Goal: Information Seeking & Learning: Learn about a topic

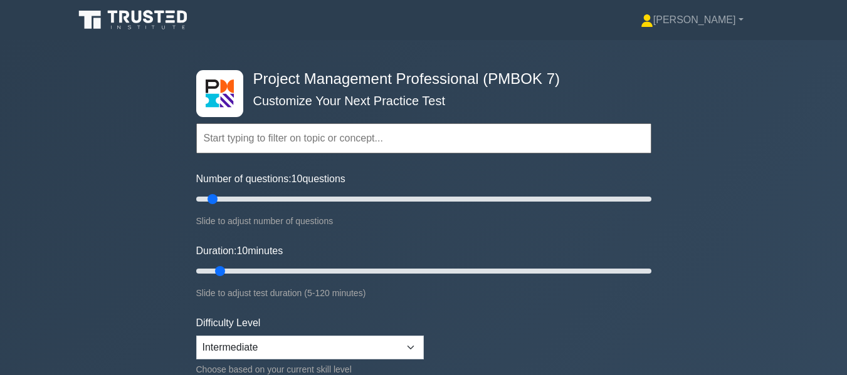
select select "intermediate"
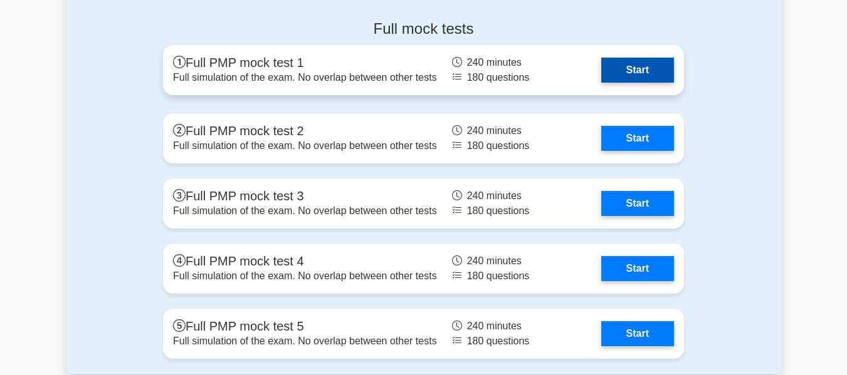
click at [601, 68] on link "Start" at bounding box center [637, 70] width 73 height 25
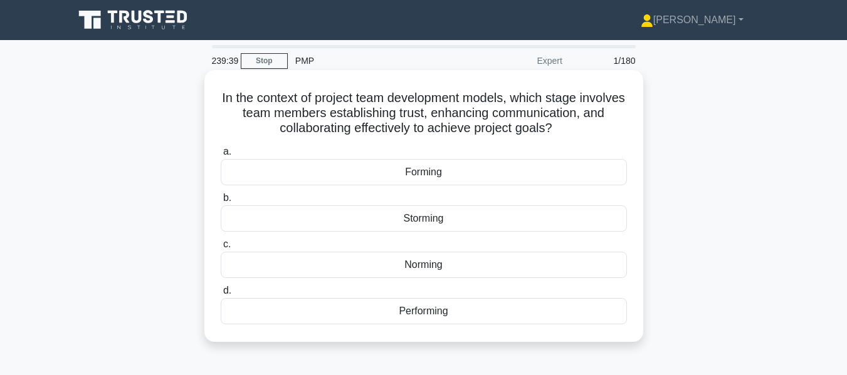
drag, startPoint x: 574, startPoint y: 129, endPoint x: 240, endPoint y: 103, distance: 335.1
click at [240, 103] on h5 "In the context of project team development models, which stage involves team me…" at bounding box center [423, 113] width 409 height 46
copy h5 "In the context of project team development models, which stage involves team me…"
click at [435, 265] on div "Norming" at bounding box center [424, 265] width 406 height 26
click at [221, 249] on input "c. Norming" at bounding box center [221, 245] width 0 height 8
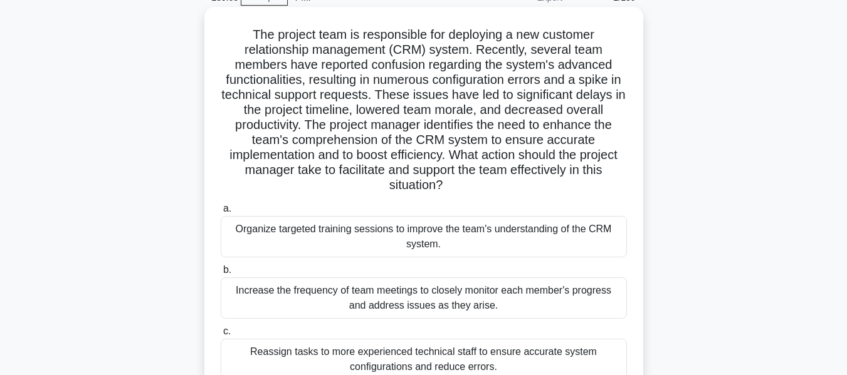
scroll to position [63, 0]
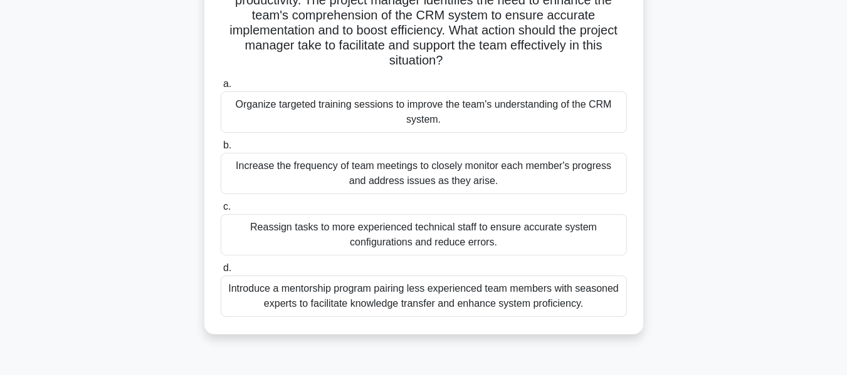
click at [426, 303] on div "Introduce a mentorship program pairing less experienced team members with seaso…" at bounding box center [424, 296] width 406 height 41
click at [221, 273] on input "d. Introduce a mentorship program pairing less experienced team members with se…" at bounding box center [221, 269] width 0 height 8
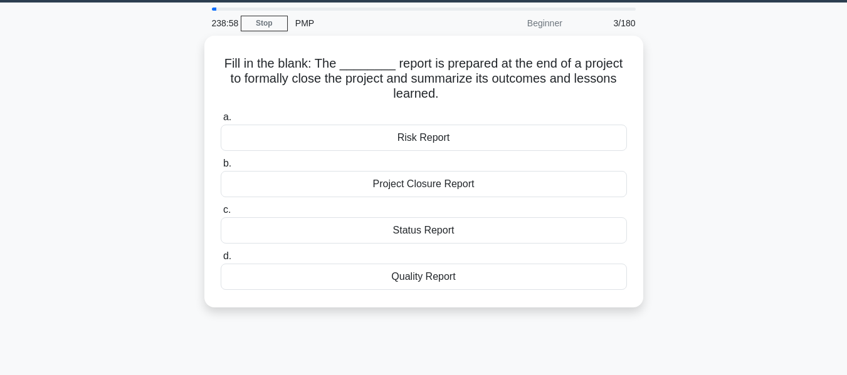
scroll to position [0, 0]
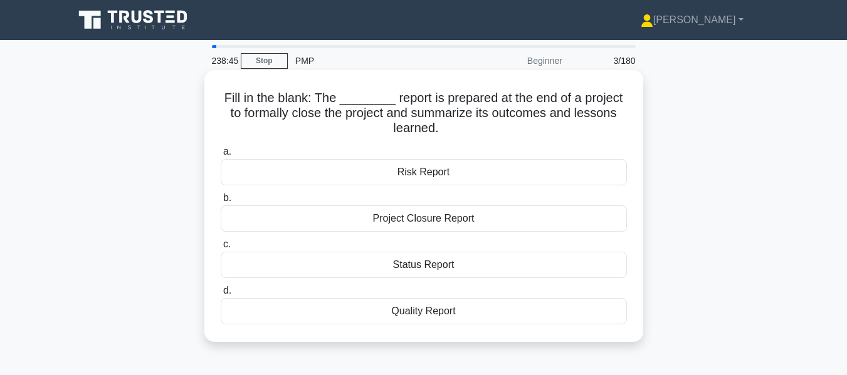
click at [509, 221] on div "Project Closure Report" at bounding box center [424, 219] width 406 height 26
click at [221, 202] on input "b. Project Closure Report" at bounding box center [221, 198] width 0 height 8
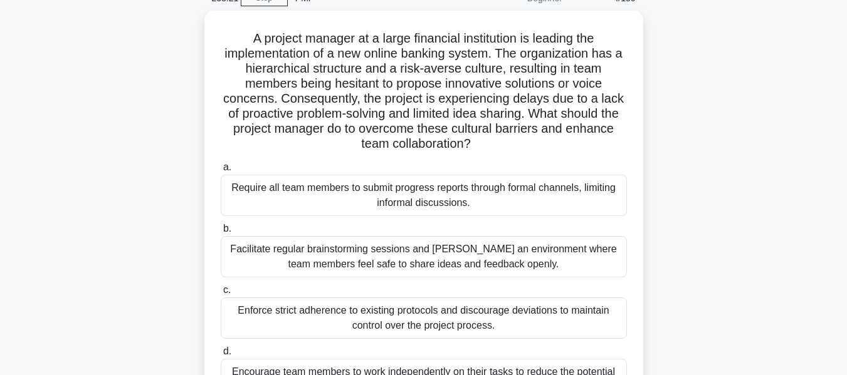
scroll to position [125, 0]
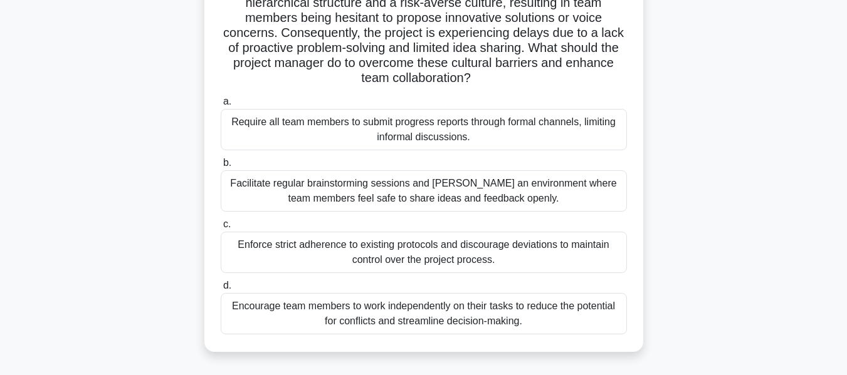
click at [415, 191] on div "Facilitate regular brainstorming sessions and foster an environment where team …" at bounding box center [424, 190] width 406 height 41
click at [221, 167] on input "b. Facilitate regular brainstorming sessions and foster an environment where te…" at bounding box center [221, 163] width 0 height 8
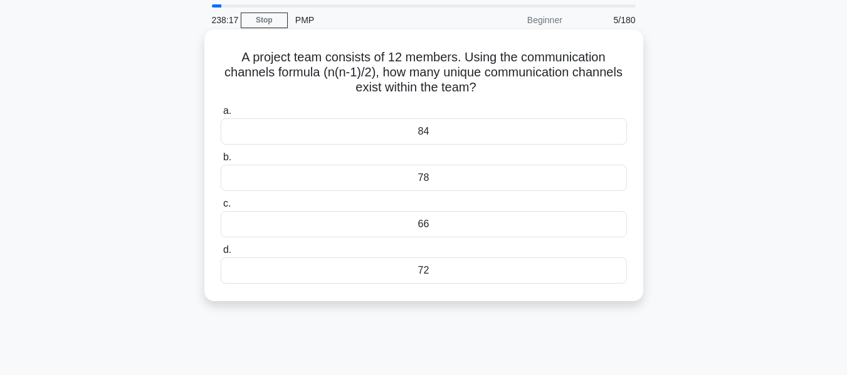
scroll to position [63, 0]
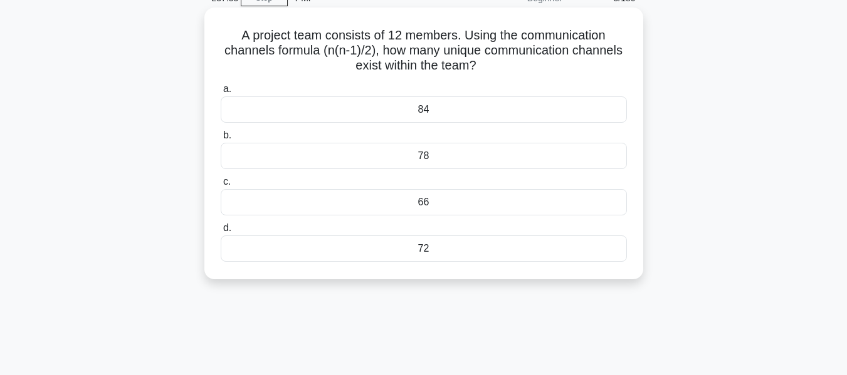
click at [367, 201] on div "66" at bounding box center [424, 202] width 406 height 26
click at [221, 186] on input "c. 66" at bounding box center [221, 182] width 0 height 8
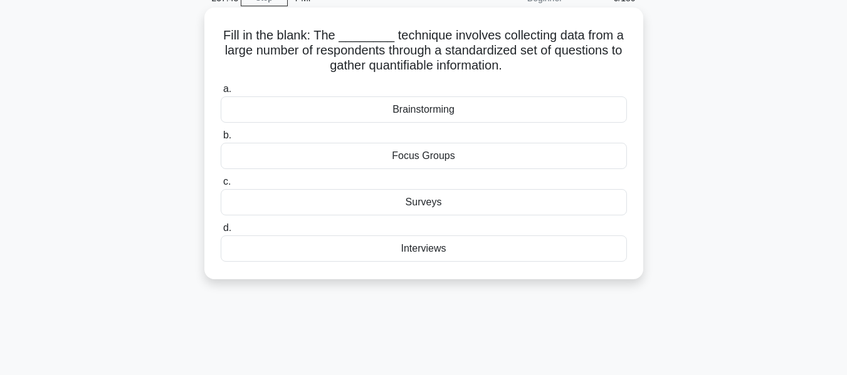
click at [366, 207] on div "Surveys" at bounding box center [424, 202] width 406 height 26
click at [221, 186] on input "c. Surveys" at bounding box center [221, 182] width 0 height 8
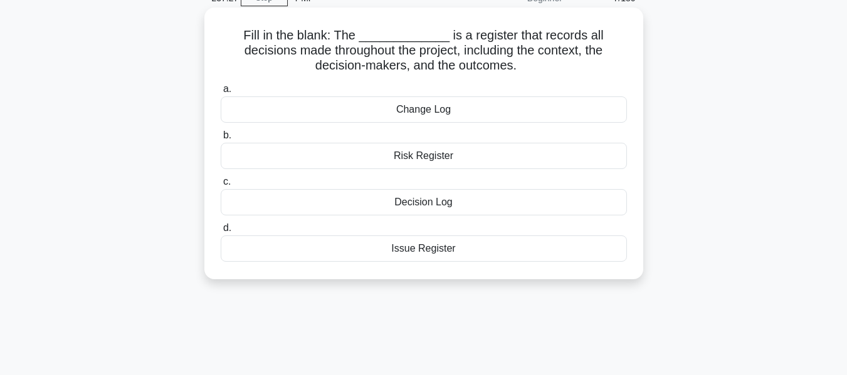
click at [366, 207] on div "Decision Log" at bounding box center [424, 202] width 406 height 26
click at [221, 186] on input "c. Decision Log" at bounding box center [221, 182] width 0 height 8
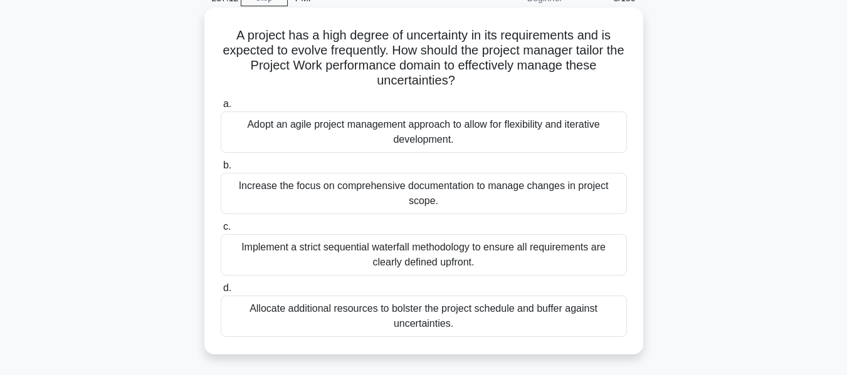
click at [398, 147] on div "Adopt an agile project management approach to allow for flexibility and iterati…" at bounding box center [424, 132] width 406 height 41
click at [221, 108] on input "a. Adopt an agile project management approach to allow for flexibility and iter…" at bounding box center [221, 104] width 0 height 8
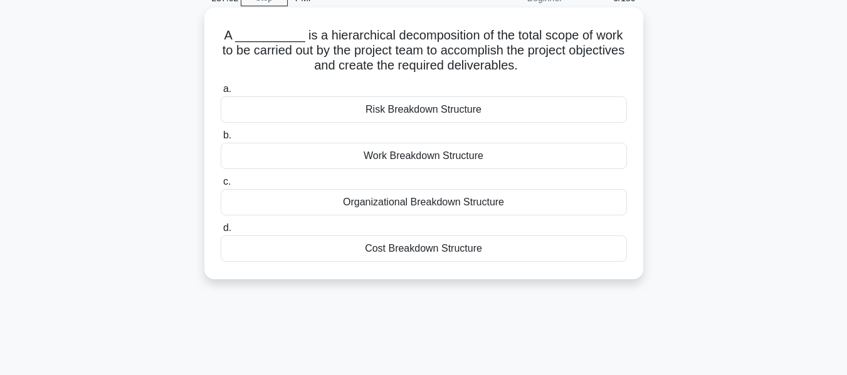
click at [395, 158] on div "Work Breakdown Structure" at bounding box center [424, 156] width 406 height 26
click at [221, 140] on input "b. Work Breakdown Structure" at bounding box center [221, 136] width 0 height 8
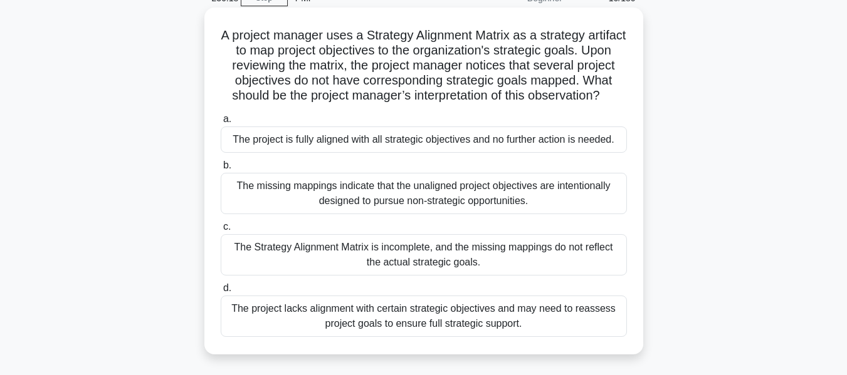
click at [372, 327] on div "The project lacks alignment with certain strategic objectives and may need to r…" at bounding box center [424, 316] width 406 height 41
click at [221, 293] on input "d. The project lacks alignment with certain strategic objectives and may need t…" at bounding box center [221, 289] width 0 height 8
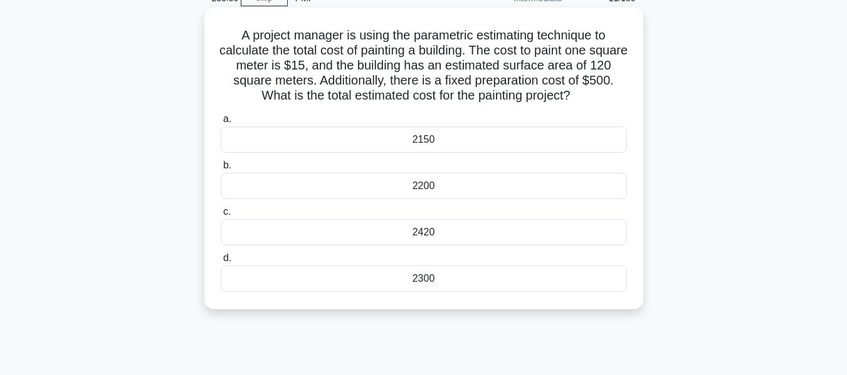
click at [380, 282] on div "2300" at bounding box center [424, 279] width 406 height 26
click at [221, 263] on input "d. 2300" at bounding box center [221, 258] width 0 height 8
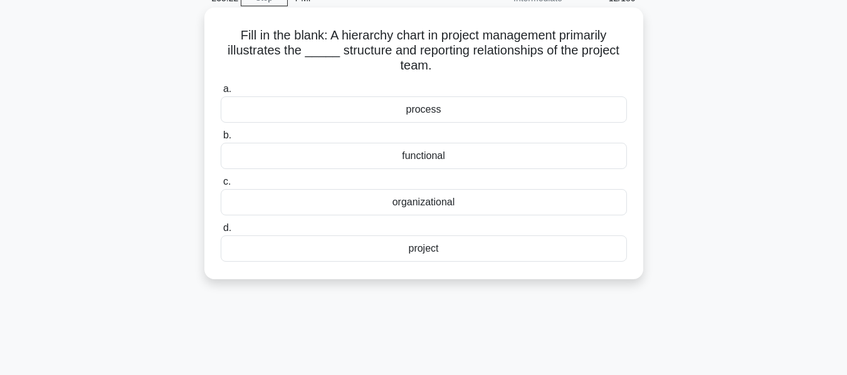
drag, startPoint x: 325, startPoint y: 37, endPoint x: 434, endPoint y: 62, distance: 111.9
click at [434, 62] on h5 "Fill in the blank: A hierarchy chart in project management primarily illustrate…" at bounding box center [423, 51] width 409 height 46
copy h5 "A hierarchy chart in project management primarily illustrates the _____ structu…"
click at [453, 159] on div "functional" at bounding box center [424, 156] width 406 height 26
click at [221, 140] on input "b. functional" at bounding box center [221, 136] width 0 height 8
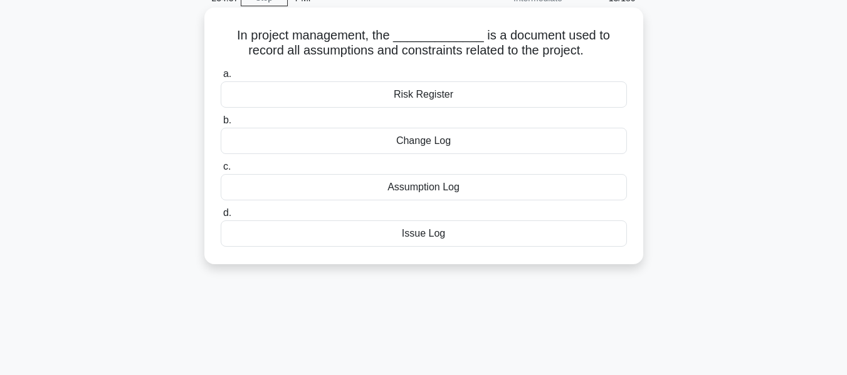
click at [502, 194] on div "Assumption Log" at bounding box center [424, 187] width 406 height 26
click at [221, 171] on input "c. Assumption Log" at bounding box center [221, 167] width 0 height 8
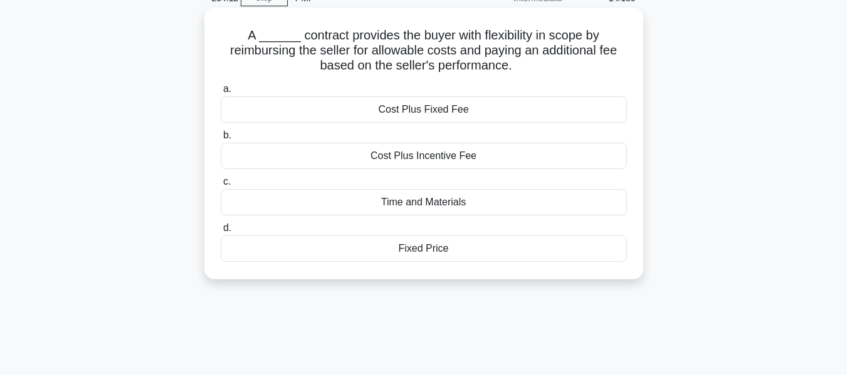
click at [482, 163] on div "Cost Plus Incentive Fee" at bounding box center [424, 156] width 406 height 26
click at [221, 140] on input "b. Cost Plus Incentive Fee" at bounding box center [221, 136] width 0 height 8
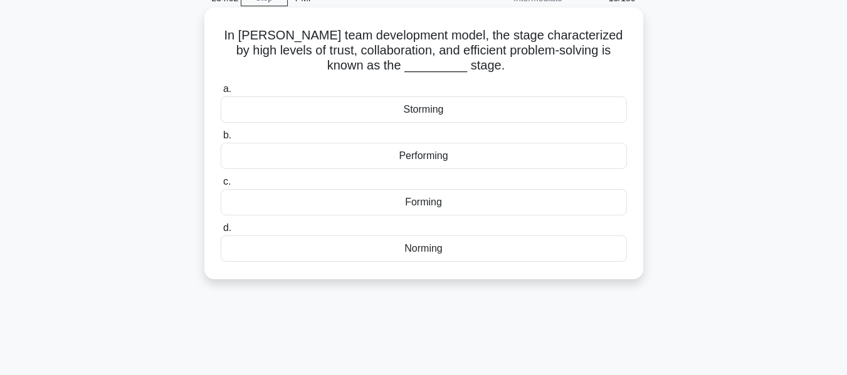
click at [454, 159] on div "Performing" at bounding box center [424, 156] width 406 height 26
click at [221, 140] on input "b. Performing" at bounding box center [221, 136] width 0 height 8
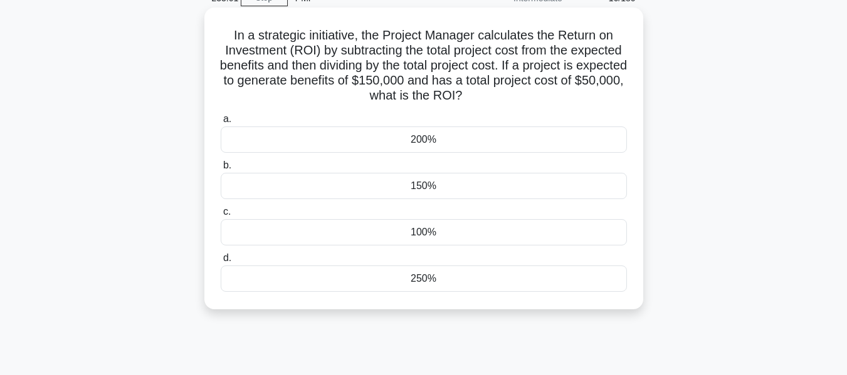
click at [504, 142] on div "200%" at bounding box center [424, 140] width 406 height 26
click at [221, 123] on input "a. 200%" at bounding box center [221, 119] width 0 height 8
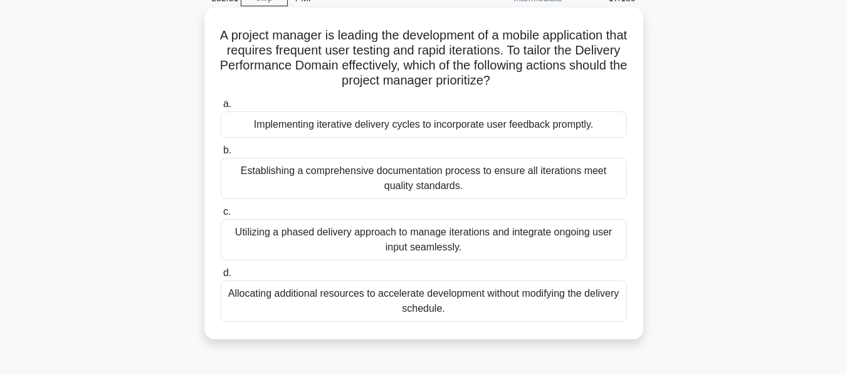
click at [505, 131] on div "Implementing iterative delivery cycles to incorporate user feedback promptly." at bounding box center [424, 125] width 406 height 26
click at [221, 108] on input "a. Implementing iterative delivery cycles to incorporate user feedback promptly." at bounding box center [221, 104] width 0 height 8
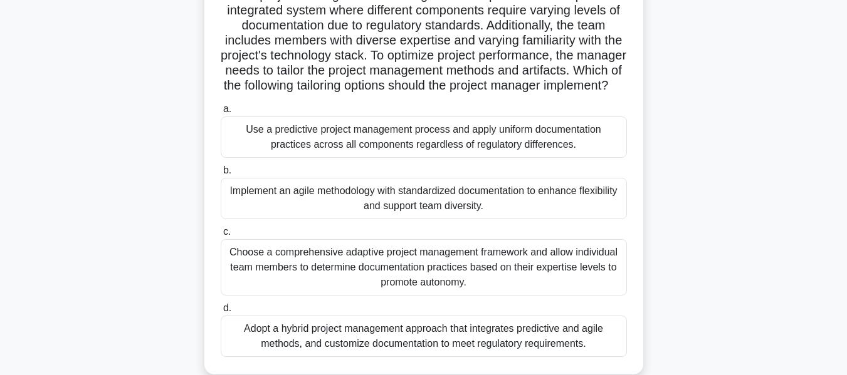
scroll to position [125, 0]
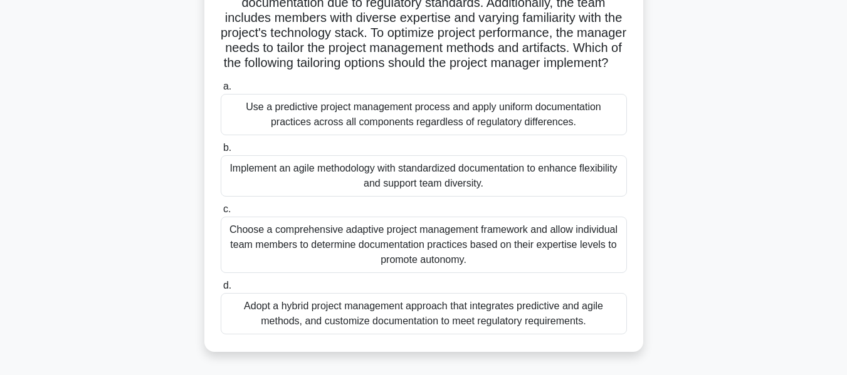
click at [506, 325] on div "Adopt a hybrid project management approach that integrates predictive and agile…" at bounding box center [424, 313] width 406 height 41
click at [221, 290] on input "d. Adopt a hybrid project management approach that integrates predictive and ag…" at bounding box center [221, 286] width 0 height 8
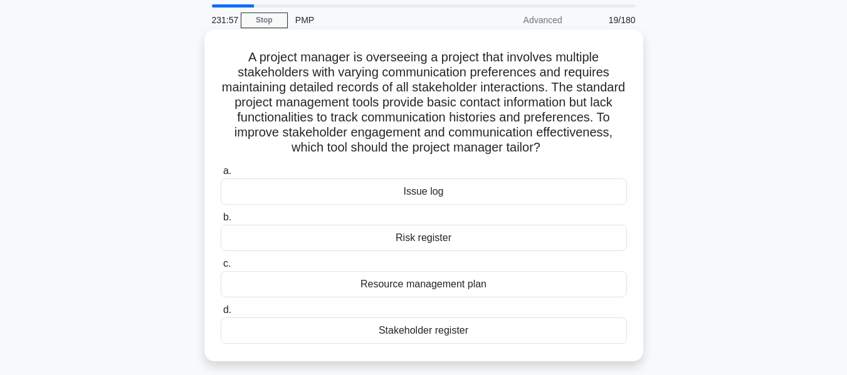
scroll to position [63, 0]
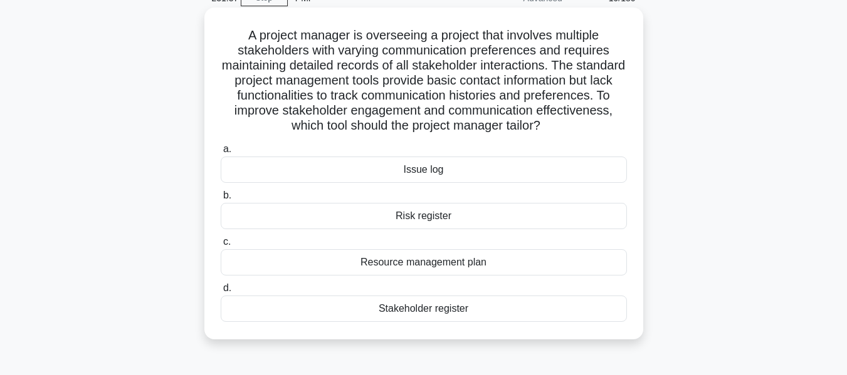
click at [510, 261] on div "Resource management plan" at bounding box center [424, 262] width 406 height 26
click at [221, 246] on input "c. Resource management plan" at bounding box center [221, 242] width 0 height 8
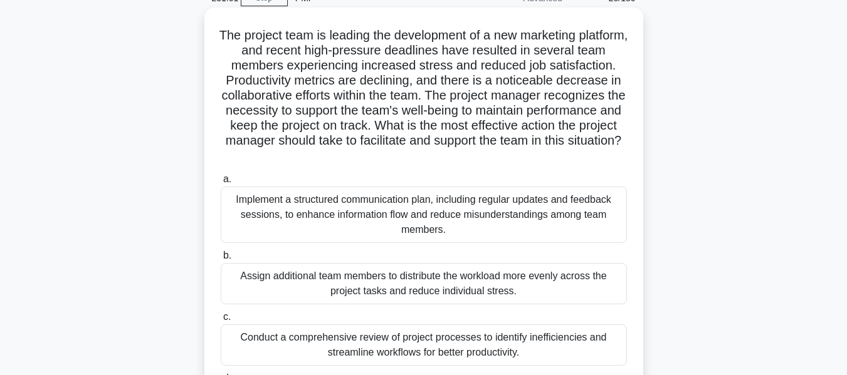
scroll to position [125, 0]
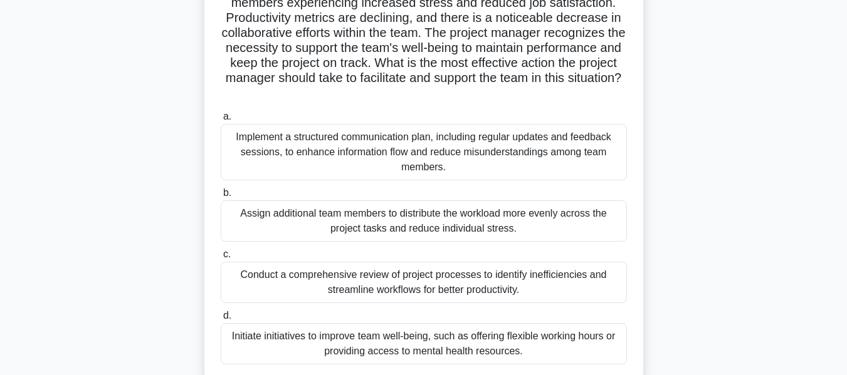
click at [545, 340] on div "Initiate initiatives to improve team well-being, such as offering flexible work…" at bounding box center [424, 343] width 406 height 41
click at [221, 320] on input "d. Initiate initiatives to improve team well-being, such as offering flexible w…" at bounding box center [221, 316] width 0 height 8
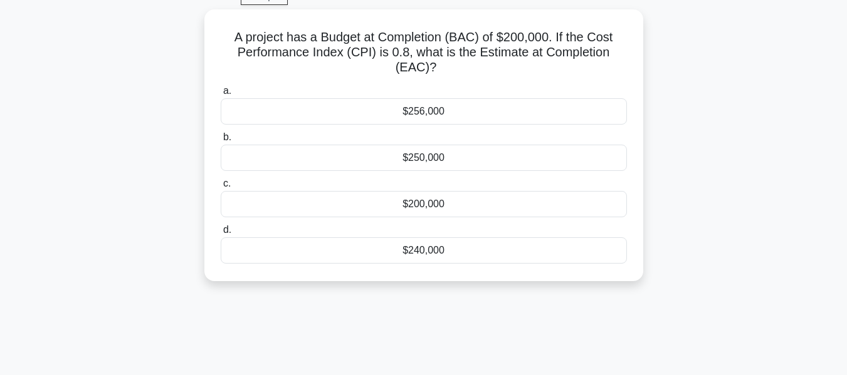
scroll to position [0, 0]
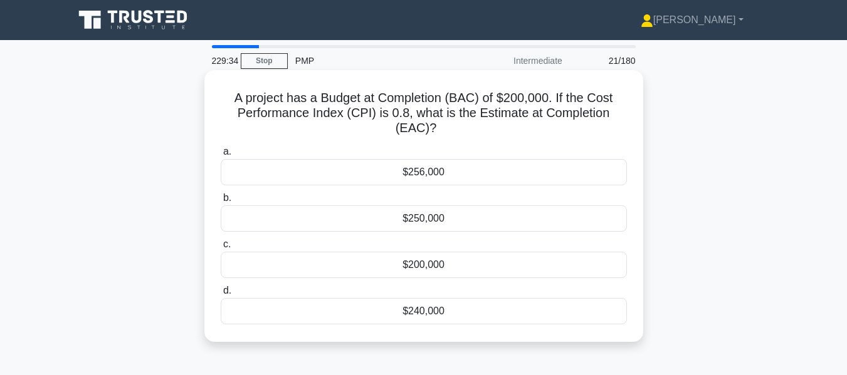
click at [440, 226] on div "$250,000" at bounding box center [424, 219] width 406 height 26
click at [221, 202] on input "b. $250,000" at bounding box center [221, 198] width 0 height 8
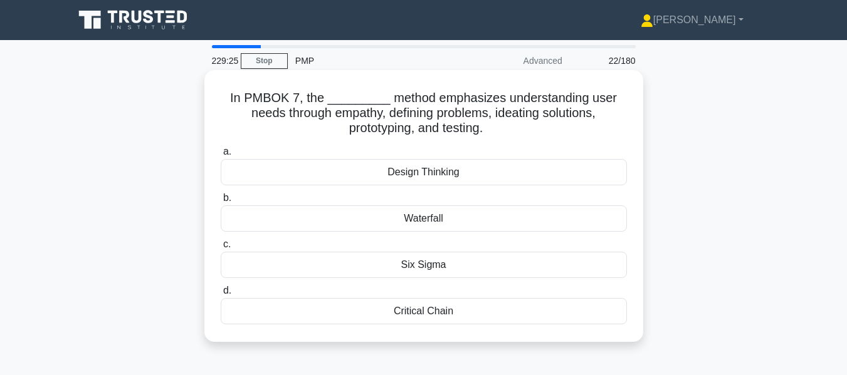
click at [439, 175] on div "Design Thinking" at bounding box center [424, 172] width 406 height 26
click at [221, 156] on input "a. Design Thinking" at bounding box center [221, 152] width 0 height 8
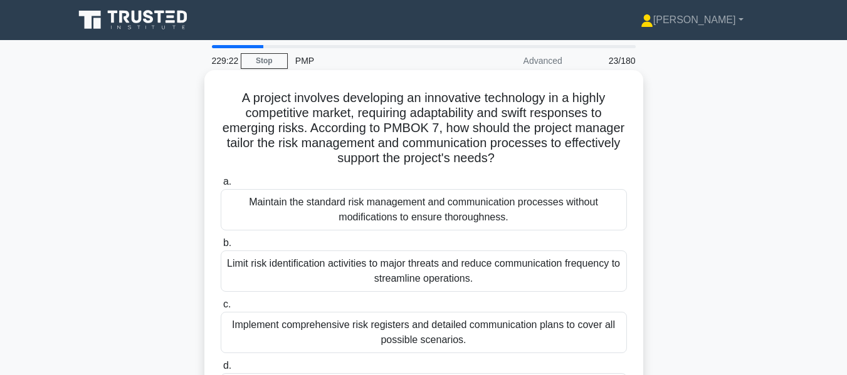
scroll to position [63, 0]
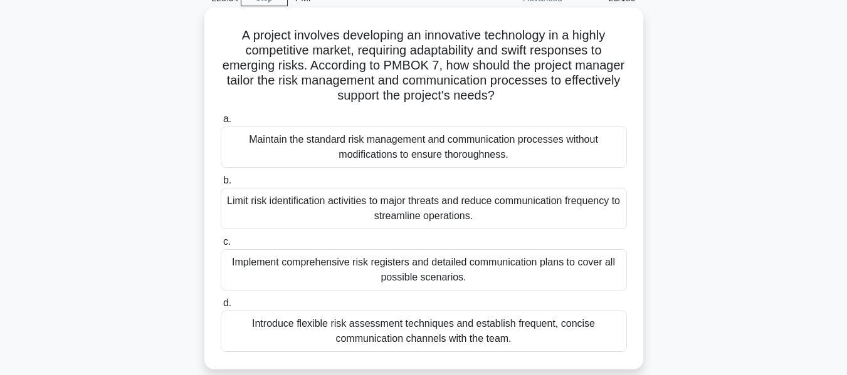
click at [421, 325] on div "Introduce flexible risk assessment techniques and establish frequent, concise c…" at bounding box center [424, 331] width 406 height 41
click at [221, 308] on input "d. Introduce flexible risk assessment techniques and establish frequent, concis…" at bounding box center [221, 304] width 0 height 8
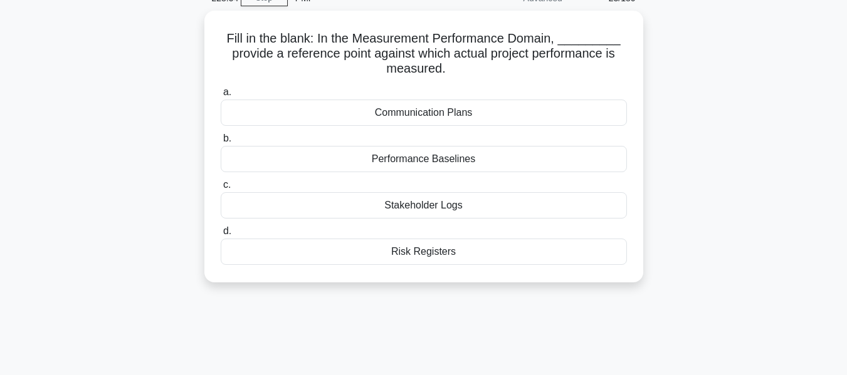
click at [421, 325] on div "228:54 Stop PMP Advanced 23/180 Fill in the blank: In the Measurement Performan…" at bounding box center [423, 295] width 715 height 627
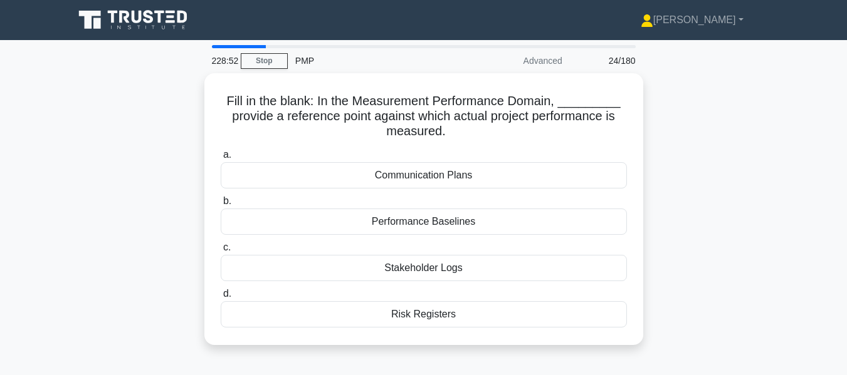
click at [654, 255] on div "Fill in the blank: In the Measurement Performance Domain, _________ provide a r…" at bounding box center [423, 216] width 715 height 287
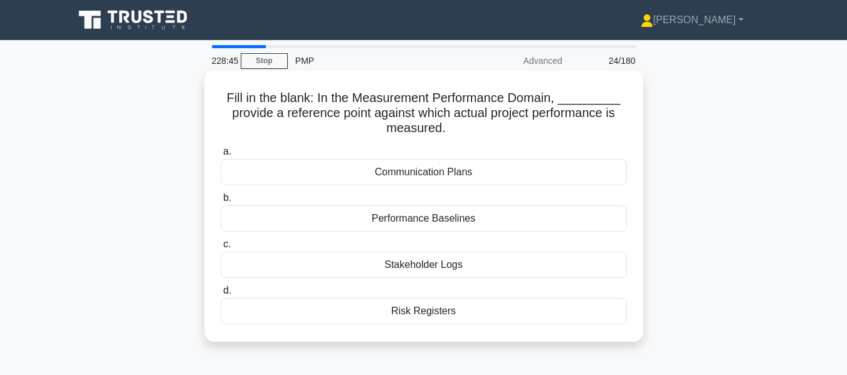
click at [553, 228] on div "Performance Baselines" at bounding box center [424, 219] width 406 height 26
click at [221, 202] on input "b. Performance Baselines" at bounding box center [221, 198] width 0 height 8
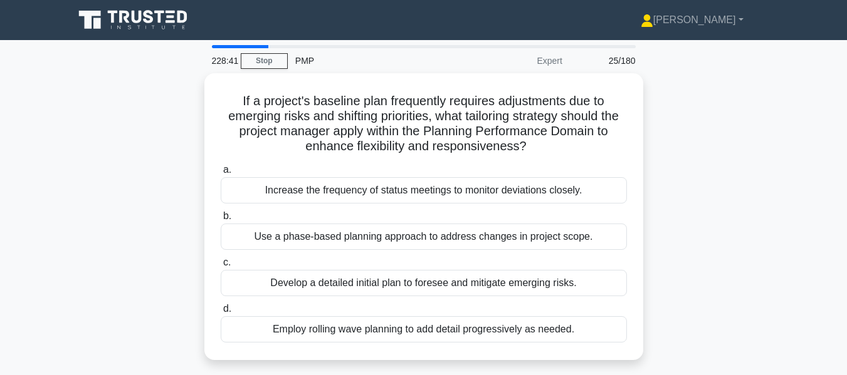
scroll to position [63, 0]
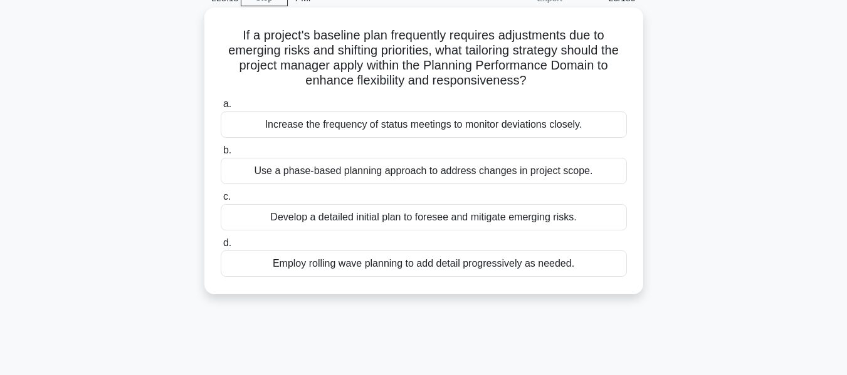
click at [503, 265] on div "Employ rolling wave planning to add detail progressively as needed." at bounding box center [424, 264] width 406 height 26
click at [221, 248] on input "d. Employ rolling wave planning to add detail progressively as needed." at bounding box center [221, 243] width 0 height 8
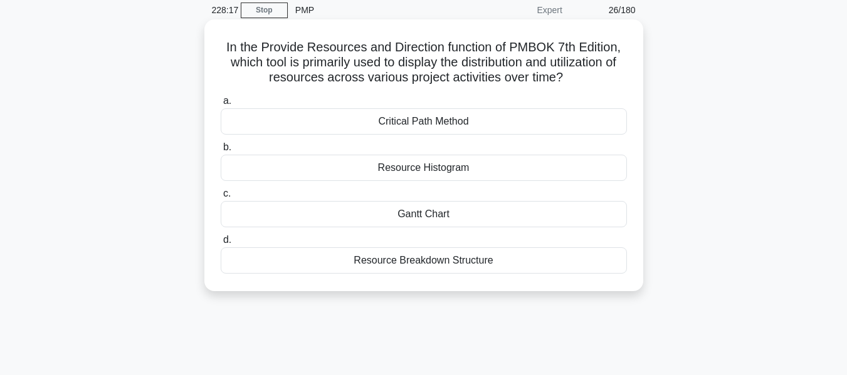
scroll to position [0, 0]
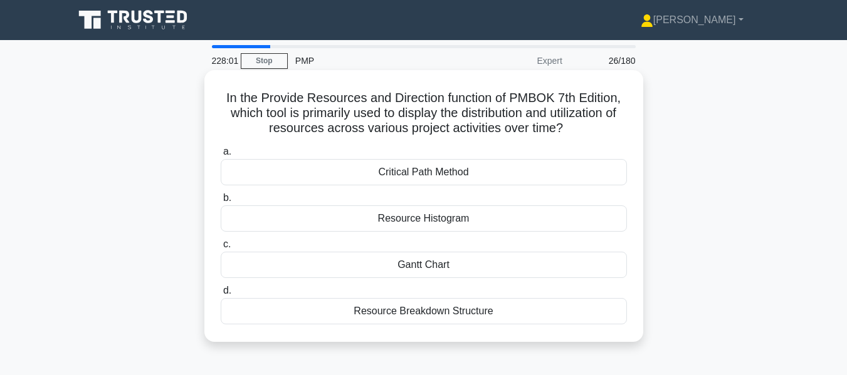
click at [476, 221] on div "Resource Histogram" at bounding box center [424, 219] width 406 height 26
click at [221, 202] on input "b. Resource Histogram" at bounding box center [221, 198] width 0 height 8
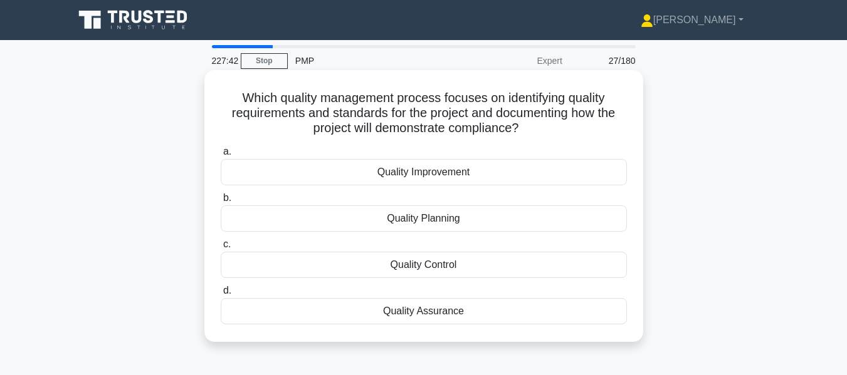
click at [523, 223] on div "Quality Planning" at bounding box center [424, 219] width 406 height 26
click at [221, 202] on input "b. Quality Planning" at bounding box center [221, 198] width 0 height 8
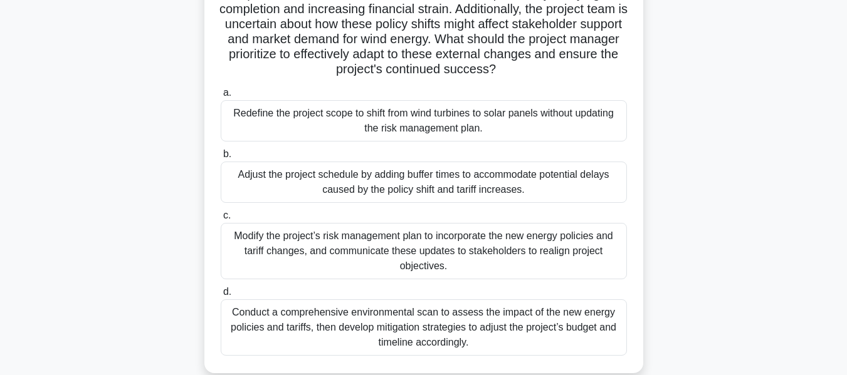
scroll to position [251, 0]
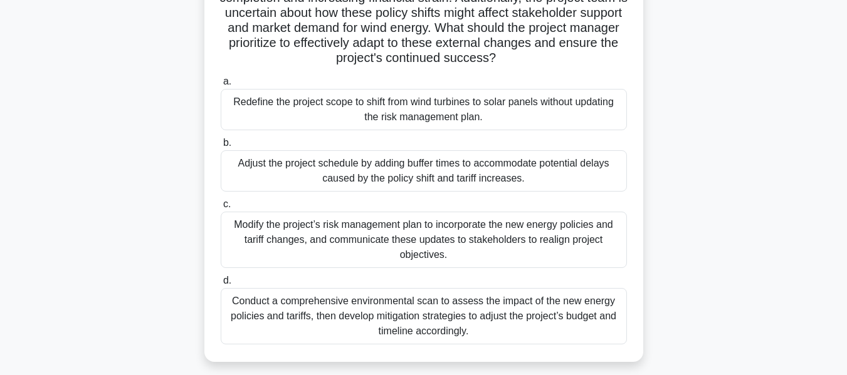
click at [572, 310] on div "Conduct a comprehensive environmental scan to assess the impact of the new ener…" at bounding box center [424, 316] width 406 height 56
click at [221, 285] on input "d. Conduct a comprehensive environmental scan to assess the impact of the new e…" at bounding box center [221, 281] width 0 height 8
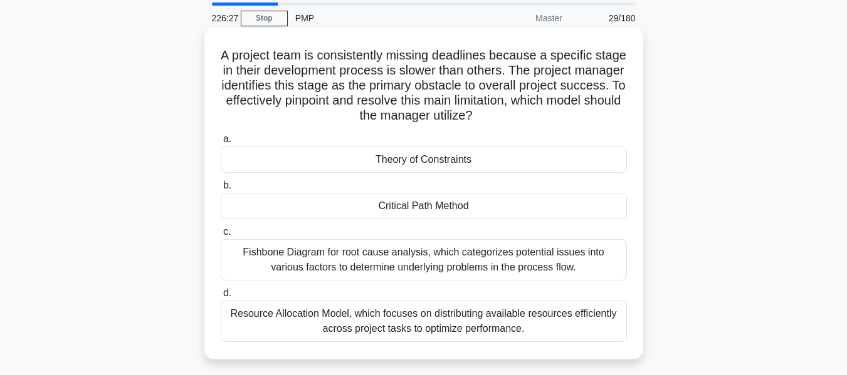
scroll to position [65, 0]
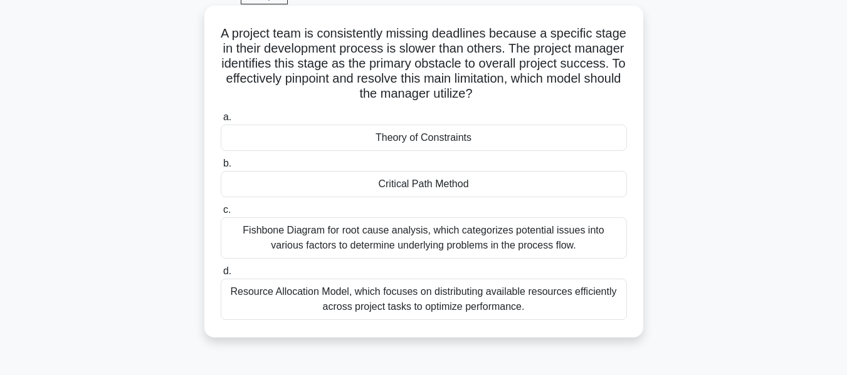
click at [548, 242] on div "Fishbone Diagram for root cause analysis, which categorizes potential issues in…" at bounding box center [424, 237] width 406 height 41
click at [221, 214] on input "c. Fishbone Diagram for root cause analysis, which categorizes potential issues…" at bounding box center [221, 210] width 0 height 8
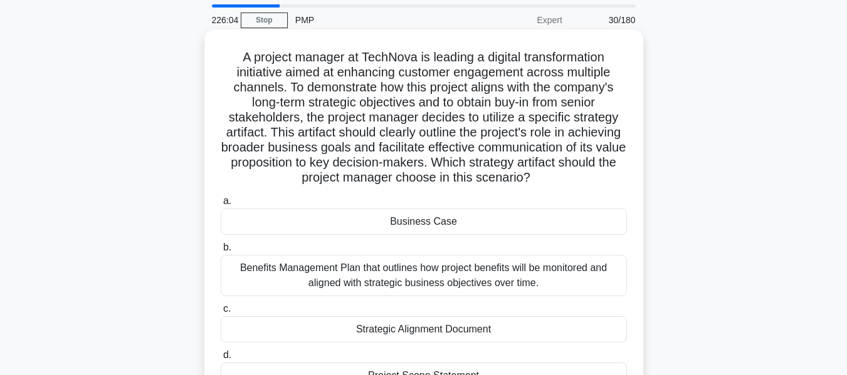
scroll to position [63, 0]
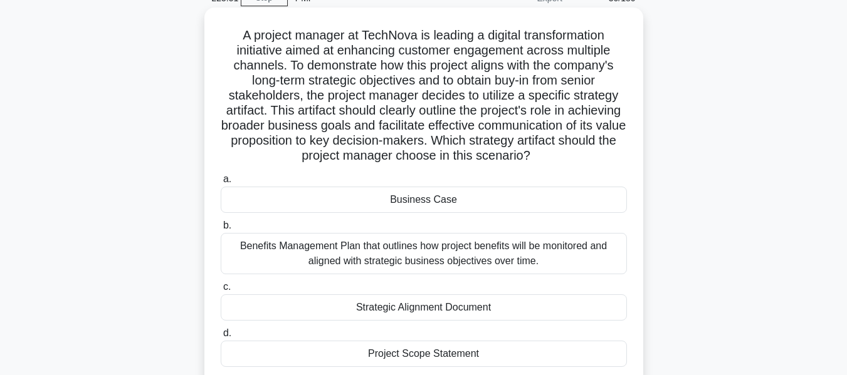
click at [565, 196] on div "Business Case" at bounding box center [424, 200] width 406 height 26
click at [221, 184] on input "a. Business Case" at bounding box center [221, 180] width 0 height 8
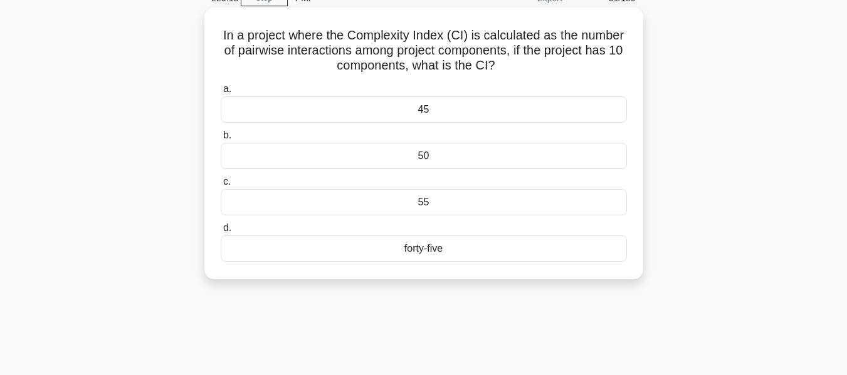
click at [420, 106] on div "45" at bounding box center [424, 110] width 406 height 26
click at [221, 93] on input "a. 45" at bounding box center [221, 89] width 0 height 8
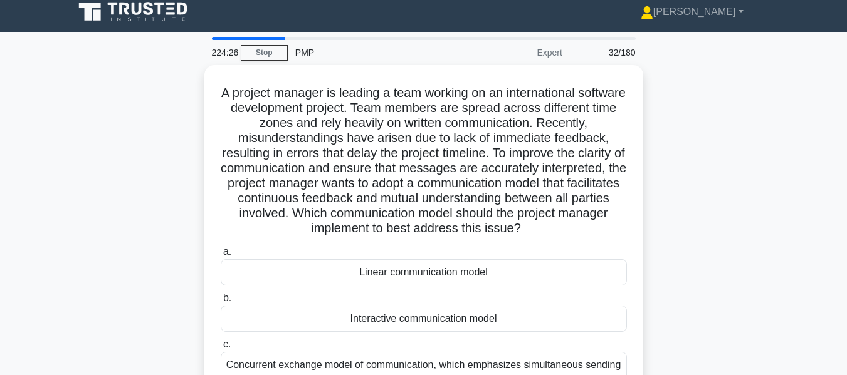
scroll to position [0, 0]
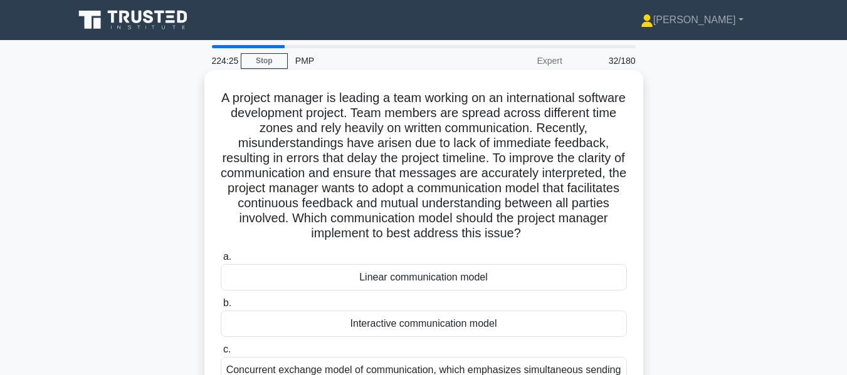
drag, startPoint x: 579, startPoint y: 110, endPoint x: 238, endPoint y: 92, distance: 340.8
click at [238, 92] on h5 "A project manager is leading a team working on an international software develo…" at bounding box center [423, 166] width 409 height 152
copy h5 "A project manager is leading a team working on an international software develo…"
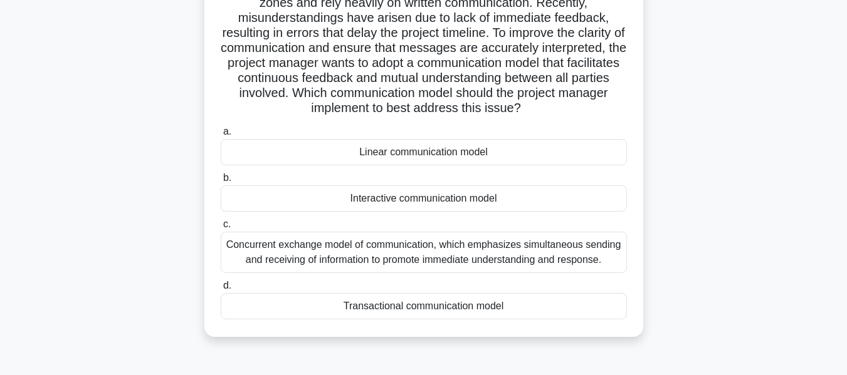
click at [370, 308] on div "Transactional communication model" at bounding box center [424, 306] width 406 height 26
click at [221, 290] on input "d. Transactional communication model" at bounding box center [221, 286] width 0 height 8
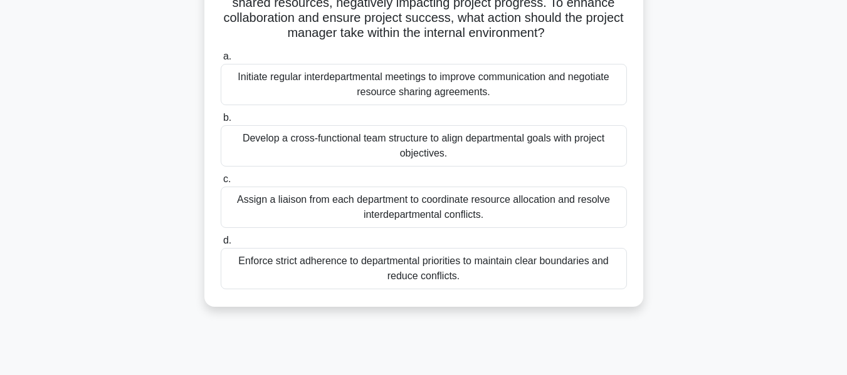
click at [381, 150] on div "Develop a cross-functional team structure to align departmental goals with proj…" at bounding box center [424, 145] width 406 height 41
click at [221, 122] on input "b. Develop a cross-functional team structure to align departmental goals with p…" at bounding box center [221, 118] width 0 height 8
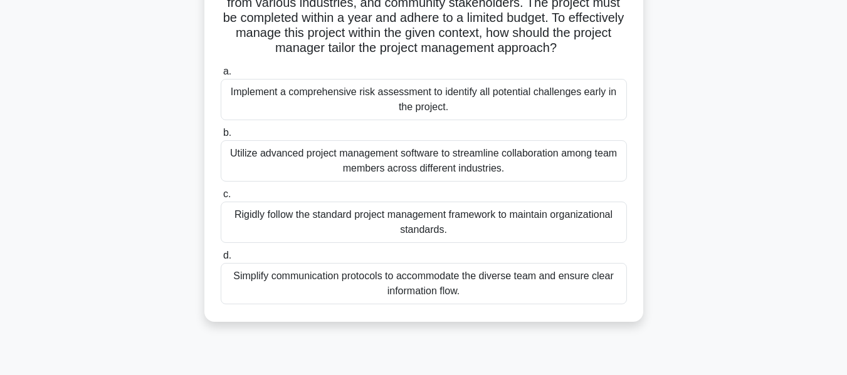
click at [397, 288] on div "Simplify communication protocols to accommodate the diverse team and ensure cle…" at bounding box center [424, 283] width 406 height 41
click at [221, 260] on input "d. Simplify communication protocols to accommodate the diverse team and ensure …" at bounding box center [221, 256] width 0 height 8
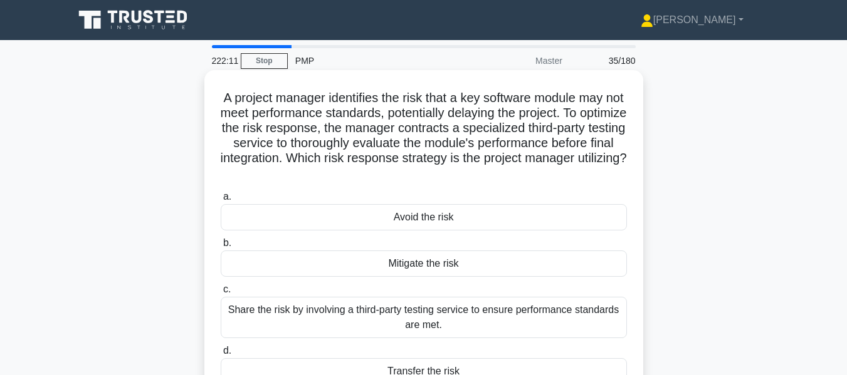
scroll to position [63, 0]
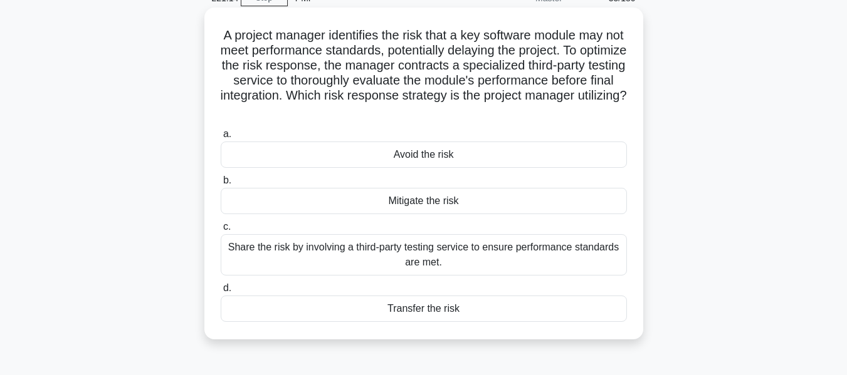
click at [334, 204] on div "Mitigate the risk" at bounding box center [424, 201] width 406 height 26
click at [221, 185] on input "b. Mitigate the risk" at bounding box center [221, 181] width 0 height 8
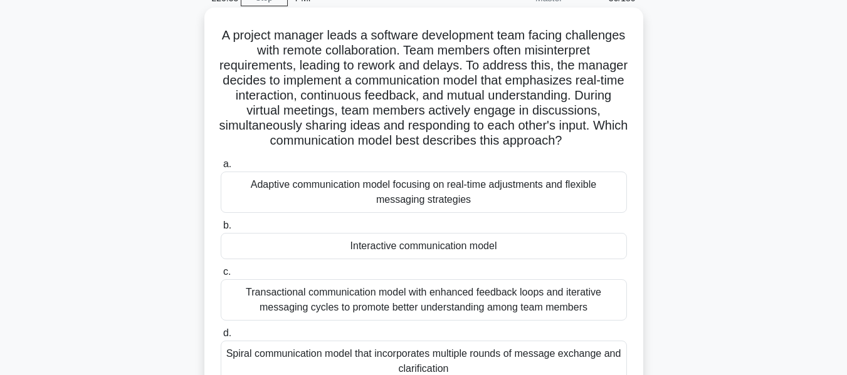
scroll to position [125, 0]
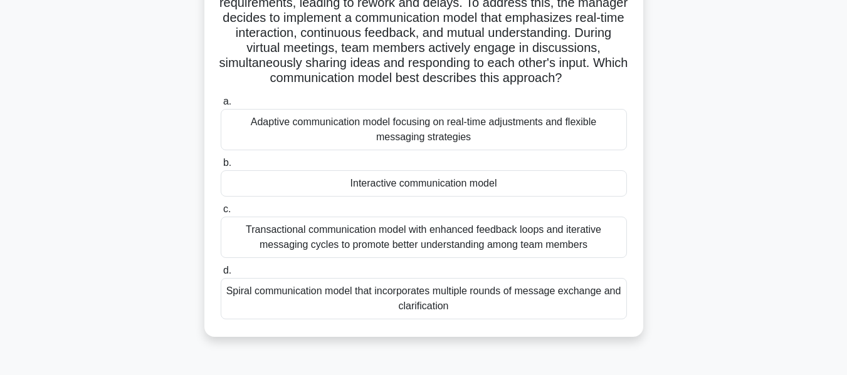
click at [382, 197] on div "Interactive communication model" at bounding box center [424, 183] width 406 height 26
click at [221, 167] on input "b. Interactive communication model" at bounding box center [221, 163] width 0 height 8
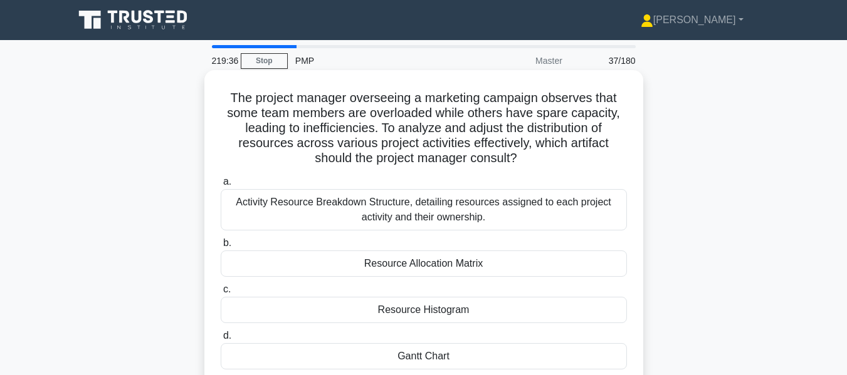
scroll to position [63, 0]
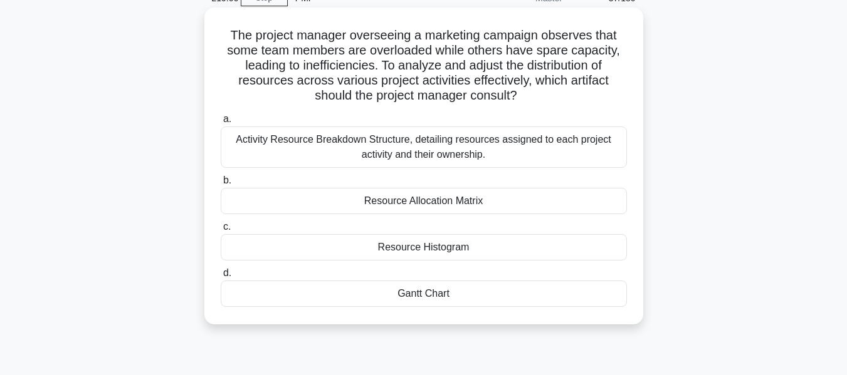
click at [414, 207] on div "Resource Allocation Matrix" at bounding box center [424, 201] width 406 height 26
click at [221, 185] on input "b. Resource Allocation Matrix" at bounding box center [221, 181] width 0 height 8
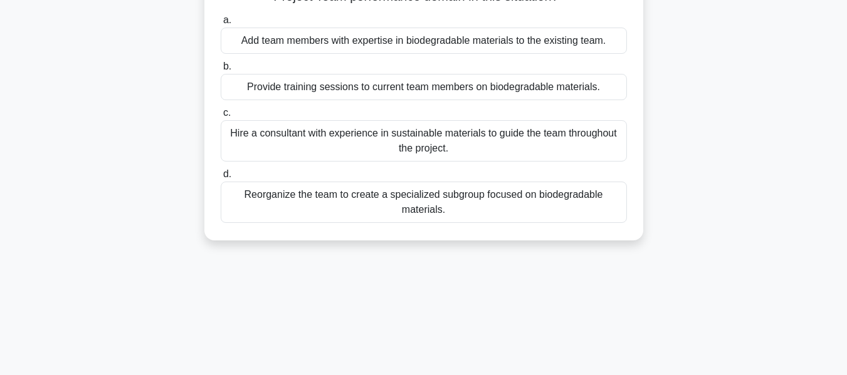
scroll to position [270, 0]
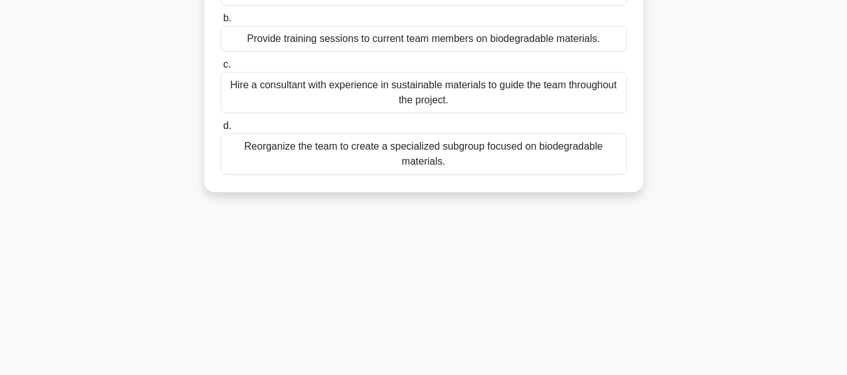
drag, startPoint x: 225, startPoint y: 34, endPoint x: 464, endPoint y: 163, distance: 271.7
copy div "A project manager is overseeing the development of a new sustainable packaging …"
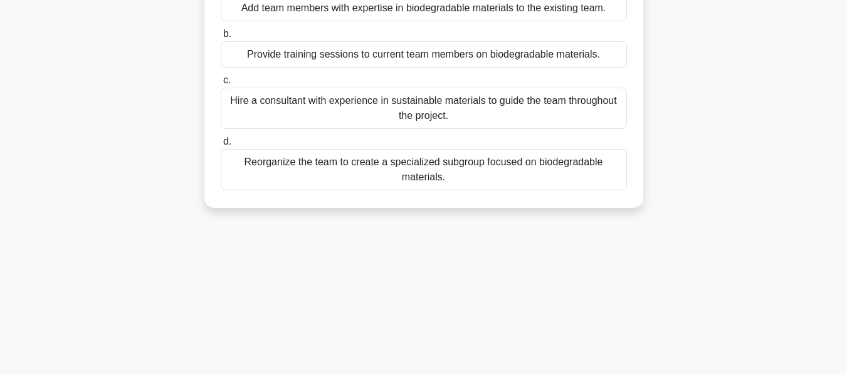
scroll to position [145, 0]
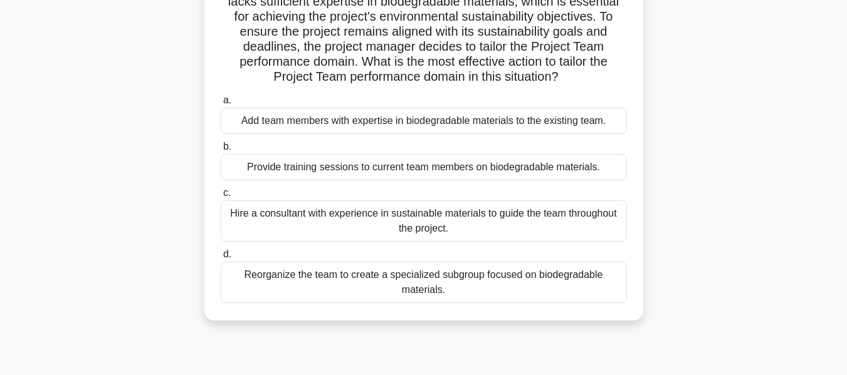
click at [695, 138] on div "A project manager is overseeing the development of a new sustainable packaging …" at bounding box center [423, 132] width 715 height 407
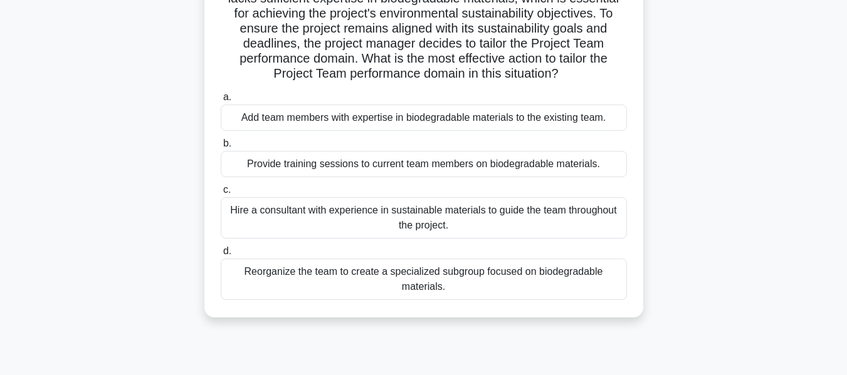
click at [429, 217] on div "Hire a consultant with experience in sustainable materials to guide the team th…" at bounding box center [424, 217] width 406 height 41
click at [221, 194] on input "c. Hire a consultant with experience in sustainable materials to guide the team…" at bounding box center [221, 190] width 0 height 8
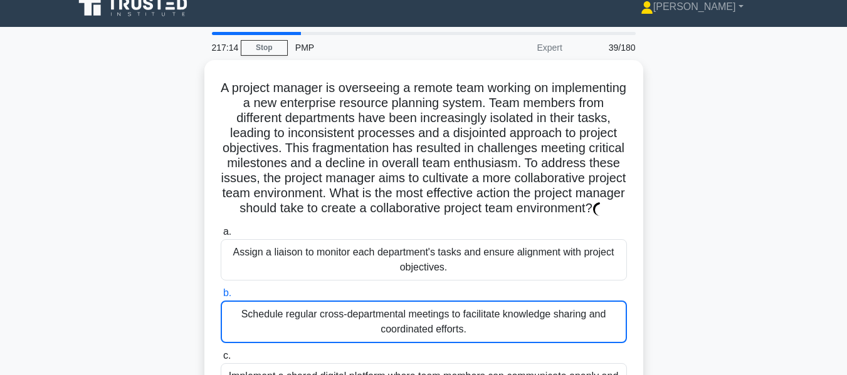
scroll to position [0, 0]
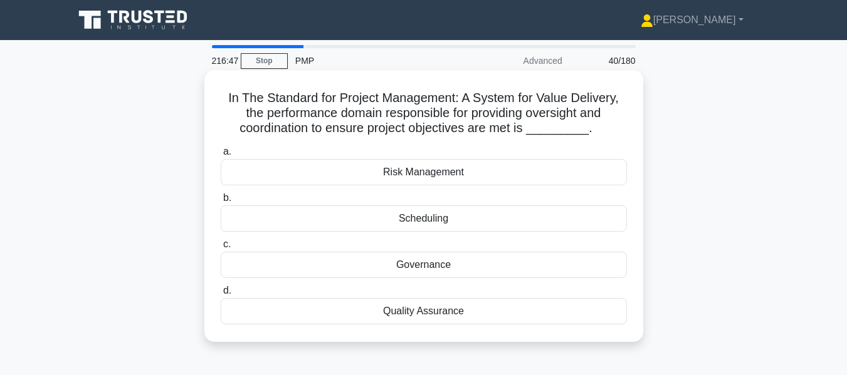
click at [440, 266] on div "Governance" at bounding box center [424, 265] width 406 height 26
click at [221, 249] on input "c. Governance" at bounding box center [221, 245] width 0 height 8
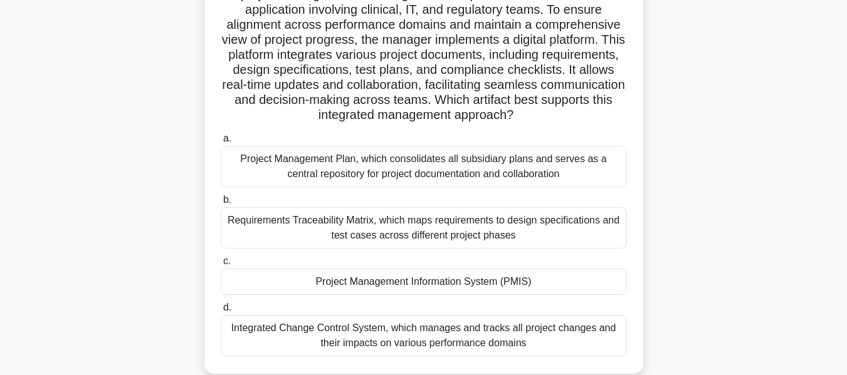
scroll to position [125, 0]
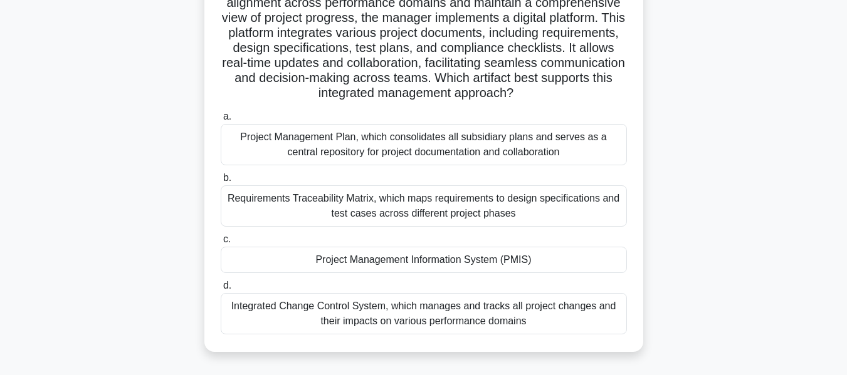
click at [530, 263] on div "Project Management Information System (PMIS)" at bounding box center [424, 260] width 406 height 26
click at [221, 244] on input "c. Project Management Information System (PMIS)" at bounding box center [221, 240] width 0 height 8
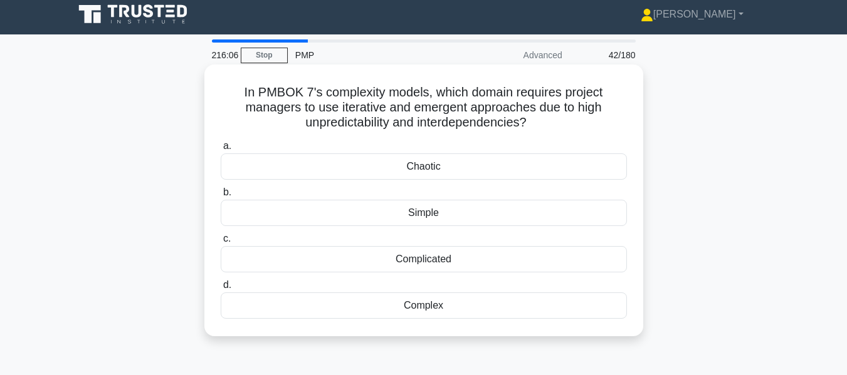
scroll to position [0, 0]
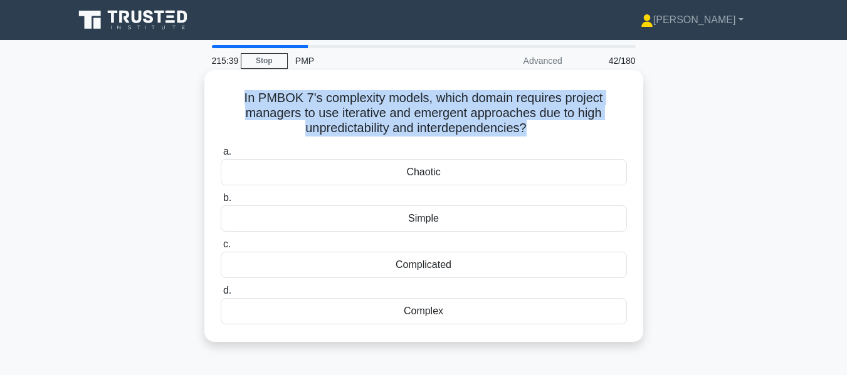
drag, startPoint x: 528, startPoint y: 130, endPoint x: 209, endPoint y: 88, distance: 321.8
click at [209, 88] on div "In PMBOK 7's complexity models, which domain requires project managers to use i…" at bounding box center [423, 206] width 429 height 262
copy h5 "In PMBOK 7's complexity models, which domain requires project managers to use i…"
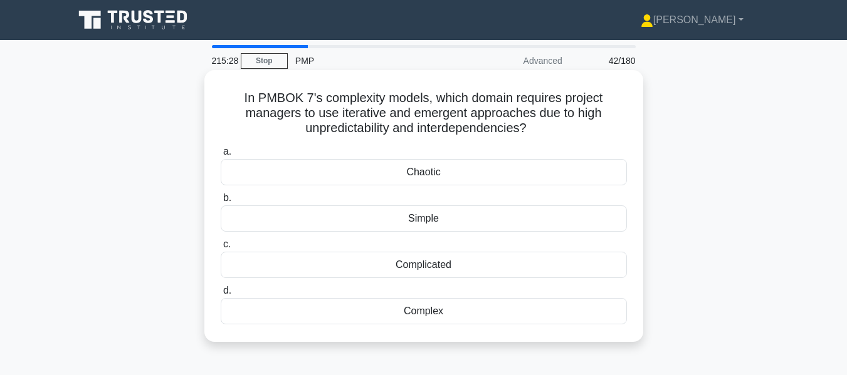
click at [448, 315] on div "Complex" at bounding box center [424, 311] width 406 height 26
click at [221, 295] on input "d. Complex" at bounding box center [221, 291] width 0 height 8
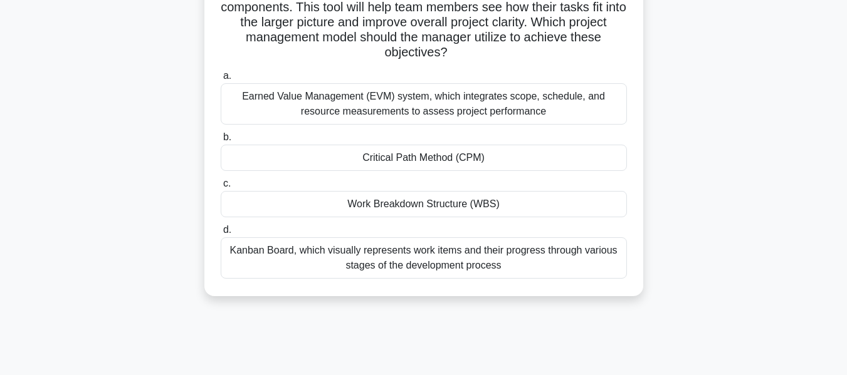
scroll to position [188, 0]
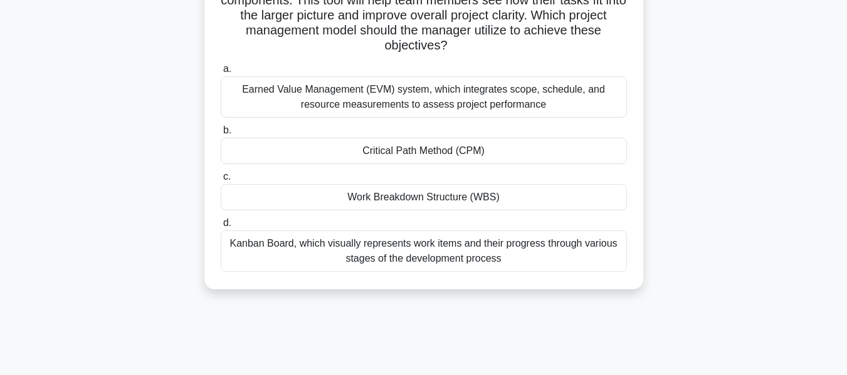
click at [403, 198] on div "Work Breakdown Structure (WBS)" at bounding box center [424, 197] width 406 height 26
click at [221, 181] on input "c. Work Breakdown Structure (WBS)" at bounding box center [221, 177] width 0 height 8
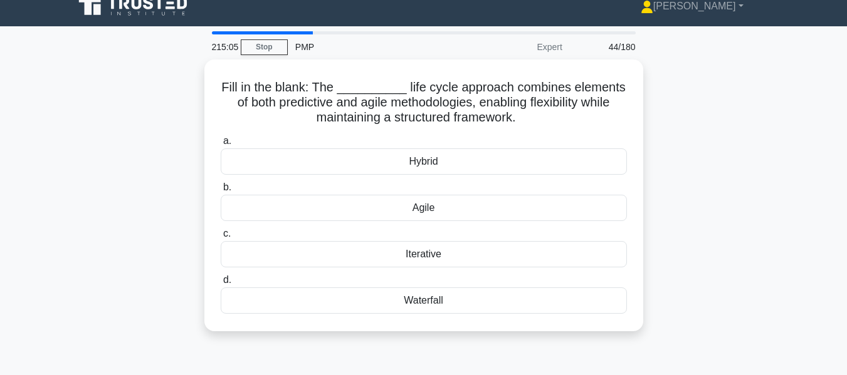
scroll to position [0, 0]
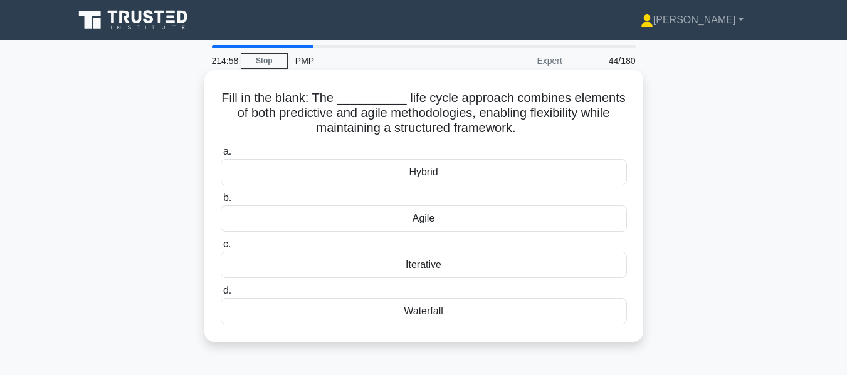
click at [461, 177] on div "Hybrid" at bounding box center [424, 172] width 406 height 26
click at [221, 156] on input "a. Hybrid" at bounding box center [221, 152] width 0 height 8
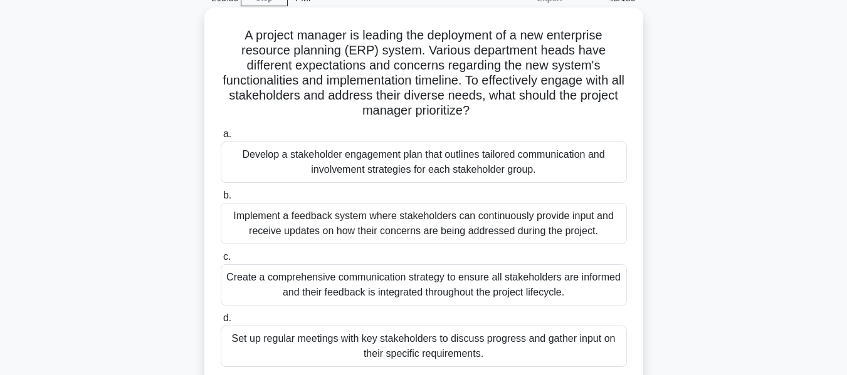
scroll to position [125, 0]
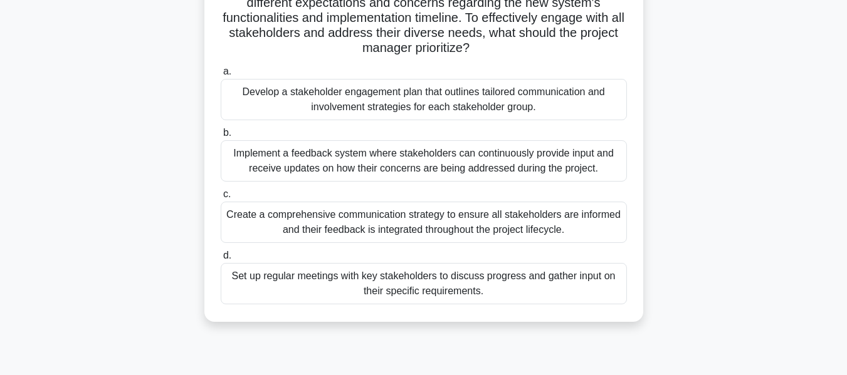
click at [442, 290] on div "Set up regular meetings with key stakeholders to discuss progress and gather in…" at bounding box center [424, 283] width 406 height 41
click at [221, 260] on input "d. Set up regular meetings with key stakeholders to discuss progress and gather…" at bounding box center [221, 256] width 0 height 8
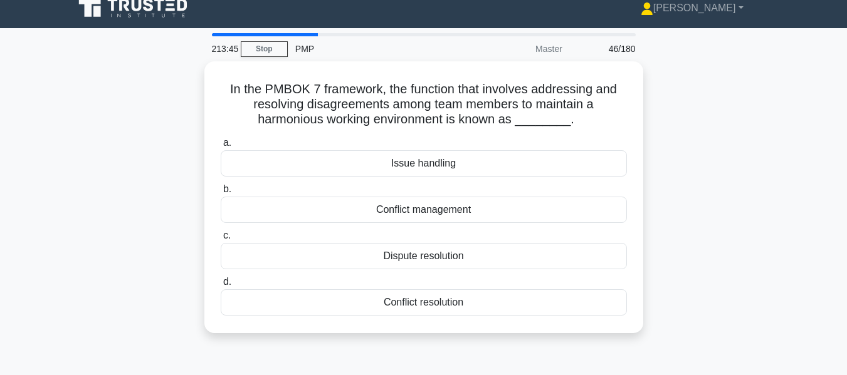
scroll to position [0, 0]
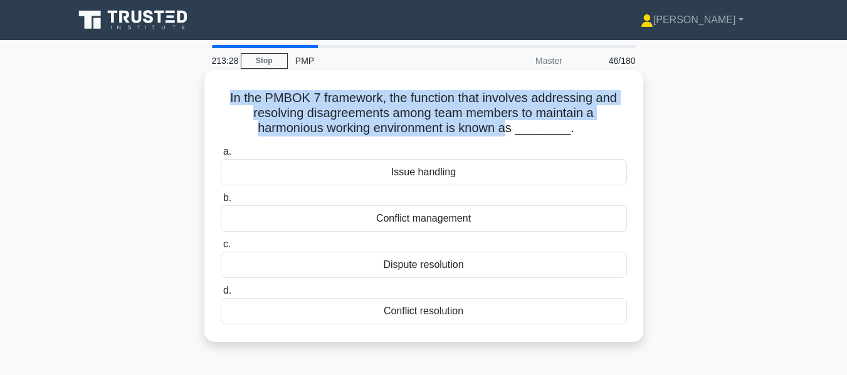
drag, startPoint x: 226, startPoint y: 96, endPoint x: 517, endPoint y: 123, distance: 292.1
click at [517, 123] on h5 "In the PMBOK 7 framework, the function that involves addressing and resolving d…" at bounding box center [423, 113] width 409 height 46
copy h5 "In the PMBOK 7 framework, the function that involves addressing and resolving d…"
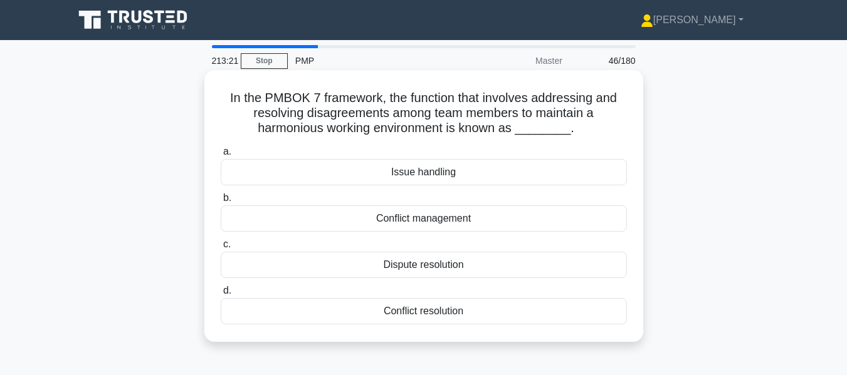
click at [420, 226] on div "Conflict management" at bounding box center [424, 219] width 406 height 26
click at [221, 202] on input "b. Conflict management" at bounding box center [221, 198] width 0 height 8
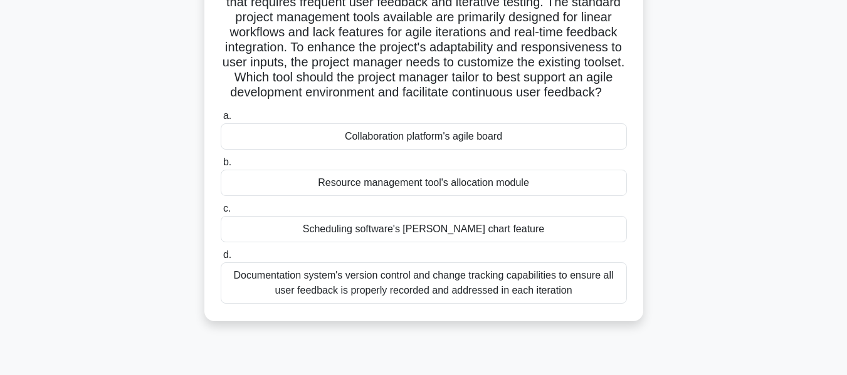
scroll to position [125, 0]
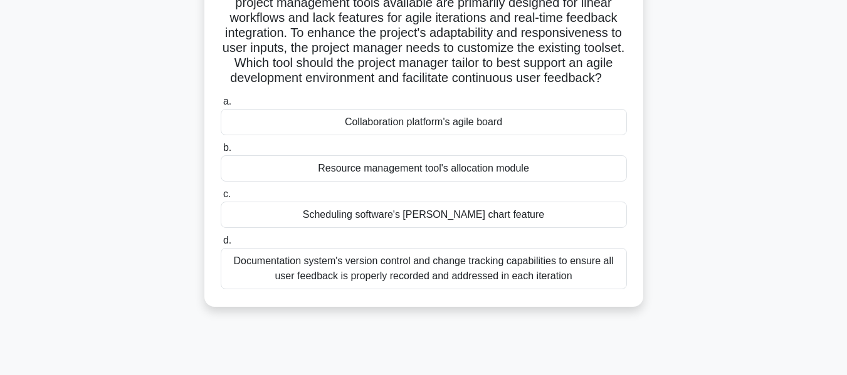
click at [366, 135] on div "Collaboration platform's agile board" at bounding box center [424, 122] width 406 height 26
click at [221, 106] on input "a. Collaboration platform's agile board" at bounding box center [221, 102] width 0 height 8
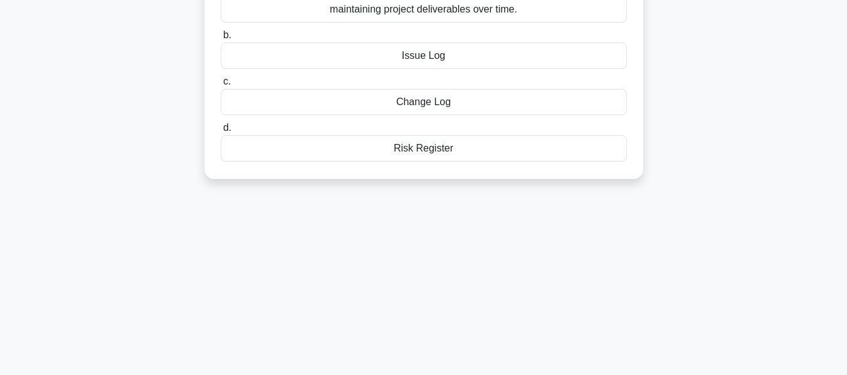
scroll to position [51, 0]
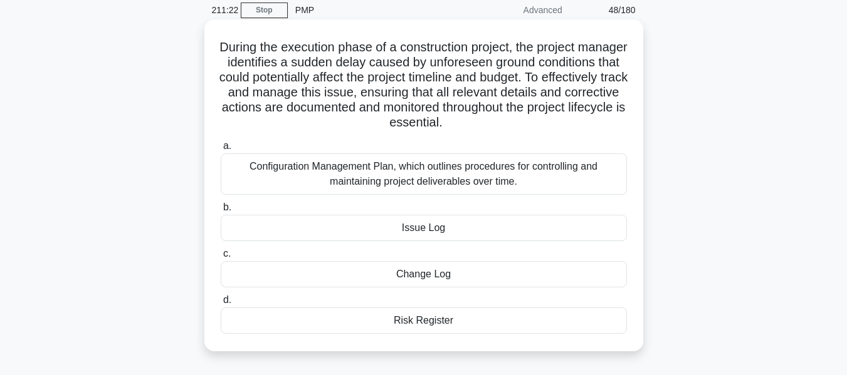
click at [417, 323] on div "Risk Register" at bounding box center [424, 321] width 406 height 26
click at [221, 305] on input "d. Risk Register" at bounding box center [221, 300] width 0 height 8
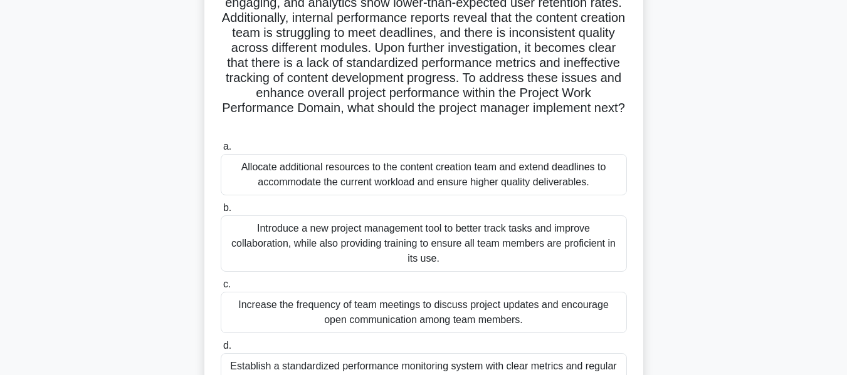
scroll to position [188, 0]
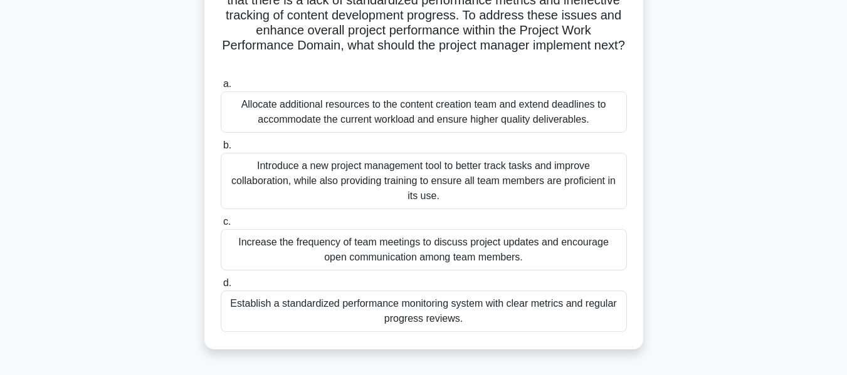
click at [427, 313] on div "Establish a standardized performance monitoring system with clear metrics and r…" at bounding box center [424, 311] width 406 height 41
click at [221, 288] on input "d. Establish a standardized performance monitoring system with clear metrics an…" at bounding box center [221, 284] width 0 height 8
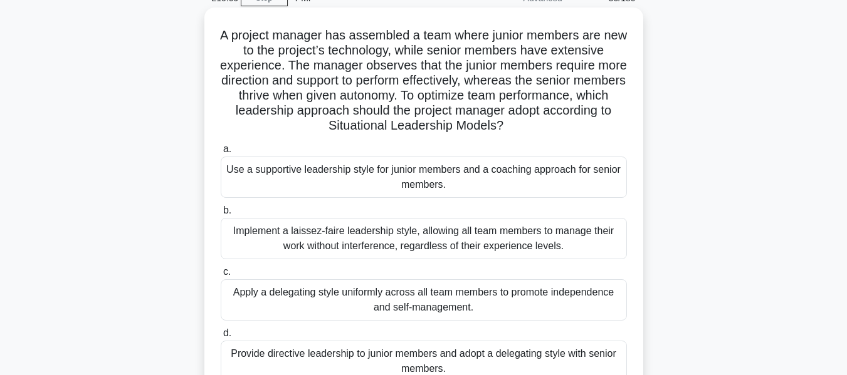
scroll to position [125, 0]
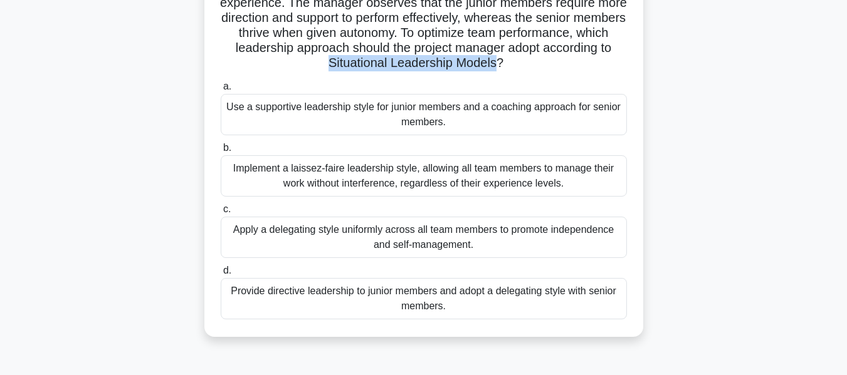
drag, startPoint x: 363, startPoint y: 64, endPoint x: 535, endPoint y: 64, distance: 172.4
click at [535, 64] on h5 "A project manager has assembled a team where junior members are new to the proj…" at bounding box center [423, 18] width 409 height 107
copy h5 "Situational Leadership Models"
click at [391, 297] on div "Provide directive leadership to junior members and adopt a delegating style wit…" at bounding box center [424, 298] width 406 height 41
click at [221, 275] on input "d. Provide directive leadership to junior members and adopt a delegating style …" at bounding box center [221, 271] width 0 height 8
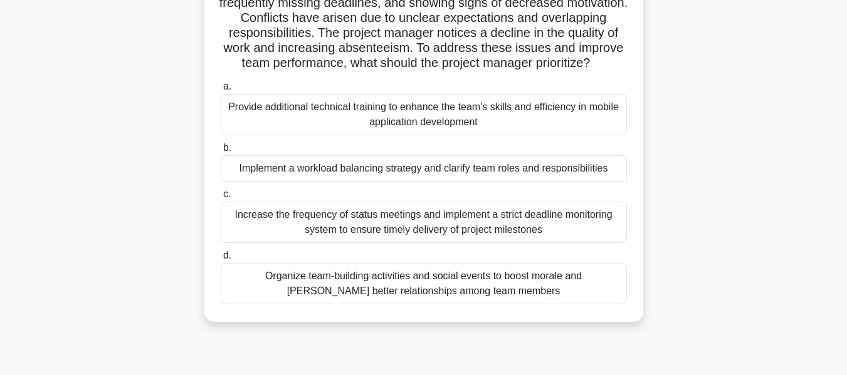
click at [351, 182] on div "Implement a workload balancing strategy and clarify team roles and responsibili…" at bounding box center [424, 168] width 406 height 26
click at [221, 152] on input "b. Implement a workload balancing strategy and clarify team roles and responsib…" at bounding box center [221, 148] width 0 height 8
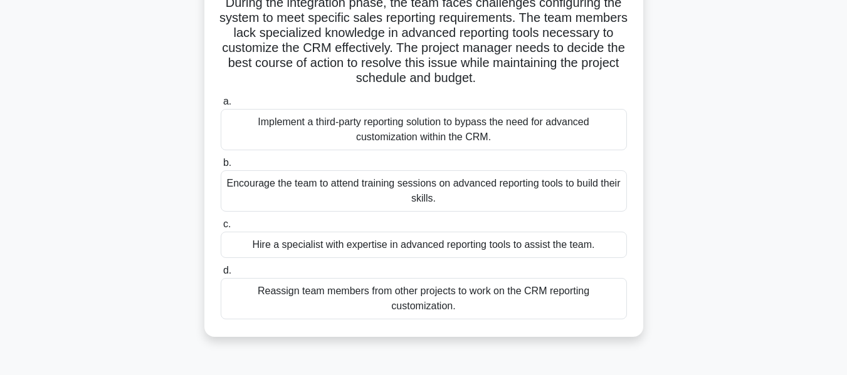
click at [369, 249] on div "Hire a specialist with expertise in advanced reporting tools to assist the team." at bounding box center [424, 245] width 406 height 26
click at [221, 229] on input "c. Hire a specialist with expertise in advanced reporting tools to assist the t…" at bounding box center [221, 225] width 0 height 8
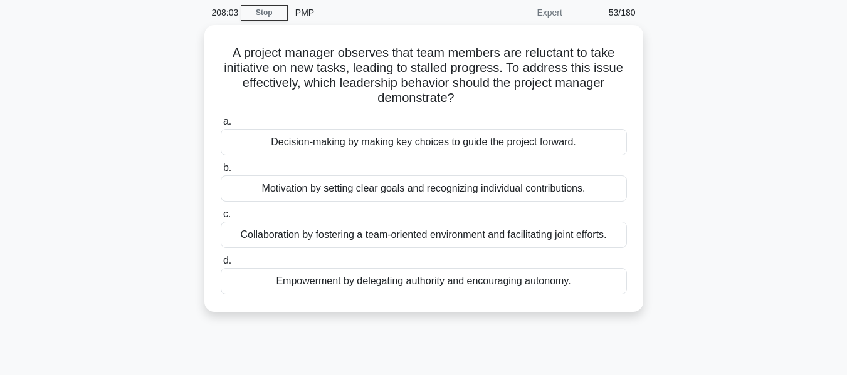
scroll to position [0, 0]
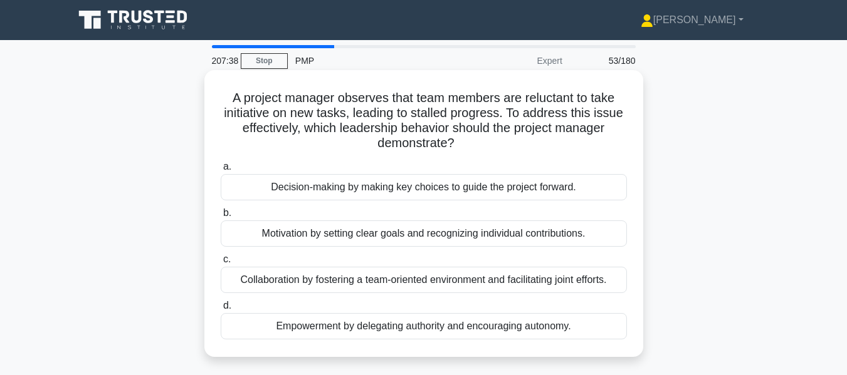
click at [398, 237] on div "Motivation by setting clear goals and recognizing individual contributions." at bounding box center [424, 234] width 406 height 26
click at [221, 217] on input "b. Motivation by setting clear goals and recognizing individual contributions." at bounding box center [221, 213] width 0 height 8
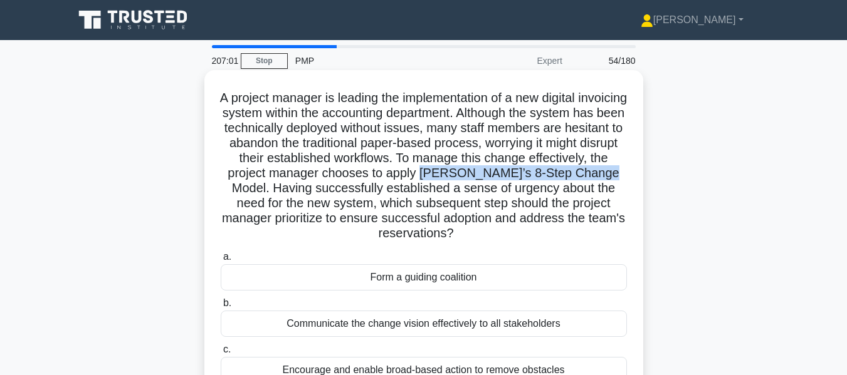
drag, startPoint x: 557, startPoint y: 172, endPoint x: 335, endPoint y: 196, distance: 223.2
click at [335, 196] on h5 "A project manager is leading the implementation of a new digital invoicing syst…" at bounding box center [423, 166] width 409 height 152
copy h5 "Kotter’s 8-Step Change Model."
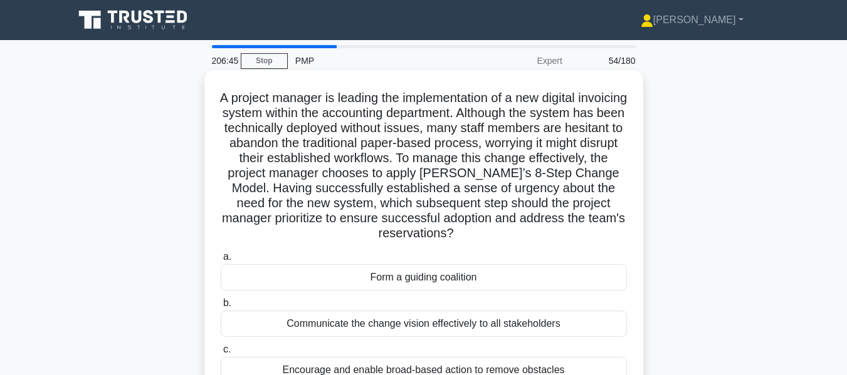
click at [416, 280] on div "Form a guiding coalition" at bounding box center [424, 278] width 406 height 26
click at [221, 261] on input "a. Form a guiding coalition" at bounding box center [221, 257] width 0 height 8
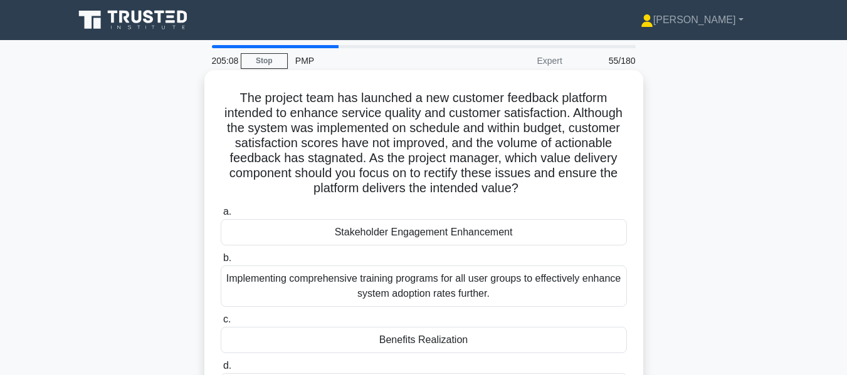
drag, startPoint x: 546, startPoint y: 57, endPoint x: 227, endPoint y: 97, distance: 321.5
click at [227, 97] on h5 "The project team has launched a new customer feedback platform intended to enha…" at bounding box center [423, 143] width 409 height 107
copy h5 "The project team has launched a new customer feedback platform intended to enha…"
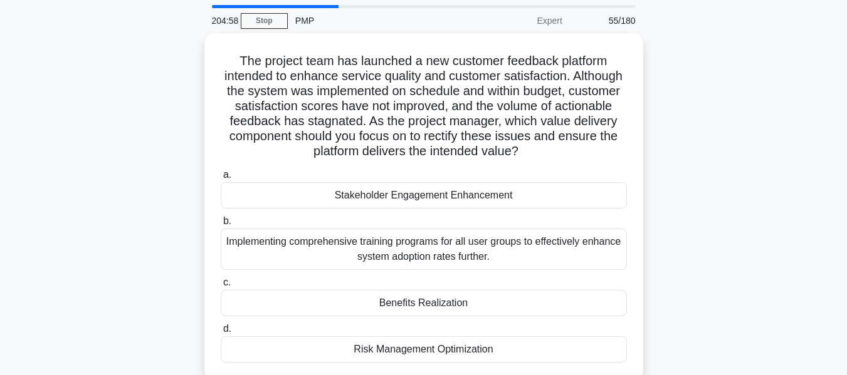
scroll to position [63, 0]
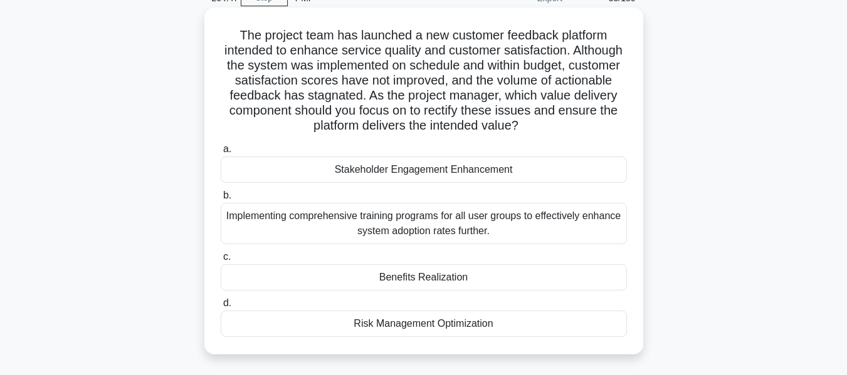
click at [465, 168] on div "Stakeholder Engagement Enhancement" at bounding box center [424, 170] width 406 height 26
click at [221, 154] on input "a. Stakeholder Engagement Enhancement" at bounding box center [221, 149] width 0 height 8
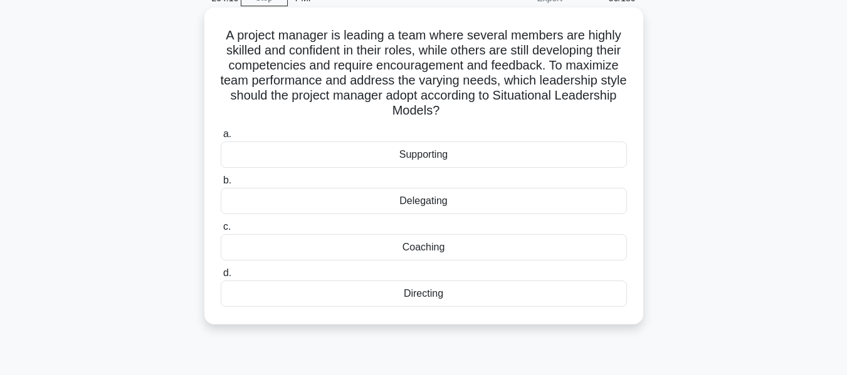
click at [433, 160] on div "Supporting" at bounding box center [424, 155] width 406 height 26
click at [221, 139] on input "a. Supporting" at bounding box center [221, 134] width 0 height 8
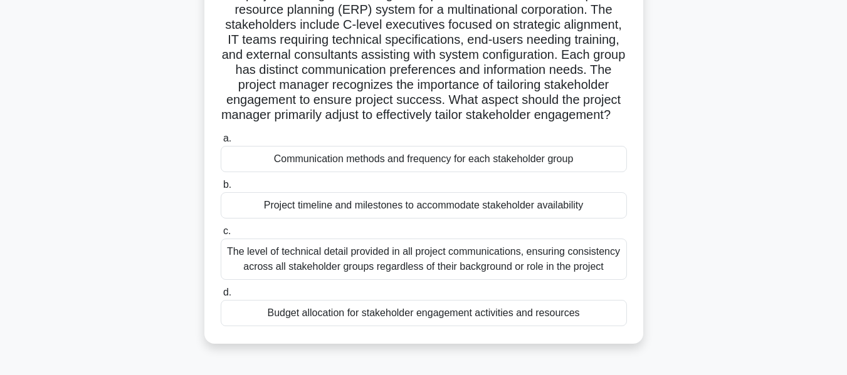
scroll to position [125, 0]
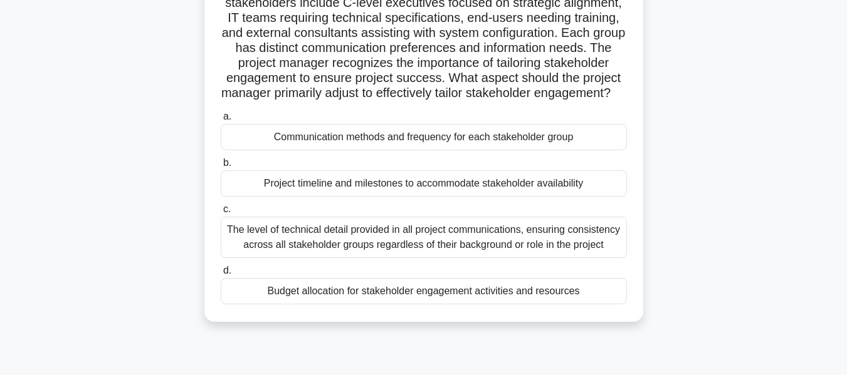
click at [461, 150] on div "Communication methods and frequency for each stakeholder group" at bounding box center [424, 137] width 406 height 26
click at [221, 121] on input "a. Communication methods and frequency for each stakeholder group" at bounding box center [221, 117] width 0 height 8
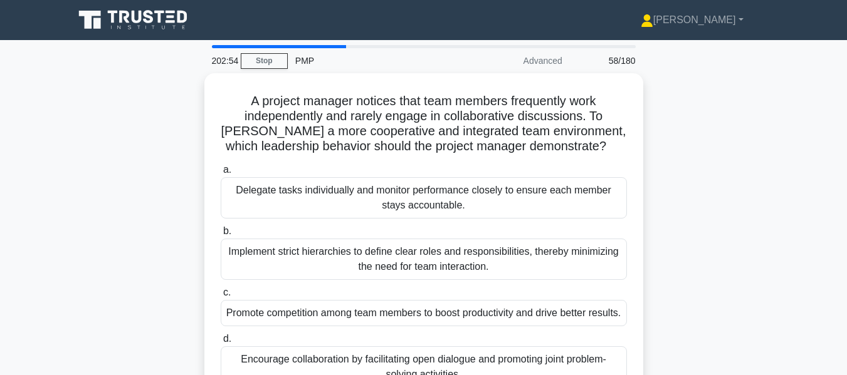
scroll to position [63, 0]
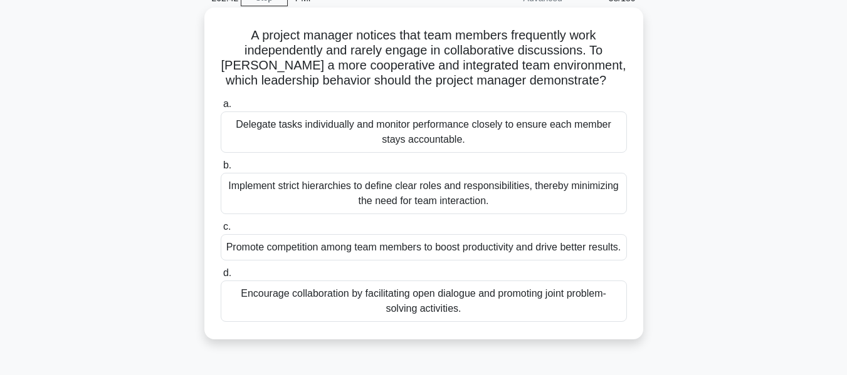
click at [557, 319] on div "Encourage collaboration by facilitating open dialogue and promoting joint probl…" at bounding box center [424, 301] width 406 height 41
click at [221, 278] on input "d. Encourage collaboration by facilitating open dialogue and promoting joint pr…" at bounding box center [221, 274] width 0 height 8
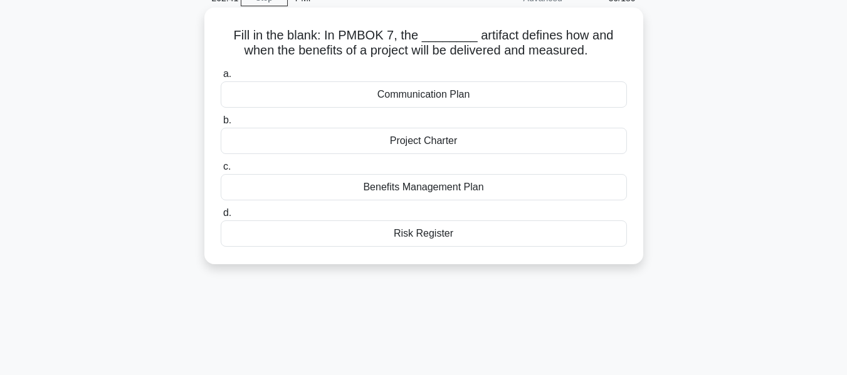
scroll to position [0, 0]
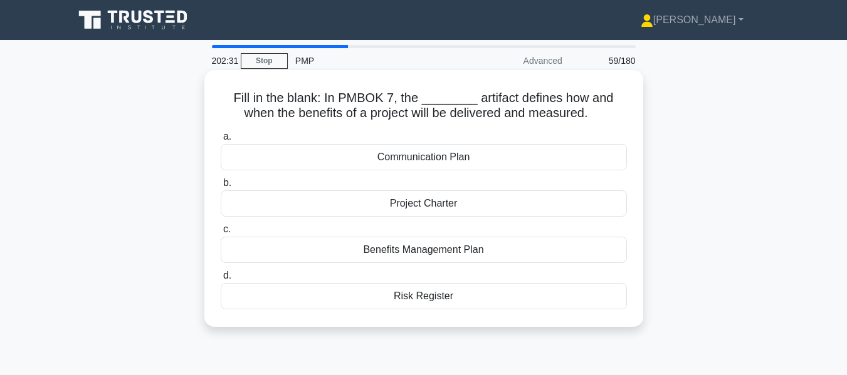
click at [513, 252] on div "Benefits Management Plan" at bounding box center [424, 250] width 406 height 26
click at [221, 234] on input "c. Benefits Management Plan" at bounding box center [221, 230] width 0 height 8
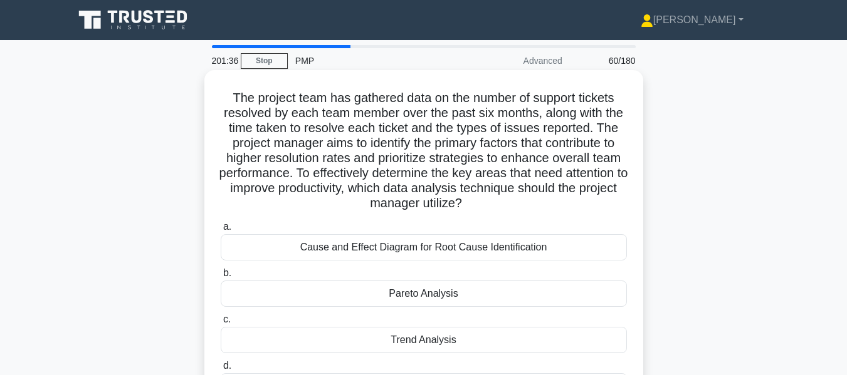
scroll to position [63, 0]
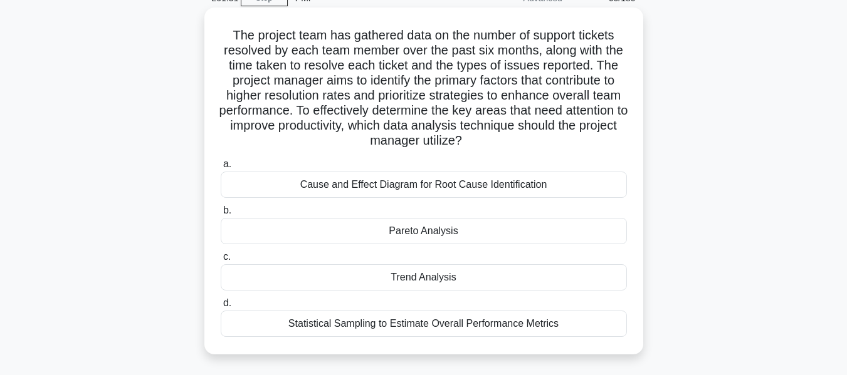
drag, startPoint x: 548, startPoint y: 145, endPoint x: 216, endPoint y: 33, distance: 350.6
click at [216, 33] on div "The project team has gathered data on the number of support tickets resolved by…" at bounding box center [423, 181] width 429 height 337
copy h5 "The project team has gathered data on the number of support tickets resolved by…"
click at [457, 234] on div "Pareto Analysis" at bounding box center [424, 231] width 406 height 26
click at [221, 215] on input "b. Pareto Analysis" at bounding box center [221, 211] width 0 height 8
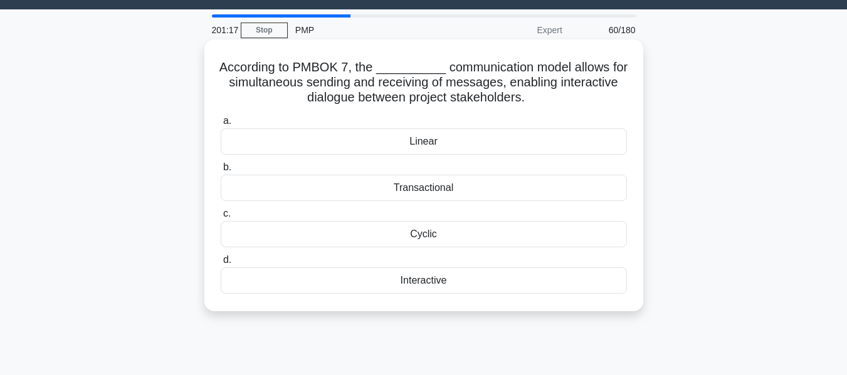
scroll to position [0, 0]
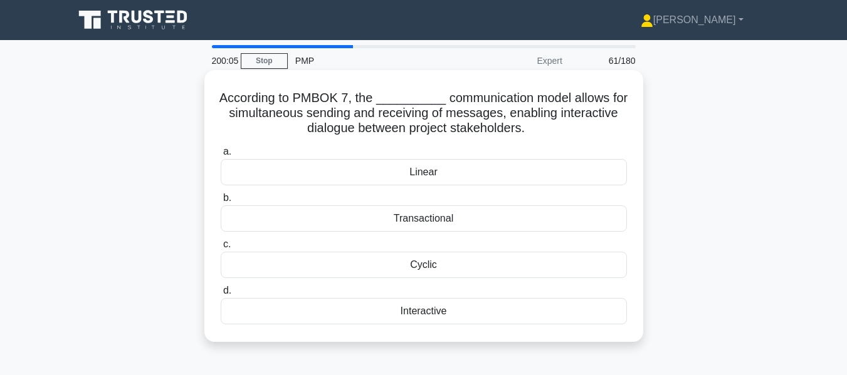
click at [429, 308] on div "Interactive" at bounding box center [424, 311] width 406 height 26
click at [221, 295] on input "d. Interactive" at bounding box center [221, 291] width 0 height 8
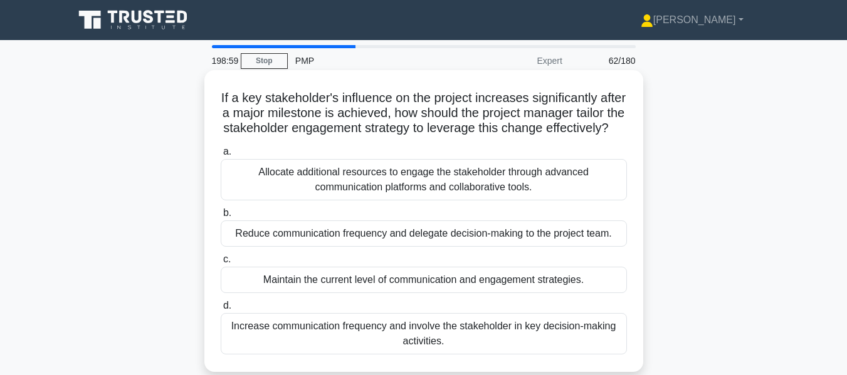
click at [411, 353] on div "Increase communication frequency and involve the stakeholder in key decision-ma…" at bounding box center [424, 333] width 406 height 41
click at [221, 310] on input "d. Increase communication frequency and involve the stakeholder in key decision…" at bounding box center [221, 306] width 0 height 8
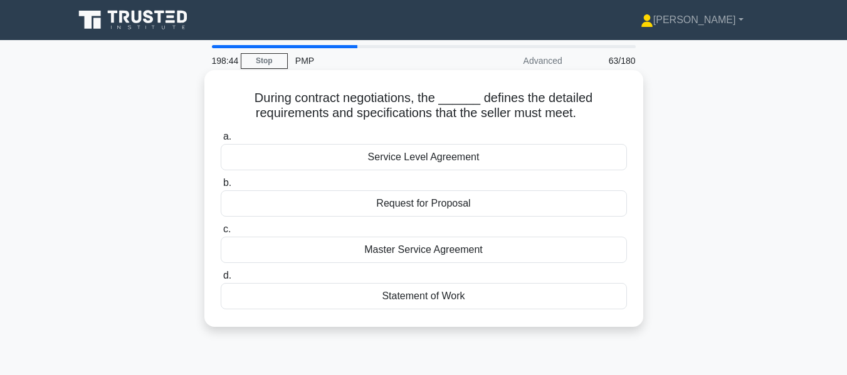
click at [387, 164] on div "Service Level Agreement" at bounding box center [424, 157] width 406 height 26
click at [221, 141] on input "a. Service Level Agreement" at bounding box center [221, 137] width 0 height 8
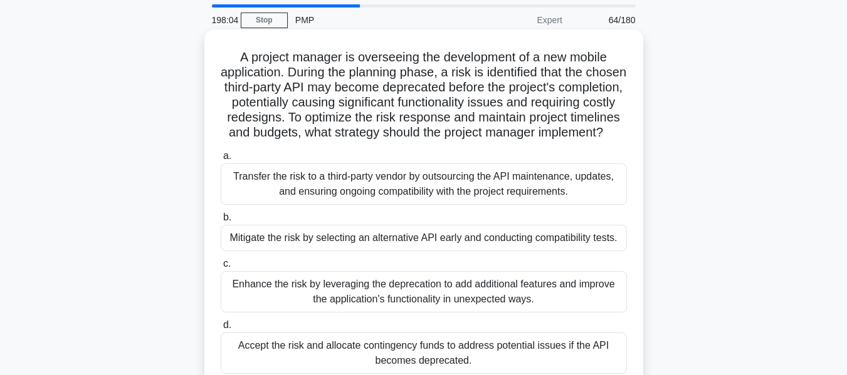
scroll to position [63, 0]
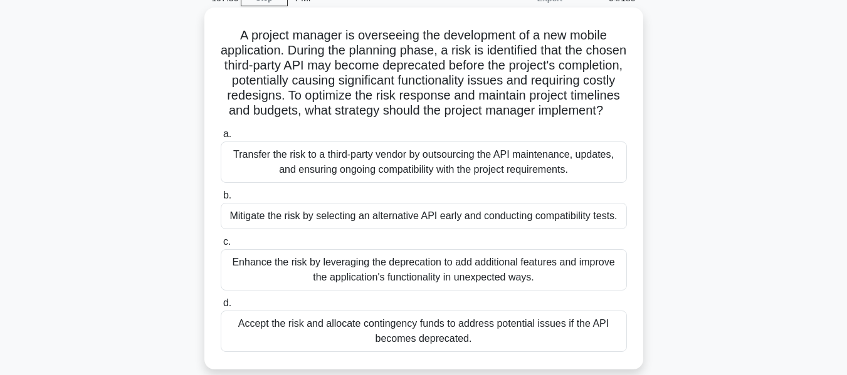
click at [383, 229] on div "Mitigate the risk by selecting an alternative API early and conducting compatib…" at bounding box center [424, 216] width 406 height 26
click at [221, 200] on input "b. Mitigate the risk by selecting an alternative API early and conducting compa…" at bounding box center [221, 196] width 0 height 8
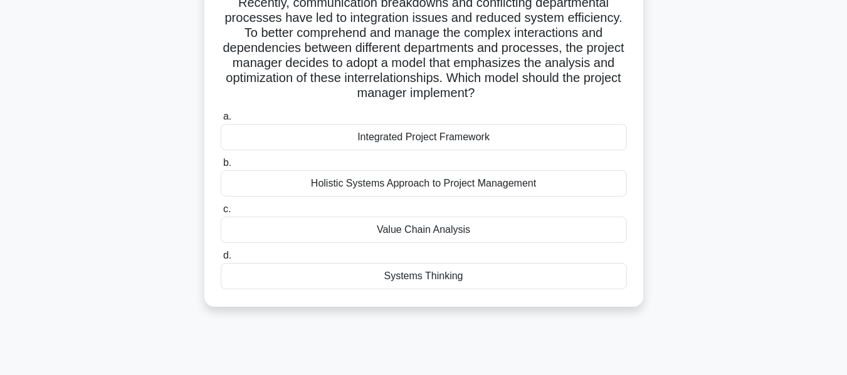
click at [421, 279] on div "Systems Thinking" at bounding box center [424, 276] width 406 height 26
click at [221, 260] on input "d. Systems Thinking" at bounding box center [221, 256] width 0 height 8
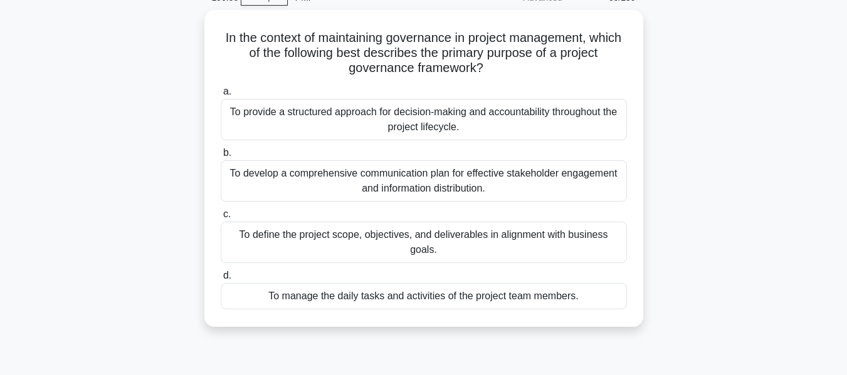
scroll to position [0, 0]
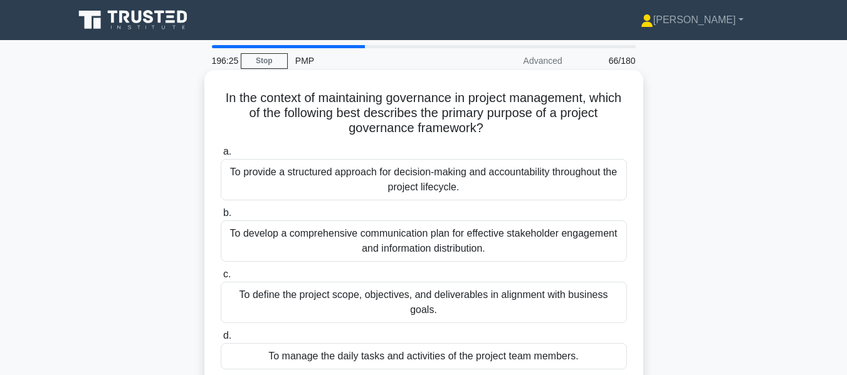
click at [511, 169] on div "To provide a structured approach for decision-making and accountability through…" at bounding box center [424, 179] width 406 height 41
click at [221, 156] on input "a. To provide a structured approach for decision-making and accountability thro…" at bounding box center [221, 152] width 0 height 8
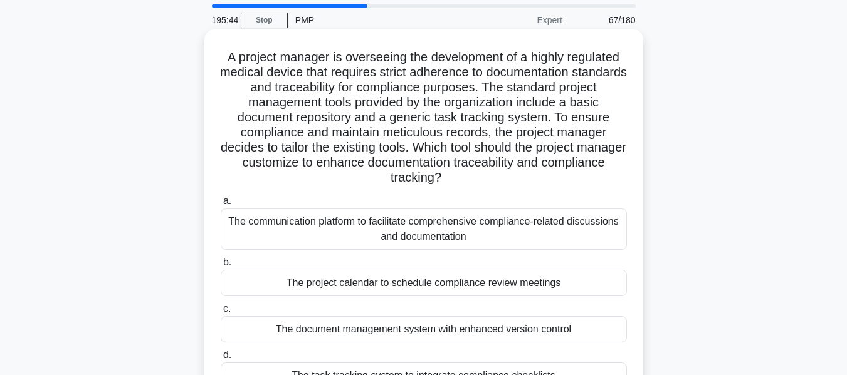
scroll to position [63, 0]
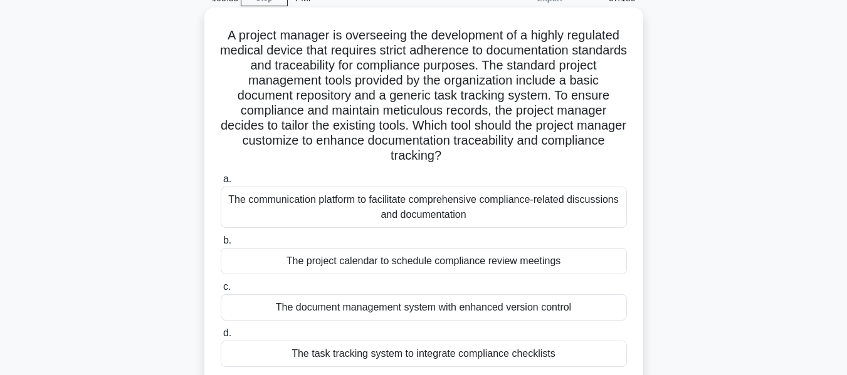
click at [491, 313] on div "The document management system with enhanced version control" at bounding box center [424, 308] width 406 height 26
click at [221, 291] on input "c. The document management system with enhanced version control" at bounding box center [221, 287] width 0 height 8
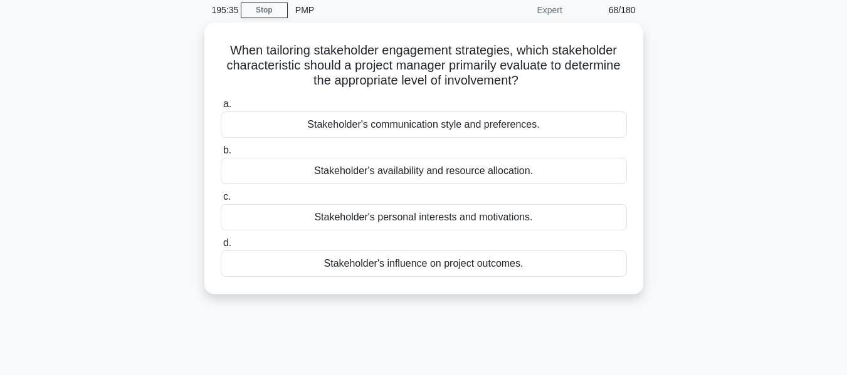
scroll to position [0, 0]
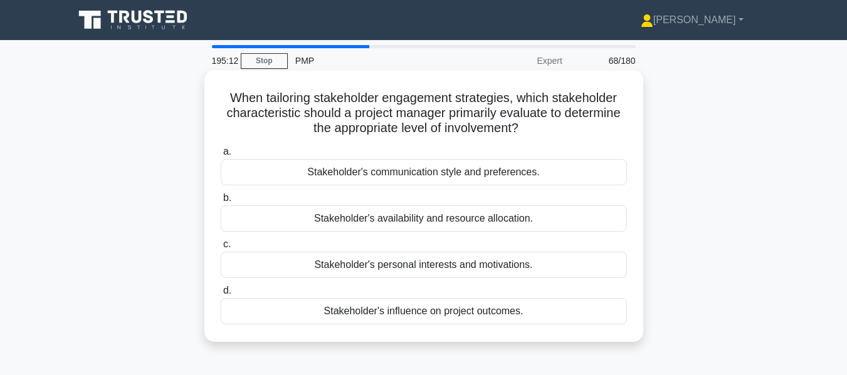
click at [474, 270] on div "Stakeholder's personal interests and motivations." at bounding box center [424, 265] width 406 height 26
click at [221, 249] on input "c. Stakeholder's personal interests and motivations." at bounding box center [221, 245] width 0 height 8
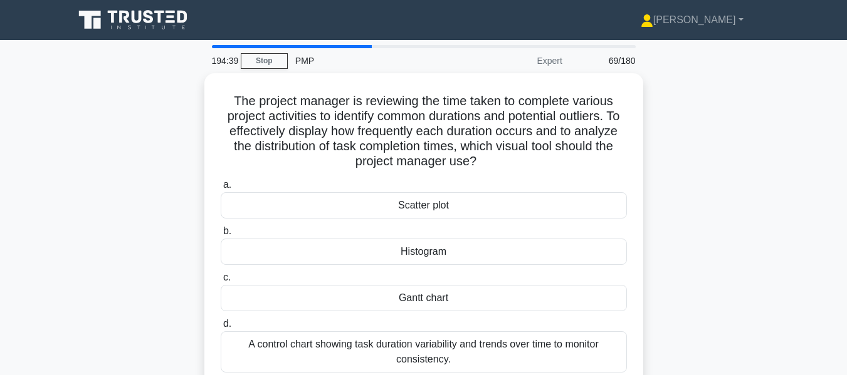
drag, startPoint x: 519, startPoint y: 163, endPoint x: 177, endPoint y: 100, distance: 347.3
click at [177, 100] on div "The project manager is reviewing the time taken to complete various project act…" at bounding box center [423, 239] width 715 height 332
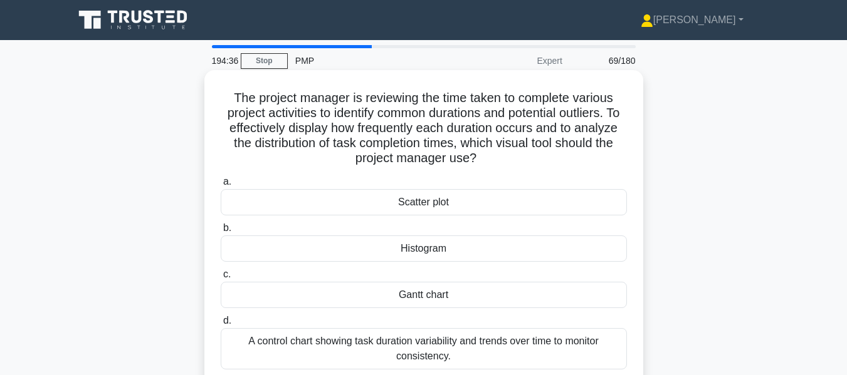
click at [613, 165] on h5 "The project manager is reviewing the time taken to complete various project act…" at bounding box center [423, 128] width 409 height 76
click at [428, 248] on div "Histogram" at bounding box center [424, 249] width 406 height 26
click at [221, 233] on input "b. Histogram" at bounding box center [221, 228] width 0 height 8
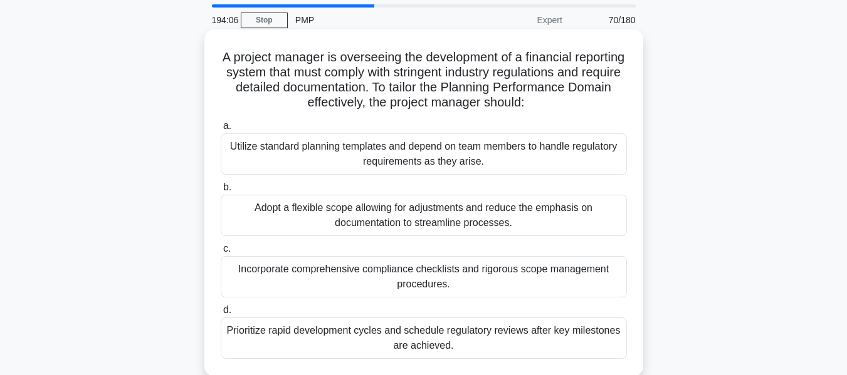
scroll to position [63, 0]
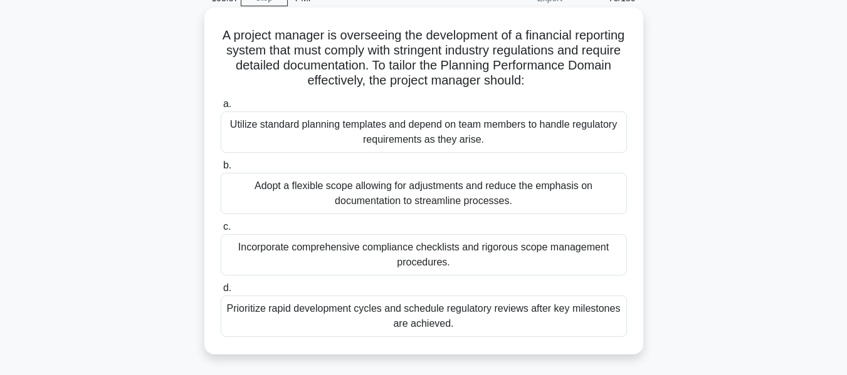
click at [416, 251] on div "Incorporate comprehensive compliance checklists and rigorous scope management p…" at bounding box center [424, 254] width 406 height 41
click at [221, 231] on input "c. Incorporate comprehensive compliance checklists and rigorous scope managemen…" at bounding box center [221, 227] width 0 height 8
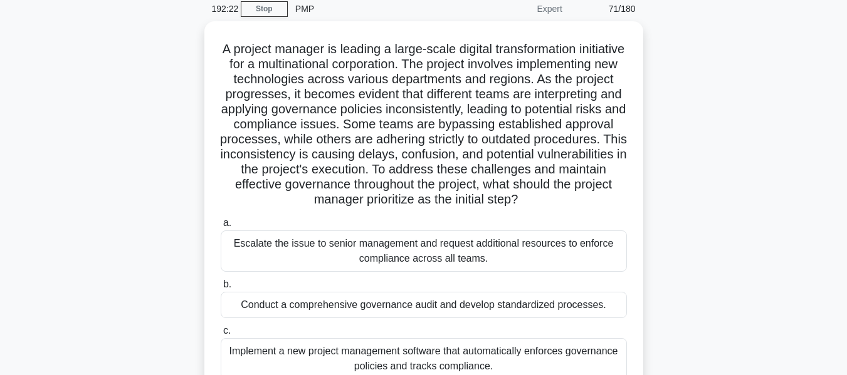
scroll to position [0, 0]
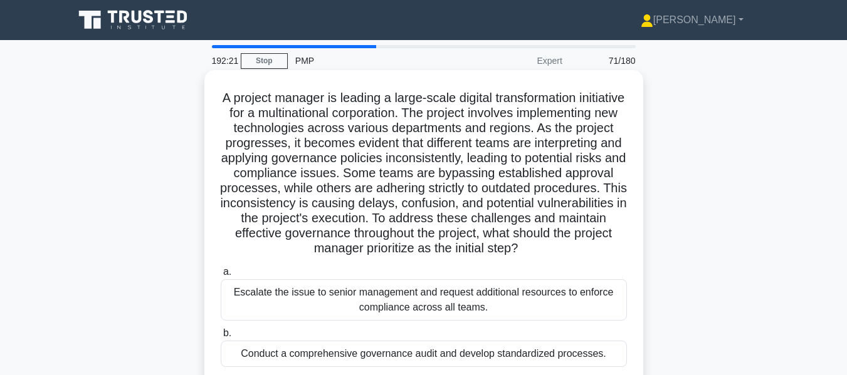
drag, startPoint x: 464, startPoint y: 80, endPoint x: 218, endPoint y: 95, distance: 246.2
click at [218, 95] on div "A project manager is leading a large-scale digital transformation initiative fo…" at bounding box center [423, 296] width 429 height 443
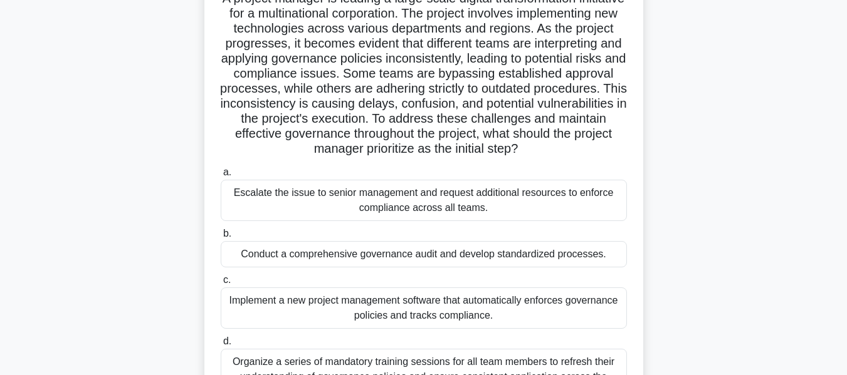
scroll to position [125, 0]
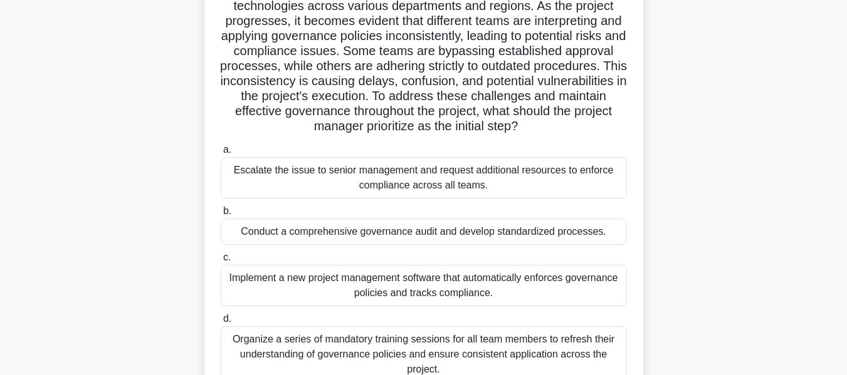
click at [176, 58] on div "A project manager is leading a large-scale digital transformation initiative fo…" at bounding box center [423, 182] width 715 height 468
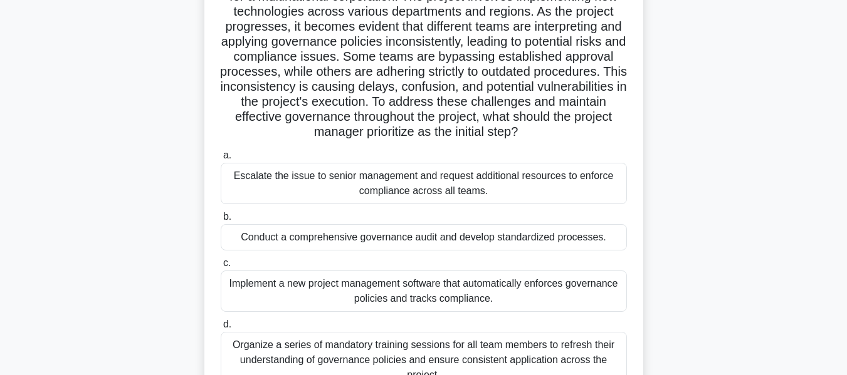
scroll to position [301, 0]
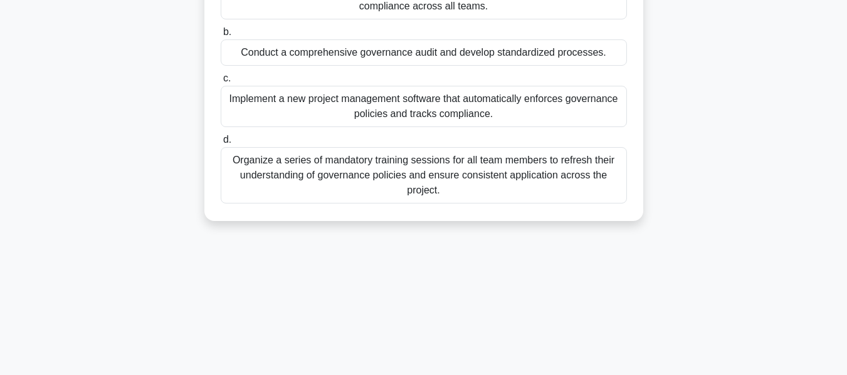
drag, startPoint x: 244, startPoint y: 95, endPoint x: 507, endPoint y: 217, distance: 290.5
click at [282, 66] on div "Conduct a comprehensive governance audit and develop standardized processes." at bounding box center [424, 52] width 406 height 26
click at [221, 36] on input "b. Conduct a comprehensive governance audit and develop standardized processes." at bounding box center [221, 32] width 0 height 8
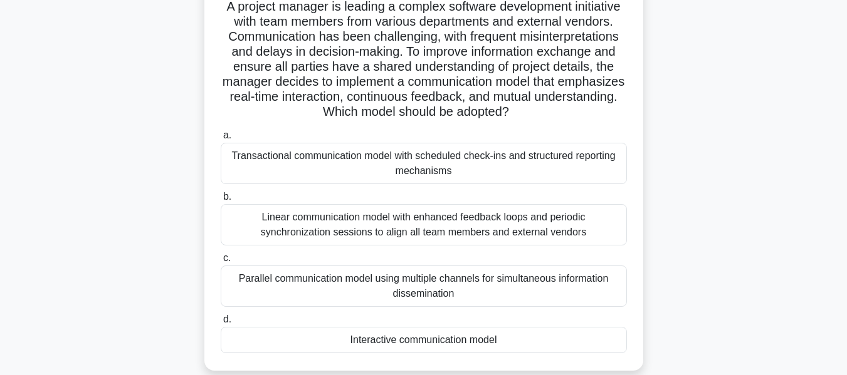
scroll to position [125, 0]
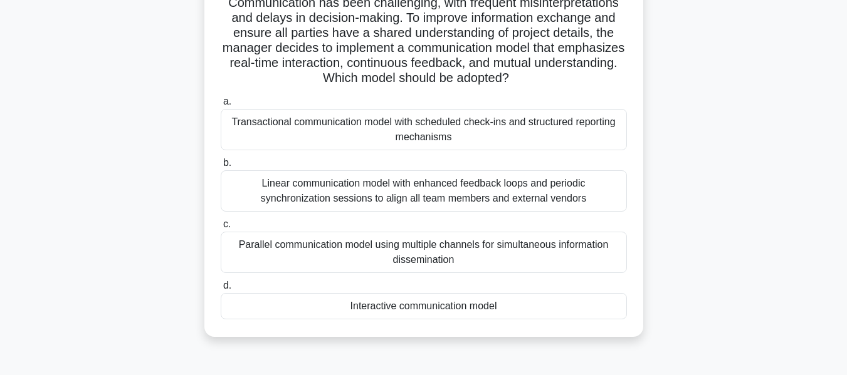
click at [402, 315] on div "Interactive communication model" at bounding box center [424, 306] width 406 height 26
click at [221, 290] on input "d. Interactive communication model" at bounding box center [221, 286] width 0 height 8
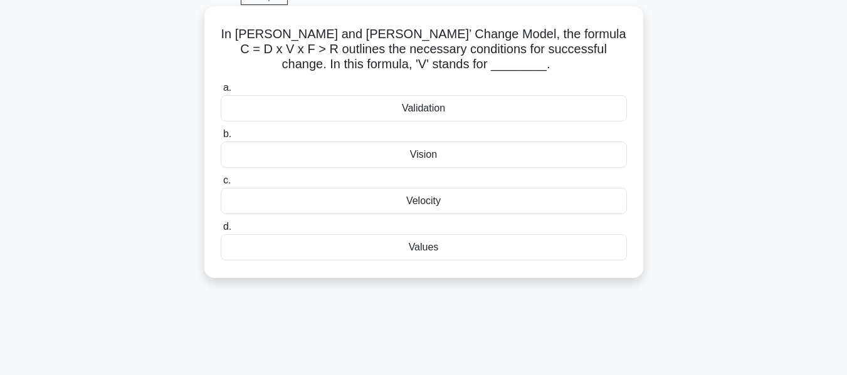
scroll to position [0, 0]
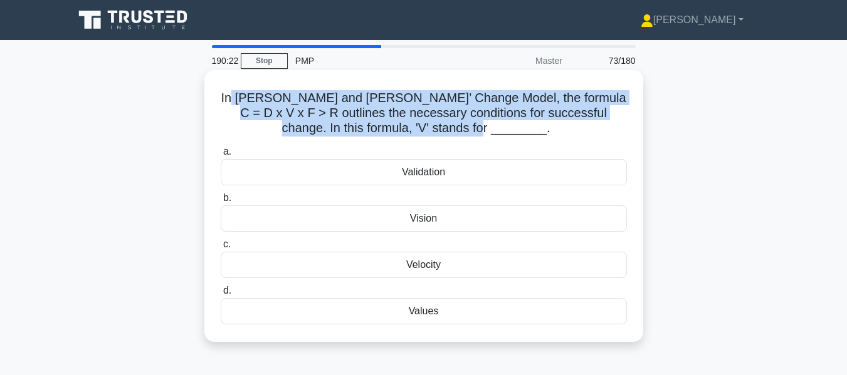
drag, startPoint x: 265, startPoint y: 97, endPoint x: 533, endPoint y: 126, distance: 269.8
click at [533, 126] on h5 "In Beckhard and Harris’ Change Model, the formula C = D x V x F > R outlines th…" at bounding box center [423, 113] width 409 height 46
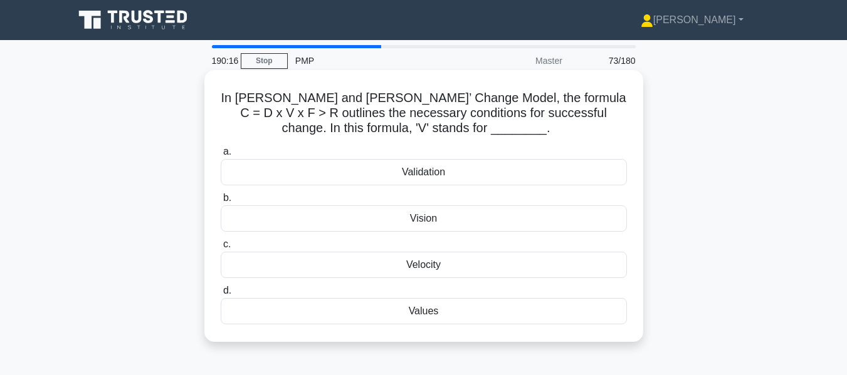
click at [416, 220] on div "Vision" at bounding box center [424, 219] width 406 height 26
click at [221, 202] on input "b. Vision" at bounding box center [221, 198] width 0 height 8
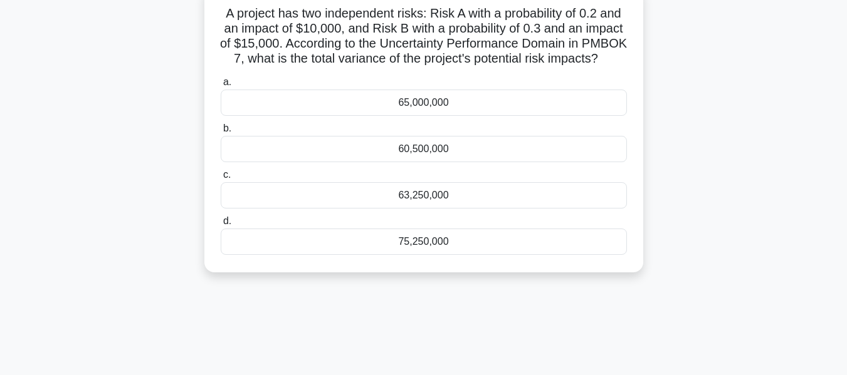
scroll to position [63, 0]
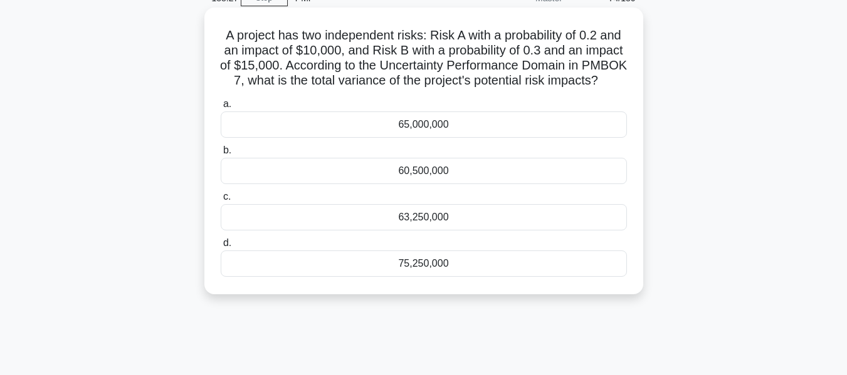
click at [495, 138] on div "65,000,000" at bounding box center [424, 125] width 406 height 26
click at [221, 108] on input "a. 65,000,000" at bounding box center [221, 104] width 0 height 8
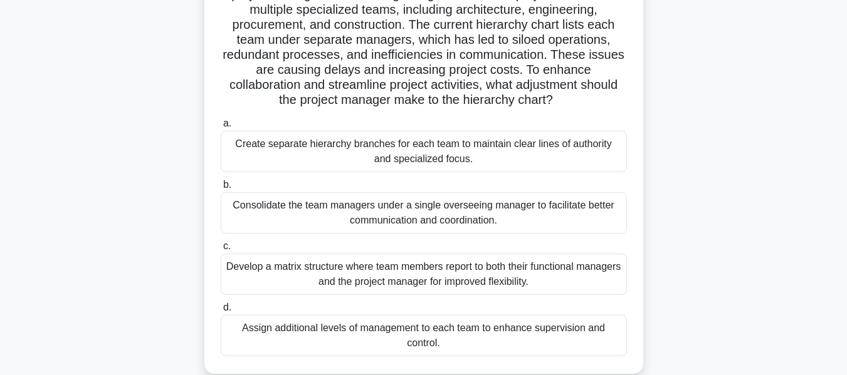
scroll to position [125, 0]
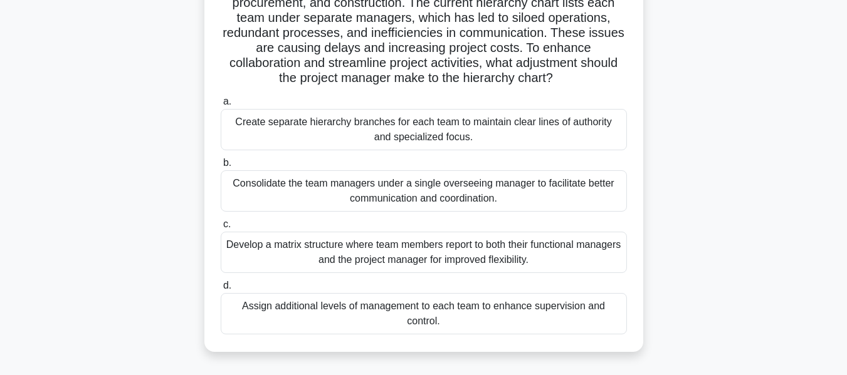
click at [496, 250] on div "Develop a matrix structure where team members report to both their functional m…" at bounding box center [424, 252] width 406 height 41
click at [221, 229] on input "c. Develop a matrix structure where team members report to both their functiona…" at bounding box center [221, 225] width 0 height 8
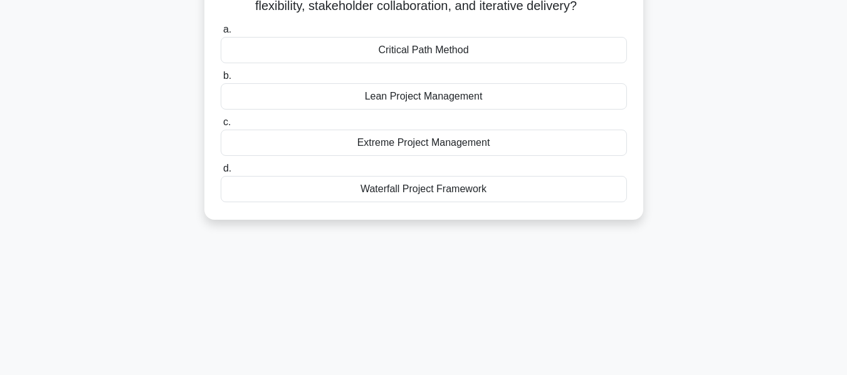
scroll to position [0, 0]
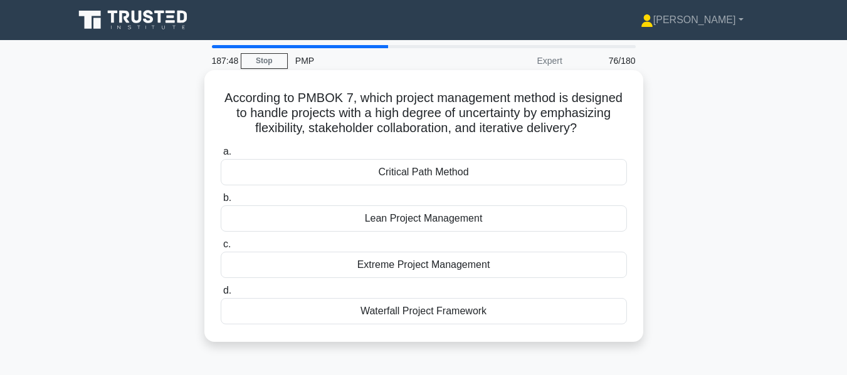
click at [501, 271] on div "Extreme Project Management" at bounding box center [424, 265] width 406 height 26
click at [221, 249] on input "c. Extreme Project Management" at bounding box center [221, 245] width 0 height 8
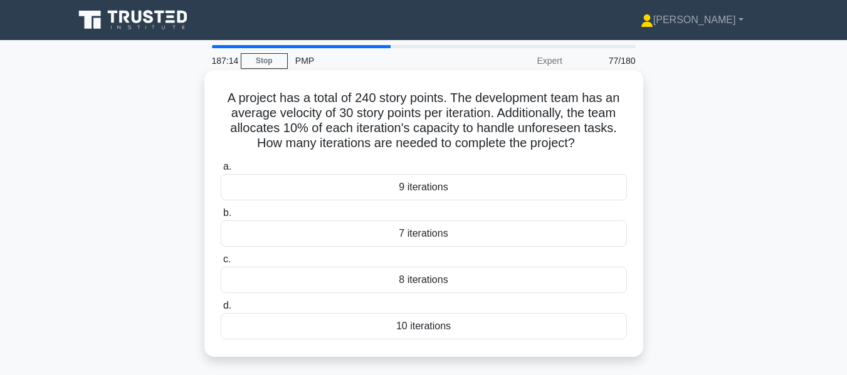
click at [503, 193] on div "9 iterations" at bounding box center [424, 187] width 406 height 26
click at [221, 171] on input "a. 9 iterations" at bounding box center [221, 167] width 0 height 8
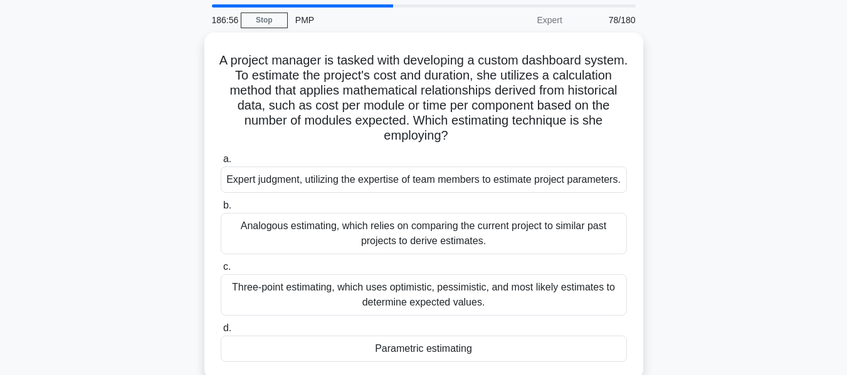
scroll to position [63, 0]
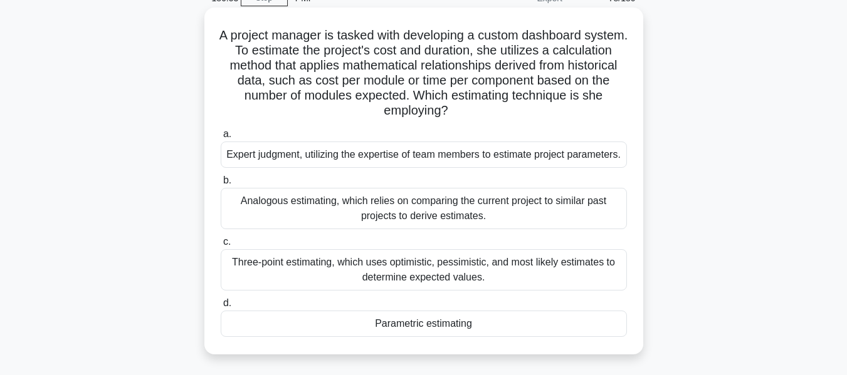
click at [441, 327] on div "Parametric estimating" at bounding box center [424, 324] width 406 height 26
click at [221, 308] on input "d. Parametric estimating" at bounding box center [221, 304] width 0 height 8
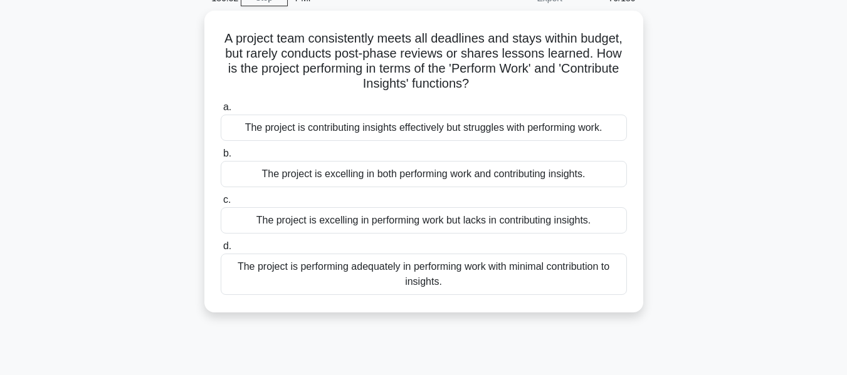
scroll to position [0, 0]
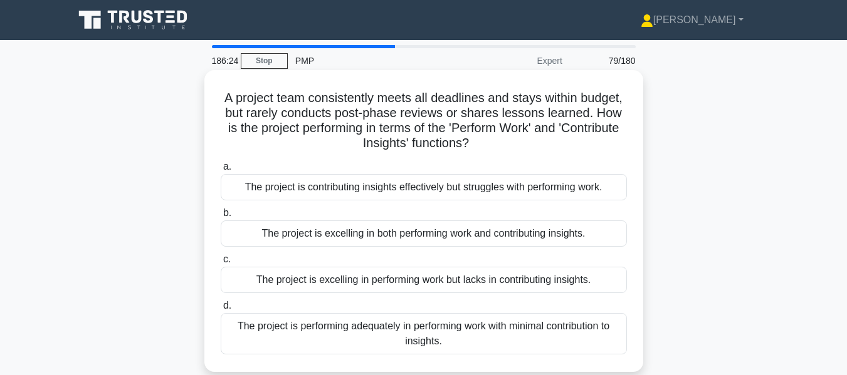
click at [455, 284] on div "The project is excelling in performing work but lacks in contributing insights." at bounding box center [424, 280] width 406 height 26
click at [221, 264] on input "c. The project is excelling in performing work but lacks in contributing insigh…" at bounding box center [221, 260] width 0 height 8
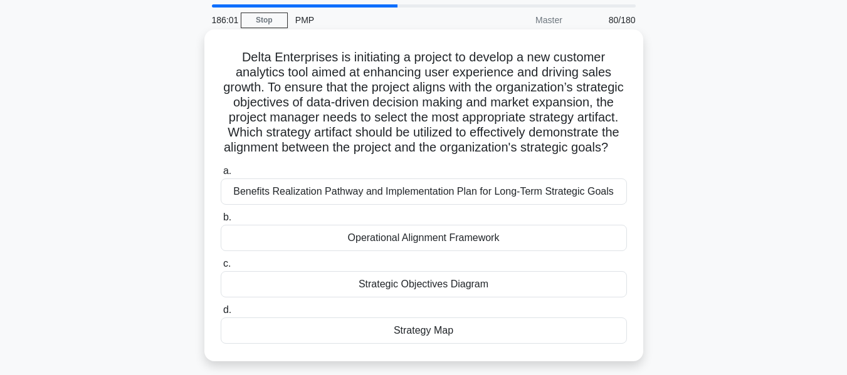
scroll to position [63, 0]
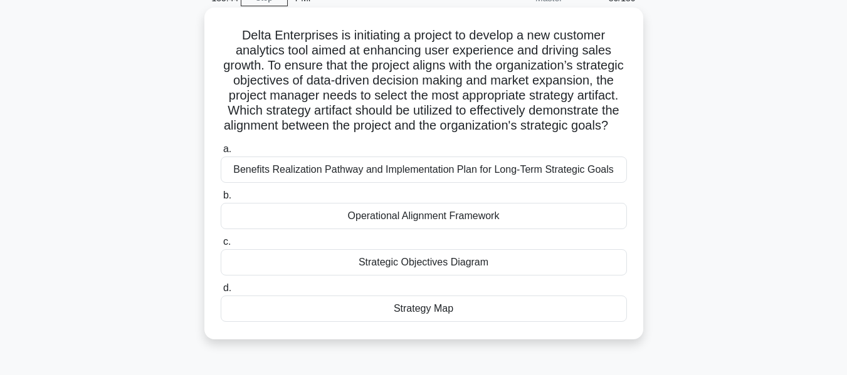
click at [608, 134] on icon ".spinner_0XTQ{transform-origin:center;animation:spinner_y6GP .75s linear infini…" at bounding box center [615, 126] width 15 height 15
click at [440, 322] on div "Strategy Map" at bounding box center [424, 309] width 406 height 26
click at [221, 293] on input "d. Strategy Map" at bounding box center [221, 289] width 0 height 8
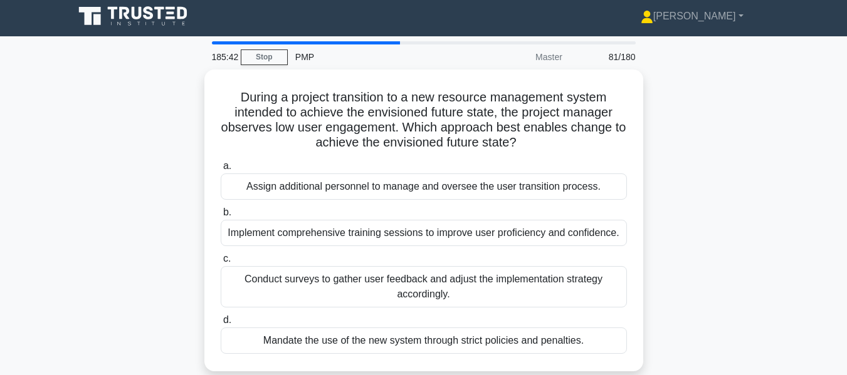
scroll to position [0, 0]
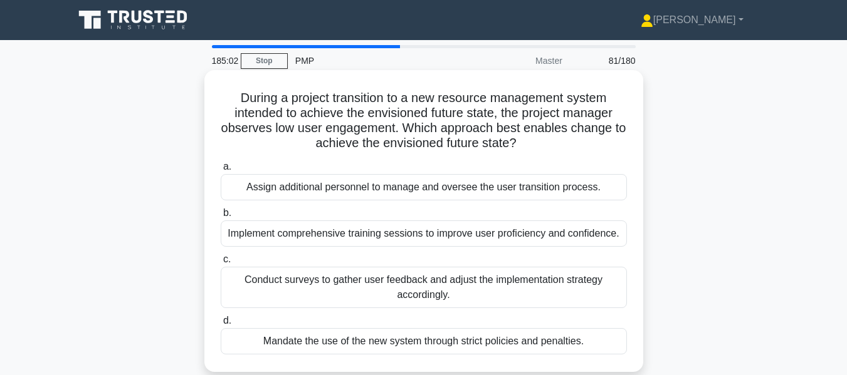
click at [492, 296] on div "Conduct surveys to gather user feedback and adjust the implementation strategy …" at bounding box center [424, 287] width 406 height 41
click at [221, 264] on input "c. Conduct surveys to gather user feedback and adjust the implementation strate…" at bounding box center [221, 260] width 0 height 8
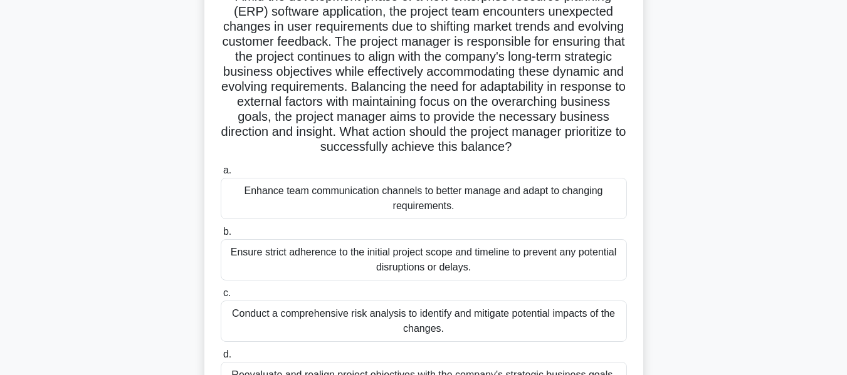
scroll to position [125, 0]
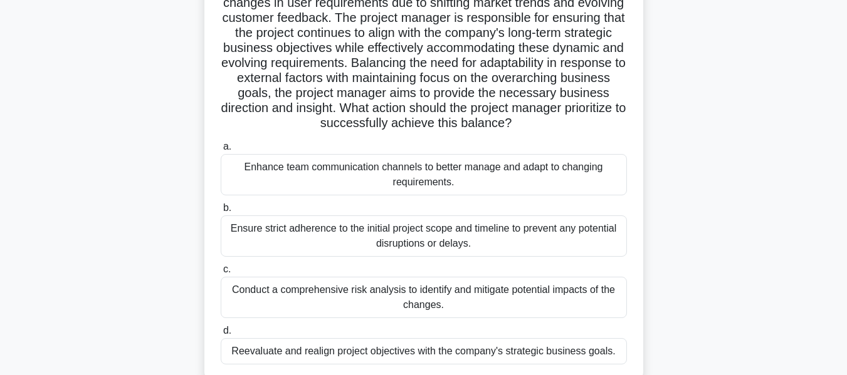
click at [532, 174] on div "Enhance team communication channels to better manage and adapt to changing requ…" at bounding box center [424, 174] width 406 height 41
click at [221, 151] on input "a. Enhance team communication channels to better manage and adapt to changing r…" at bounding box center [221, 147] width 0 height 8
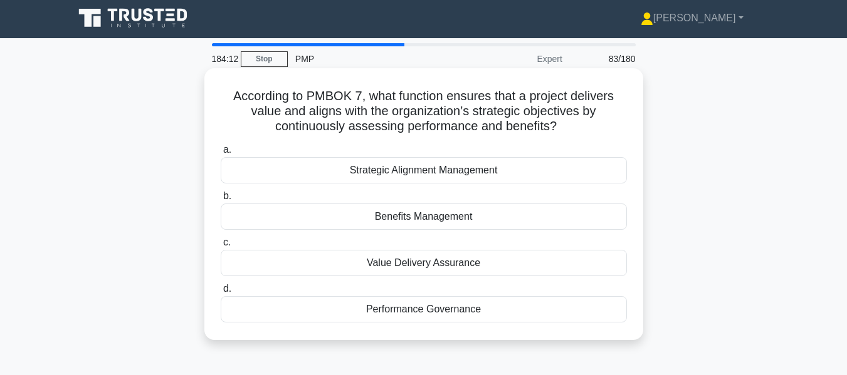
scroll to position [0, 0]
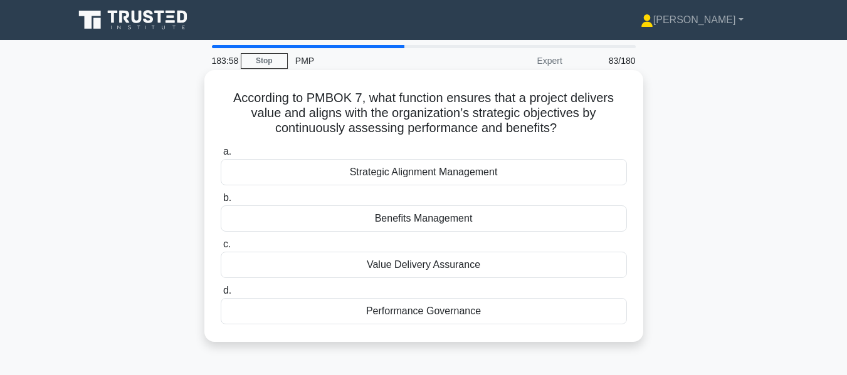
click at [458, 221] on div "Benefits Management" at bounding box center [424, 219] width 406 height 26
click at [221, 202] on input "b. Benefits Management" at bounding box center [221, 198] width 0 height 8
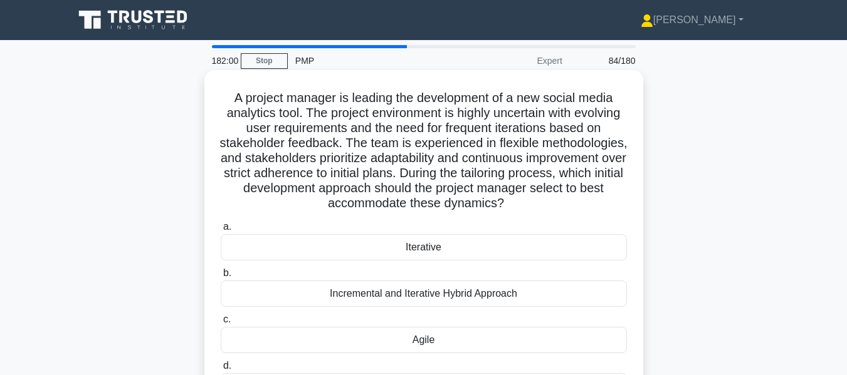
click at [435, 342] on div "Agile" at bounding box center [424, 340] width 406 height 26
click at [221, 324] on input "c. Agile" at bounding box center [221, 320] width 0 height 8
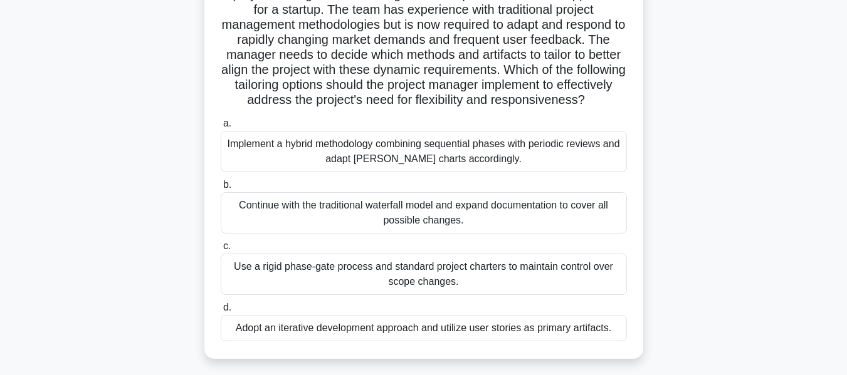
scroll to position [125, 0]
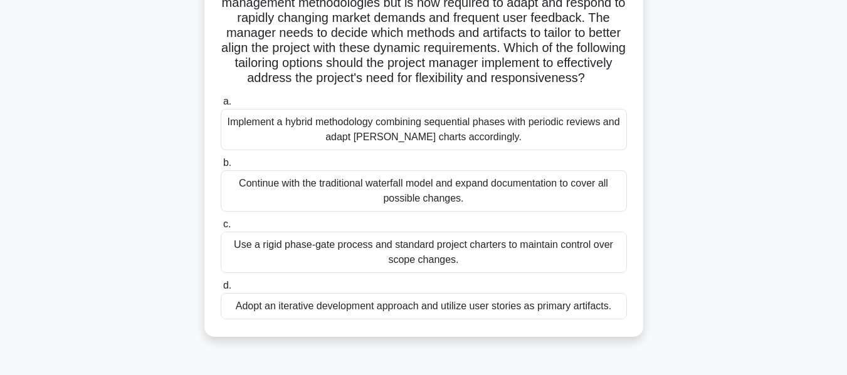
click at [481, 149] on div "Implement a hybrid methodology combining sequential phases with periodic review…" at bounding box center [424, 129] width 406 height 41
click at [221, 106] on input "a. Implement a hybrid methodology combining sequential phases with periodic rev…" at bounding box center [221, 102] width 0 height 8
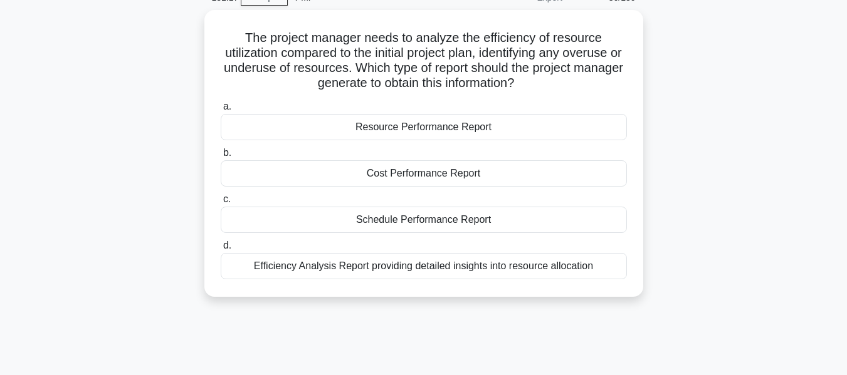
scroll to position [0, 0]
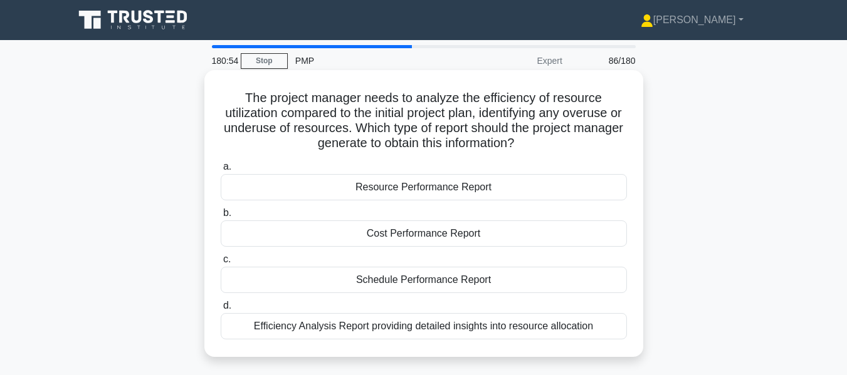
click at [422, 194] on div "Resource Performance Report" at bounding box center [424, 187] width 406 height 26
click at [221, 171] on input "a. Resource Performance Report" at bounding box center [221, 167] width 0 height 8
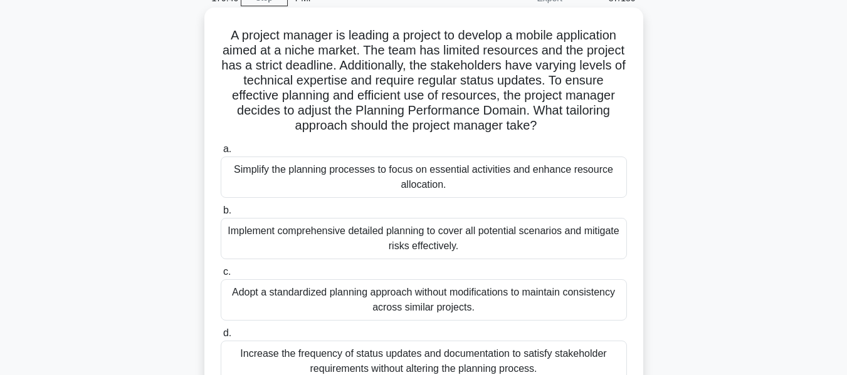
scroll to position [125, 0]
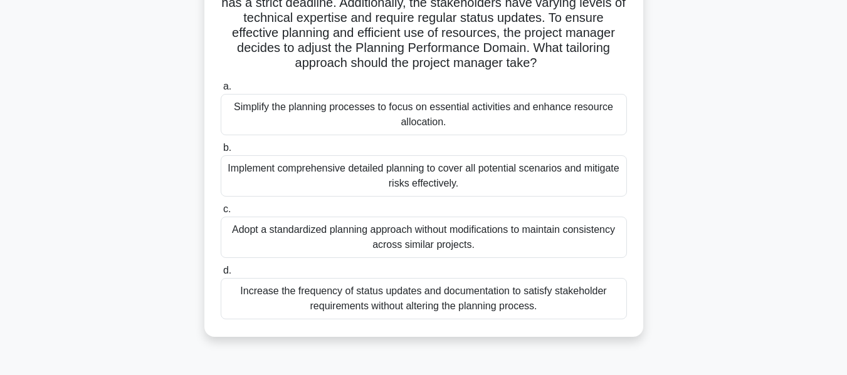
click at [427, 307] on div "Increase the frequency of status updates and documentation to satisfy stakehold…" at bounding box center [424, 298] width 406 height 41
click at [221, 275] on input "d. Increase the frequency of status updates and documentation to satisfy stakeh…" at bounding box center [221, 271] width 0 height 8
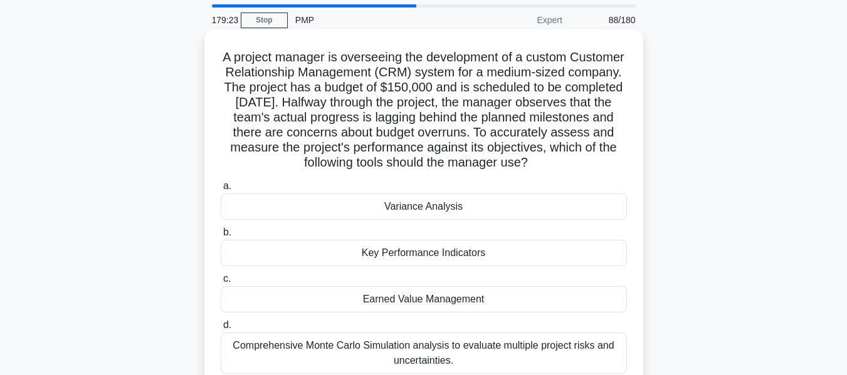
scroll to position [63, 0]
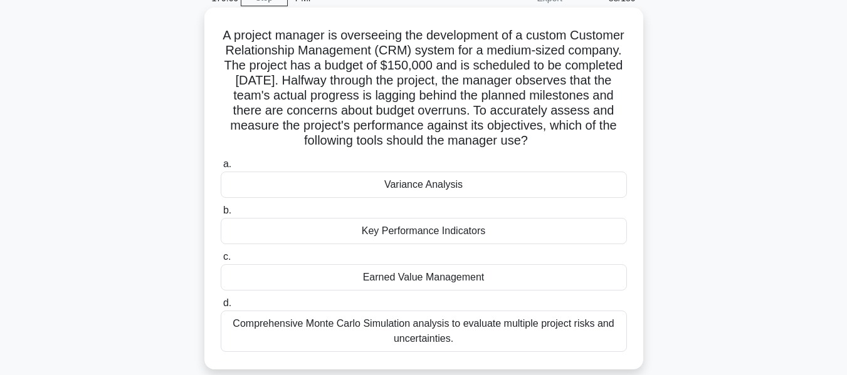
drag, startPoint x: 622, startPoint y: 140, endPoint x: 219, endPoint y: 38, distance: 415.8
click at [219, 38] on h5 "A project manager is overseeing the development of a custom Customer Relationsh…" at bounding box center [423, 89] width 409 height 122
click at [389, 180] on div "Variance Analysis" at bounding box center [424, 185] width 406 height 26
click at [221, 169] on input "a. Variance Analysis" at bounding box center [221, 164] width 0 height 8
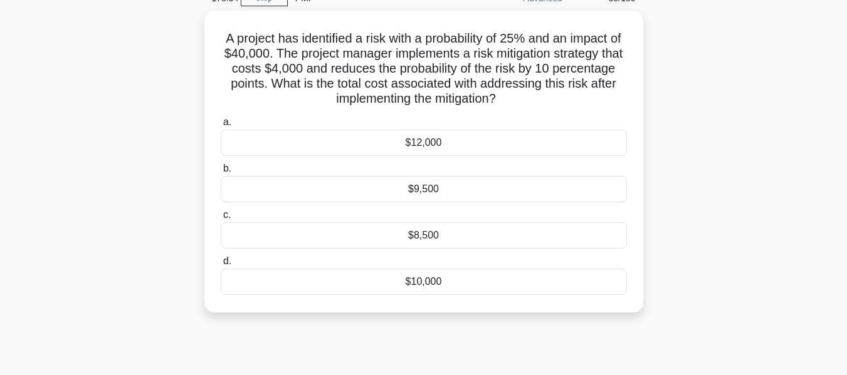
scroll to position [0, 0]
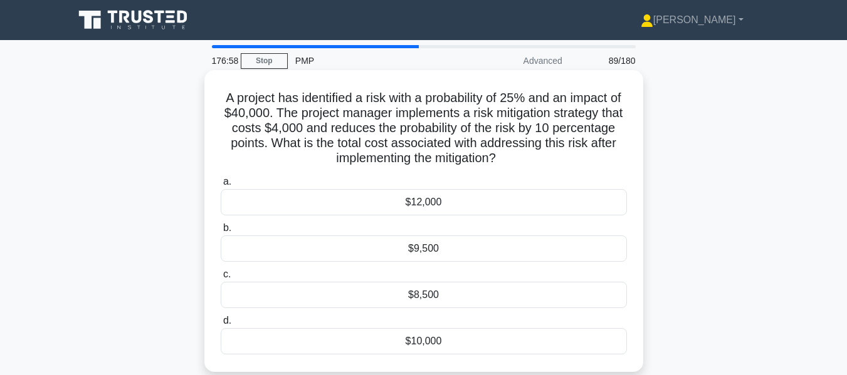
click at [387, 343] on div "$10,000" at bounding box center [424, 341] width 406 height 26
click at [221, 325] on input "d. $10,000" at bounding box center [221, 321] width 0 height 8
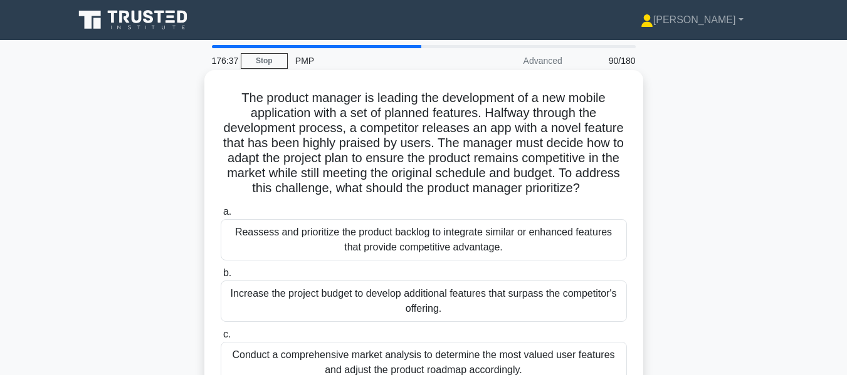
scroll to position [63, 0]
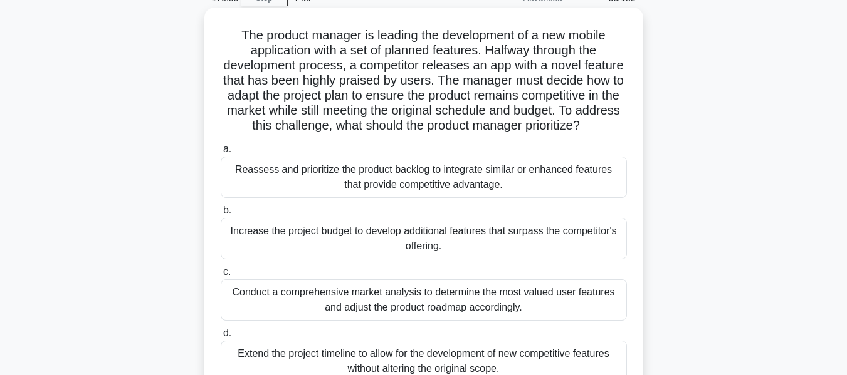
click at [441, 307] on div "Conduct a comprehensive market analysis to determine the most valued user featu…" at bounding box center [424, 300] width 406 height 41
click at [221, 276] on input "c. Conduct a comprehensive market analysis to determine the most valued user fe…" at bounding box center [221, 272] width 0 height 8
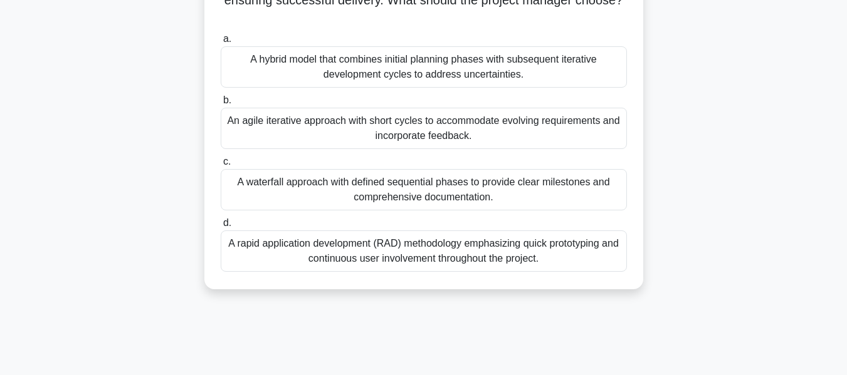
scroll to position [125, 0]
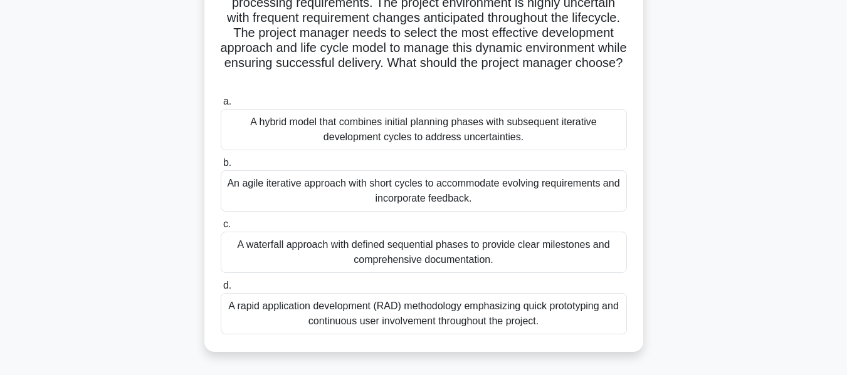
click at [450, 190] on div "An agile iterative approach with short cycles to accommodate evolving requireme…" at bounding box center [424, 190] width 406 height 41
click at [221, 167] on input "b. An agile iterative approach with short cycles to accommodate evolving requir…" at bounding box center [221, 163] width 0 height 8
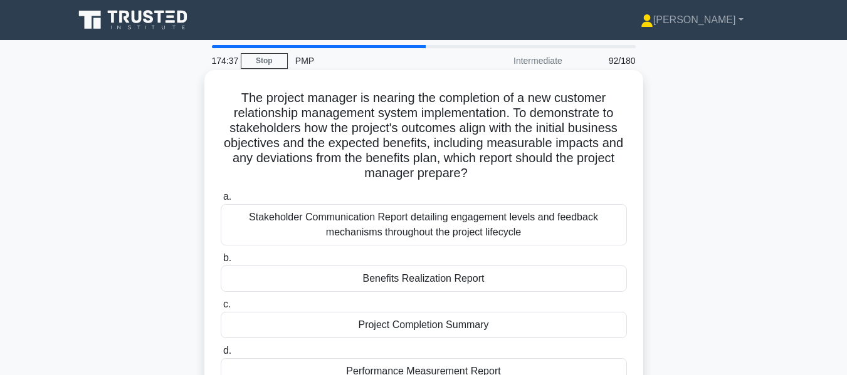
scroll to position [63, 0]
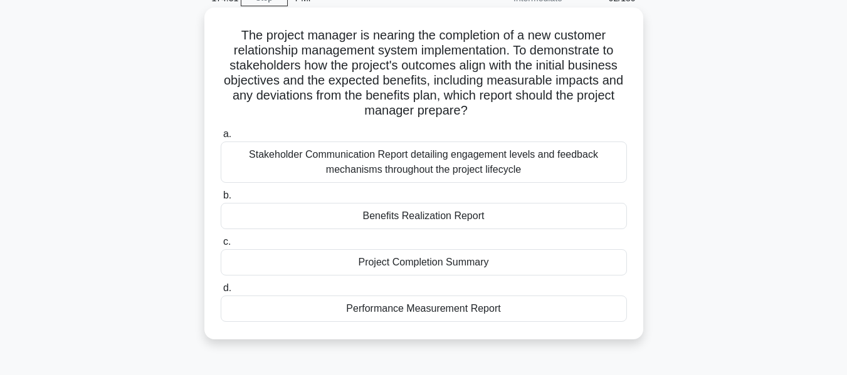
click at [492, 220] on div "Benefits Realization Report" at bounding box center [424, 216] width 406 height 26
click at [221, 200] on input "b. Benefits Realization Report" at bounding box center [221, 196] width 0 height 8
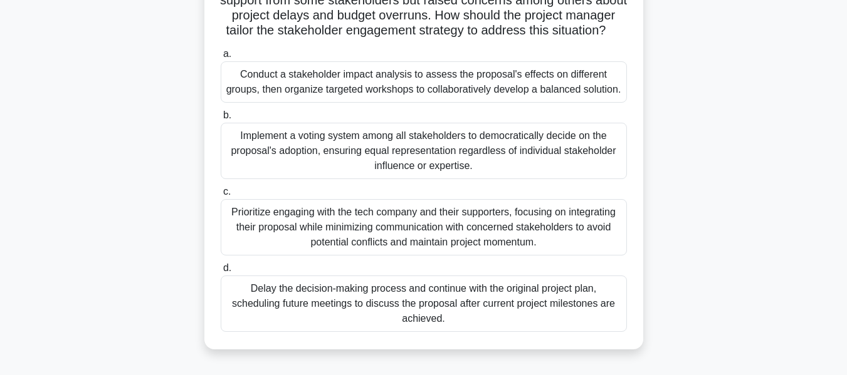
scroll to position [188, 0]
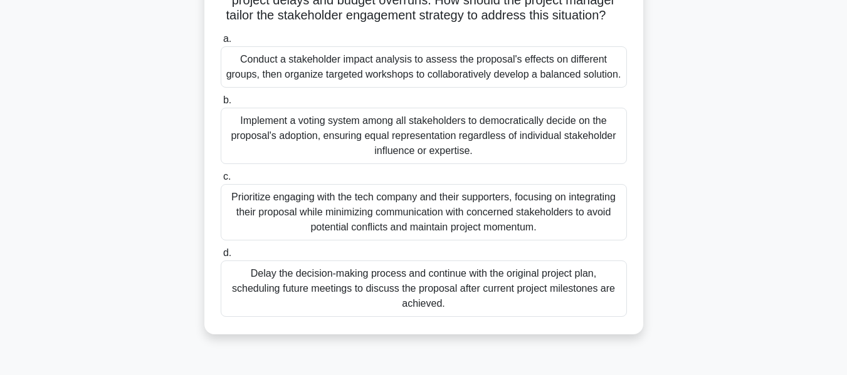
click at [463, 81] on div "Conduct a stakeholder impact analysis to assess the proposal's effects on diffe…" at bounding box center [424, 66] width 406 height 41
click at [221, 43] on input "a. Conduct a stakeholder impact analysis to assess the proposal's effects on di…" at bounding box center [221, 39] width 0 height 8
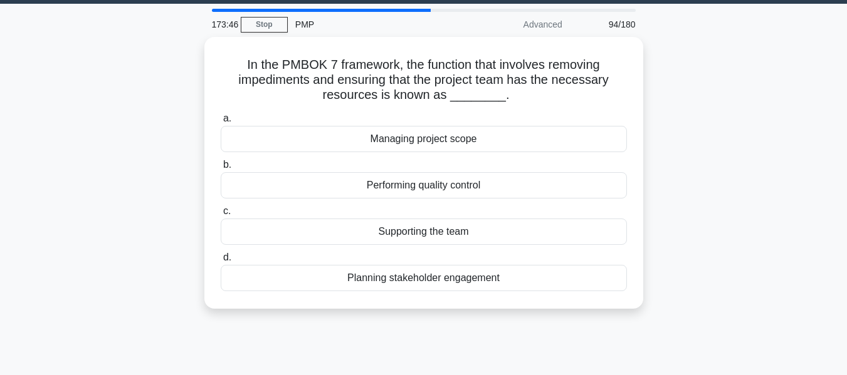
scroll to position [63, 0]
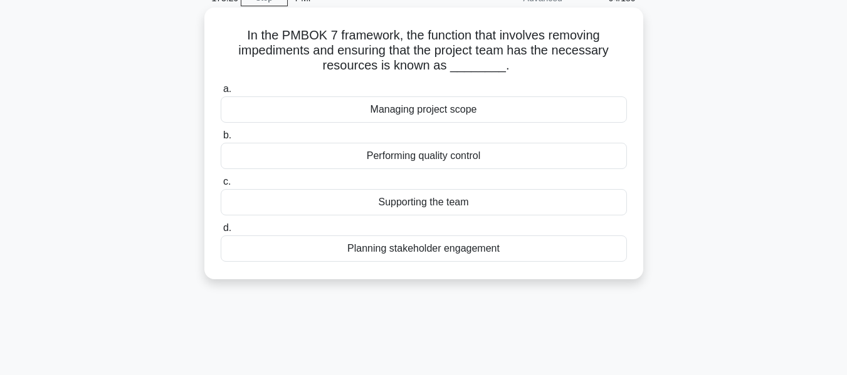
click at [443, 198] on div "Supporting the team" at bounding box center [424, 202] width 406 height 26
click at [221, 186] on input "c. Supporting the team" at bounding box center [221, 182] width 0 height 8
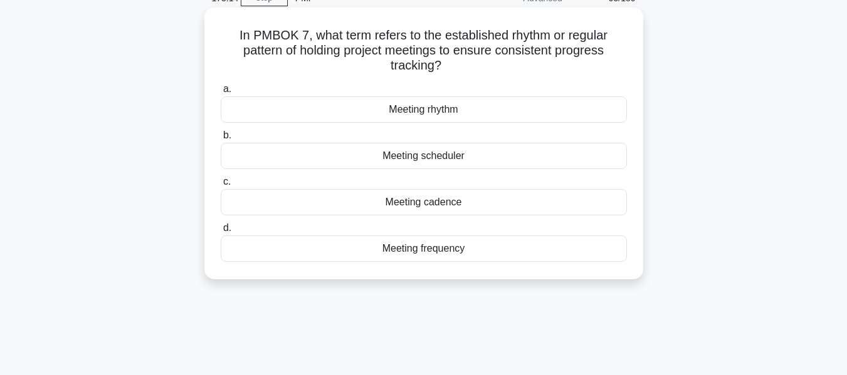
click at [461, 254] on div "Meeting frequency" at bounding box center [424, 249] width 406 height 26
click at [221, 233] on input "d. Meeting frequency" at bounding box center [221, 228] width 0 height 8
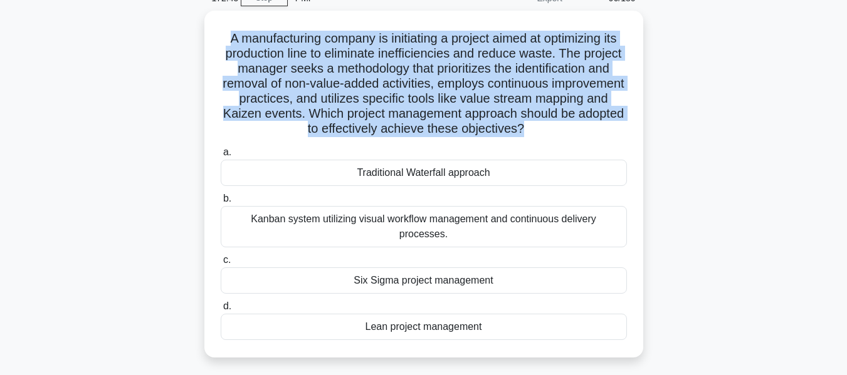
drag, startPoint x: 581, startPoint y: 127, endPoint x: 196, endPoint y: 33, distance: 396.6
click at [196, 33] on div "A manufacturing company is initiating a project aimed at optimizing its product…" at bounding box center [423, 192] width 715 height 362
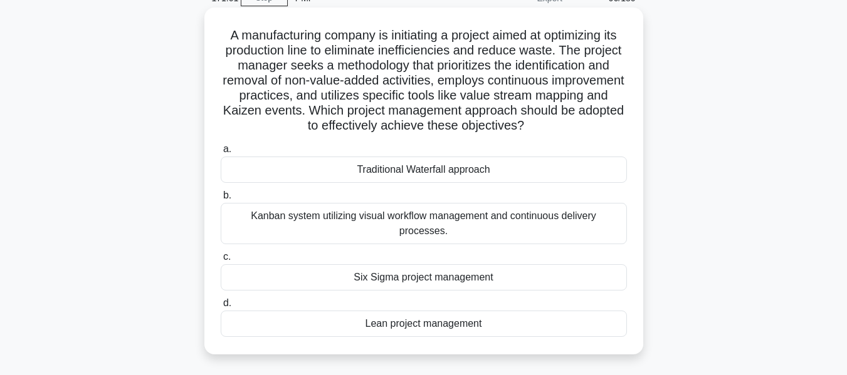
click at [415, 313] on div "Lean project management" at bounding box center [424, 324] width 406 height 26
click at [221, 308] on input "d. Lean project management" at bounding box center [221, 304] width 0 height 8
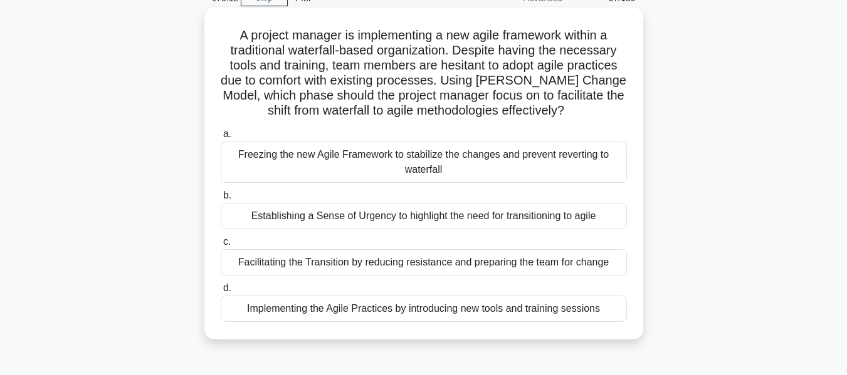
click at [372, 164] on div "Freezing the new Agile Framework to stabilize the changes and prevent reverting…" at bounding box center [424, 162] width 406 height 41
click at [221, 139] on input "a. Freezing the new Agile Framework to stabilize the changes and prevent revert…" at bounding box center [221, 134] width 0 height 8
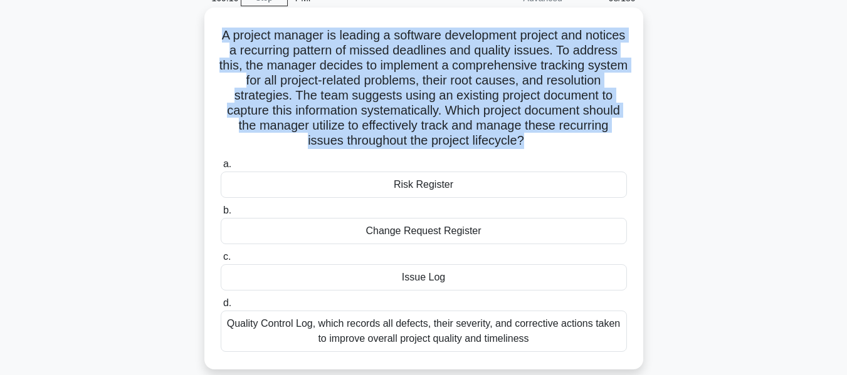
drag, startPoint x: 240, startPoint y: 34, endPoint x: 571, endPoint y: 135, distance: 346.0
click at [571, 135] on h5 "A project manager is leading a software development project and notices a recur…" at bounding box center [423, 89] width 409 height 122
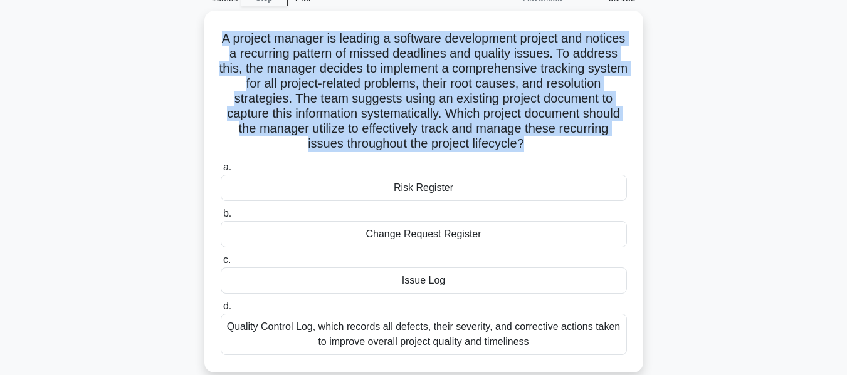
click at [182, 57] on div "A project manager is leading a software development project and notices a recur…" at bounding box center [423, 199] width 715 height 377
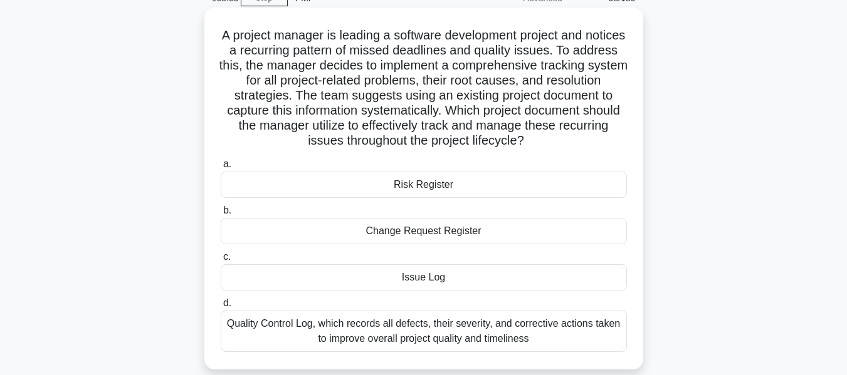
click at [431, 188] on div "Risk Register" at bounding box center [424, 185] width 406 height 26
click at [221, 169] on input "a. Risk Register" at bounding box center [221, 164] width 0 height 8
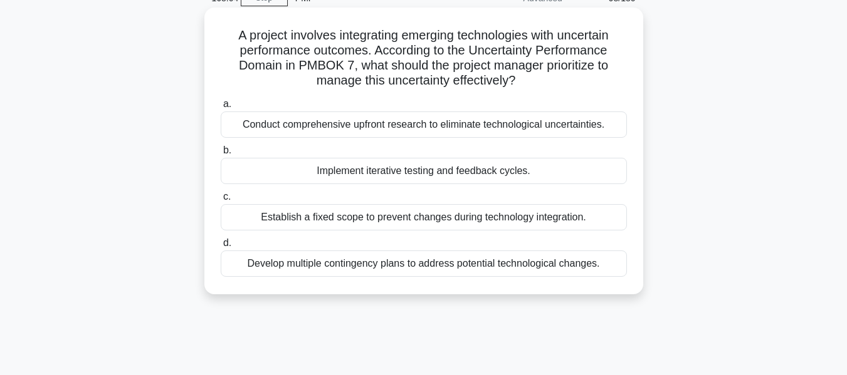
scroll to position [0, 0]
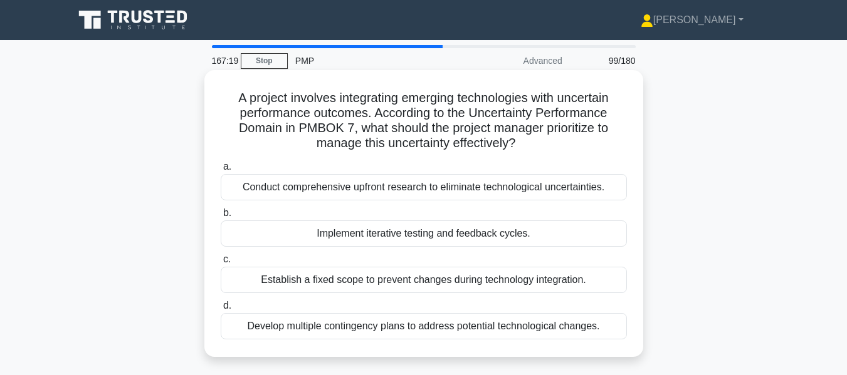
click at [436, 234] on div "Implement iterative testing and feedback cycles." at bounding box center [424, 234] width 406 height 26
click at [221, 217] on input "b. Implement iterative testing and feedback cycles." at bounding box center [221, 213] width 0 height 8
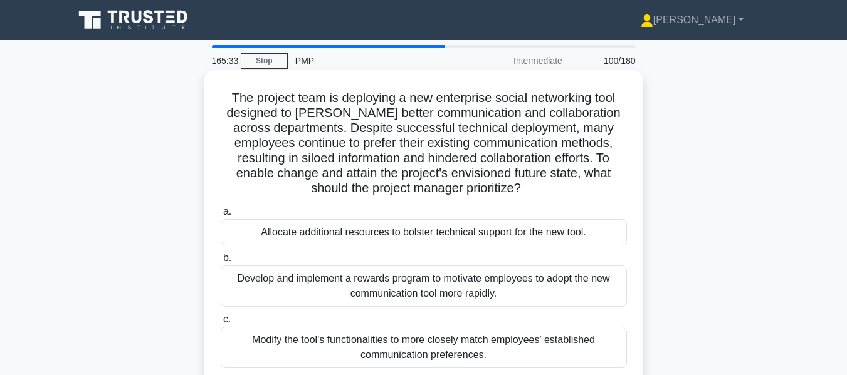
scroll to position [63, 0]
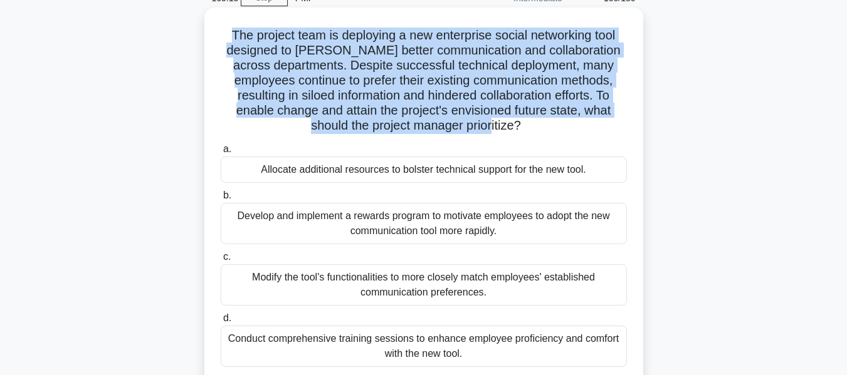
drag, startPoint x: 557, startPoint y: 130, endPoint x: 221, endPoint y: 32, distance: 350.1
click at [221, 32] on h5 "The project team is deploying a new enterprise social networking tool designed …" at bounding box center [423, 81] width 409 height 107
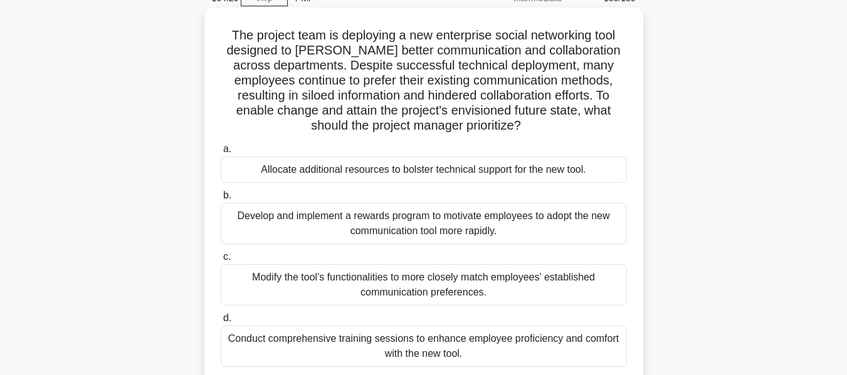
click at [362, 228] on div "Develop and implement a rewards program to motivate employees to adopt the new …" at bounding box center [424, 223] width 406 height 41
click at [221, 200] on input "b. Develop and implement a rewards program to motivate employees to adopt the n…" at bounding box center [221, 196] width 0 height 8
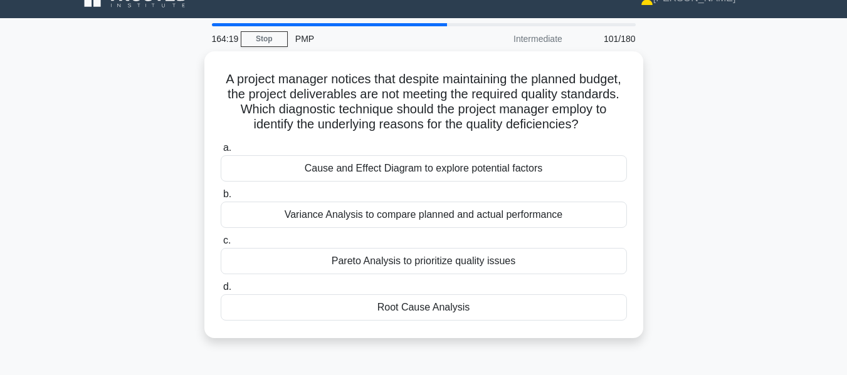
scroll to position [0, 0]
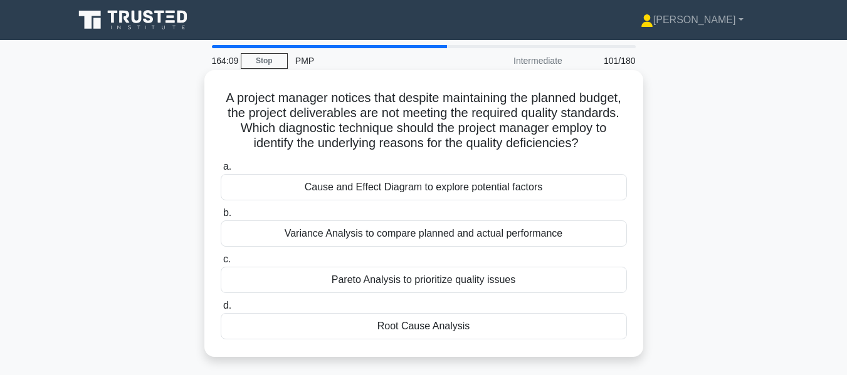
click at [494, 340] on div "Root Cause Analysis" at bounding box center [424, 326] width 406 height 26
click at [221, 310] on input "d. Root Cause Analysis" at bounding box center [221, 306] width 0 height 8
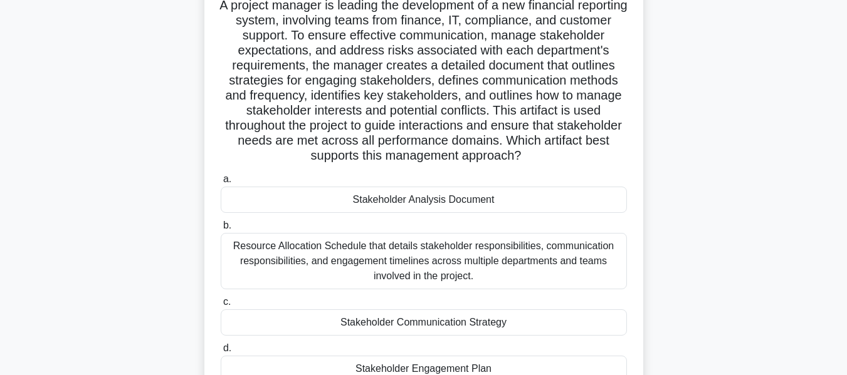
scroll to position [125, 0]
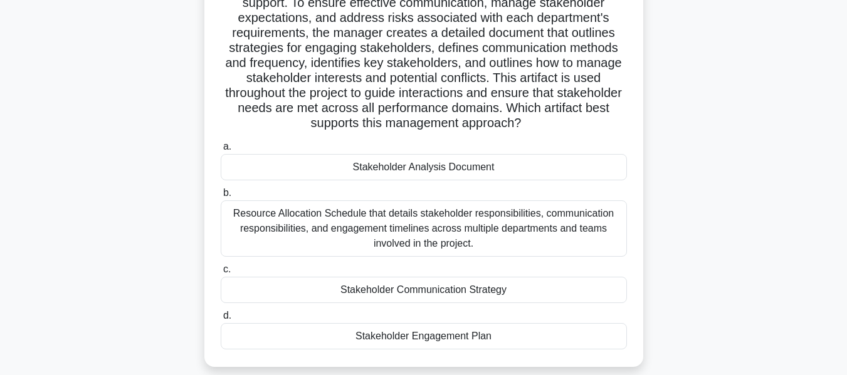
click at [429, 350] on div "Stakeholder Engagement Plan" at bounding box center [424, 336] width 406 height 26
click at [221, 320] on input "d. Stakeholder Engagement Plan" at bounding box center [221, 316] width 0 height 8
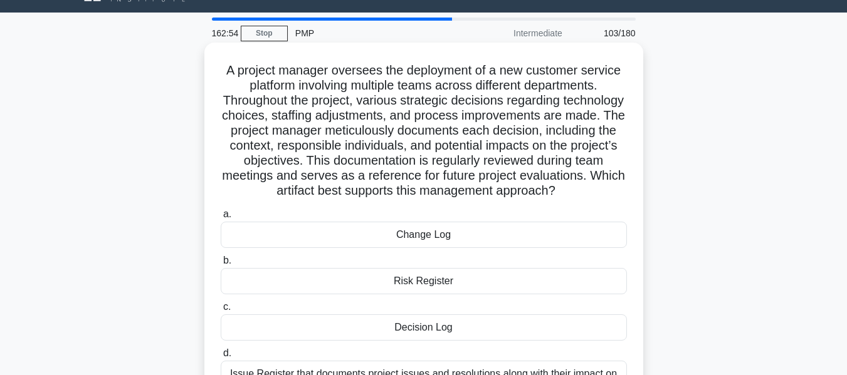
scroll to position [0, 0]
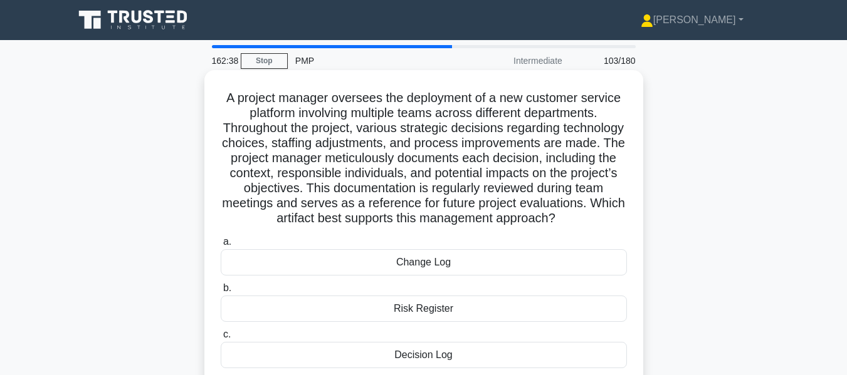
click at [431, 322] on div "Risk Register" at bounding box center [424, 309] width 406 height 26
click at [221, 293] on input "b. Risk Register" at bounding box center [221, 289] width 0 height 8
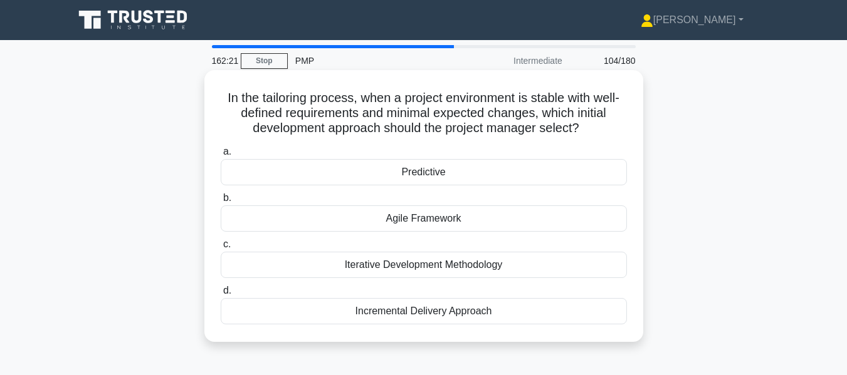
click at [431, 174] on div "Predictive" at bounding box center [424, 172] width 406 height 26
click at [221, 156] on input "a. Predictive" at bounding box center [221, 152] width 0 height 8
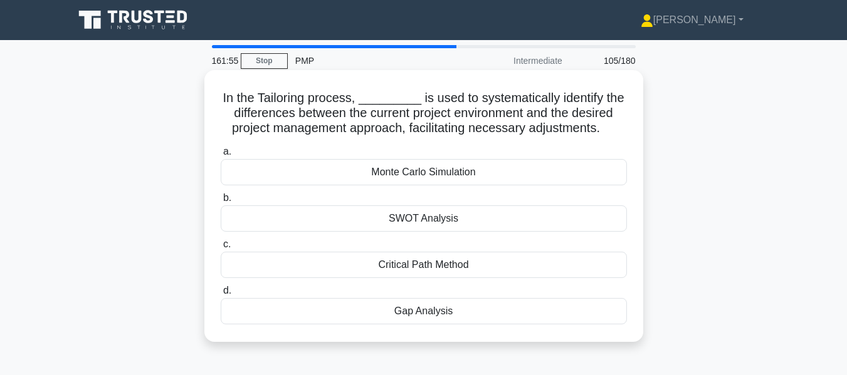
click at [366, 313] on div "Gap Analysis" at bounding box center [424, 311] width 406 height 26
click at [221, 295] on input "d. Gap Analysis" at bounding box center [221, 291] width 0 height 8
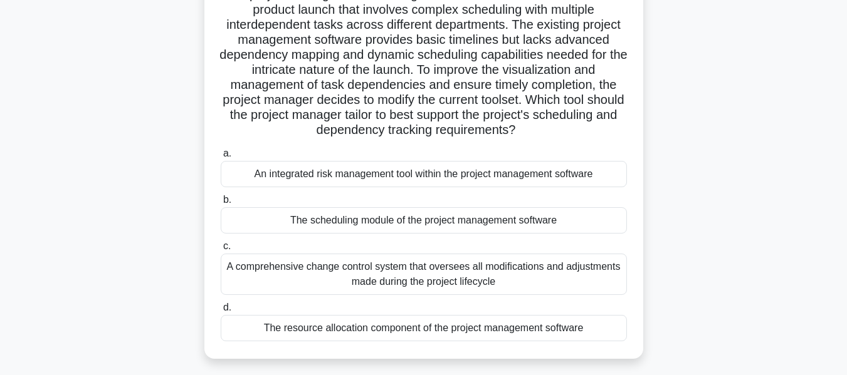
scroll to position [125, 0]
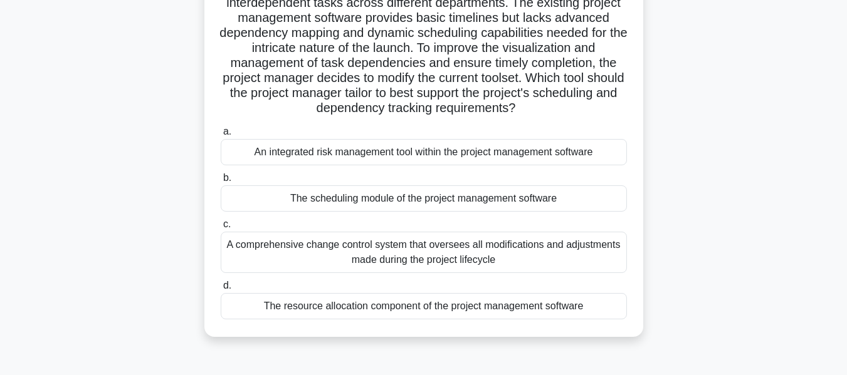
click at [366, 247] on div "A comprehensive change control system that oversees all modifications and adjus…" at bounding box center [424, 252] width 406 height 41
click at [221, 229] on input "c. A comprehensive change control system that oversees all modifications and ad…" at bounding box center [221, 225] width 0 height 8
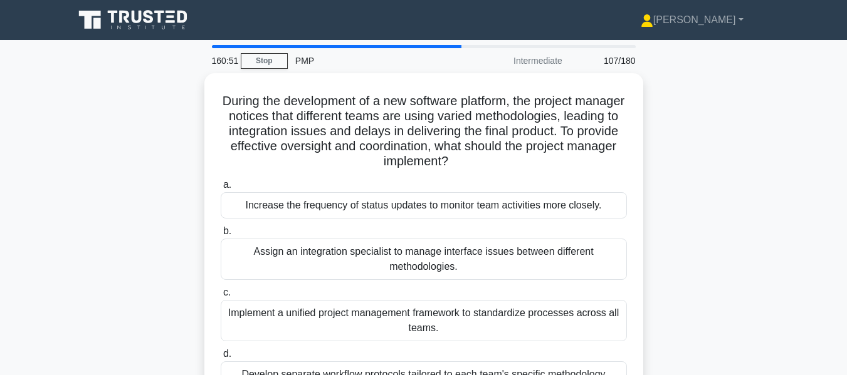
scroll to position [63, 0]
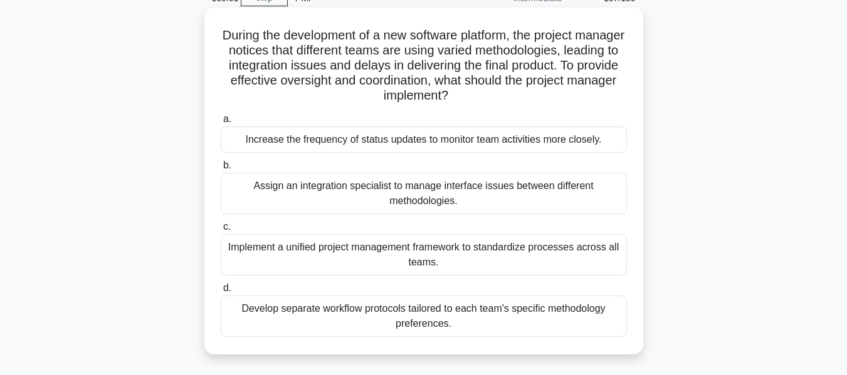
click at [380, 187] on div "Assign an integration specialist to manage interface issues between different m…" at bounding box center [424, 193] width 406 height 41
click at [221, 170] on input "b. Assign an integration specialist to manage interface issues between differen…" at bounding box center [221, 166] width 0 height 8
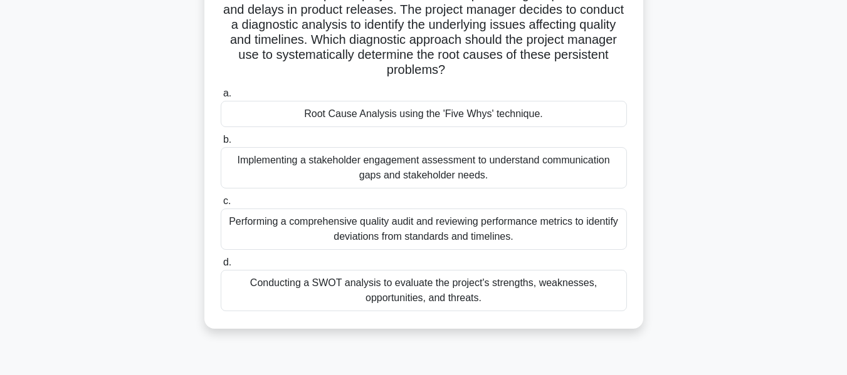
scroll to position [125, 0]
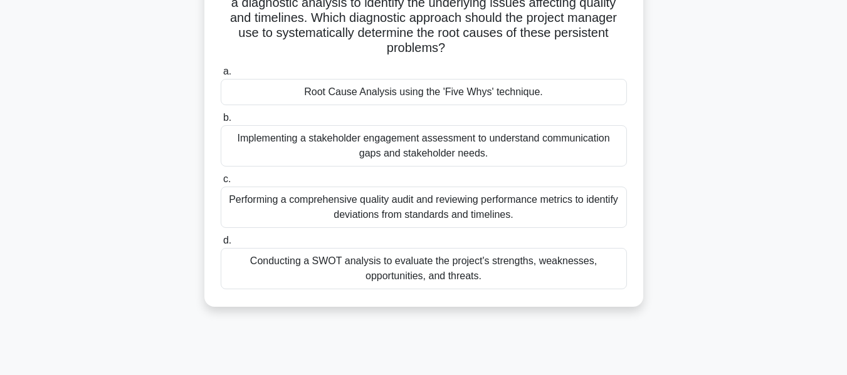
click at [394, 92] on div "Root Cause Analysis using the 'Five Whys' technique." at bounding box center [424, 92] width 406 height 26
click at [221, 76] on input "a. Root Cause Analysis using the 'Five Whys' technique." at bounding box center [221, 72] width 0 height 8
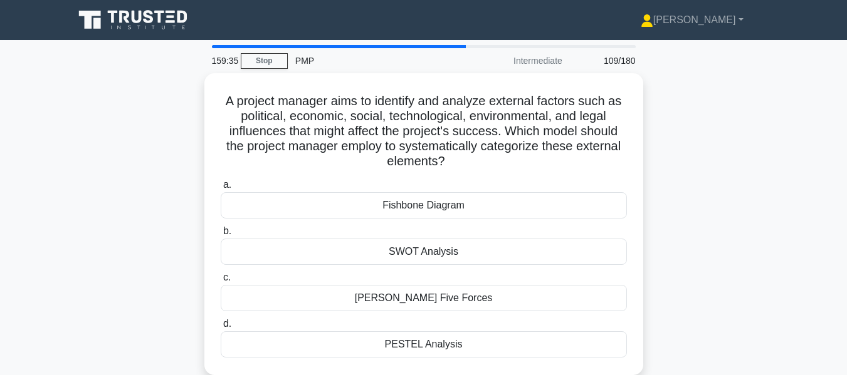
scroll to position [1, 0]
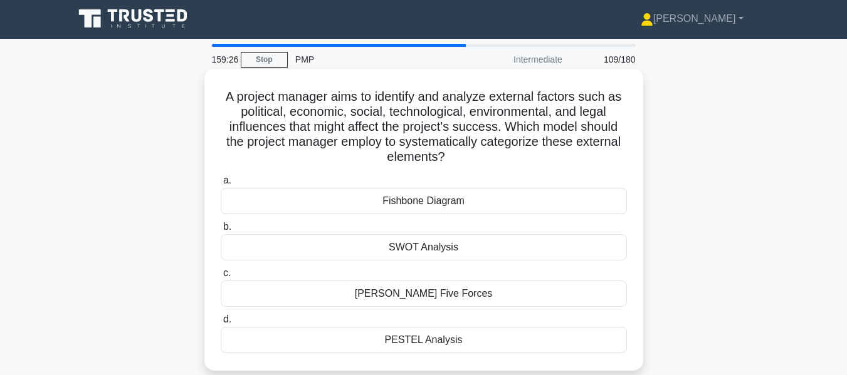
click at [397, 342] on div "PESTEL Analysis" at bounding box center [424, 340] width 406 height 26
click at [221, 324] on input "d. PESTEL Analysis" at bounding box center [221, 320] width 0 height 8
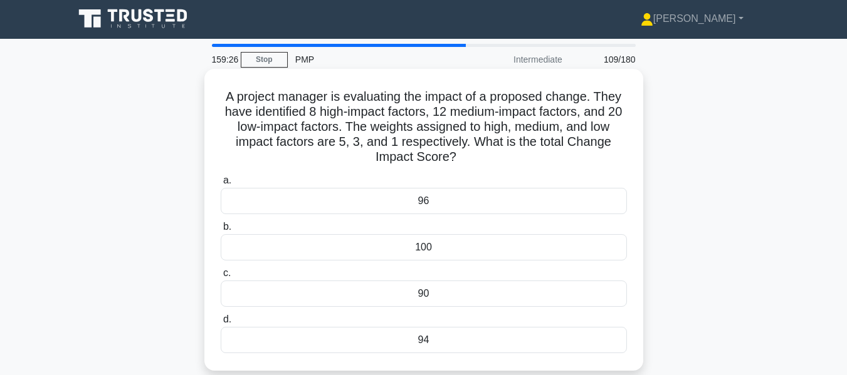
scroll to position [0, 0]
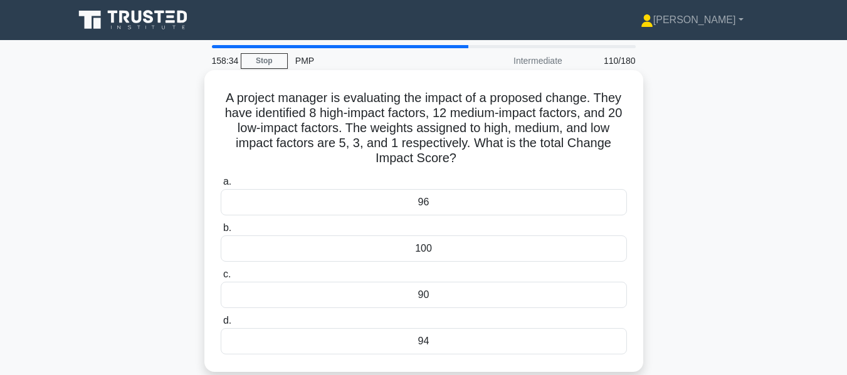
click at [388, 206] on div "96" at bounding box center [424, 202] width 406 height 26
click at [221, 186] on input "a. 96" at bounding box center [221, 182] width 0 height 8
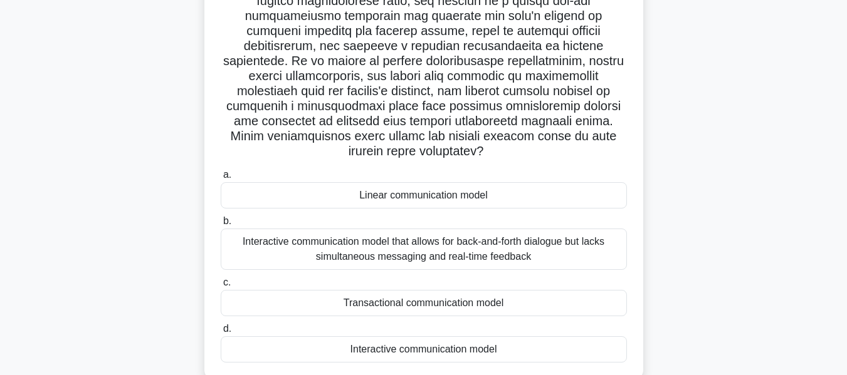
scroll to position [188, 0]
click at [418, 296] on div "Transactional communication model" at bounding box center [424, 303] width 406 height 26
click at [221, 286] on input "c. Transactional communication model" at bounding box center [221, 282] width 0 height 8
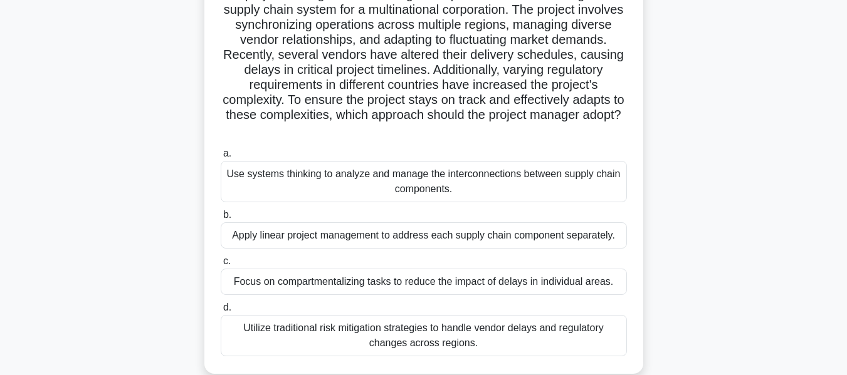
scroll to position [125, 0]
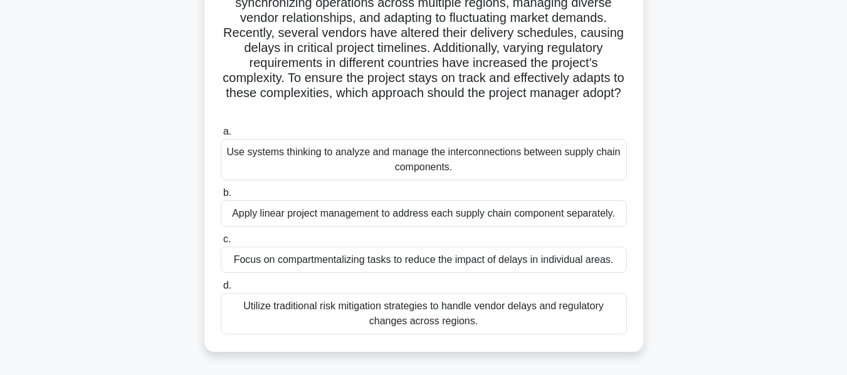
click at [453, 155] on div "Use systems thinking to analyze and manage the interconnections between supply …" at bounding box center [424, 159] width 406 height 41
click at [221, 136] on input "a. Use systems thinking to analyze and manage the interconnections between supp…" at bounding box center [221, 132] width 0 height 8
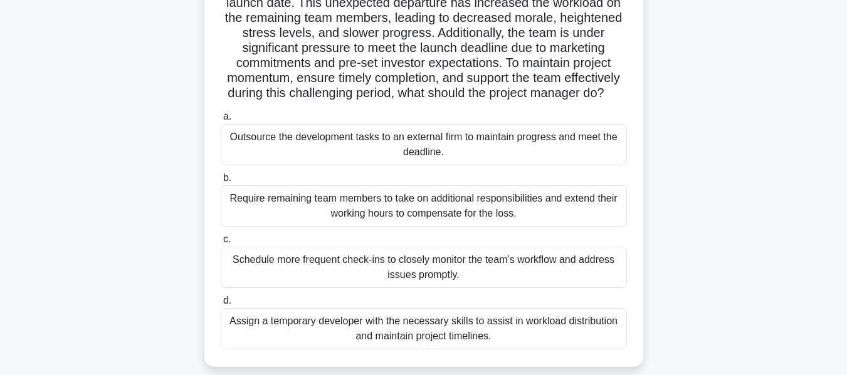
click at [511, 339] on div "Assign a temporary developer with the necessary skills to assist in workload di…" at bounding box center [424, 328] width 406 height 41
click at [221, 305] on input "d. Assign a temporary developer with the necessary skills to assist in workload…" at bounding box center [221, 301] width 0 height 8
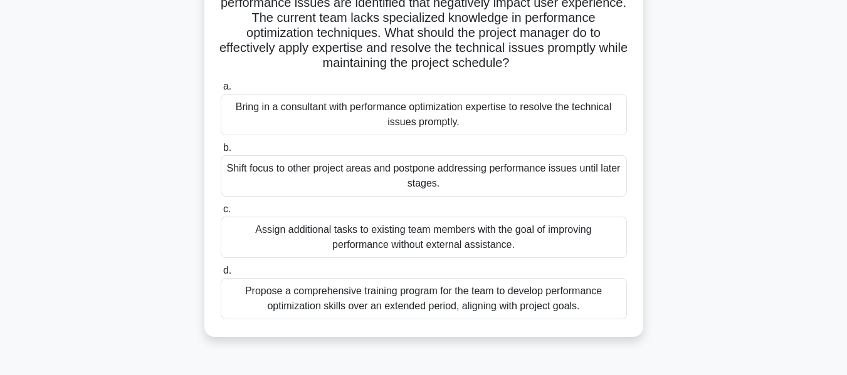
click at [577, 123] on div "Bring in a consultant with performance optimization expertise to resolve the te…" at bounding box center [424, 114] width 406 height 41
click at [221, 91] on input "a. Bring in a consultant with performance optimization expertise to resolve the…" at bounding box center [221, 87] width 0 height 8
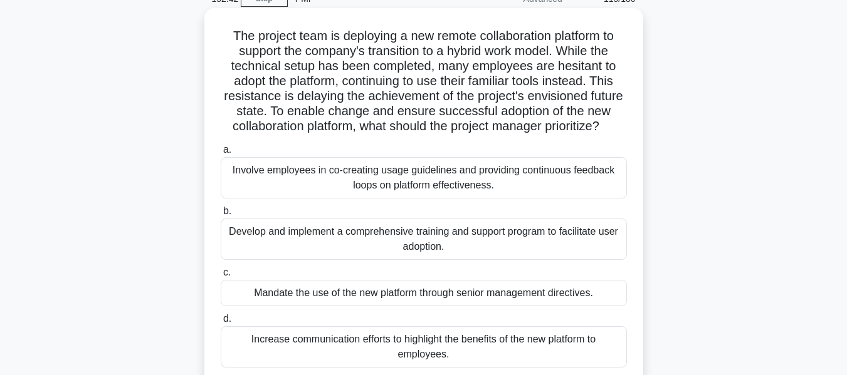
scroll to position [63, 0]
click at [519, 246] on div "Develop and implement a comprehensive training and support program to facilitat…" at bounding box center [424, 238] width 406 height 41
click at [221, 215] on input "b. Develop and implement a comprehensive training and support program to facili…" at bounding box center [221, 211] width 0 height 8
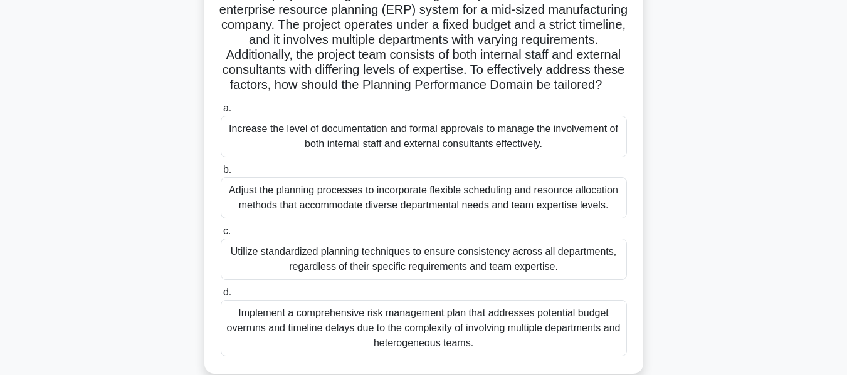
scroll to position [125, 0]
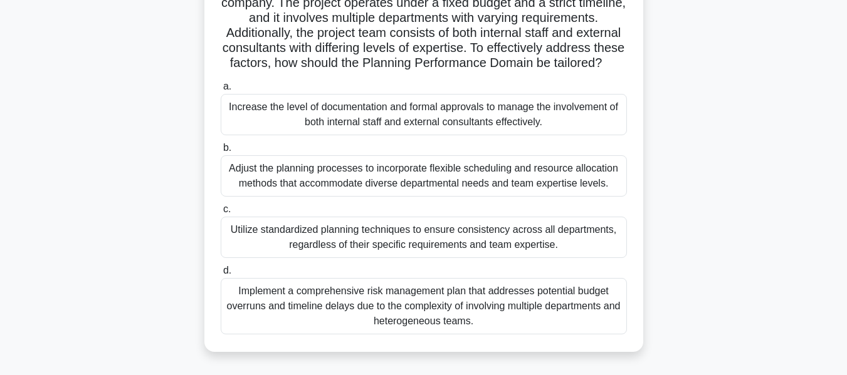
click at [554, 312] on div "Implement a comprehensive risk management plan that addresses potential budget …" at bounding box center [424, 306] width 406 height 56
click at [221, 275] on input "d. Implement a comprehensive risk management plan that addresses potential budg…" at bounding box center [221, 271] width 0 height 8
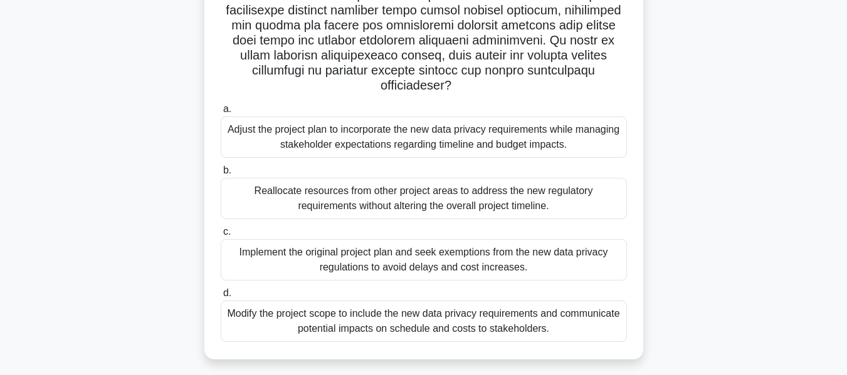
scroll to position [301, 0]
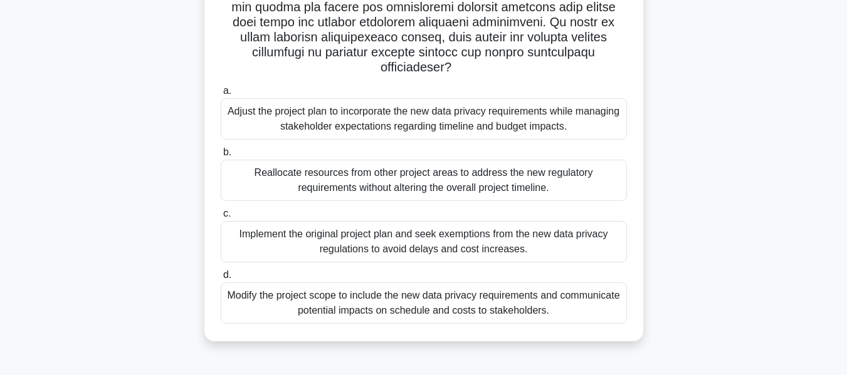
click at [435, 132] on div "Adjust the project plan to incorporate the new data privacy requirements while …" at bounding box center [424, 118] width 406 height 41
click at [221, 95] on input "a. Adjust the project plan to incorporate the new data privacy requirements whi…" at bounding box center [221, 91] width 0 height 8
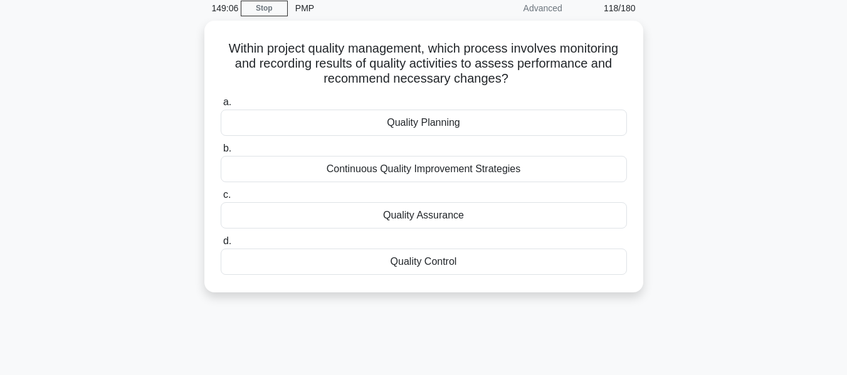
scroll to position [0, 0]
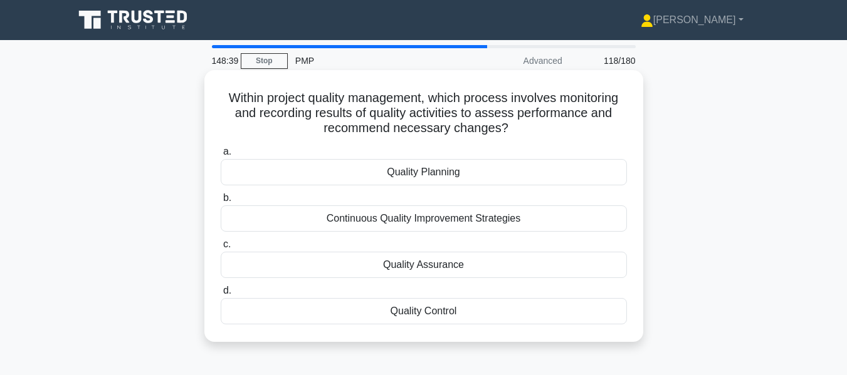
click at [427, 223] on div "Continuous Quality Improvement Strategies" at bounding box center [424, 219] width 406 height 26
click at [221, 202] on input "b. Continuous Quality Improvement Strategies" at bounding box center [221, 198] width 0 height 8
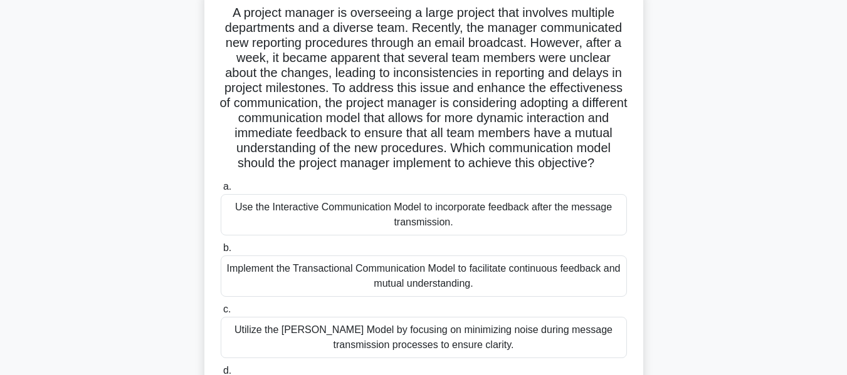
scroll to position [63, 0]
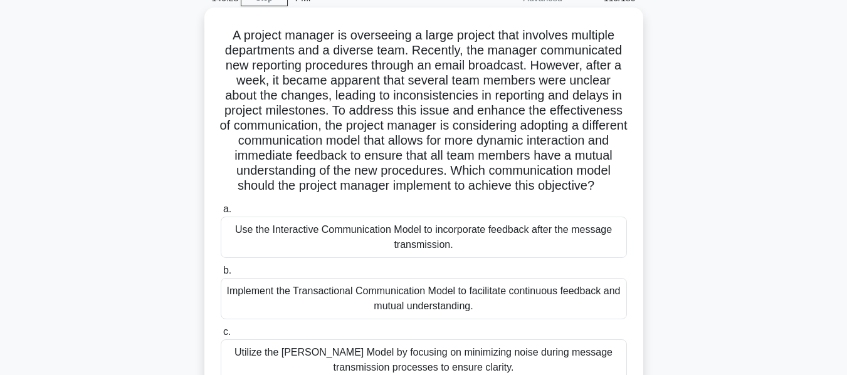
click at [471, 316] on div "Implement the Transactional Communication Model to facilitate continuous feedba…" at bounding box center [424, 298] width 406 height 41
click at [221, 275] on input "b. Implement the Transactional Communication Model to facilitate continuous fee…" at bounding box center [221, 271] width 0 height 8
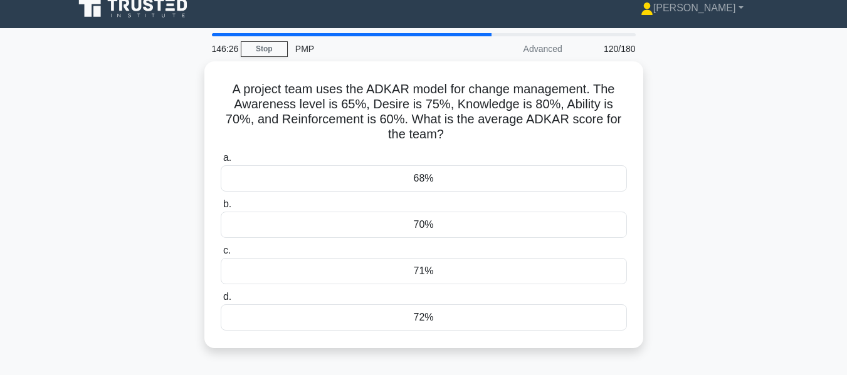
scroll to position [0, 0]
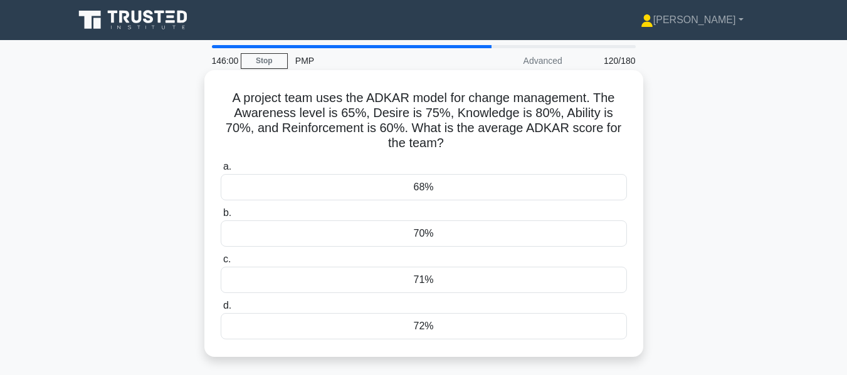
click at [453, 235] on div "70%" at bounding box center [424, 234] width 406 height 26
click at [221, 217] on input "b. 70%" at bounding box center [221, 213] width 0 height 8
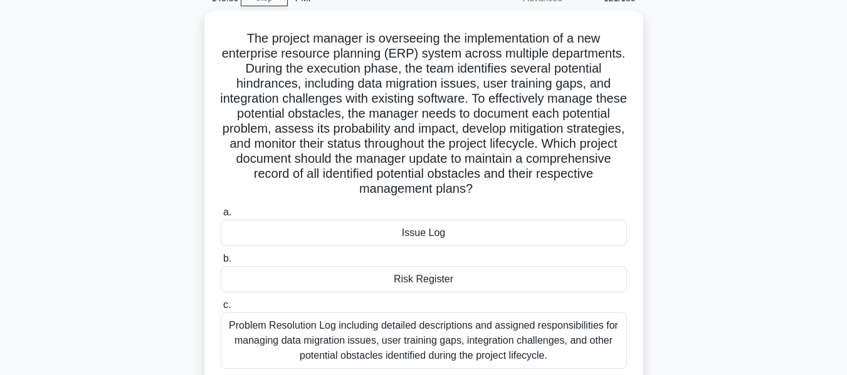
scroll to position [125, 0]
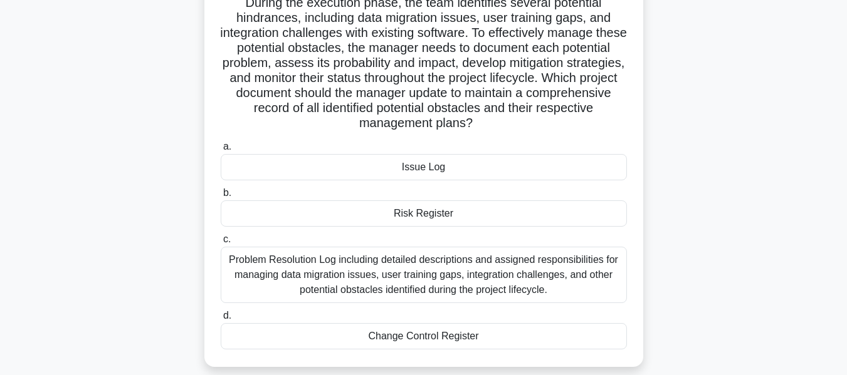
click at [453, 216] on div "Risk Register" at bounding box center [424, 214] width 406 height 26
click at [221, 197] on input "b. Risk Register" at bounding box center [221, 193] width 0 height 8
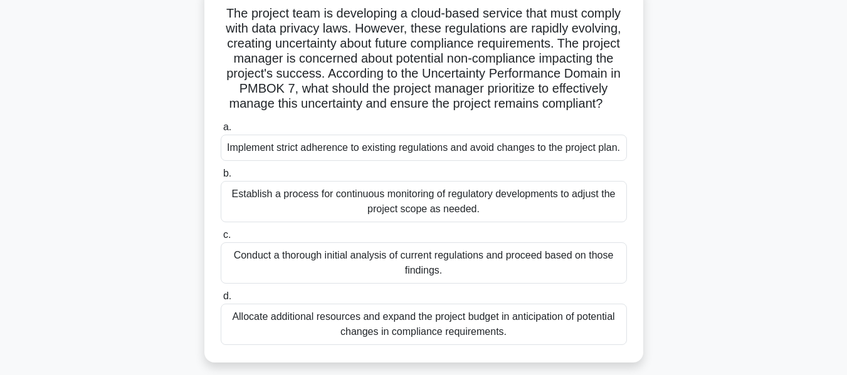
scroll to position [63, 0]
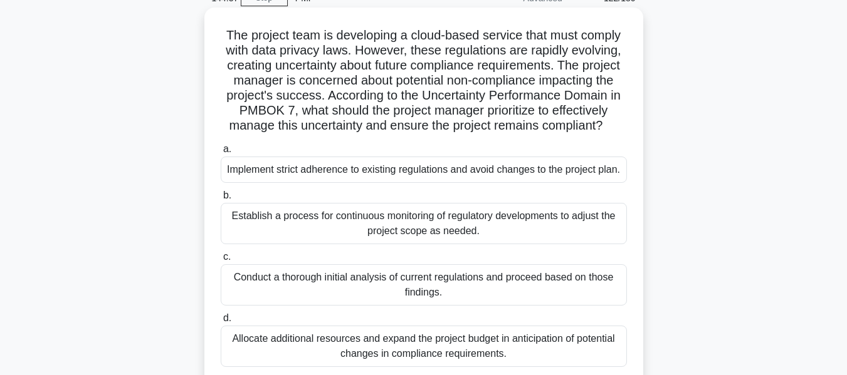
click at [467, 228] on div "Establish a process for continuous monitoring of regulatory developments to adj…" at bounding box center [424, 223] width 406 height 41
click at [221, 200] on input "b. Establish a process for continuous monitoring of regulatory developments to …" at bounding box center [221, 196] width 0 height 8
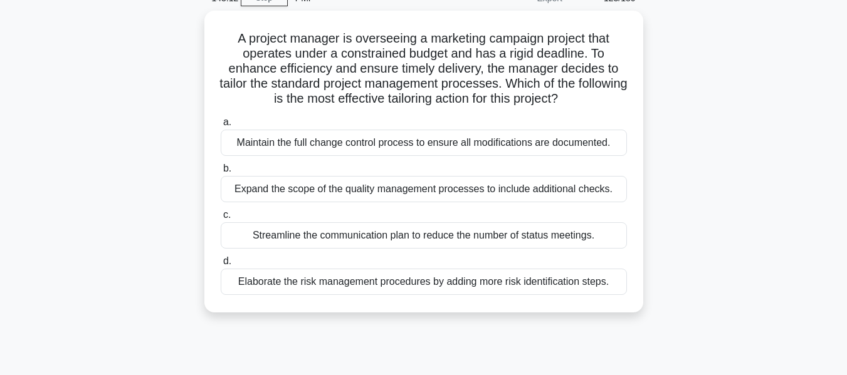
click at [467, 228] on div "Streamline the communication plan to reduce the number of status meetings." at bounding box center [424, 236] width 406 height 26
click at [221, 219] on input "c. Streamline the communication plan to reduce the number of status meetings." at bounding box center [221, 215] width 0 height 8
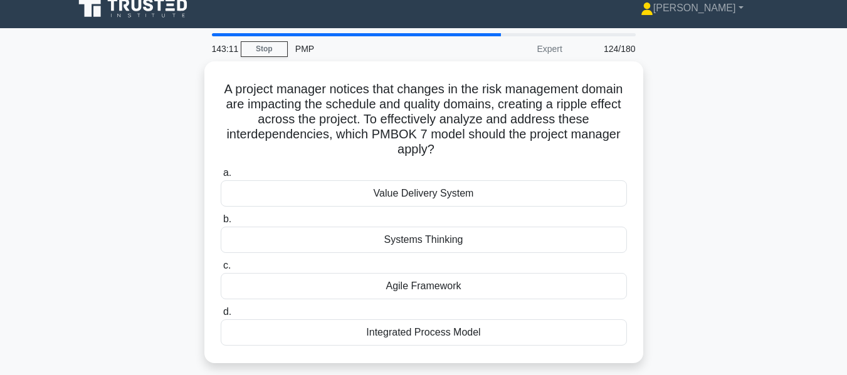
scroll to position [0, 0]
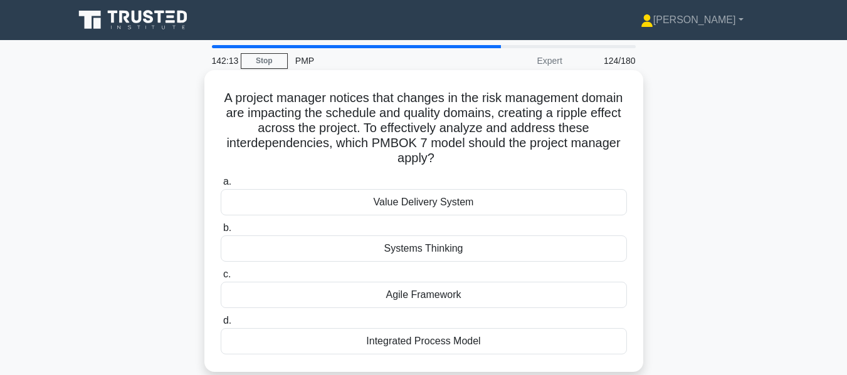
click at [462, 253] on div "Systems Thinking" at bounding box center [424, 249] width 406 height 26
click at [221, 233] on input "b. Systems Thinking" at bounding box center [221, 228] width 0 height 8
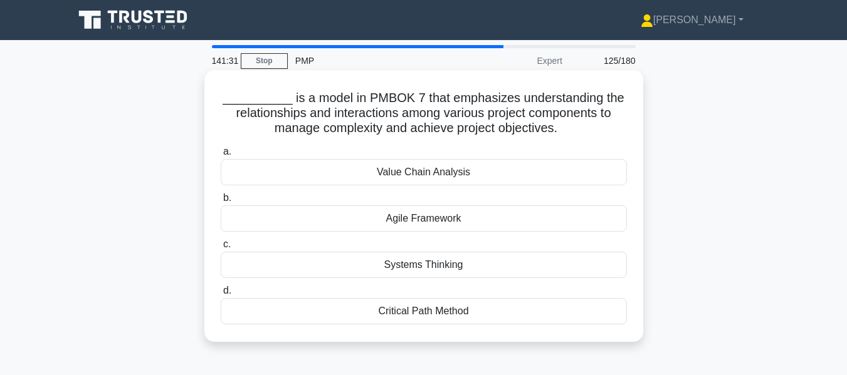
click at [411, 270] on div "Systems Thinking" at bounding box center [424, 265] width 406 height 26
click at [221, 249] on input "c. Systems Thinking" at bounding box center [221, 245] width 0 height 8
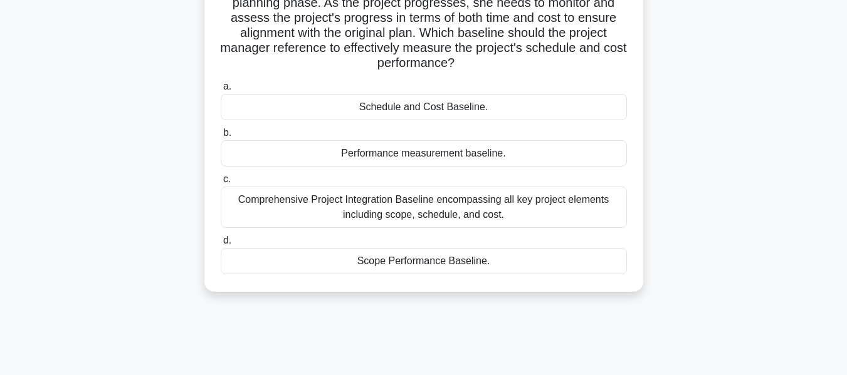
scroll to position [63, 0]
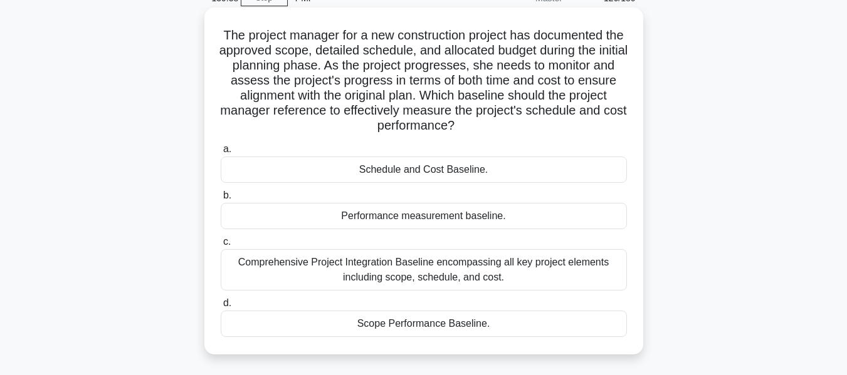
click at [389, 216] on div "Performance measurement baseline." at bounding box center [424, 216] width 406 height 26
click at [221, 200] on input "b. Performance measurement baseline." at bounding box center [221, 196] width 0 height 8
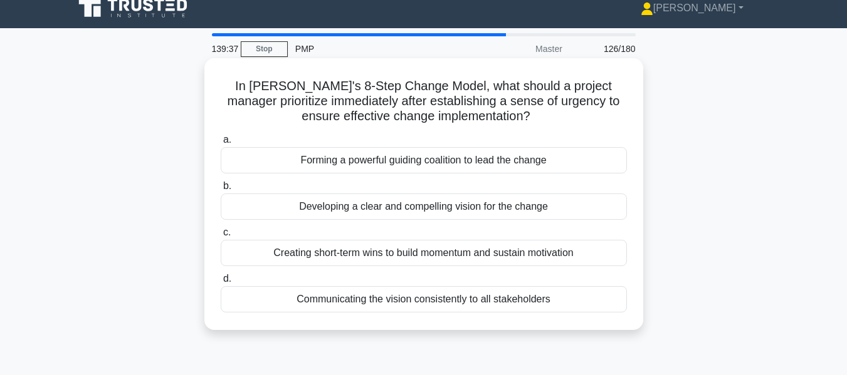
scroll to position [0, 0]
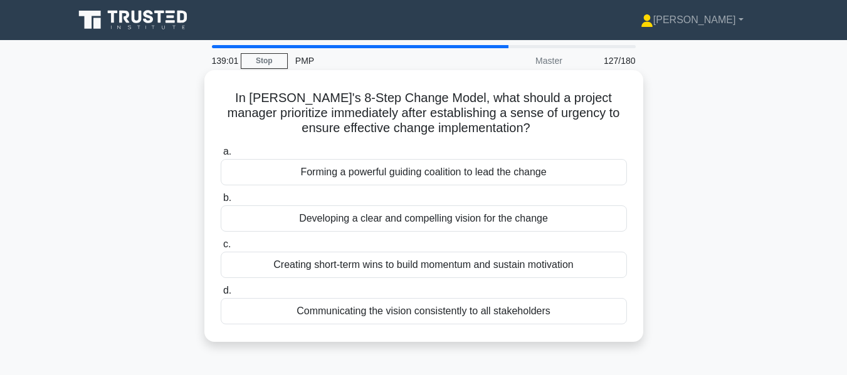
click at [375, 173] on div "Forming a powerful guiding coalition to lead the change" at bounding box center [424, 172] width 406 height 26
click at [221, 156] on input "a. Forming a powerful guiding coalition to lead the change" at bounding box center [221, 152] width 0 height 8
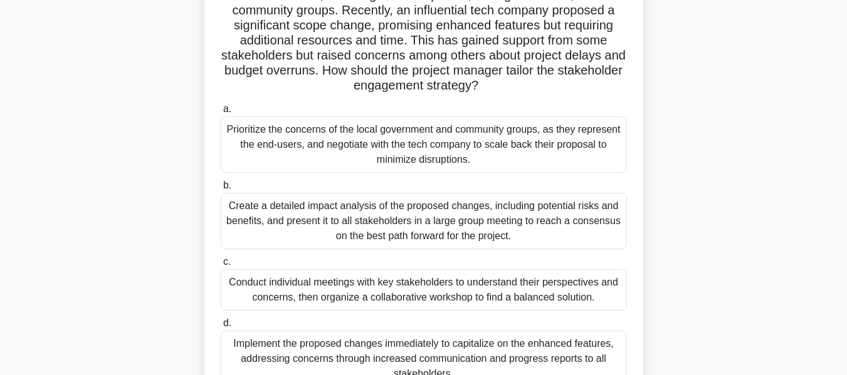
scroll to position [125, 0]
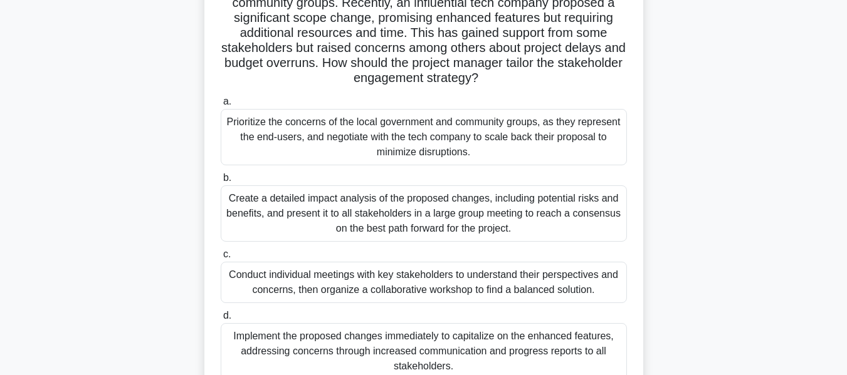
click at [556, 228] on div "Create a detailed impact analysis of the proposed changes, including potential …" at bounding box center [424, 214] width 406 height 56
click at [221, 182] on input "b. Create a detailed impact analysis of the proposed changes, including potenti…" at bounding box center [221, 178] width 0 height 8
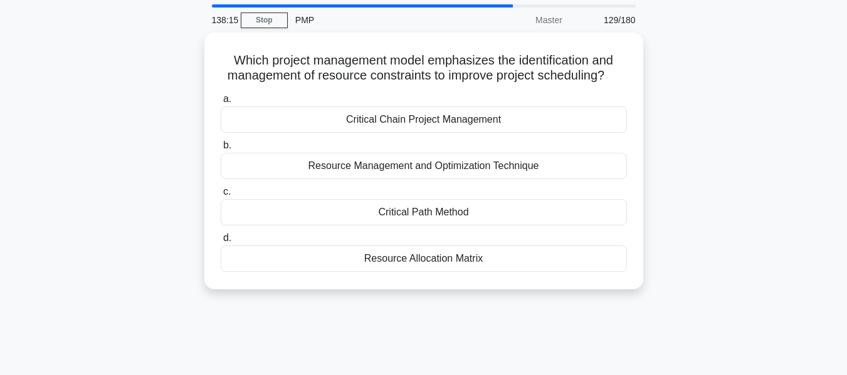
scroll to position [63, 0]
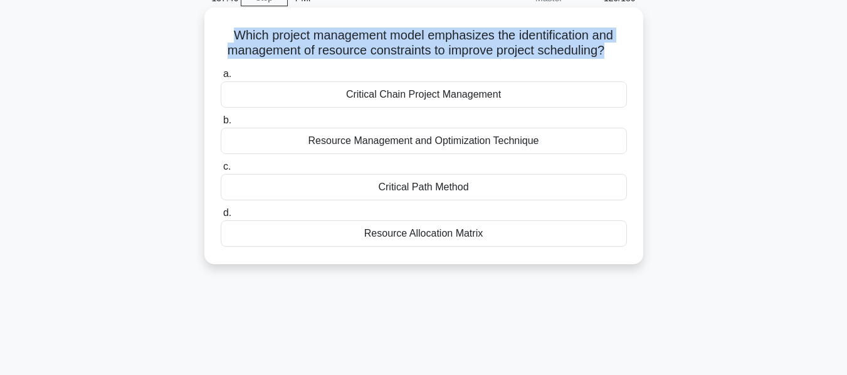
drag, startPoint x: 606, startPoint y: 52, endPoint x: 207, endPoint y: 39, distance: 399.5
click at [207, 39] on div "Which project management model emphasizes the identification and management of …" at bounding box center [423, 136] width 439 height 257
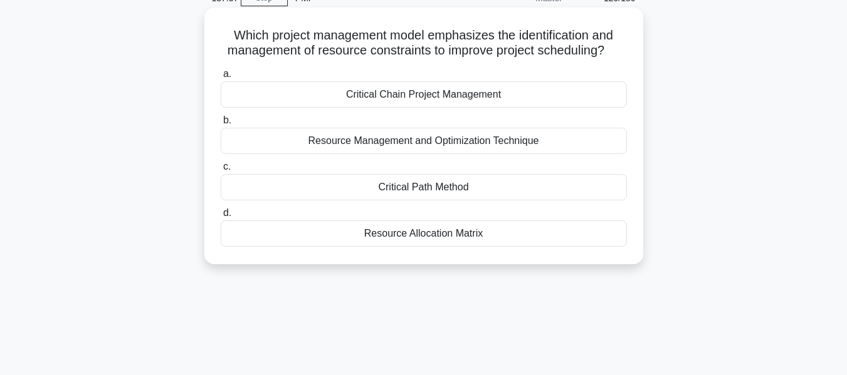
click at [418, 100] on div "Critical Chain Project Management" at bounding box center [424, 94] width 406 height 26
click at [221, 78] on input "a. Critical Chain Project Management" at bounding box center [221, 74] width 0 height 8
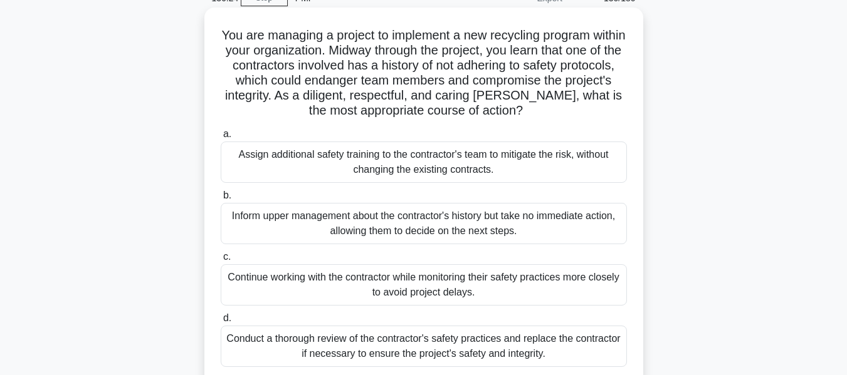
click at [458, 343] on div "Conduct a thorough review of the contractor's safety practices and replace the …" at bounding box center [424, 346] width 406 height 41
click at [221, 323] on input "d. Conduct a thorough review of the contractor's safety practices and replace t…" at bounding box center [221, 319] width 0 height 8
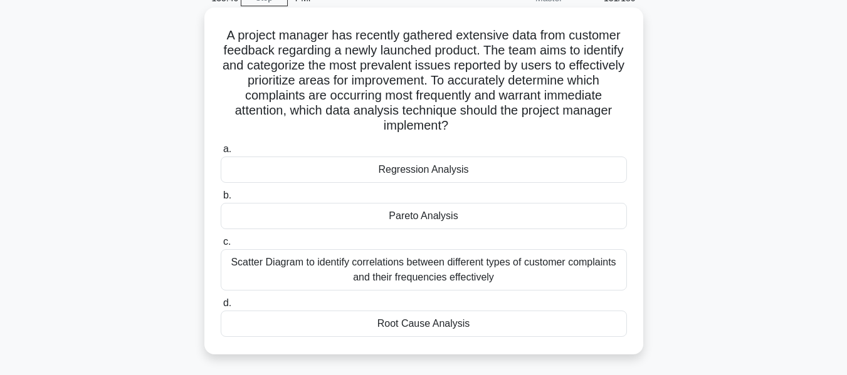
click at [446, 216] on div "Pareto Analysis" at bounding box center [424, 216] width 406 height 26
click at [221, 200] on input "b. Pareto Analysis" at bounding box center [221, 196] width 0 height 8
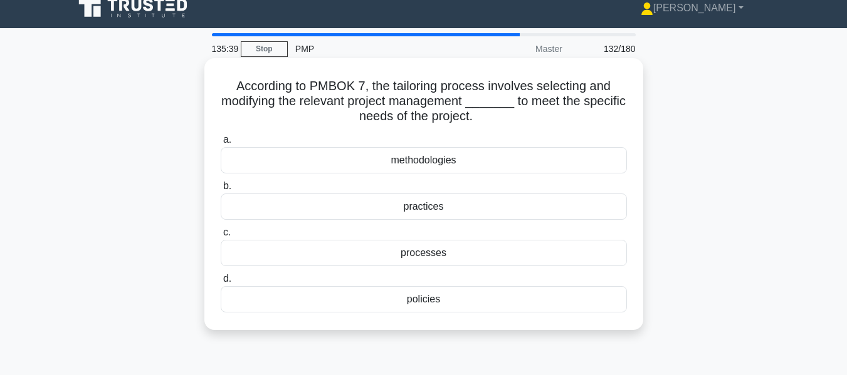
scroll to position [0, 0]
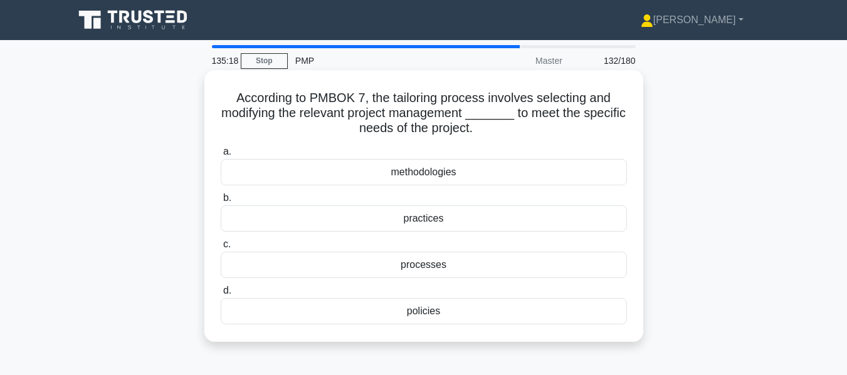
click at [451, 269] on div "processes" at bounding box center [424, 265] width 406 height 26
click at [221, 249] on input "c. processes" at bounding box center [221, 245] width 0 height 8
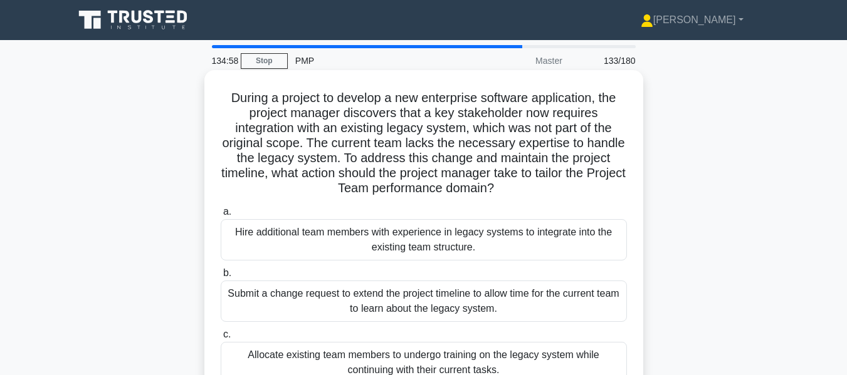
scroll to position [63, 0]
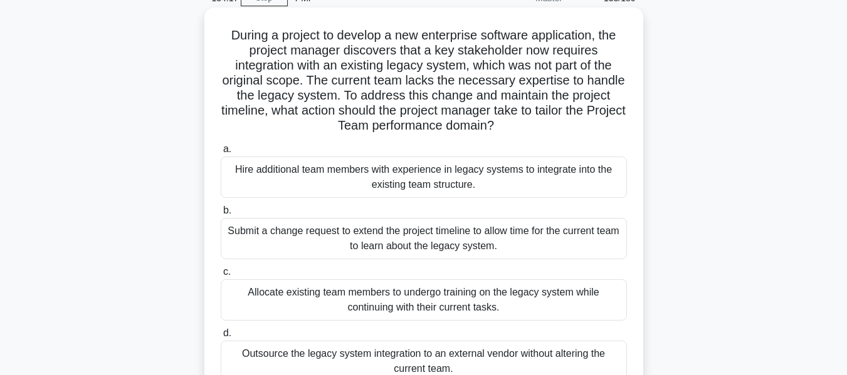
drag, startPoint x: 228, startPoint y: 36, endPoint x: 547, endPoint y: 129, distance: 332.9
click at [547, 129] on h5 "During a project to develop a new enterprise software application, the project …" at bounding box center [423, 81] width 409 height 107
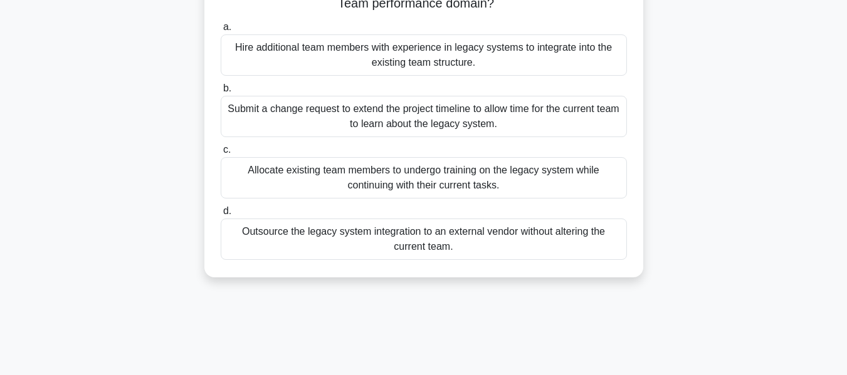
click at [670, 144] on div "During a project to develop a new enterprise software application, the project …" at bounding box center [423, 88] width 715 height 407
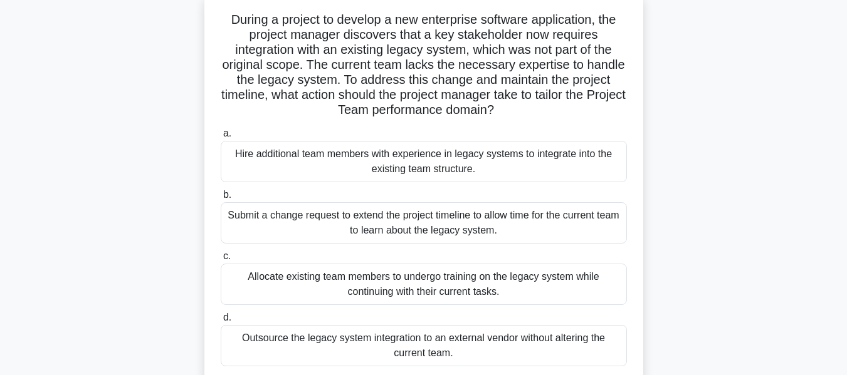
scroll to position [63, 0]
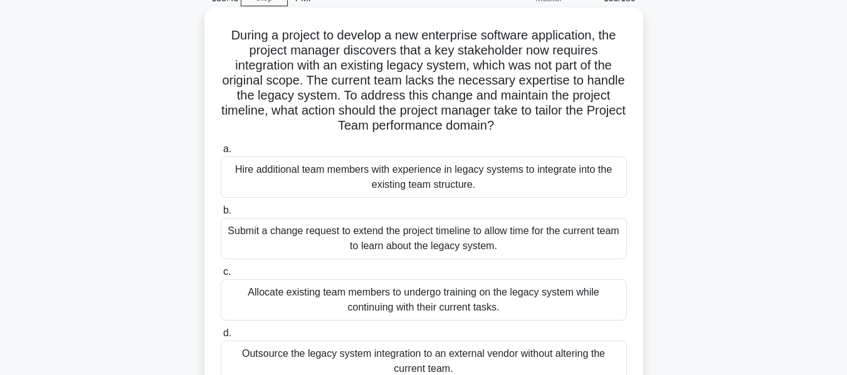
click at [447, 233] on div "Submit a change request to extend the project timeline to allow time for the cu…" at bounding box center [424, 238] width 406 height 41
click at [221, 215] on input "b. Submit a change request to extend the project timeline to allow time for the…" at bounding box center [221, 211] width 0 height 8
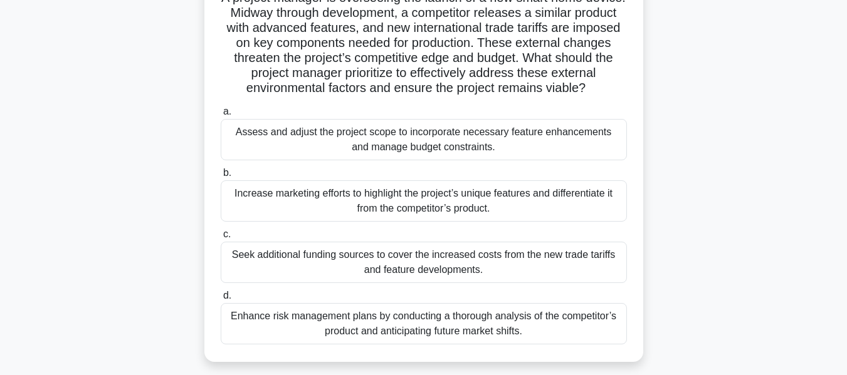
scroll to position [125, 0]
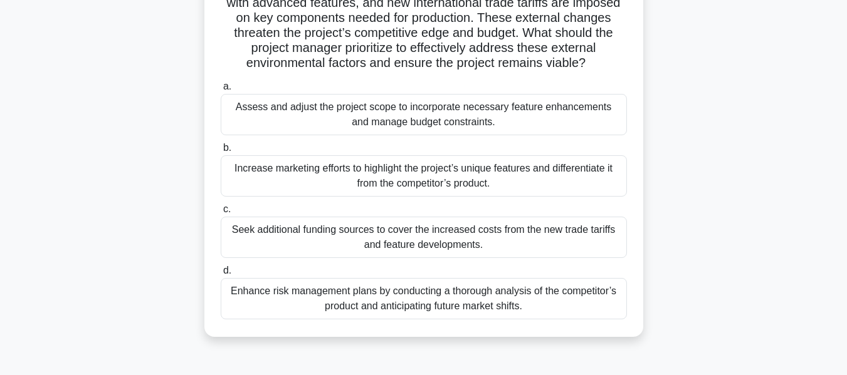
click at [421, 312] on div "Enhance risk management plans by conducting a thorough analysis of the competit…" at bounding box center [424, 298] width 406 height 41
click at [221, 275] on input "d. Enhance risk management plans by conducting a thorough analysis of the compe…" at bounding box center [221, 271] width 0 height 8
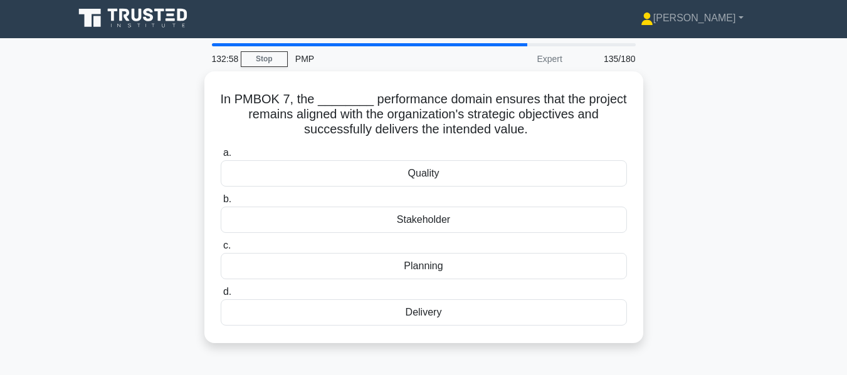
scroll to position [0, 0]
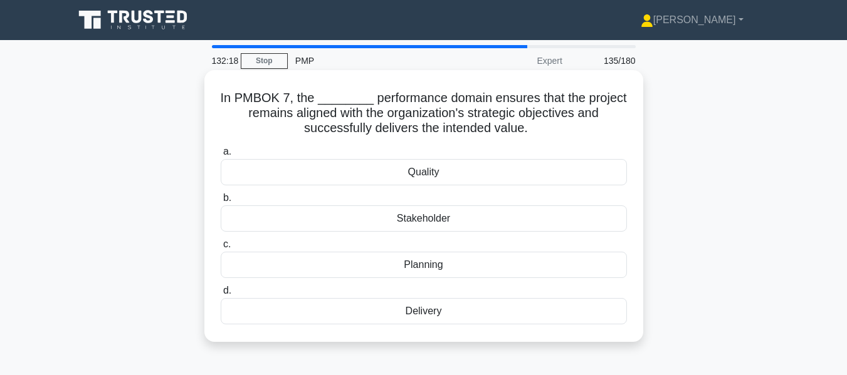
drag, startPoint x: 253, startPoint y: 101, endPoint x: 537, endPoint y: 136, distance: 285.5
click at [537, 136] on div "In PMBOK 7, the ________ performance domain ensures that the project remains al…" at bounding box center [423, 206] width 429 height 262
click at [409, 310] on div "Delivery" at bounding box center [424, 311] width 406 height 26
click at [221, 295] on input "d. Delivery" at bounding box center [221, 291] width 0 height 8
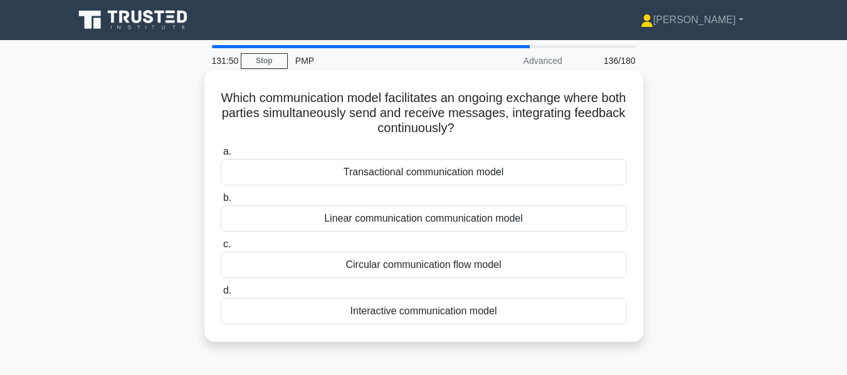
drag, startPoint x: 508, startPoint y: 132, endPoint x: 231, endPoint y: 98, distance: 278.5
click at [231, 98] on h5 "Which communication model facilitates an ongoing exchange where both parties si…" at bounding box center [423, 113] width 409 height 46
click at [376, 173] on div "Transactional communication model" at bounding box center [424, 172] width 406 height 26
click at [221, 156] on input "a. Transactional communication model" at bounding box center [221, 152] width 0 height 8
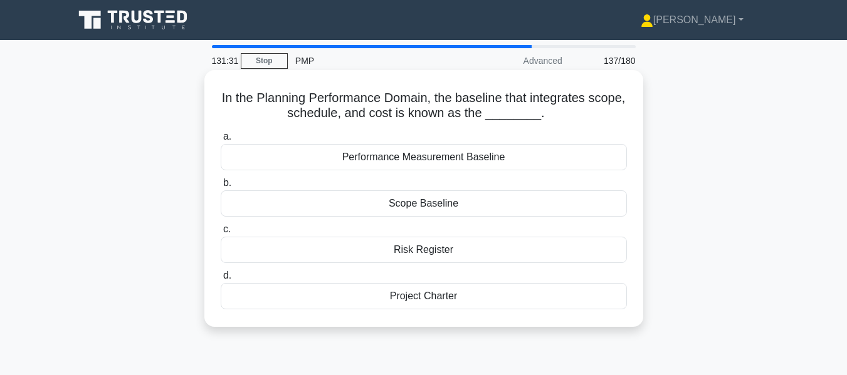
click at [372, 162] on div "Performance Measurement Baseline" at bounding box center [424, 157] width 406 height 26
click at [221, 141] on input "a. Performance Measurement Baseline" at bounding box center [221, 137] width 0 height 8
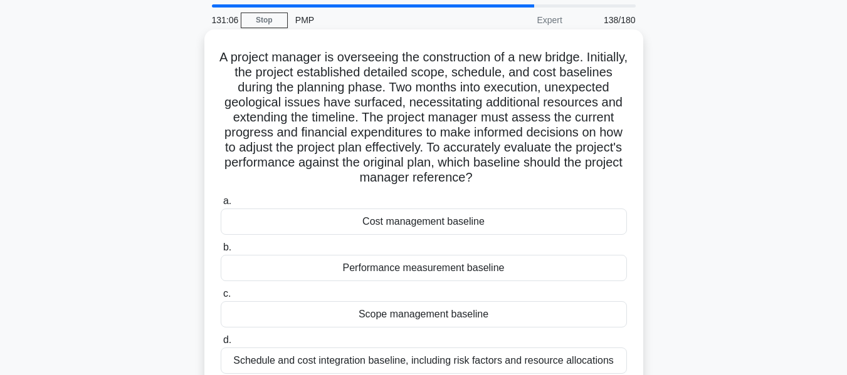
scroll to position [63, 0]
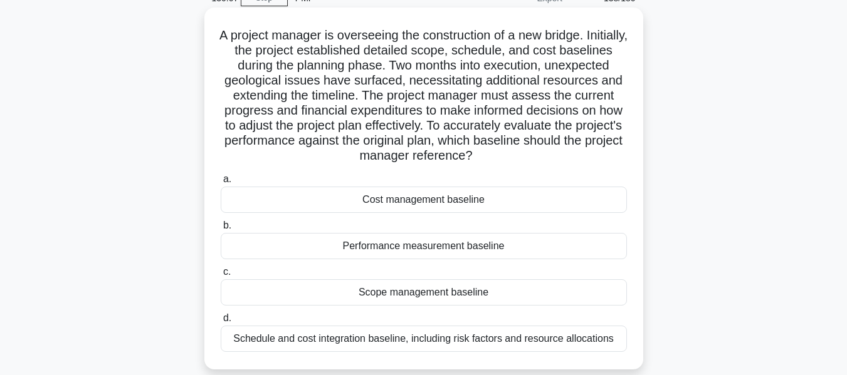
click at [521, 246] on div "Performance measurement baseline" at bounding box center [424, 246] width 406 height 26
click at [221, 230] on input "b. Performance measurement baseline" at bounding box center [221, 226] width 0 height 8
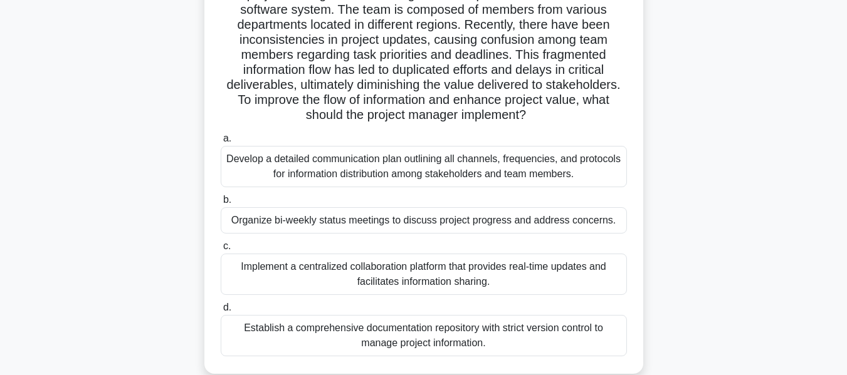
scroll to position [125, 0]
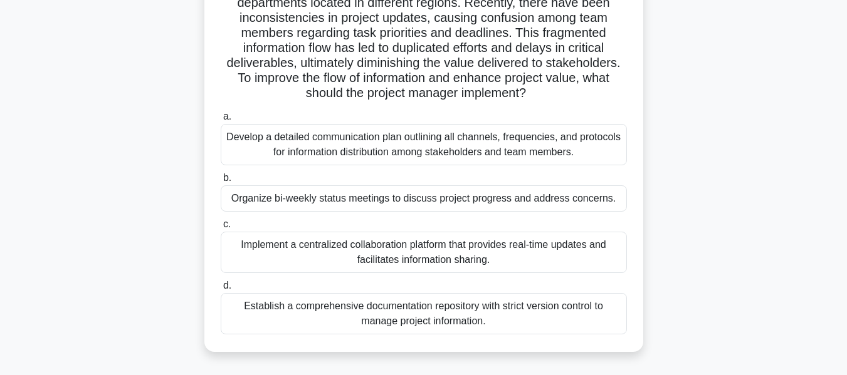
click at [481, 251] on div "Implement a centralized collaboration platform that provides real-time updates …" at bounding box center [424, 252] width 406 height 41
click at [221, 229] on input "c. Implement a centralized collaboration platform that provides real-time updat…" at bounding box center [221, 225] width 0 height 8
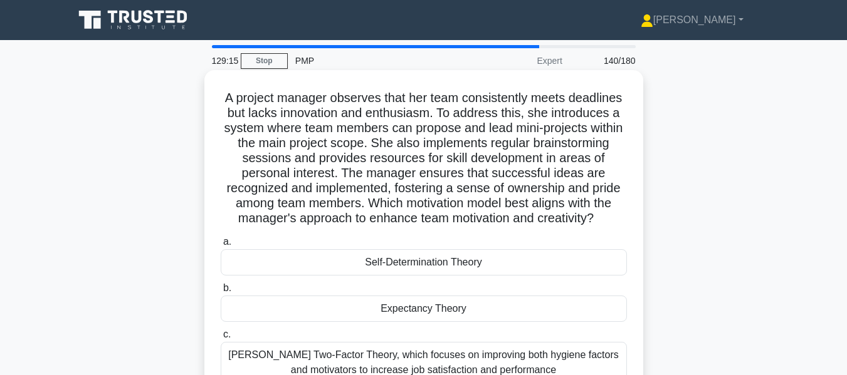
scroll to position [63, 0]
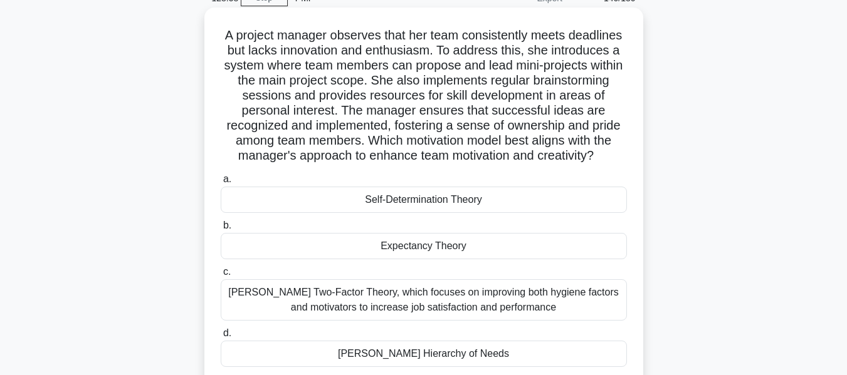
click at [367, 203] on div "Self-Determination Theory" at bounding box center [424, 200] width 406 height 26
click at [221, 184] on input "a. Self-Determination Theory" at bounding box center [221, 180] width 0 height 8
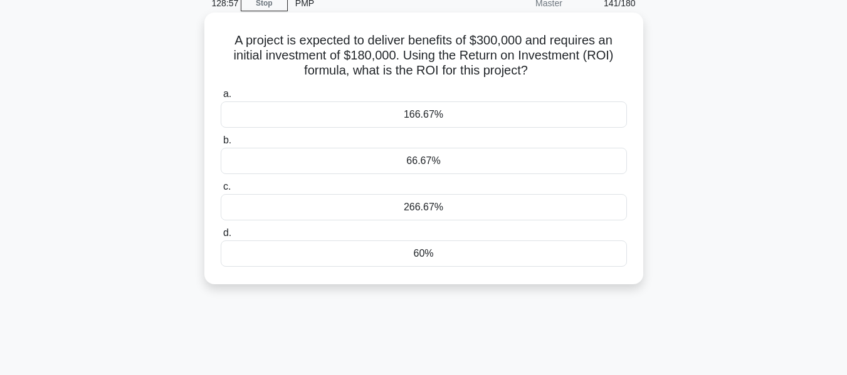
scroll to position [0, 0]
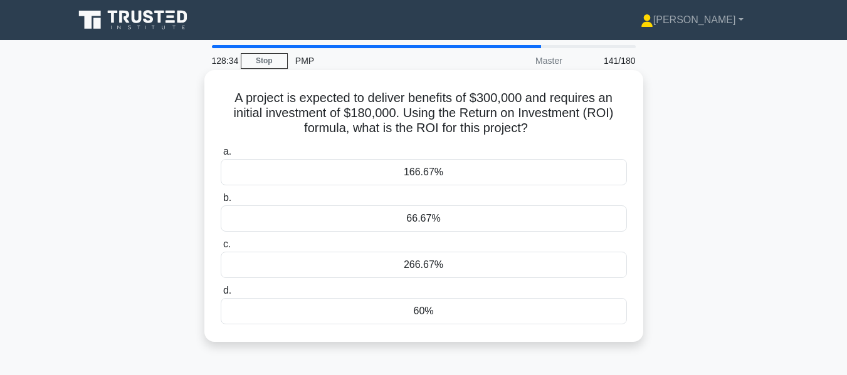
click at [421, 317] on div "60%" at bounding box center [424, 311] width 406 height 26
click at [221, 295] on input "d. 60%" at bounding box center [221, 291] width 0 height 8
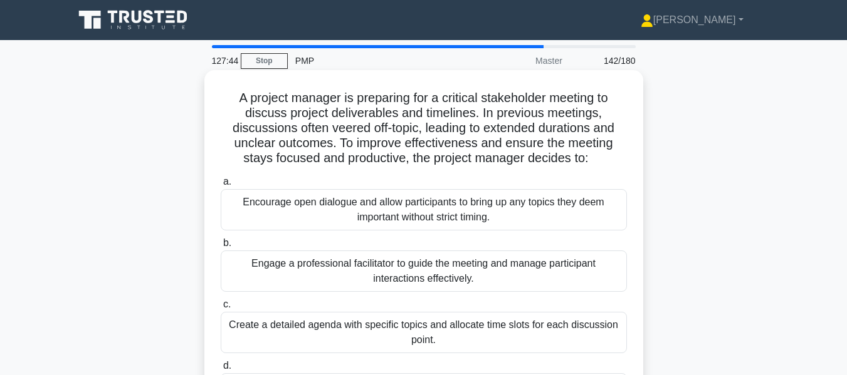
scroll to position [63, 0]
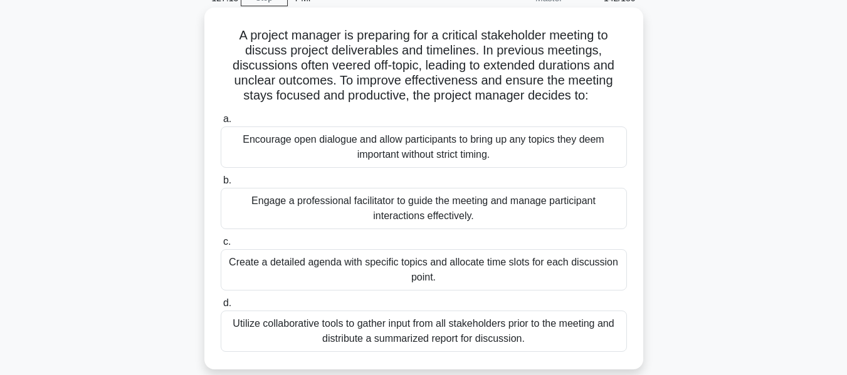
drag, startPoint x: 607, startPoint y: 97, endPoint x: 263, endPoint y: 50, distance: 347.4
click at [263, 50] on h5 "A project manager is preparing for a critical stakeholder meeting to discuss pr…" at bounding box center [423, 66] width 409 height 76
click at [227, 51] on h5 "A project manager is preparing for a critical stakeholder meeting to discuss pr…" at bounding box center [423, 66] width 409 height 76
drag, startPoint x: 233, startPoint y: 39, endPoint x: 548, endPoint y: 338, distance: 434.9
click at [548, 338] on div "A project manager is preparing for a critical stakeholder meeting to discuss pr…" at bounding box center [423, 189] width 429 height 352
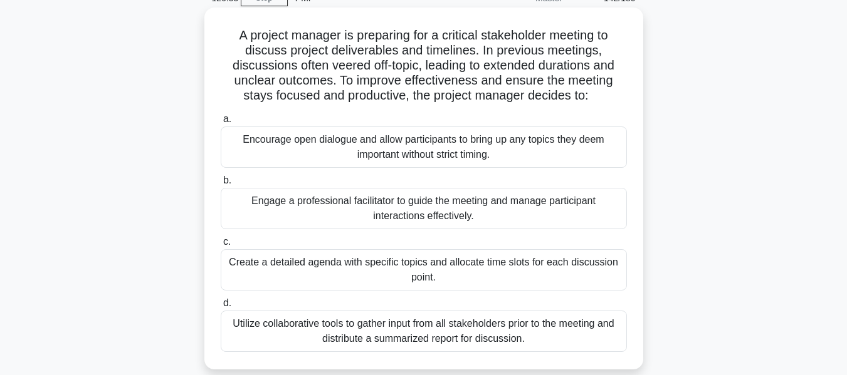
click at [250, 48] on h5 "A project manager is preparing for a critical stakeholder meeting to discuss pr…" at bounding box center [423, 66] width 409 height 76
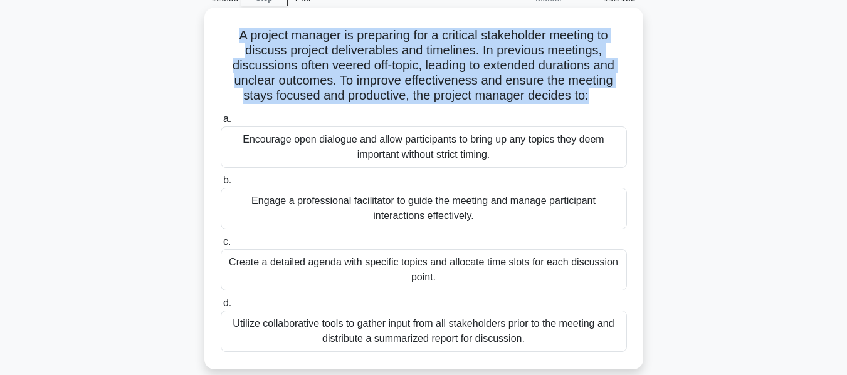
drag, startPoint x: 230, startPoint y: 32, endPoint x: 589, endPoint y: 100, distance: 365.5
click at [589, 100] on h5 "A project manager is preparing for a critical stakeholder meeting to discuss pr…" at bounding box center [423, 66] width 409 height 76
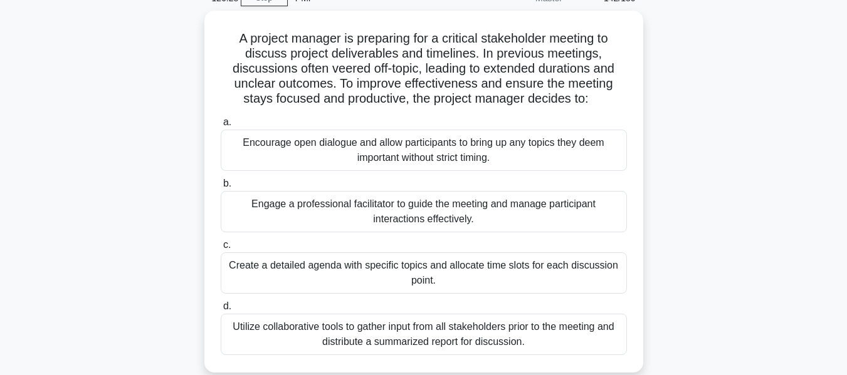
click at [687, 145] on div "A project manager is preparing for a critical stakeholder meeting to discuss pr…" at bounding box center [423, 199] width 715 height 377
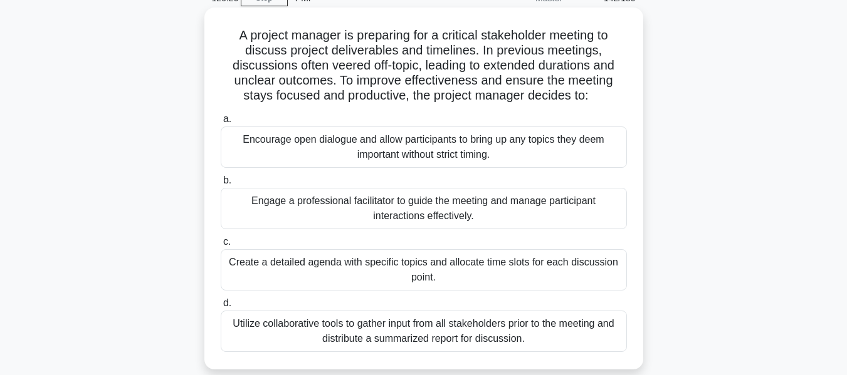
click at [444, 211] on div "Engage a professional facilitator to guide the meeting and manage participant i…" at bounding box center [424, 208] width 406 height 41
click at [221, 185] on input "b. Engage a professional facilitator to guide the meeting and manage participan…" at bounding box center [221, 181] width 0 height 8
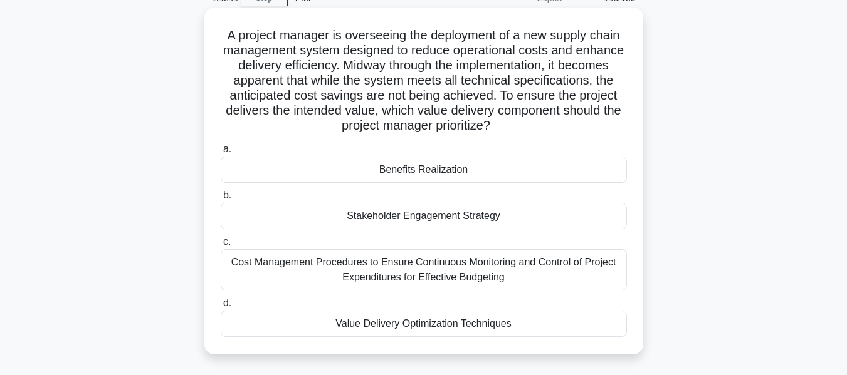
click at [404, 327] on div "Value Delivery Optimization Techniques" at bounding box center [424, 324] width 406 height 26
click at [221, 308] on input "d. Value Delivery Optimization Techniques" at bounding box center [221, 304] width 0 height 8
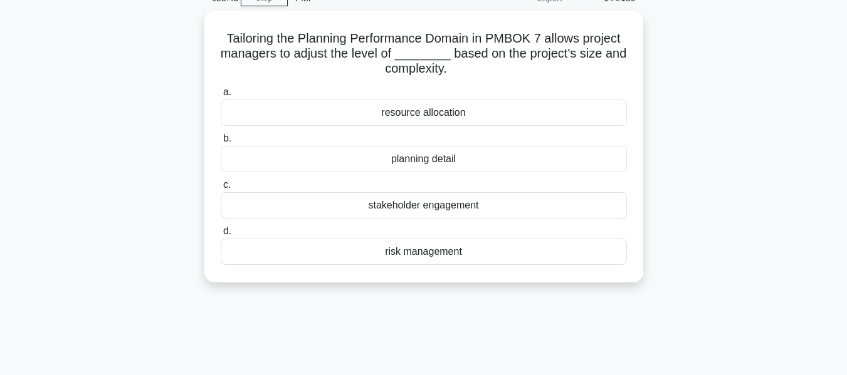
scroll to position [0, 0]
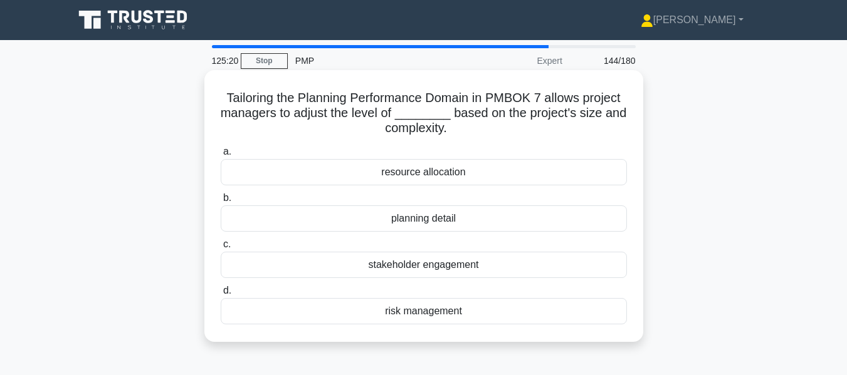
click at [443, 226] on div "planning detail" at bounding box center [424, 219] width 406 height 26
click at [221, 202] on input "b. planning detail" at bounding box center [221, 198] width 0 height 8
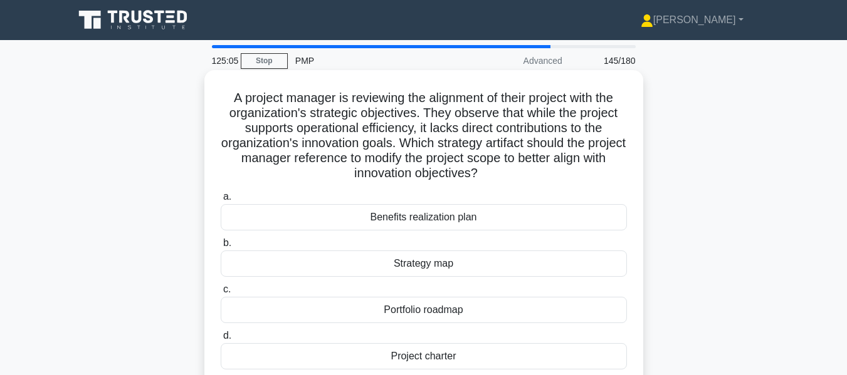
scroll to position [63, 0]
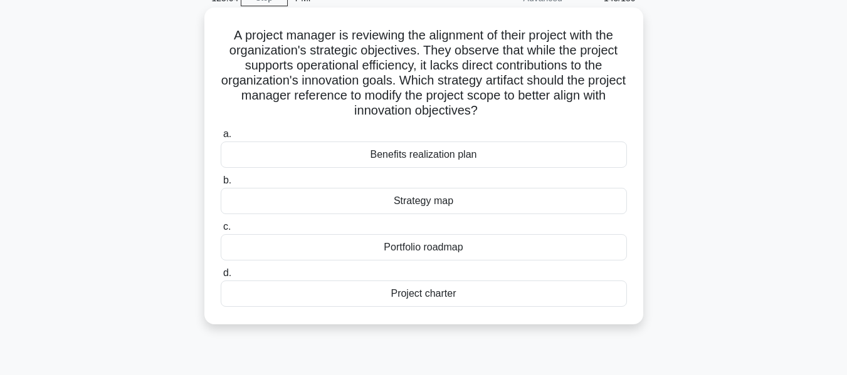
click at [422, 207] on div "Strategy map" at bounding box center [424, 201] width 406 height 26
click at [221, 185] on input "b. Strategy map" at bounding box center [221, 181] width 0 height 8
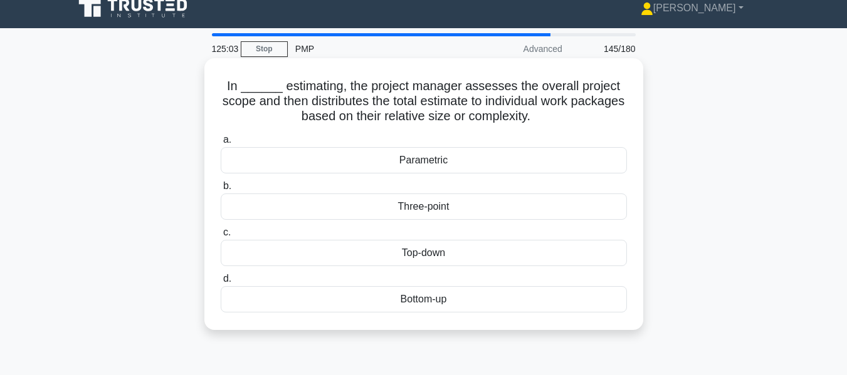
scroll to position [0, 0]
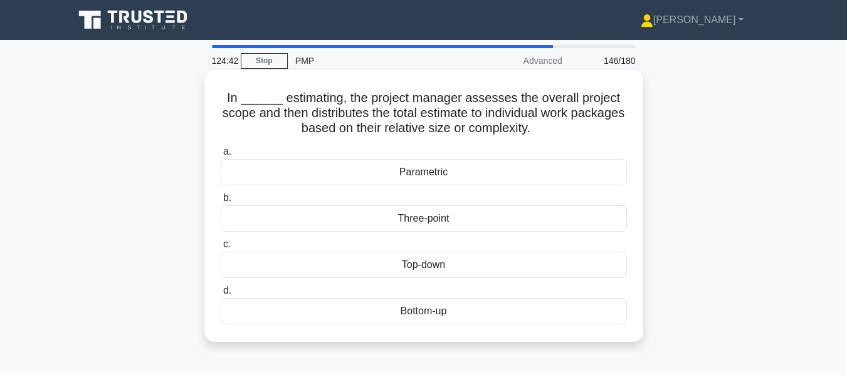
click at [484, 266] on div "Top-down" at bounding box center [424, 265] width 406 height 26
click at [221, 249] on input "c. Top-down" at bounding box center [221, 245] width 0 height 8
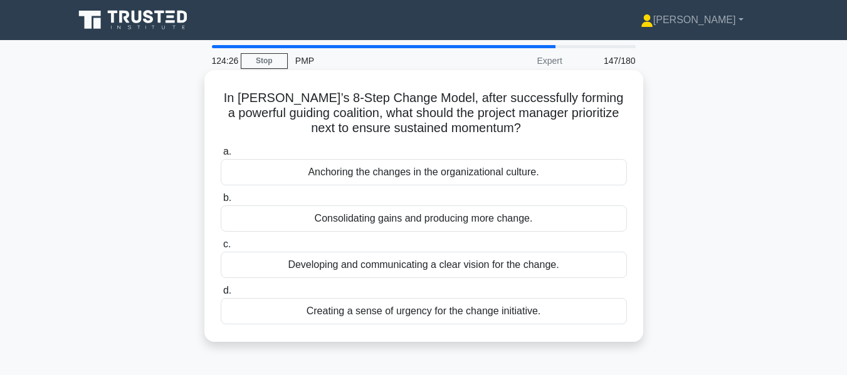
click at [456, 266] on div "Developing and communicating a clear vision for the change." at bounding box center [424, 265] width 406 height 26
click at [221, 249] on input "c. Developing and communicating a clear vision for the change." at bounding box center [221, 245] width 0 height 8
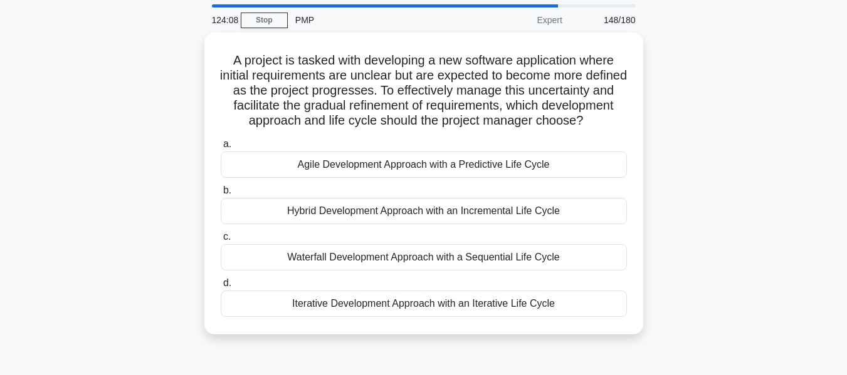
scroll to position [63, 0]
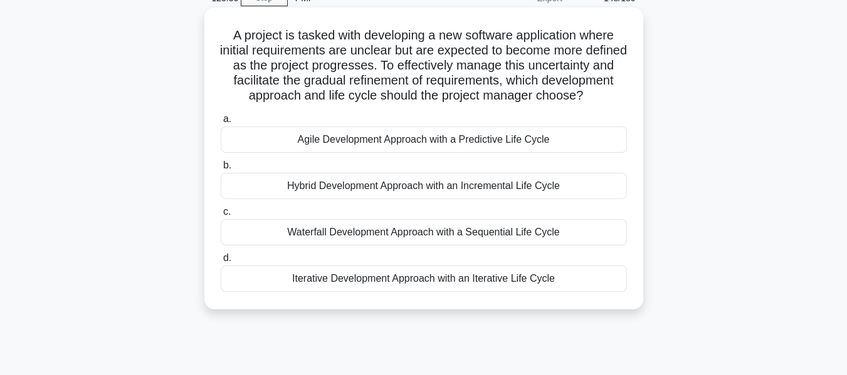
click at [419, 153] on div "Agile Development Approach with a Predictive Life Cycle" at bounding box center [424, 140] width 406 height 26
click at [221, 123] on input "a. Agile Development Approach with a Predictive Life Cycle" at bounding box center [221, 119] width 0 height 8
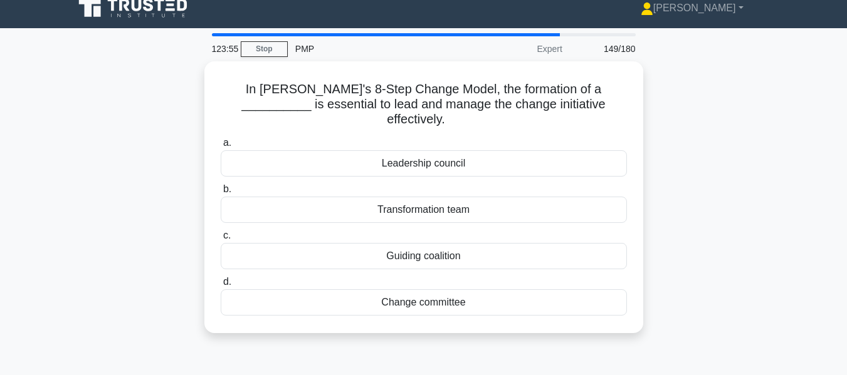
scroll to position [0, 0]
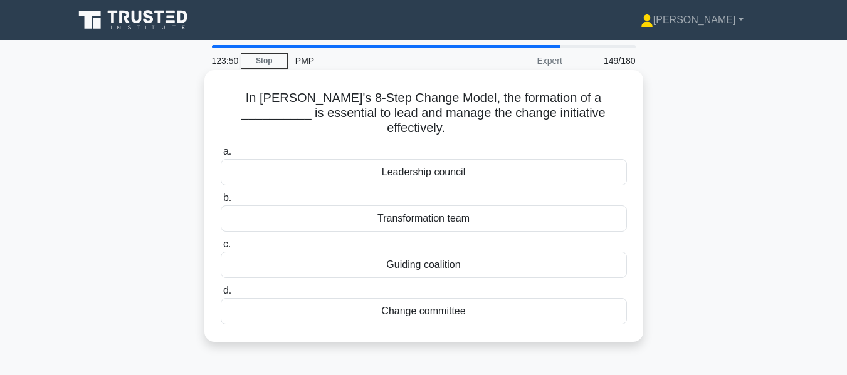
click at [437, 253] on div "Guiding coalition" at bounding box center [424, 265] width 406 height 26
click at [221, 249] on input "c. Guiding coalition" at bounding box center [221, 245] width 0 height 8
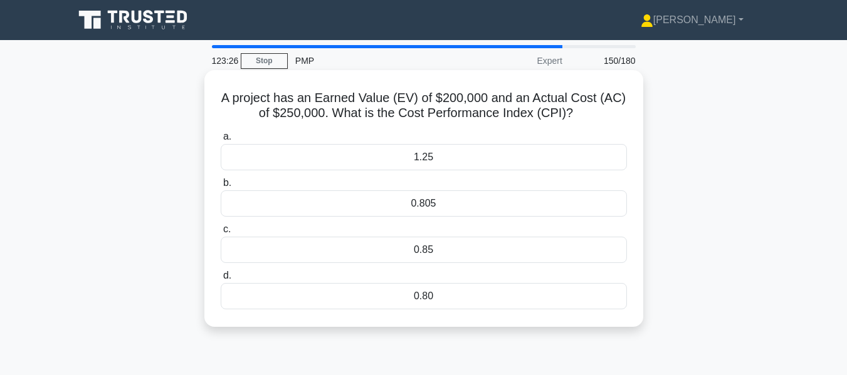
click at [424, 303] on div "0.80" at bounding box center [424, 296] width 406 height 26
click at [221, 280] on input "d. 0.80" at bounding box center [221, 276] width 0 height 8
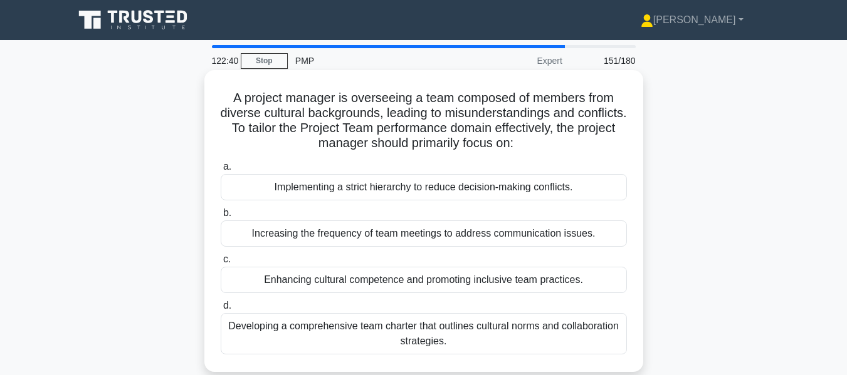
click at [442, 335] on div "Developing a comprehensive team charter that outlines cultural norms and collab…" at bounding box center [424, 333] width 406 height 41
click at [221, 310] on input "d. Developing a comprehensive team charter that outlines cultural norms and col…" at bounding box center [221, 306] width 0 height 8
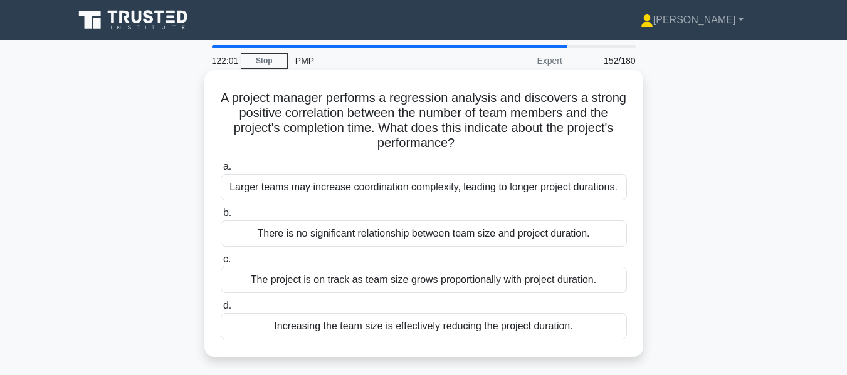
drag, startPoint x: 241, startPoint y: 100, endPoint x: 488, endPoint y: 140, distance: 250.7
click at [488, 140] on h5 "A project manager performs a regression analysis and discovers a strong positiv…" at bounding box center [423, 120] width 409 height 61
click at [379, 186] on div "Larger teams may increase coordination complexity, leading to longer project du…" at bounding box center [424, 187] width 406 height 26
click at [221, 171] on input "a. Larger teams may increase coordination complexity, leading to longer project…" at bounding box center [221, 167] width 0 height 8
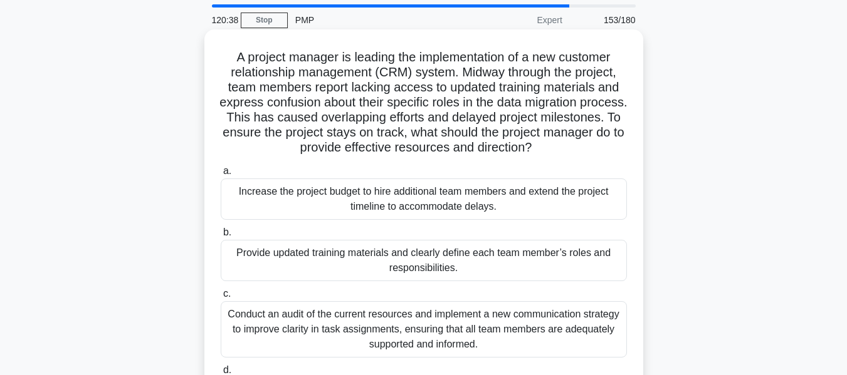
scroll to position [63, 0]
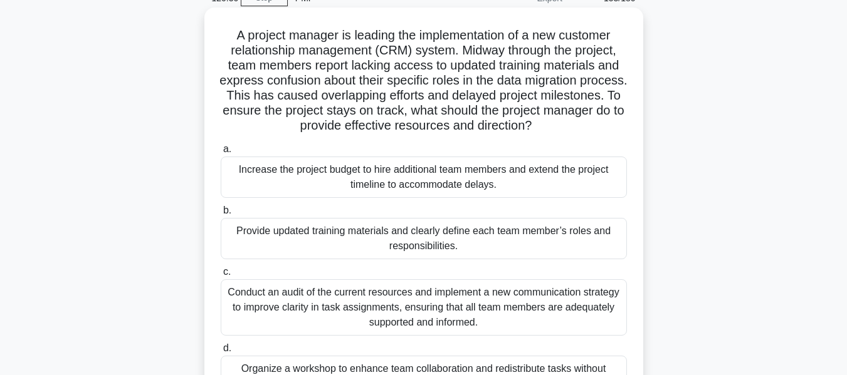
click at [424, 245] on div "Provide updated training materials and clearly define each team member’s roles …" at bounding box center [424, 238] width 406 height 41
click at [221, 215] on input "b. Provide updated training materials and clearly define each team member’s rol…" at bounding box center [221, 211] width 0 height 8
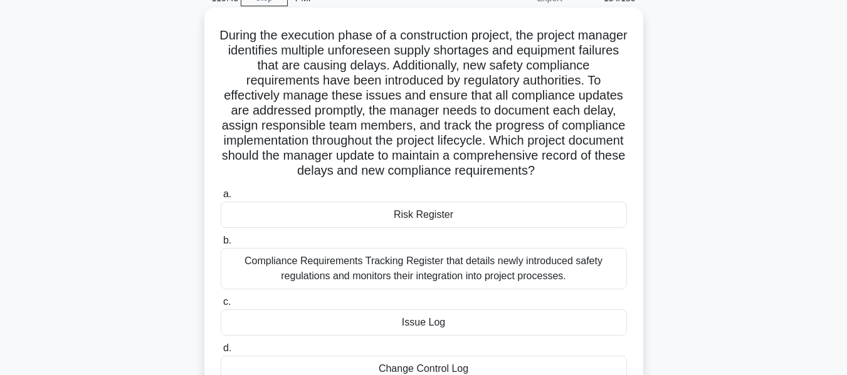
scroll to position [125, 0]
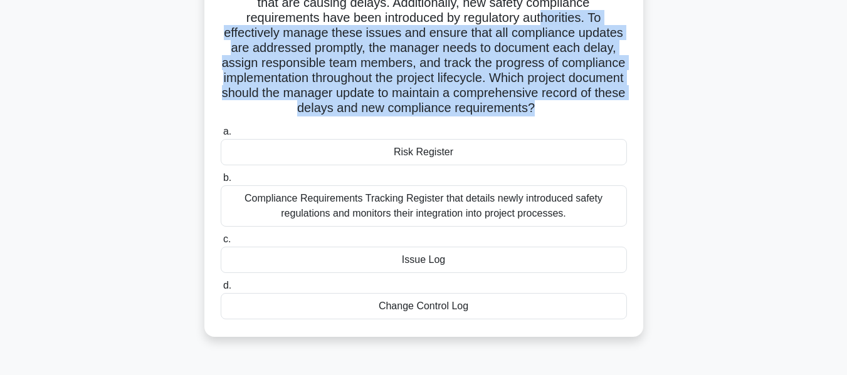
drag, startPoint x: 454, startPoint y: 123, endPoint x: 241, endPoint y: 24, distance: 235.0
click at [241, 24] on h5 "During the execution phase of a construction project, the project manager ident…" at bounding box center [423, 41] width 409 height 152
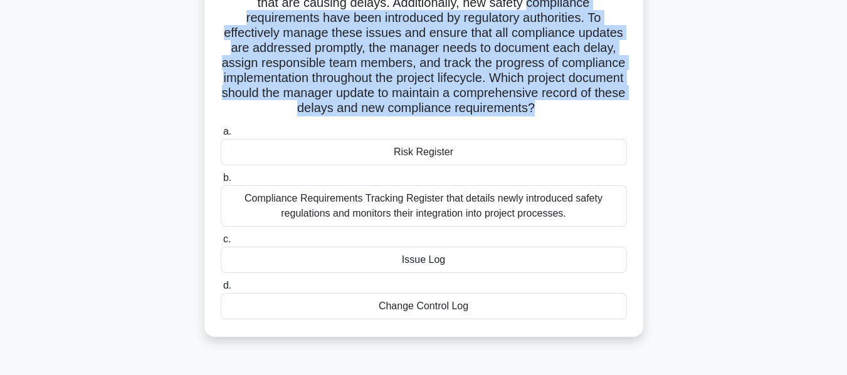
scroll to position [65, 0]
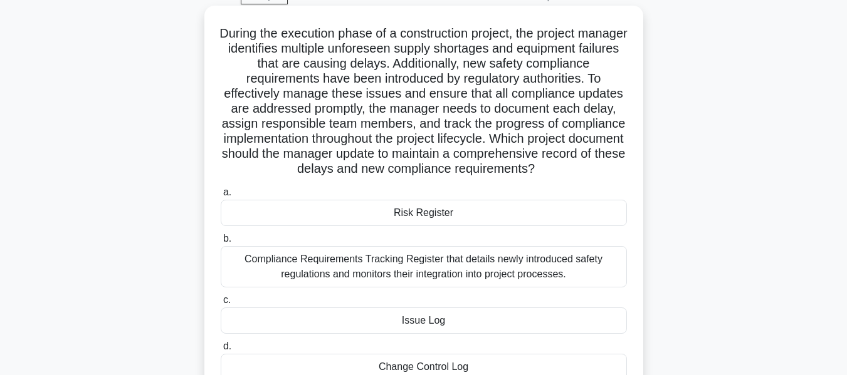
click at [246, 36] on h5 "During the execution phase of a construction project, the project manager ident…" at bounding box center [423, 102] width 409 height 152
drag, startPoint x: 241, startPoint y: 34, endPoint x: 475, endPoint y: 186, distance: 279.2
click at [475, 177] on h5 "During the execution phase of a construction project, the project manager ident…" at bounding box center [423, 102] width 409 height 152
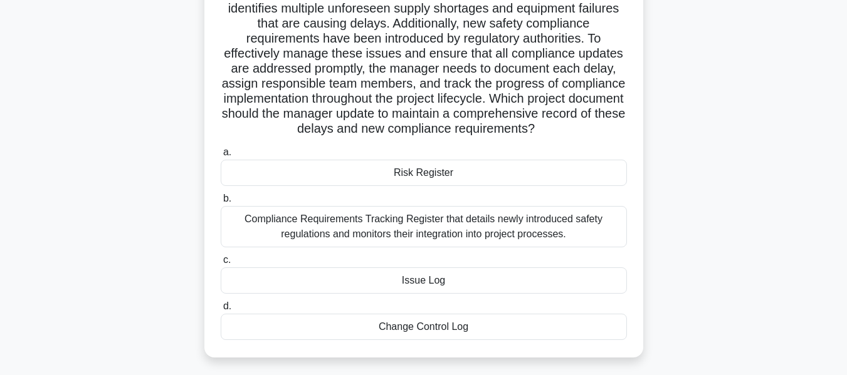
scroll to position [127, 0]
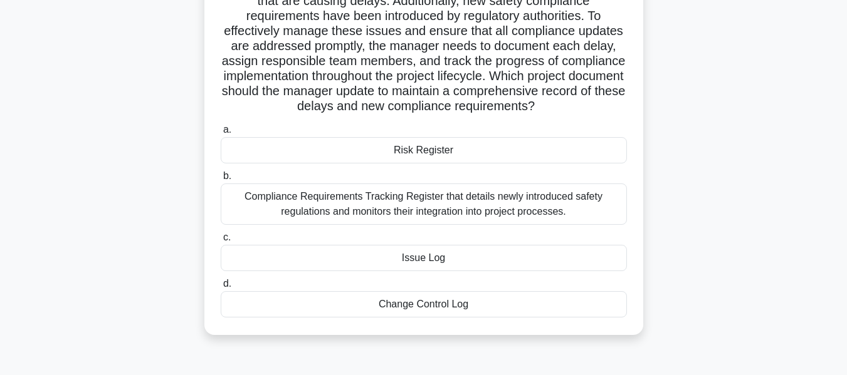
click at [385, 268] on div "Issue Log" at bounding box center [424, 258] width 406 height 26
click at [221, 242] on input "c. Issue Log" at bounding box center [221, 238] width 0 height 8
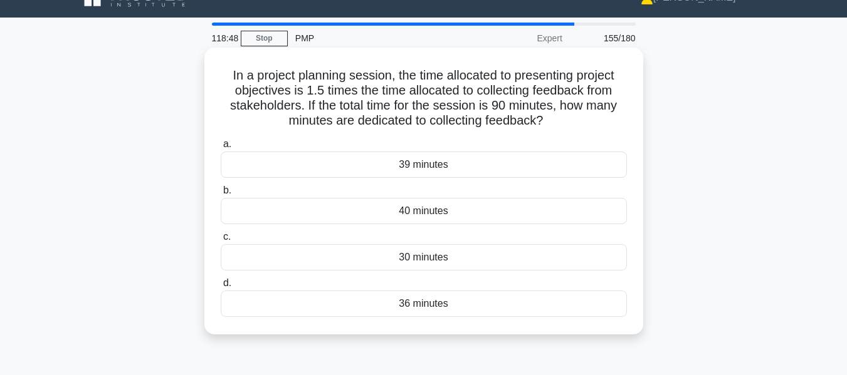
scroll to position [0, 0]
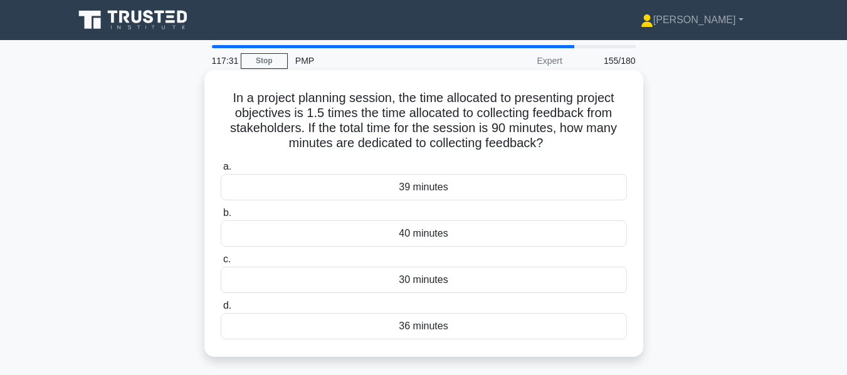
click at [431, 280] on div "30 minutes" at bounding box center [424, 280] width 406 height 26
click at [221, 264] on input "c. 30 minutes" at bounding box center [221, 260] width 0 height 8
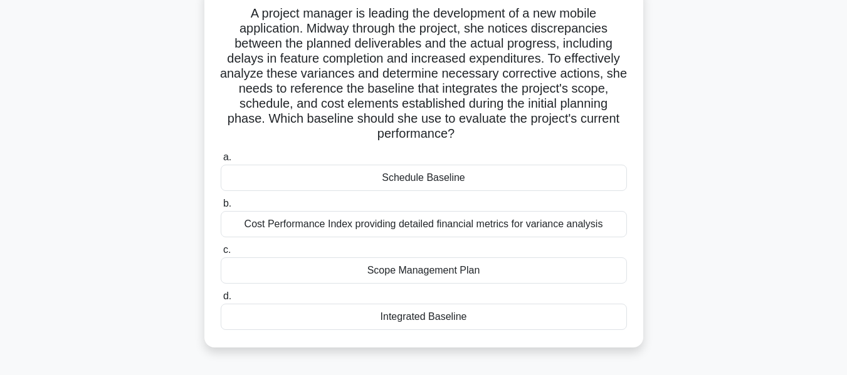
scroll to position [63, 0]
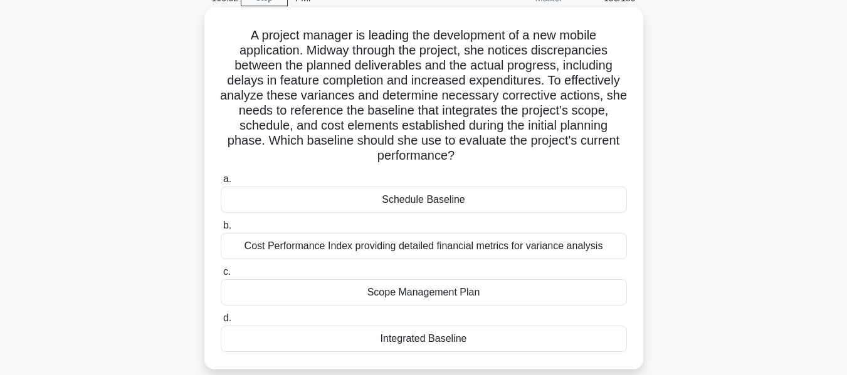
click at [479, 255] on div "Cost Performance Index providing detailed financial metrics for variance analys…" at bounding box center [424, 246] width 406 height 26
click at [221, 230] on input "b. Cost Performance Index providing detailed financial metrics for variance ana…" at bounding box center [221, 226] width 0 height 8
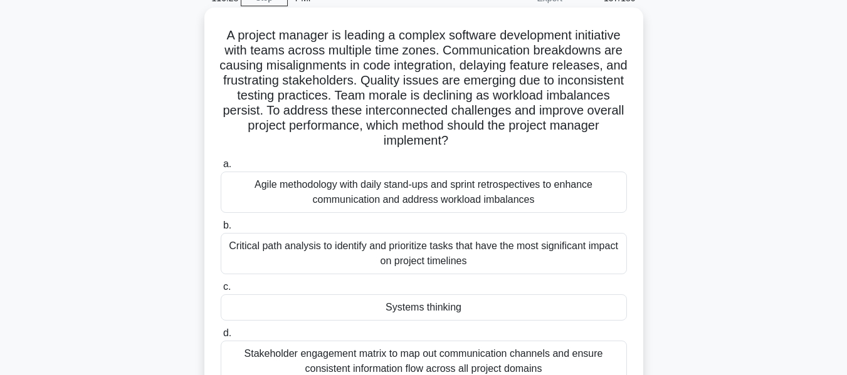
click at [459, 313] on div "Systems thinking" at bounding box center [424, 308] width 406 height 26
click at [221, 291] on input "c. Systems thinking" at bounding box center [221, 287] width 0 height 8
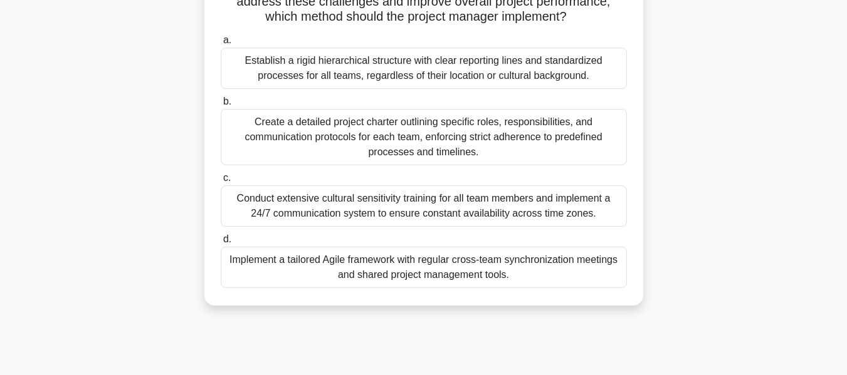
scroll to position [188, 0]
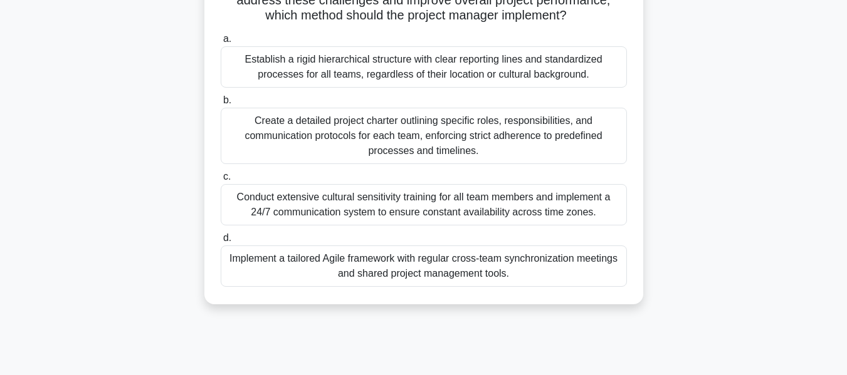
click at [526, 271] on div "Implement a tailored Agile framework with regular cross-team synchronization me…" at bounding box center [424, 266] width 406 height 41
click at [221, 243] on input "d. Implement a tailored Agile framework with regular cross-team synchronization…" at bounding box center [221, 238] width 0 height 8
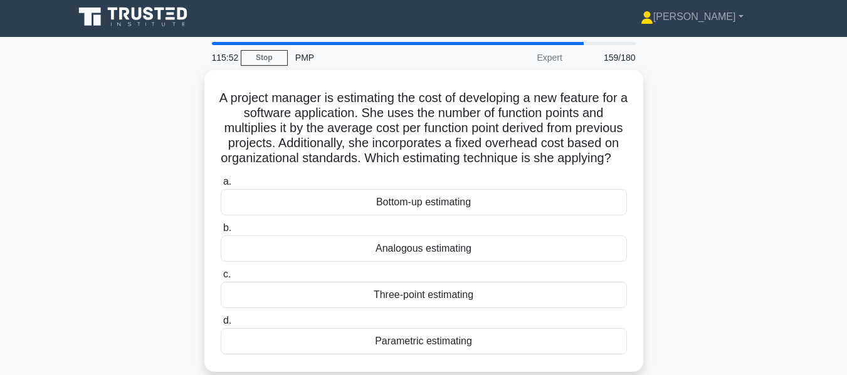
scroll to position [0, 0]
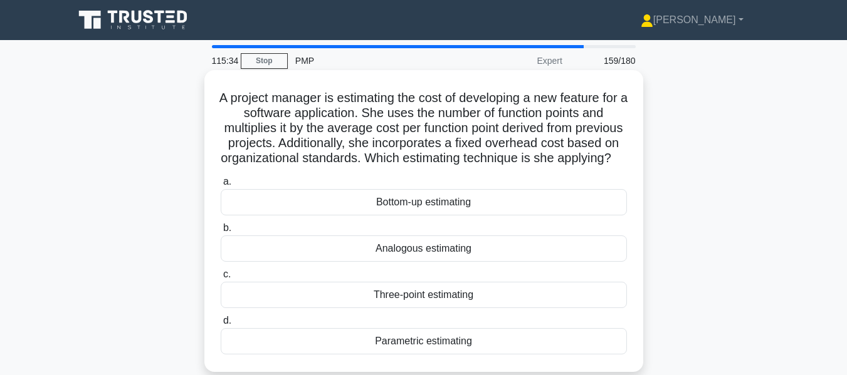
click at [466, 355] on div "Parametric estimating" at bounding box center [424, 341] width 406 height 26
click at [221, 325] on input "d. Parametric estimating" at bounding box center [221, 321] width 0 height 8
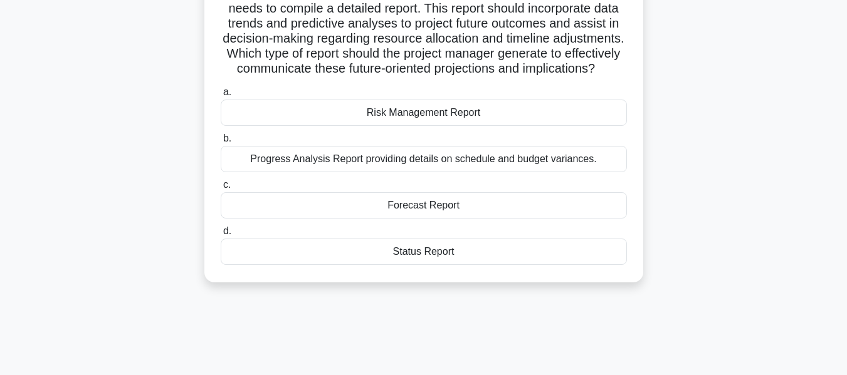
scroll to position [188, 0]
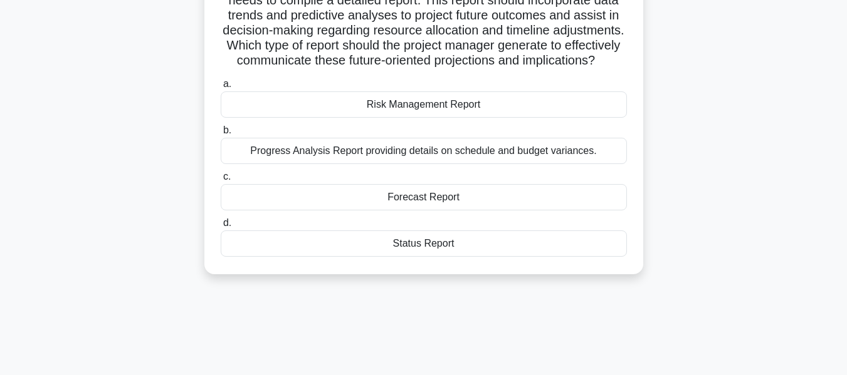
click at [437, 257] on div "Status Report" at bounding box center [424, 244] width 406 height 26
click at [221, 228] on input "d. Status Report" at bounding box center [221, 223] width 0 height 8
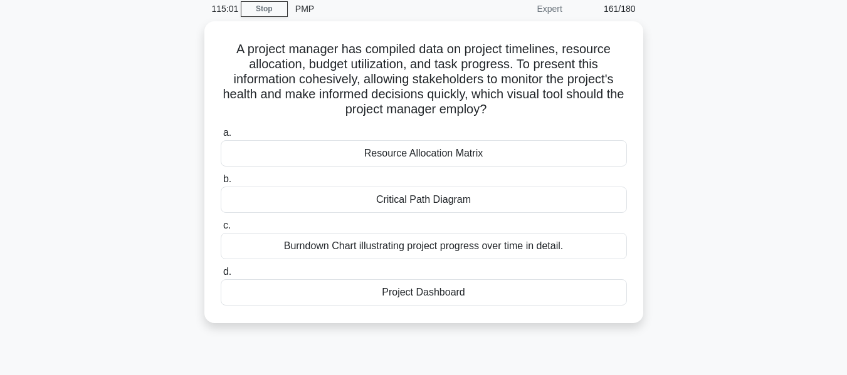
scroll to position [0, 0]
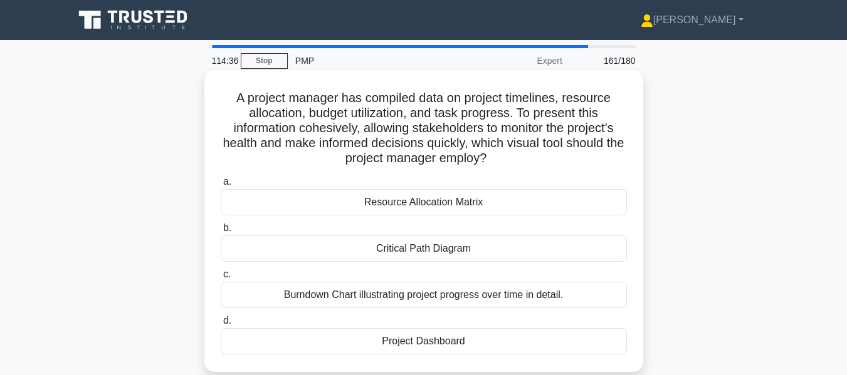
click at [468, 346] on div "Project Dashboard" at bounding box center [424, 341] width 406 height 26
click at [221, 325] on input "d. Project Dashboard" at bounding box center [221, 321] width 0 height 8
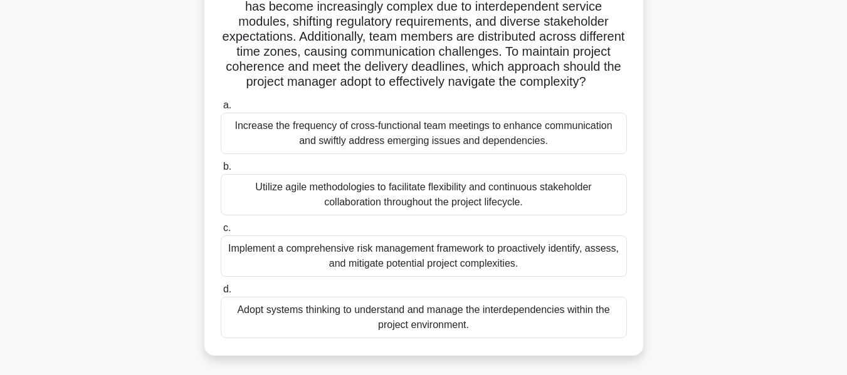
scroll to position [125, 0]
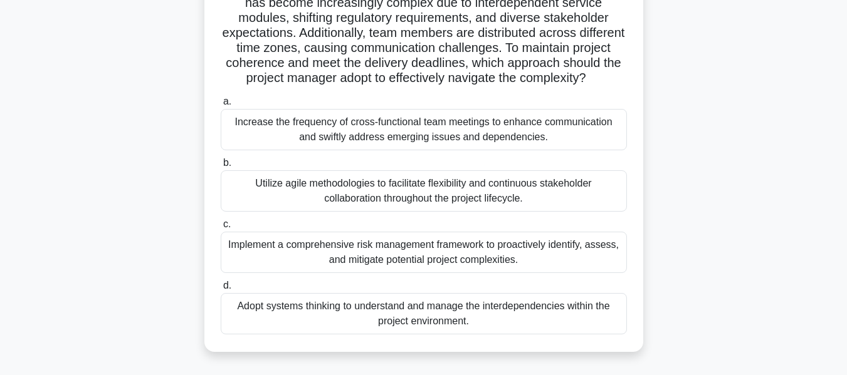
click at [360, 335] on div "Adopt systems thinking to understand and manage the interdependencies within th…" at bounding box center [424, 313] width 406 height 41
click at [221, 290] on input "d. Adopt systems thinking to understand and manage the interdependencies within…" at bounding box center [221, 286] width 0 height 8
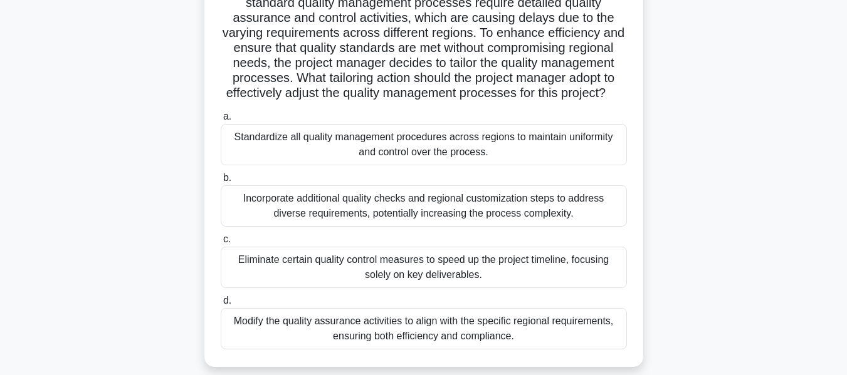
click at [377, 338] on div "Modify the quality assurance activities to align with the specific regional req…" at bounding box center [424, 328] width 406 height 41
click at [221, 305] on input "d. Modify the quality assurance activities to align with the specific regional …" at bounding box center [221, 301] width 0 height 8
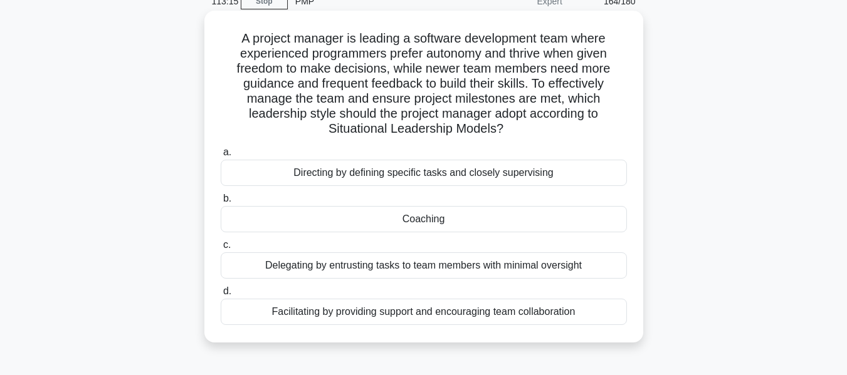
scroll to position [63, 0]
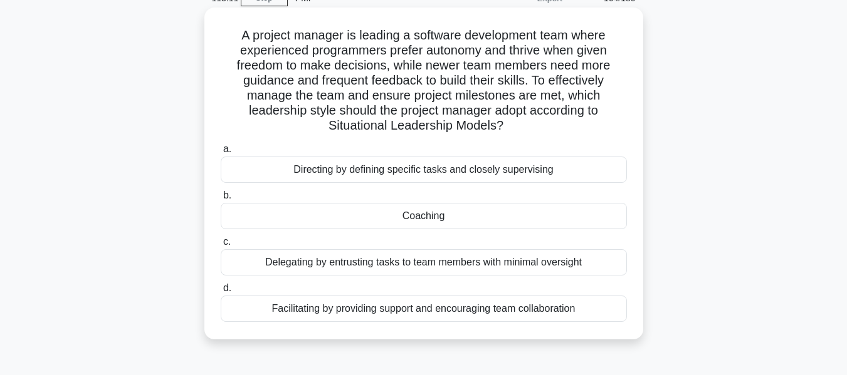
click at [399, 220] on div "Coaching" at bounding box center [424, 216] width 406 height 26
click at [221, 200] on input "b. Coaching" at bounding box center [221, 196] width 0 height 8
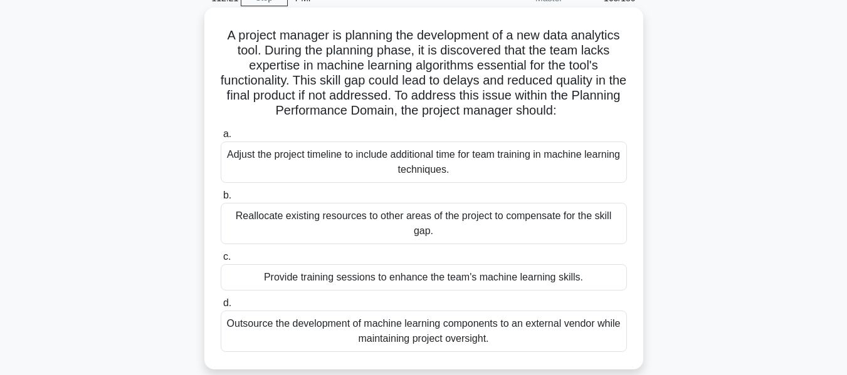
click at [422, 157] on div "Adjust the project timeline to include additional time for team training in mac…" at bounding box center [424, 162] width 406 height 41
click at [221, 139] on input "a. Adjust the project timeline to include additional time for team training in …" at bounding box center [221, 134] width 0 height 8
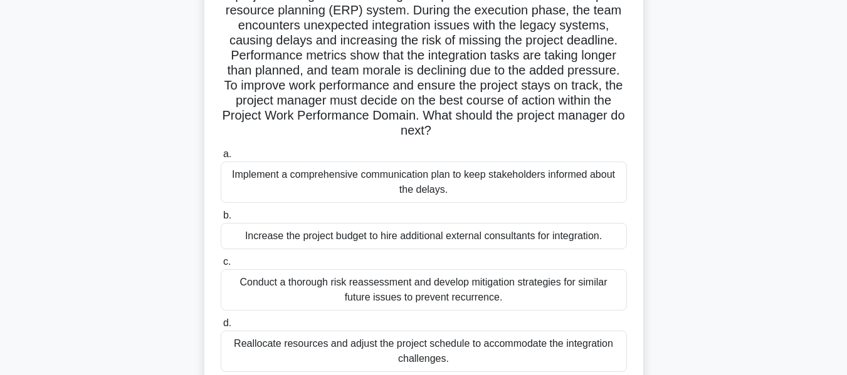
scroll to position [125, 0]
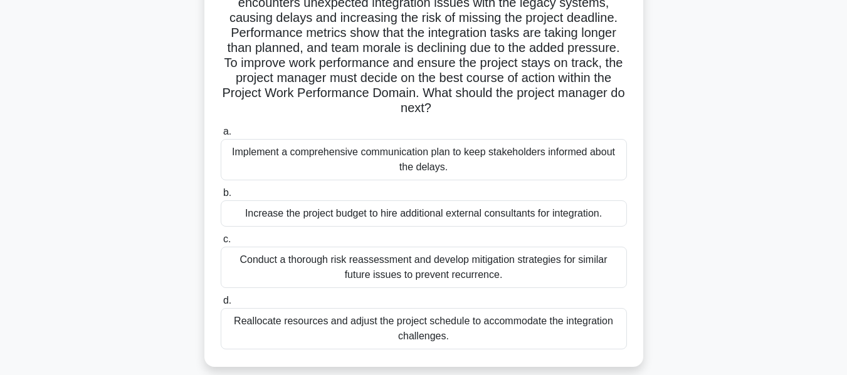
click at [421, 217] on div "Increase the project budget to hire additional external consultants for integra…" at bounding box center [424, 214] width 406 height 26
click at [221, 197] on input "b. Increase the project budget to hire additional external consultants for inte…" at bounding box center [221, 193] width 0 height 8
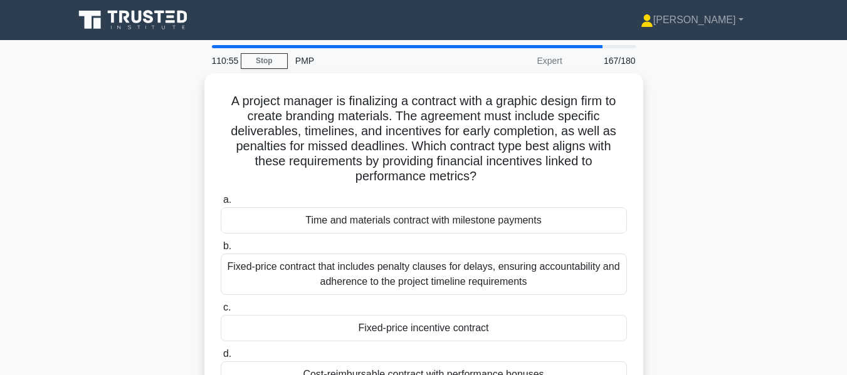
scroll to position [63, 0]
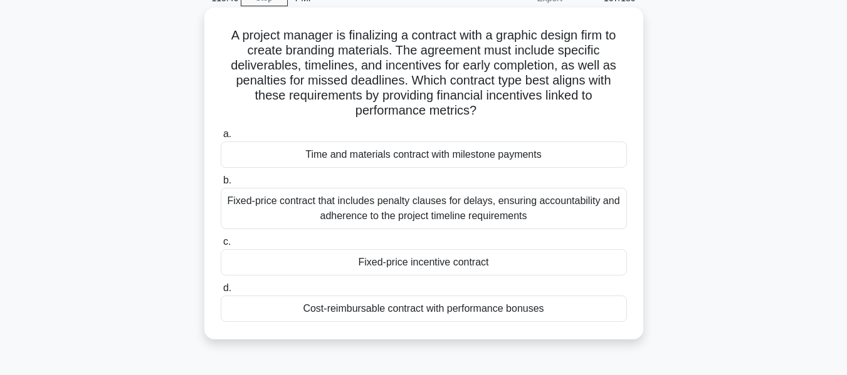
drag, startPoint x: 223, startPoint y: 33, endPoint x: 483, endPoint y: 120, distance: 274.5
click at [483, 120] on div "A project manager is finalizing a contract with a graphic design firm to create…" at bounding box center [423, 174] width 429 height 322
click at [364, 307] on div "Cost-reimbursable contract with performance bonuses" at bounding box center [424, 309] width 406 height 26
click at [221, 293] on input "d. Cost-reimbursable contract with performance bonuses" at bounding box center [221, 289] width 0 height 8
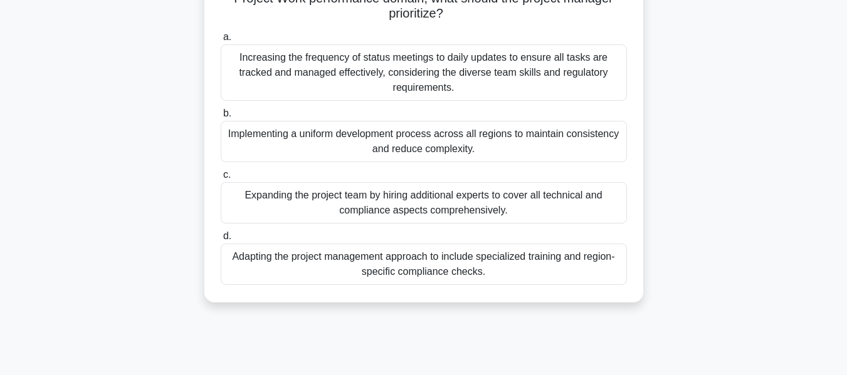
scroll to position [188, 0]
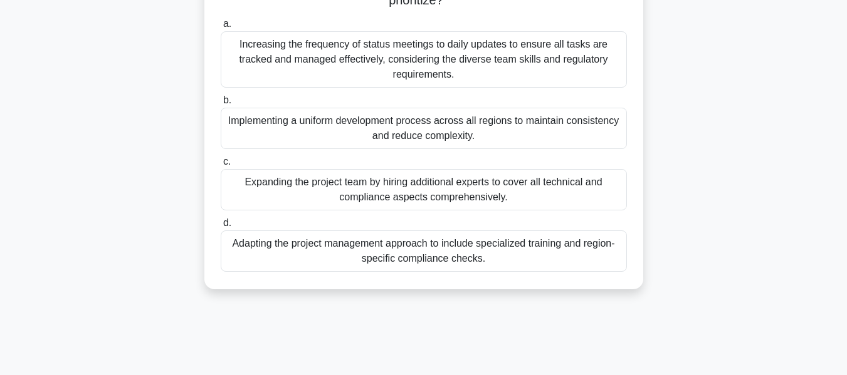
click at [424, 251] on div "Adapting the project management approach to include specialized training and re…" at bounding box center [424, 251] width 406 height 41
click at [221, 228] on input "d. Adapting the project management approach to include specialized training and…" at bounding box center [221, 223] width 0 height 8
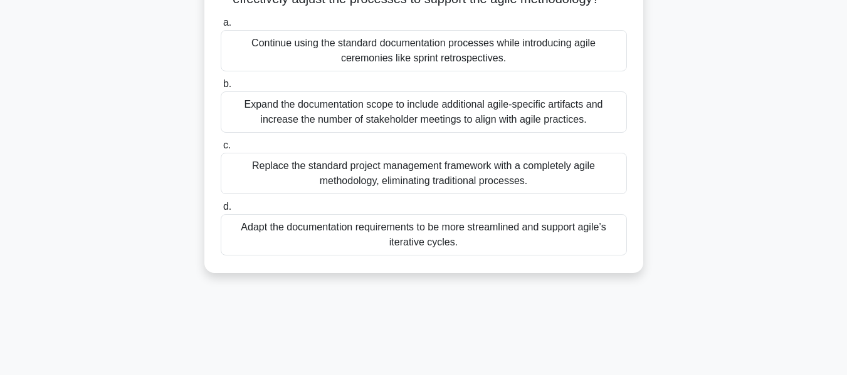
scroll to position [251, 0]
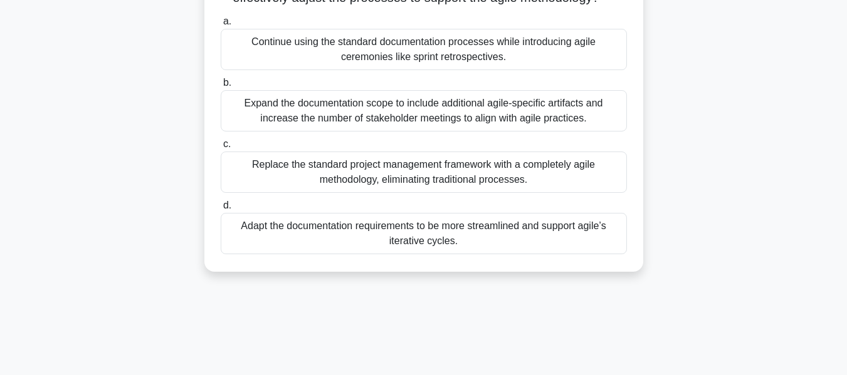
click at [423, 251] on div "Adapt the documentation requirements to be more streamlined and support agile’s…" at bounding box center [424, 233] width 406 height 41
click at [221, 210] on input "d. Adapt the documentation requirements to be more streamlined and support agil…" at bounding box center [221, 206] width 0 height 8
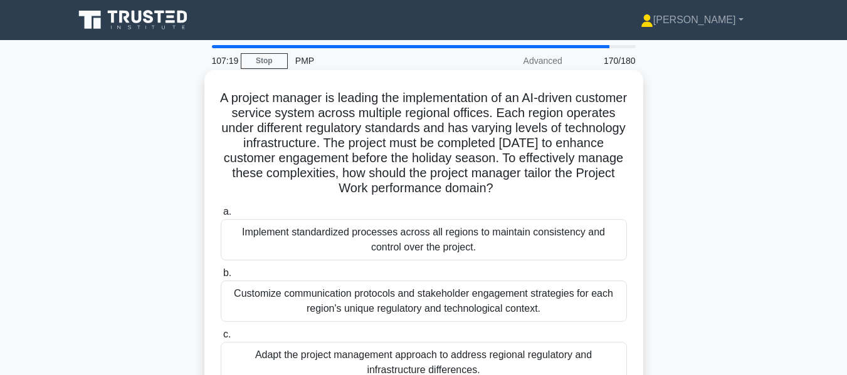
scroll to position [63, 0]
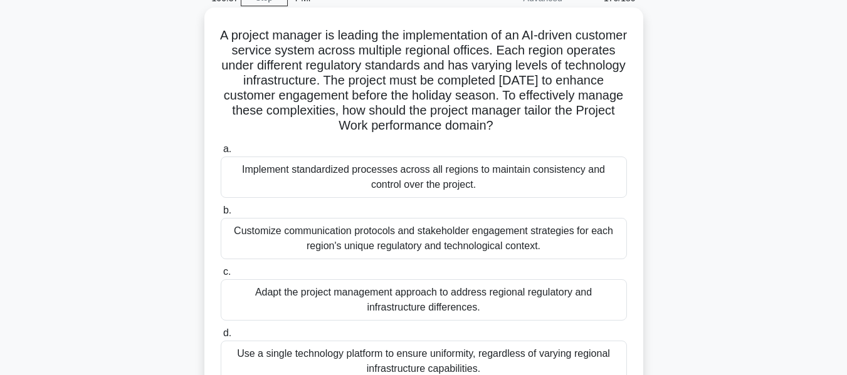
click at [352, 291] on div "Adapt the project management approach to address regional regulatory and infras…" at bounding box center [424, 300] width 406 height 41
click at [221, 276] on input "c. Adapt the project management approach to address regional regulatory and inf…" at bounding box center [221, 272] width 0 height 8
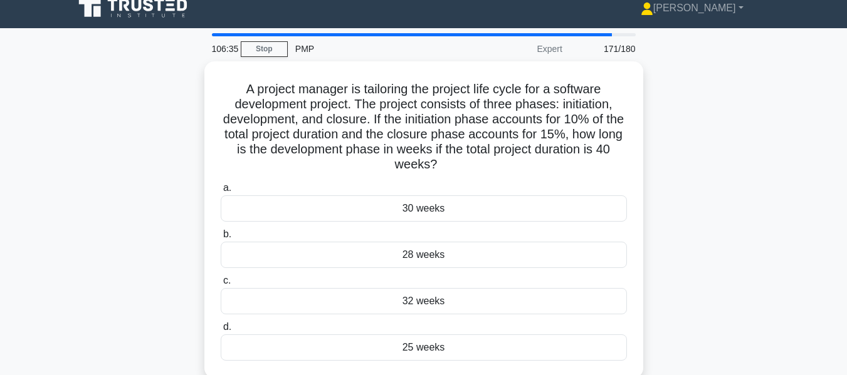
scroll to position [0, 0]
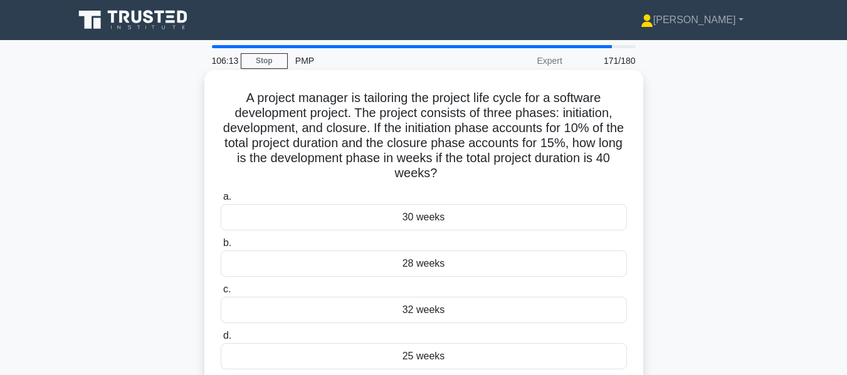
click at [400, 215] on div "30 weeks" at bounding box center [424, 217] width 406 height 26
click at [221, 201] on input "a. 30 weeks" at bounding box center [221, 197] width 0 height 8
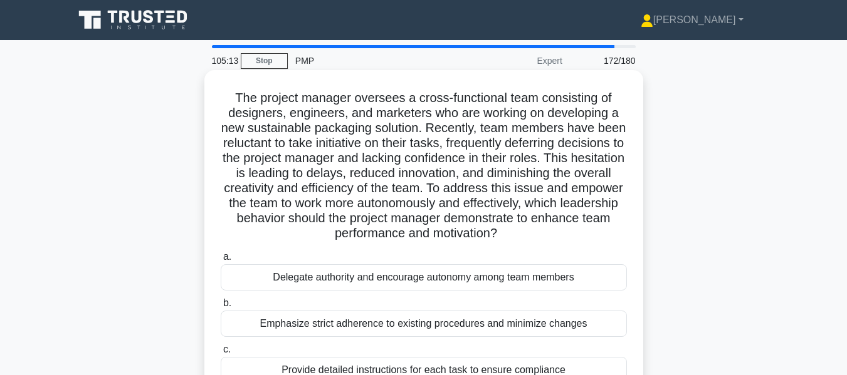
drag, startPoint x: 599, startPoint y: 111, endPoint x: 208, endPoint y: 85, distance: 391.3
click at [208, 85] on div "The project manager oversees a cross-functional team consisting of designers, e…" at bounding box center [423, 266] width 439 height 392
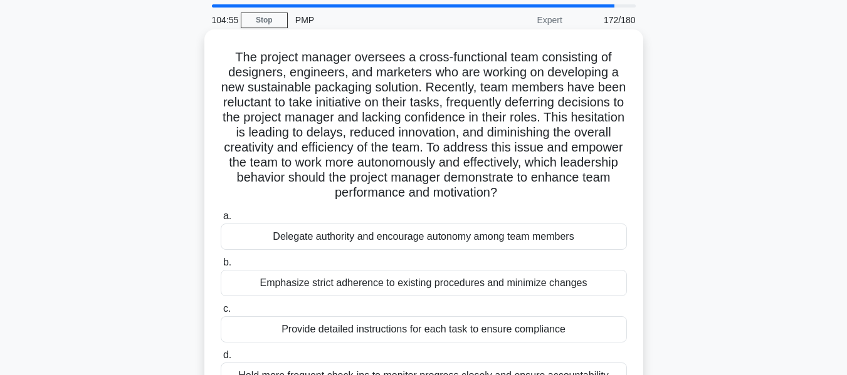
scroll to position [63, 0]
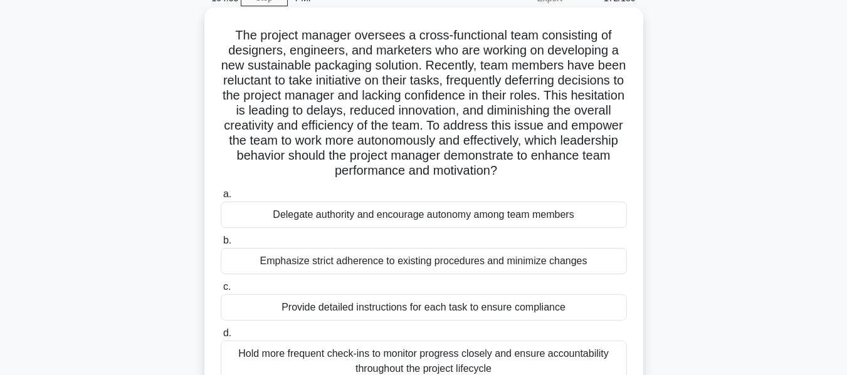
click at [469, 357] on div "Hold more frequent check-ins to monitor progress closely and ensure accountabil…" at bounding box center [424, 361] width 406 height 41
click at [221, 338] on input "d. Hold more frequent check-ins to monitor progress closely and ensure accounta…" at bounding box center [221, 334] width 0 height 8
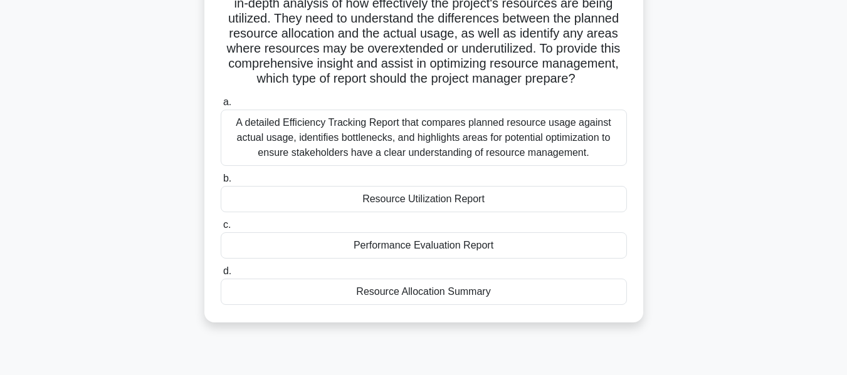
scroll to position [125, 0]
click at [494, 212] on div "Resource Utilization Report" at bounding box center [424, 199] width 406 height 26
click at [221, 182] on input "b. Resource Utilization Report" at bounding box center [221, 178] width 0 height 8
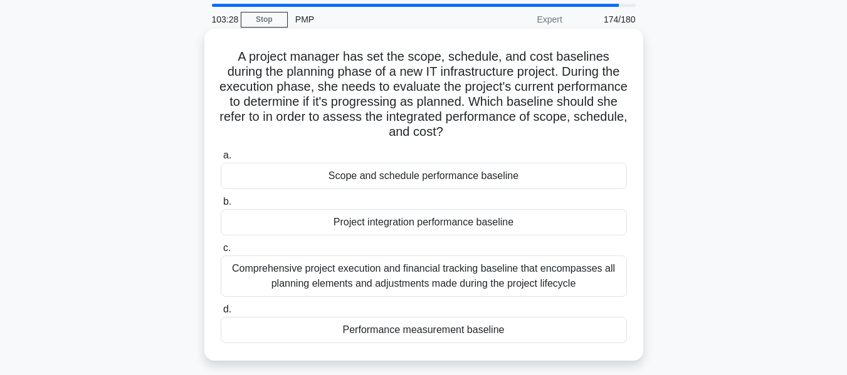
scroll to position [63, 0]
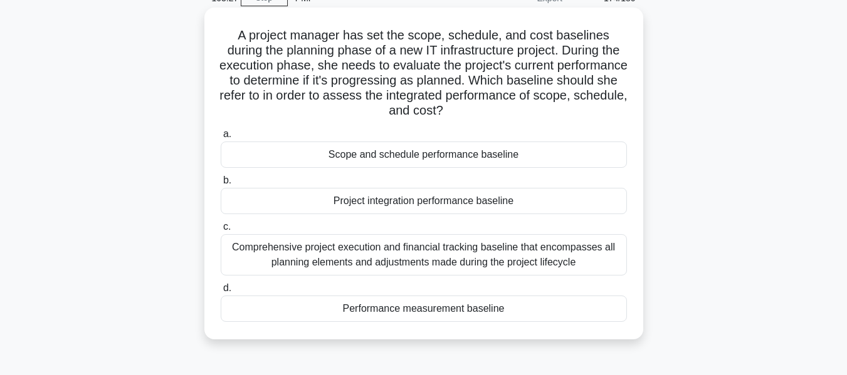
click at [502, 308] on div "Performance measurement baseline" at bounding box center [424, 309] width 406 height 26
click at [221, 293] on input "d. Performance measurement baseline" at bounding box center [221, 289] width 0 height 8
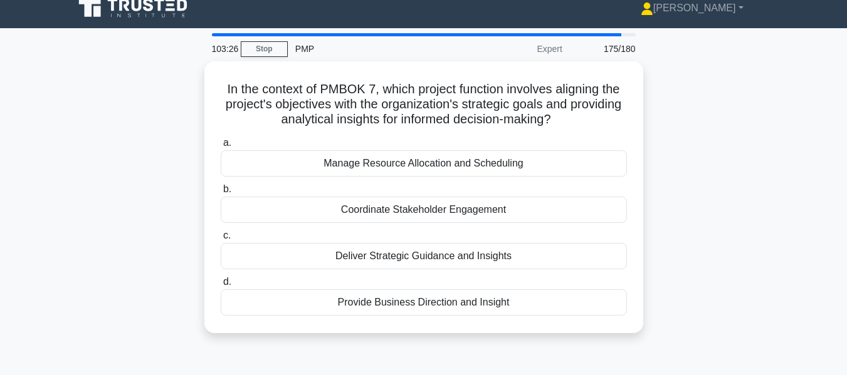
scroll to position [0, 0]
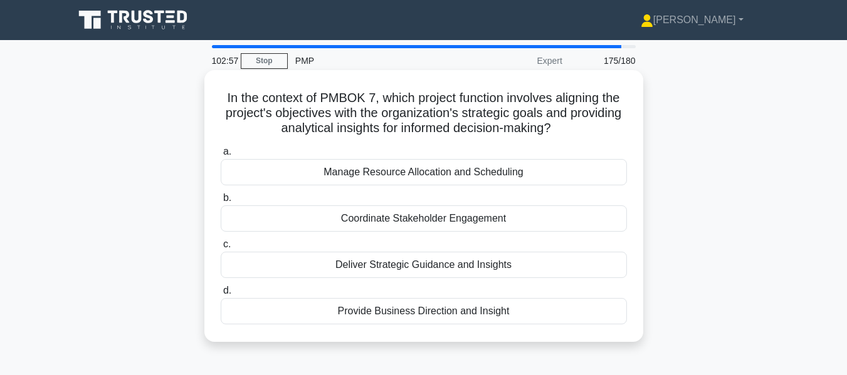
click at [496, 272] on div "Deliver Strategic Guidance and Insights" at bounding box center [424, 265] width 406 height 26
click at [221, 249] on input "c. Deliver Strategic Guidance and Insights" at bounding box center [221, 245] width 0 height 8
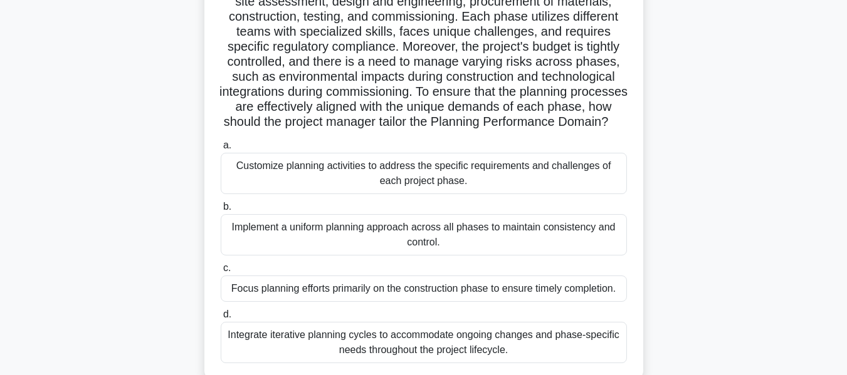
scroll to position [125, 0]
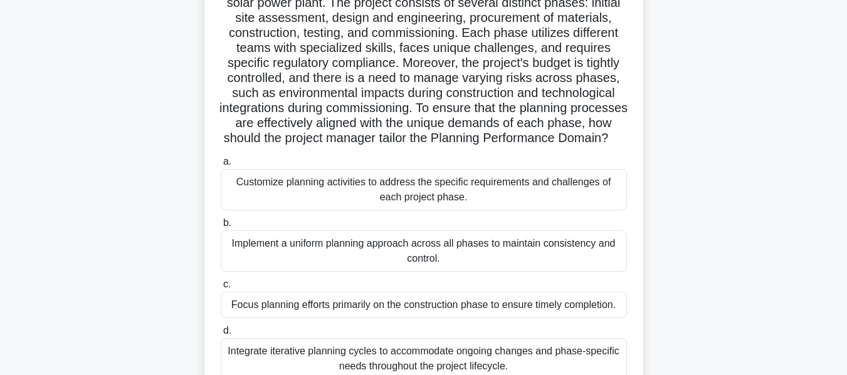
click at [353, 208] on div "Customize planning activities to address the specific requirements and challeng…" at bounding box center [424, 189] width 406 height 41
click at [221, 166] on input "a. Customize planning activities to address the specific requirements and chall…" at bounding box center [221, 162] width 0 height 8
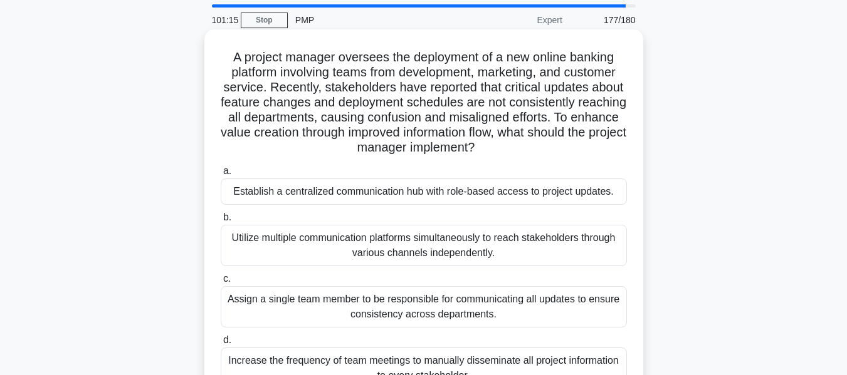
scroll to position [63, 0]
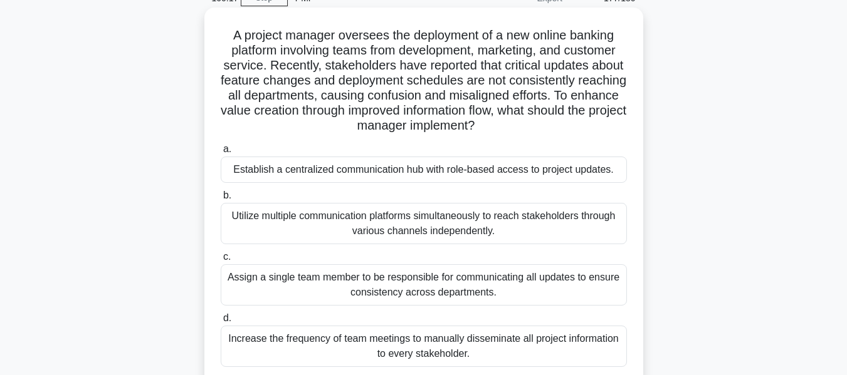
click at [384, 174] on div "Establish a centralized communication hub with role-based access to project upd…" at bounding box center [424, 170] width 406 height 26
click at [221, 154] on input "a. Establish a centralized communication hub with role-based access to project …" at bounding box center [221, 149] width 0 height 8
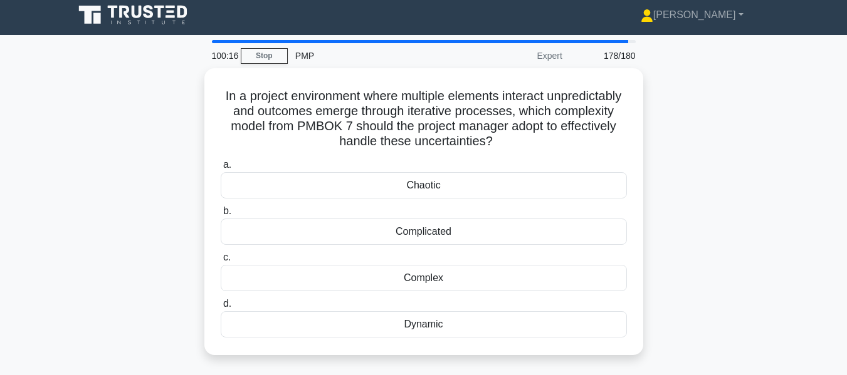
scroll to position [0, 0]
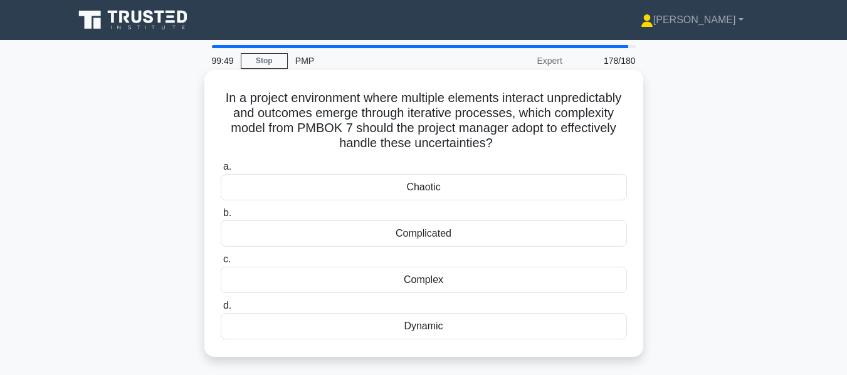
drag, startPoint x: 251, startPoint y: 98, endPoint x: 565, endPoint y: 140, distance: 317.4
click at [565, 140] on h5 "In a project environment where multiple elements interact unpredictably and out…" at bounding box center [423, 120] width 409 height 61
click at [428, 281] on div "Complex" at bounding box center [424, 280] width 406 height 26
click at [221, 264] on input "c. Complex" at bounding box center [221, 260] width 0 height 8
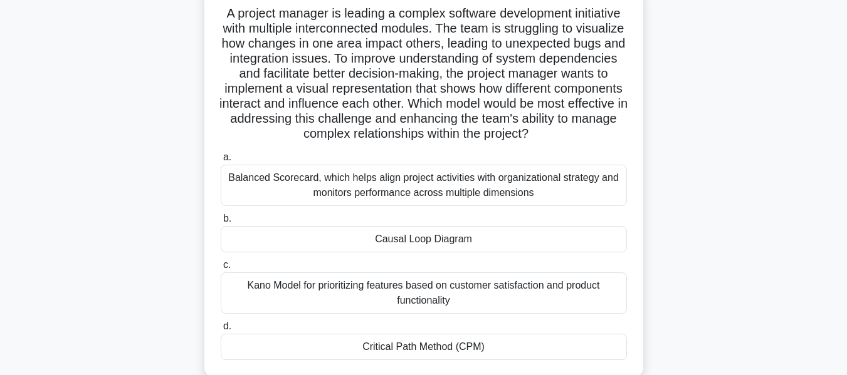
scroll to position [63, 0]
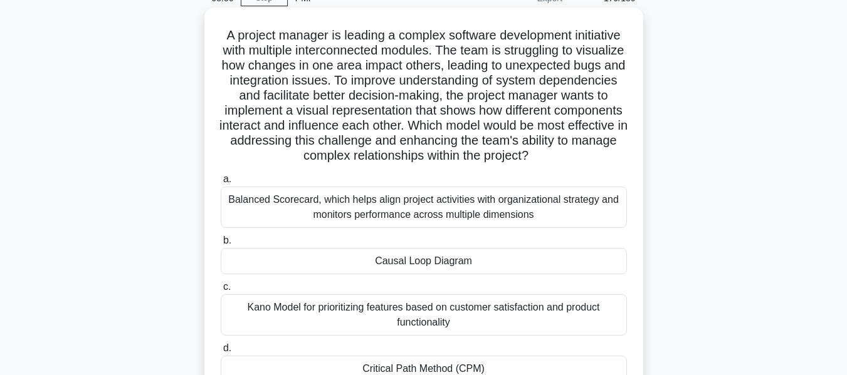
drag, startPoint x: 219, startPoint y: 36, endPoint x: 612, endPoint y: 150, distance: 409.2
click at [612, 150] on h5 "A project manager is leading a complex software development initiative with mul…" at bounding box center [423, 96] width 409 height 137
click at [427, 263] on div "Causal Loop Diagram" at bounding box center [424, 261] width 406 height 26
click at [221, 245] on input "b. Causal Loop Diagram" at bounding box center [221, 241] width 0 height 8
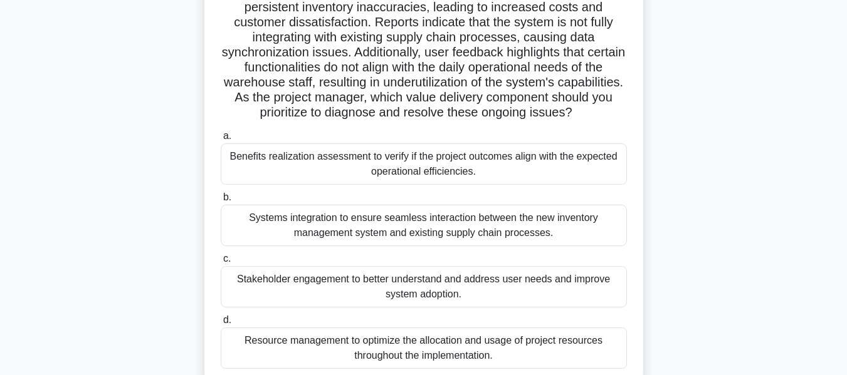
scroll to position [188, 0]
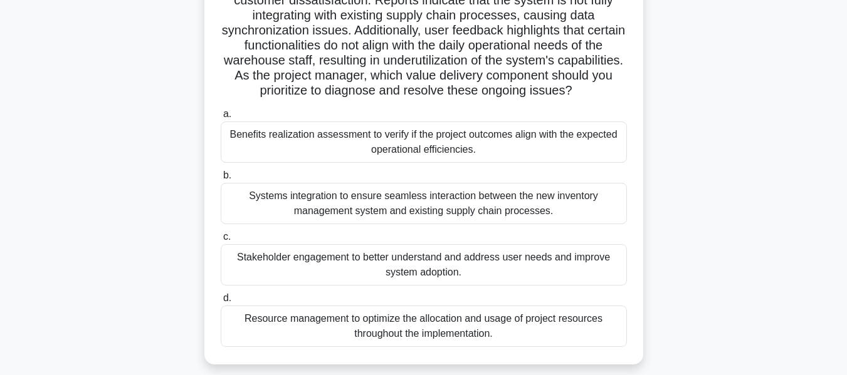
click at [375, 141] on div "Benefits realization assessment to verify if the project outcomes align with th…" at bounding box center [424, 142] width 406 height 41
click at [221, 118] on input "a. Benefits realization assessment to verify if the project outcomes align with…" at bounding box center [221, 114] width 0 height 8
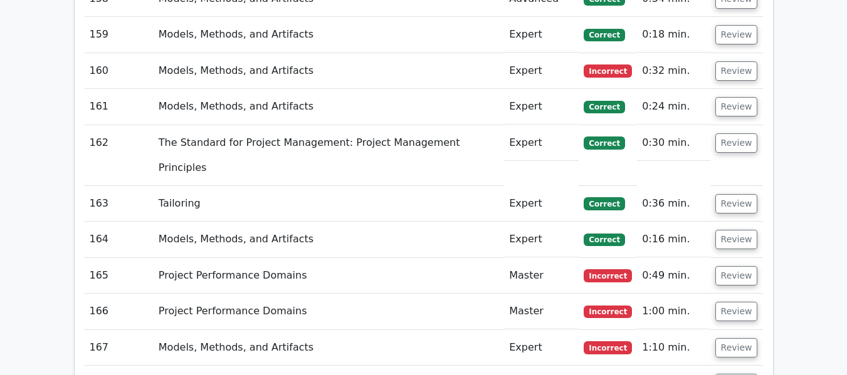
scroll to position [7521, 0]
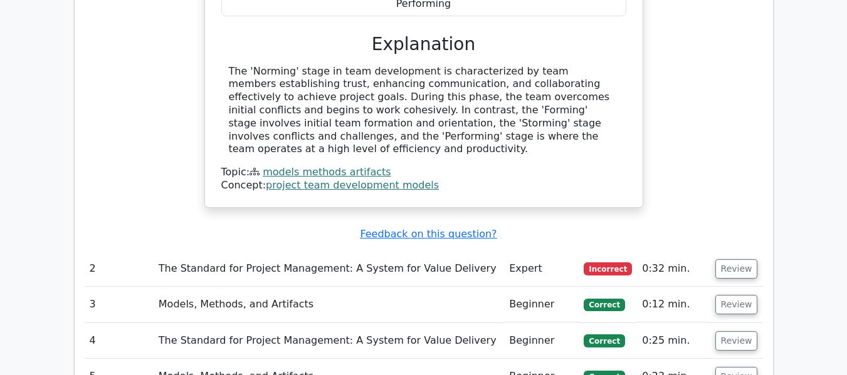
scroll to position [974, 0]
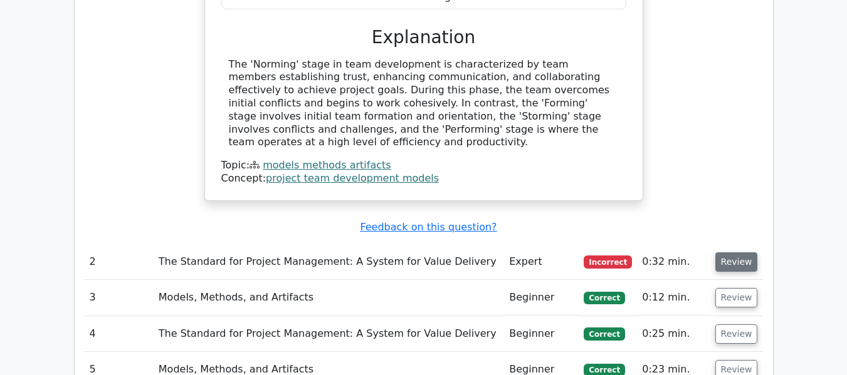
click at [724, 253] on button "Review" at bounding box center [736, 262] width 43 height 19
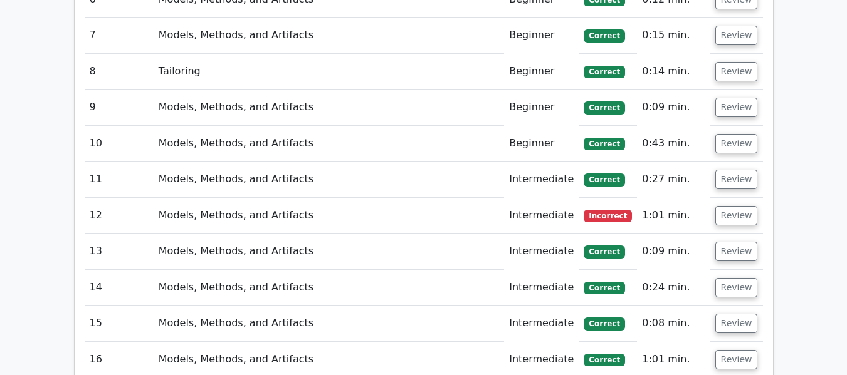
scroll to position [2040, 0]
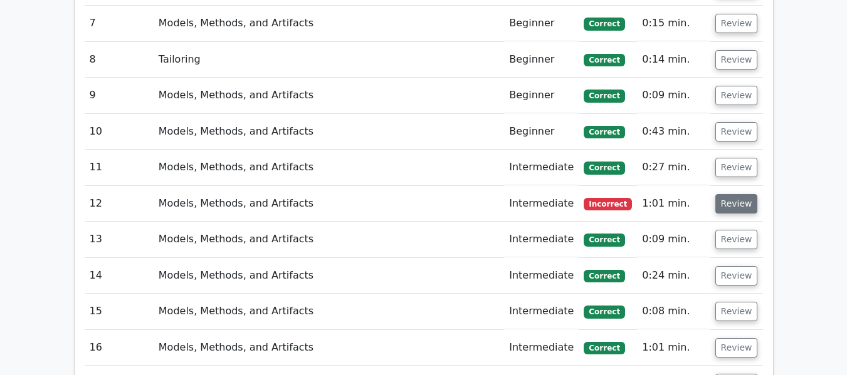
click at [747, 194] on button "Review" at bounding box center [736, 203] width 43 height 19
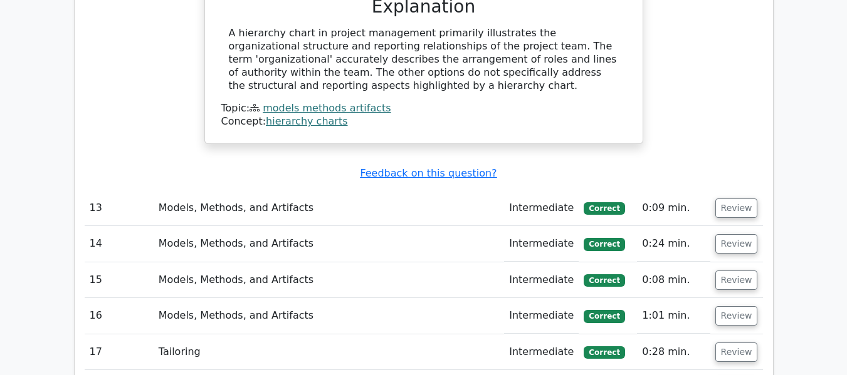
scroll to position [2541, 0]
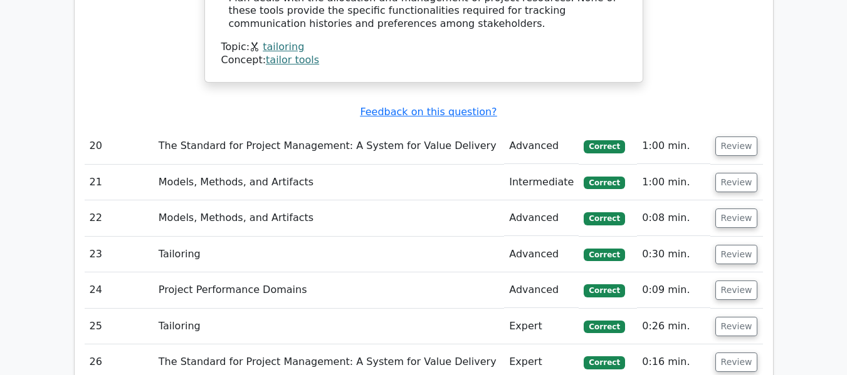
scroll to position [3544, 0]
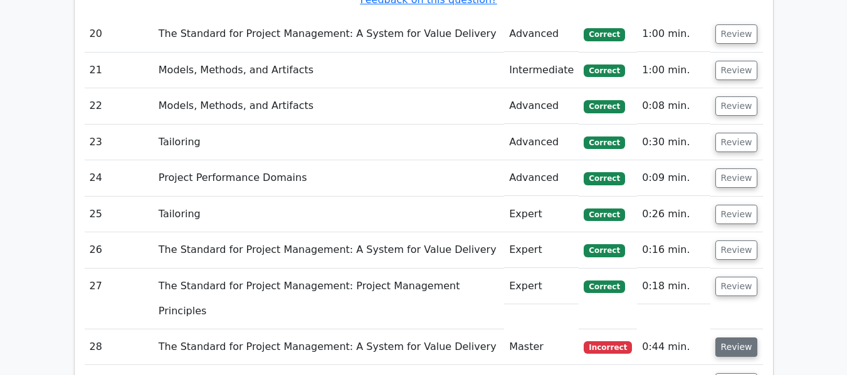
click at [723, 338] on button "Review" at bounding box center [736, 347] width 43 height 19
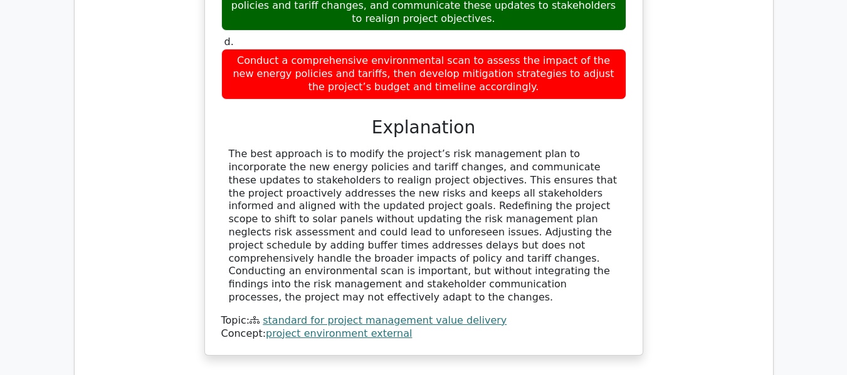
scroll to position [4359, 0]
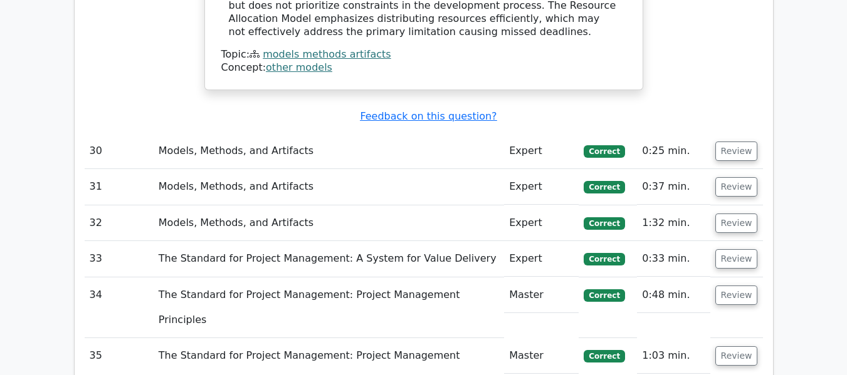
scroll to position [5236, 0]
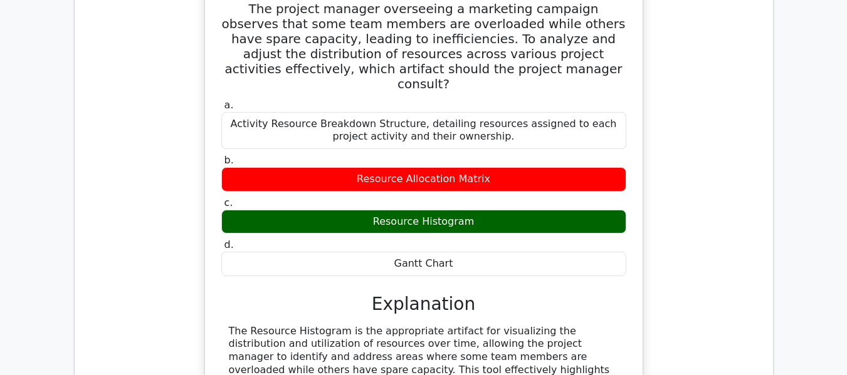
scroll to position [5738, 0]
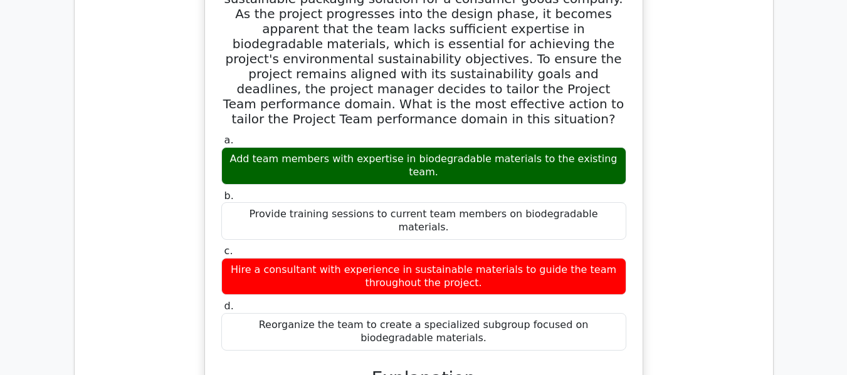
scroll to position [6364, 0]
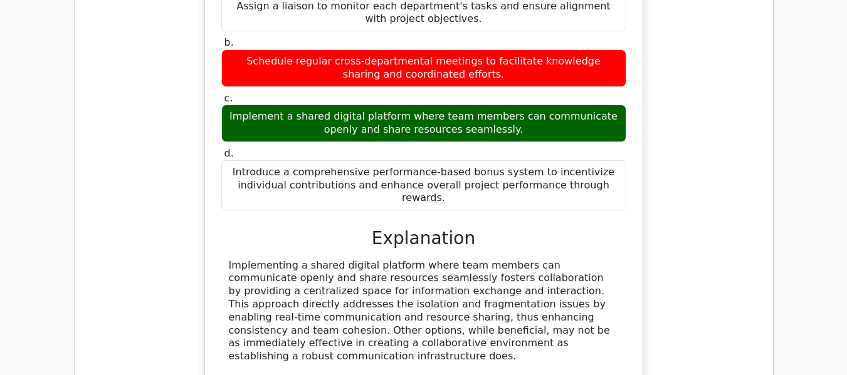
scroll to position [7179, 0]
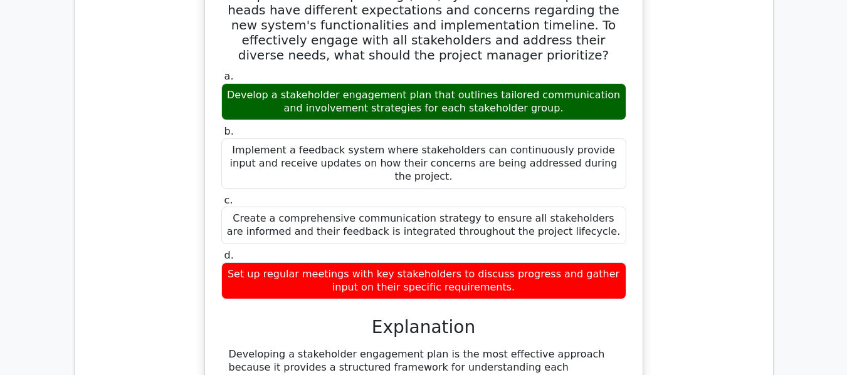
scroll to position [7931, 0]
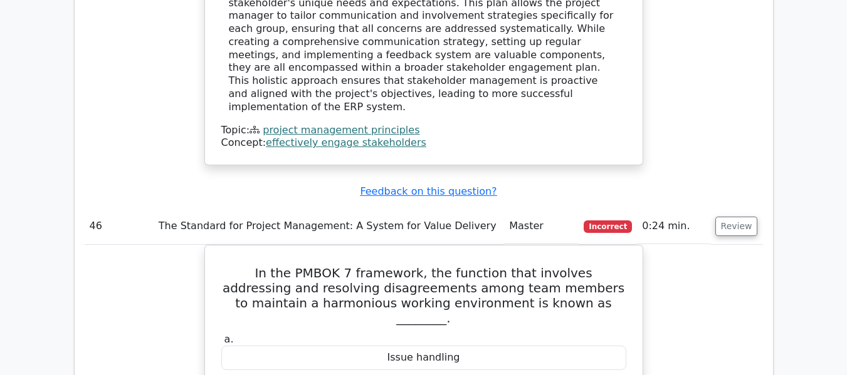
scroll to position [8370, 0]
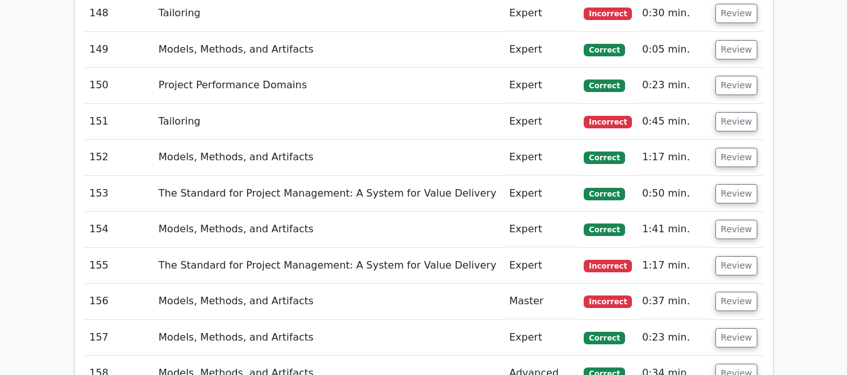
scroll to position [13678, 0]
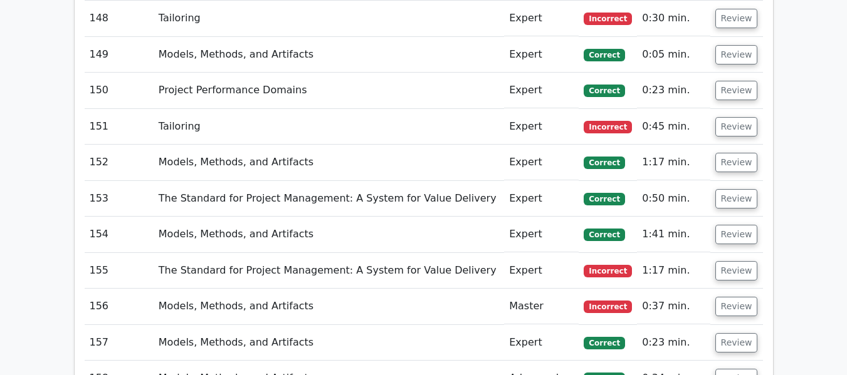
scroll to position [13552, 0]
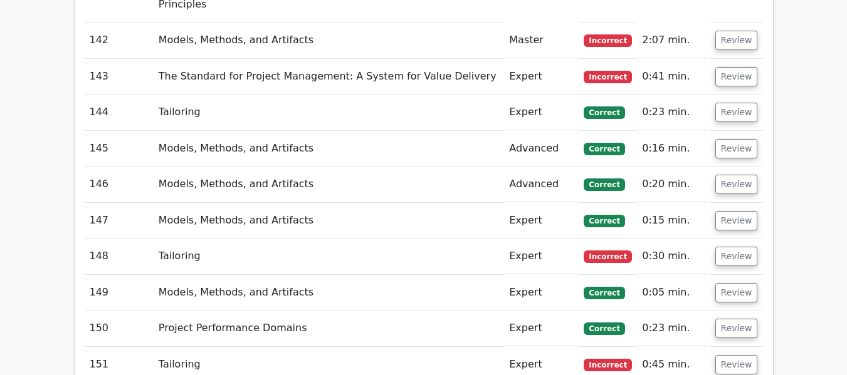
scroll to position [13302, 0]
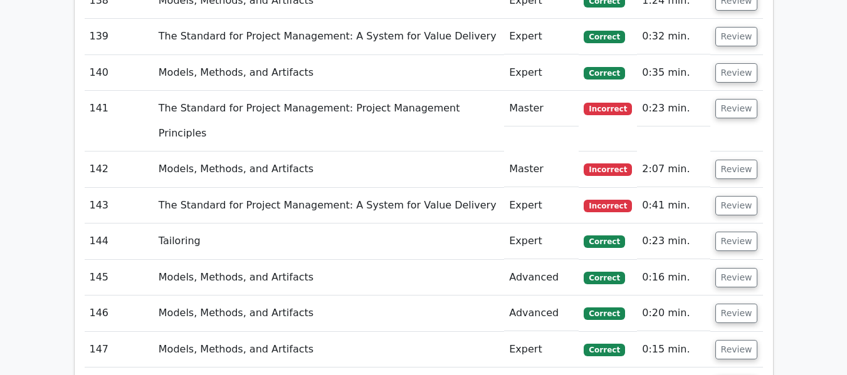
scroll to position [13176, 0]
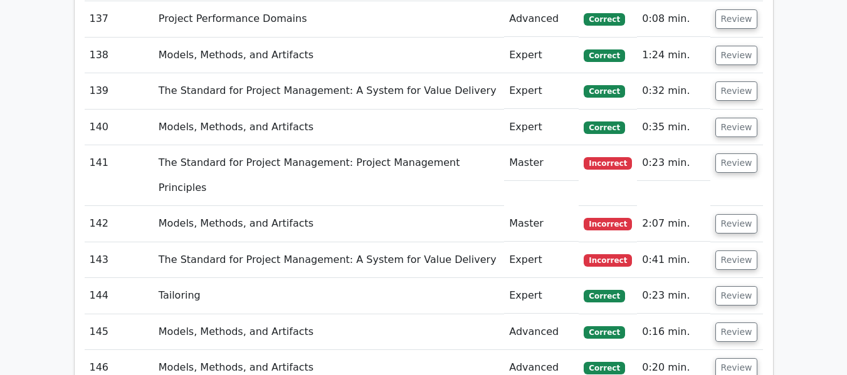
scroll to position [13114, 0]
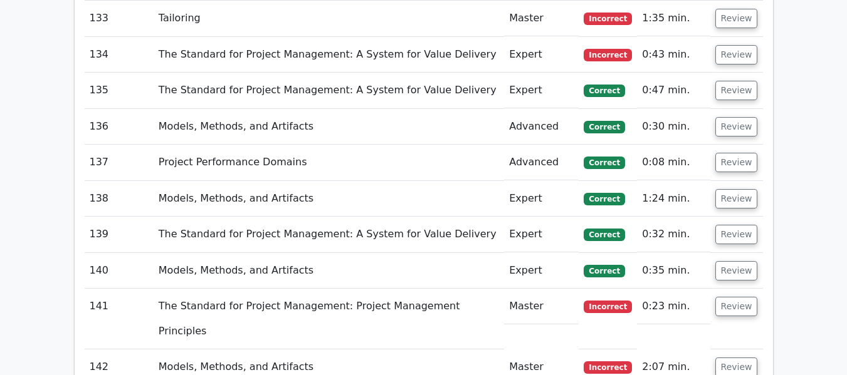
scroll to position [12988, 0]
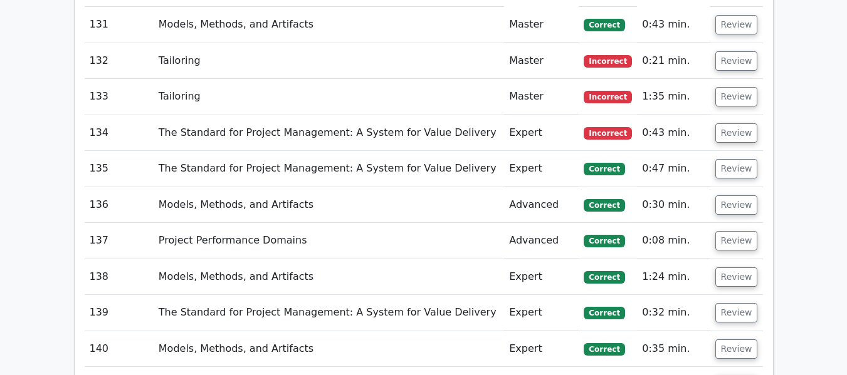
scroll to position [12863, 0]
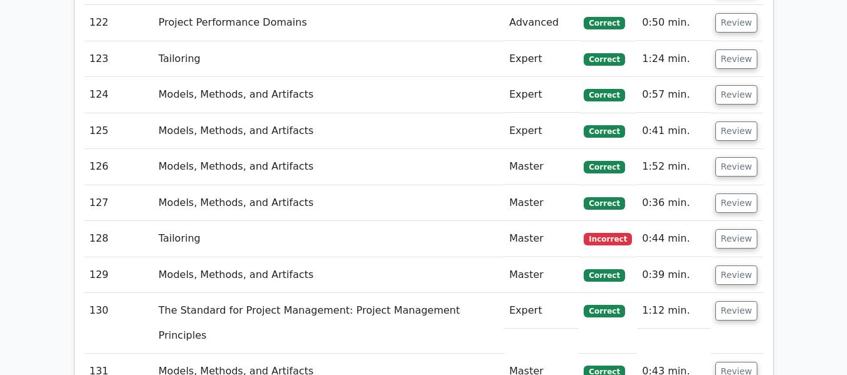
scroll to position [12550, 0]
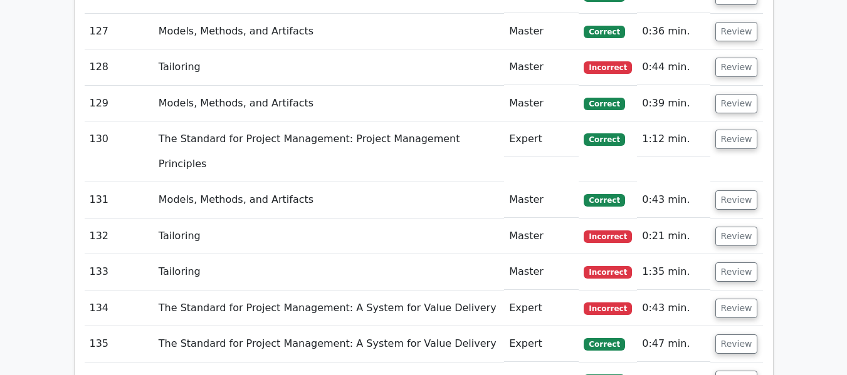
scroll to position [12487, 0]
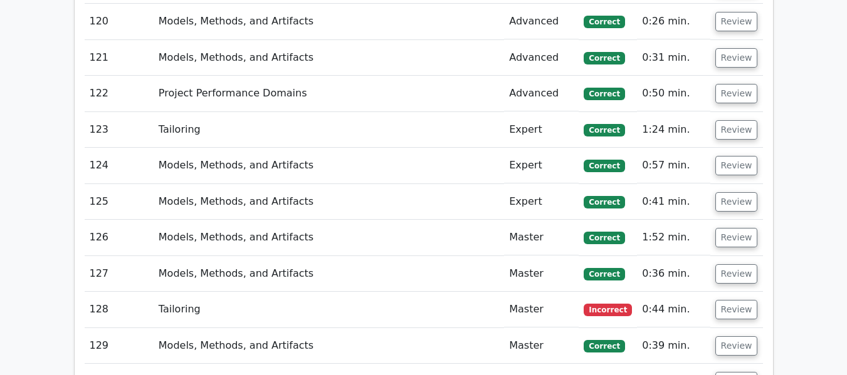
scroll to position [12424, 0]
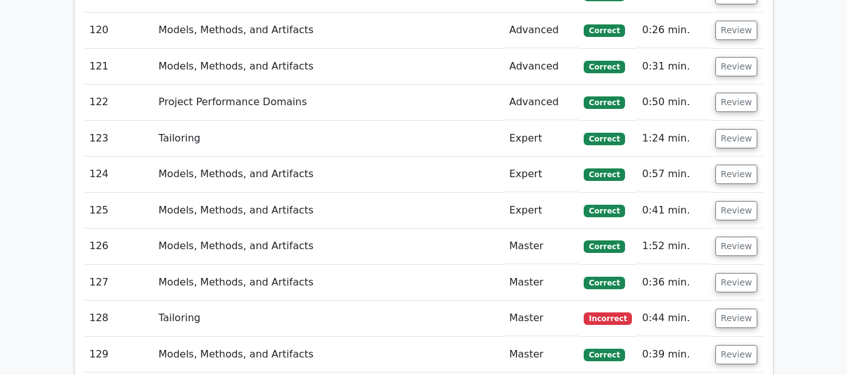
scroll to position [12487, 0]
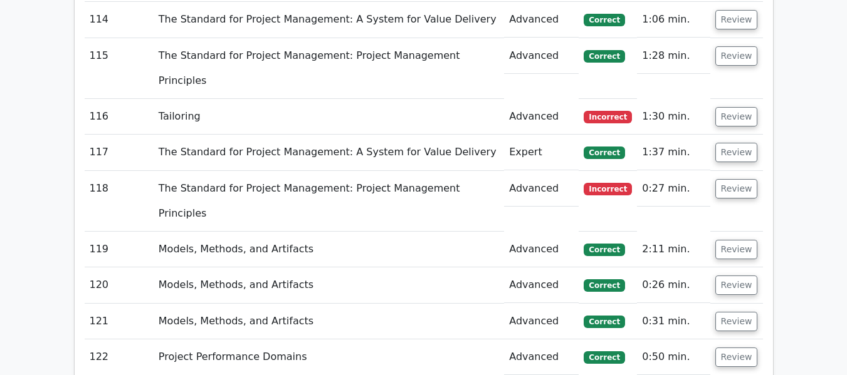
scroll to position [12111, 0]
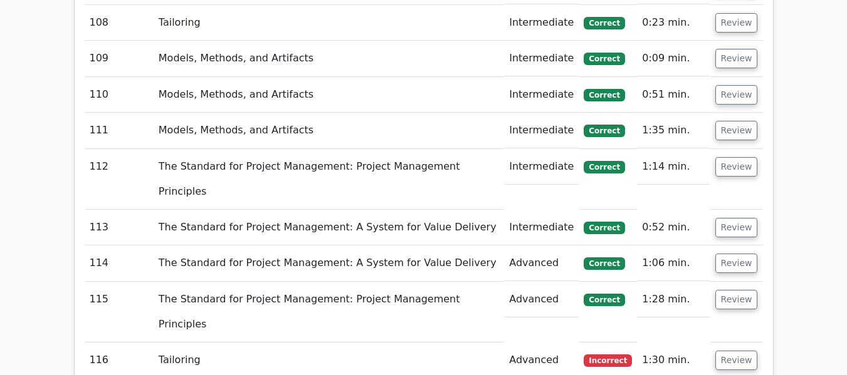
scroll to position [11923, 0]
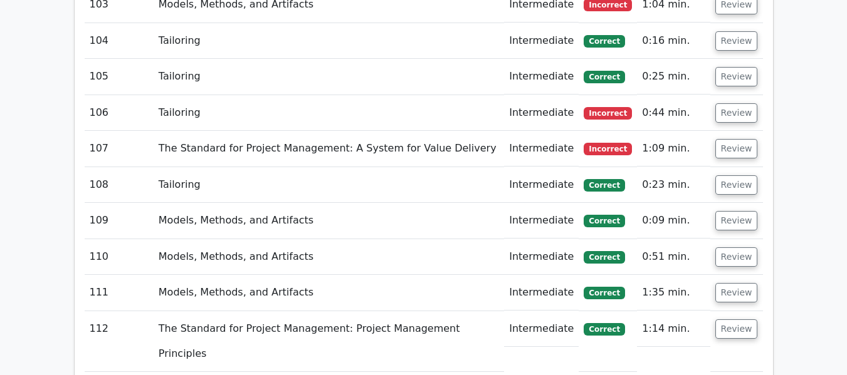
scroll to position [11829, 0]
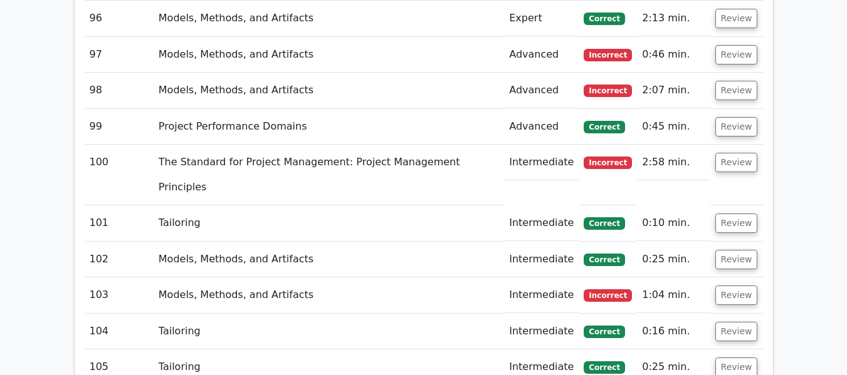
scroll to position [11515, 0]
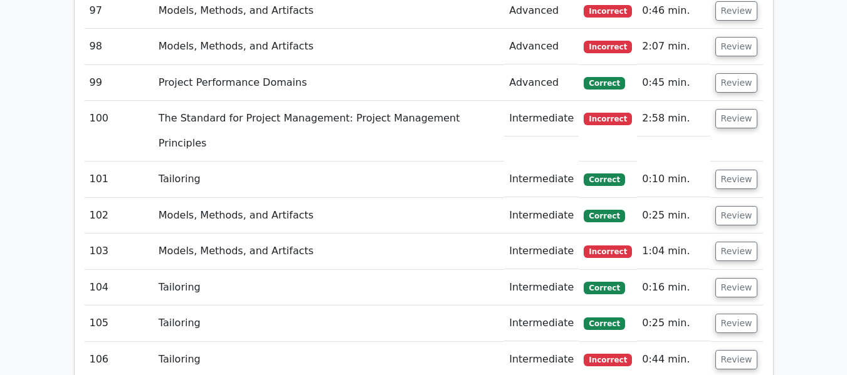
scroll to position [11453, 0]
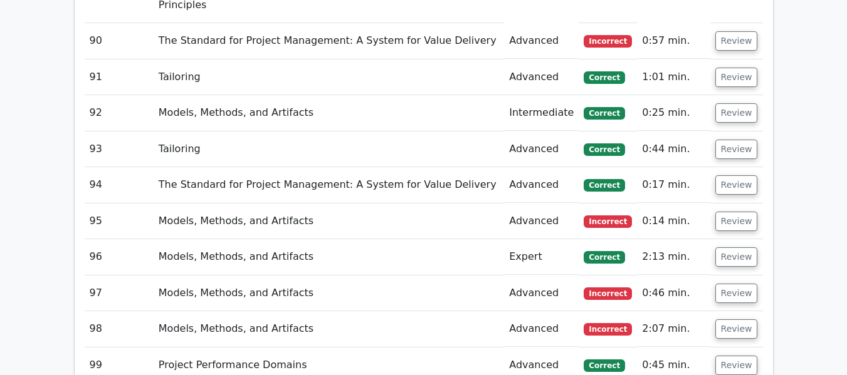
scroll to position [11265, 0]
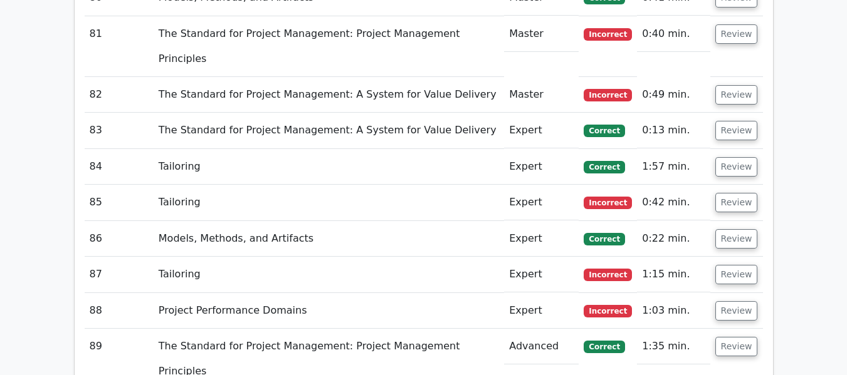
scroll to position [11077, 0]
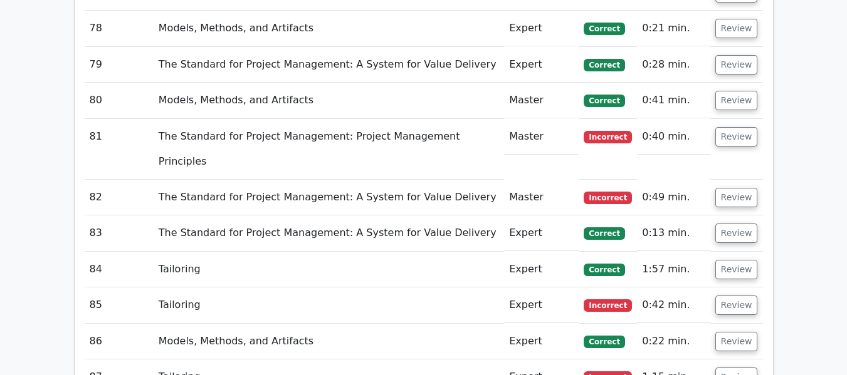
scroll to position [10951, 0]
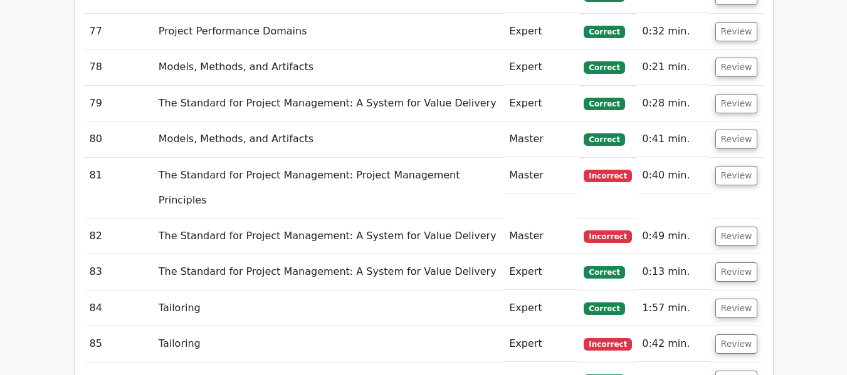
scroll to position [10763, 0]
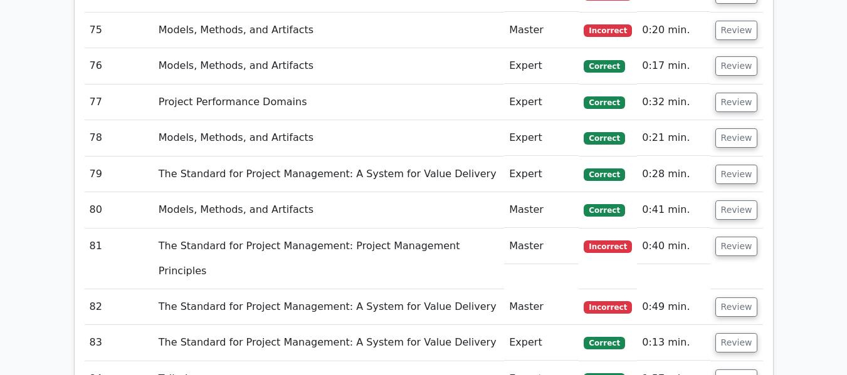
scroll to position [10701, 0]
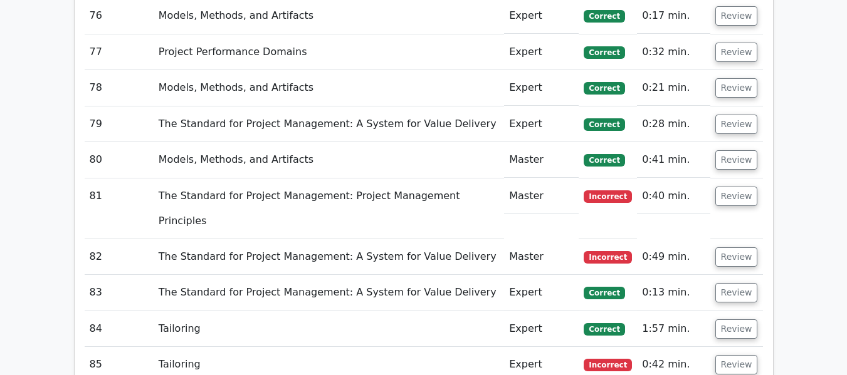
scroll to position [10763, 0]
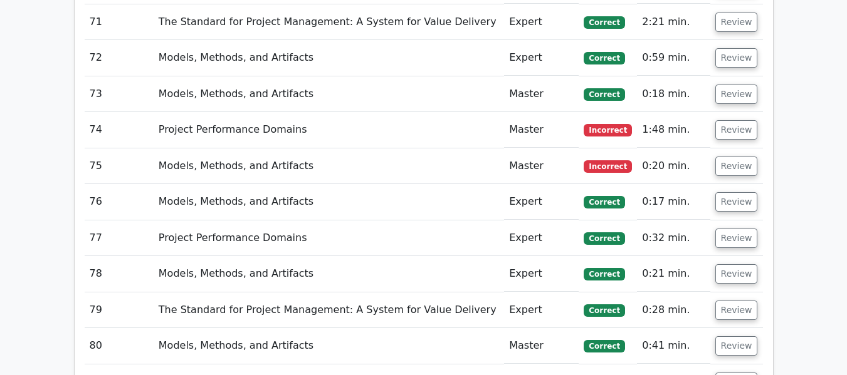
scroll to position [10575, 0]
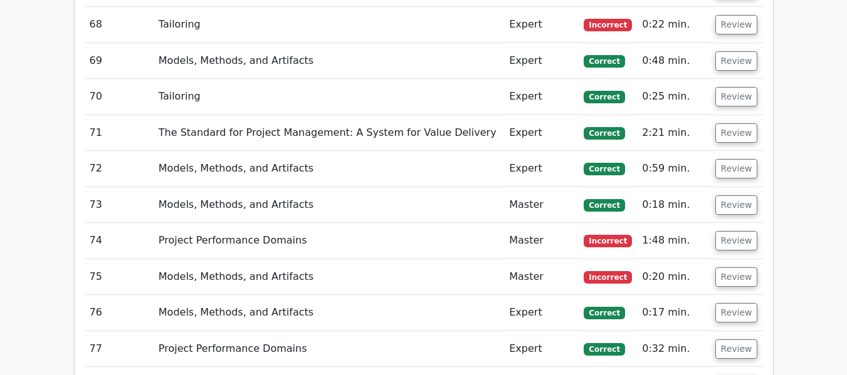
scroll to position [10450, 0]
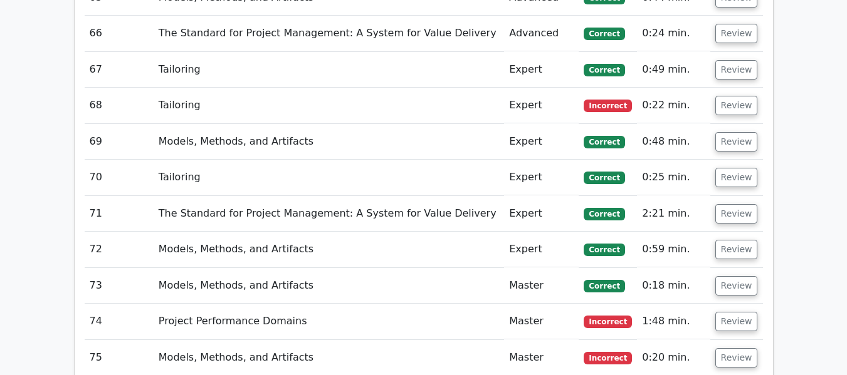
scroll to position [10387, 0]
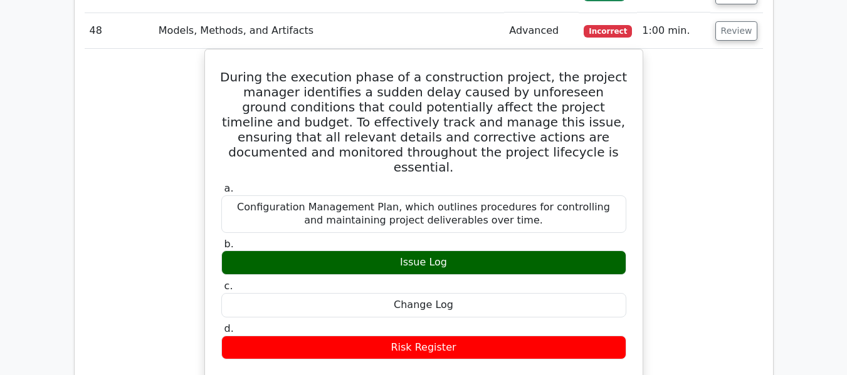
scroll to position [9071, 0]
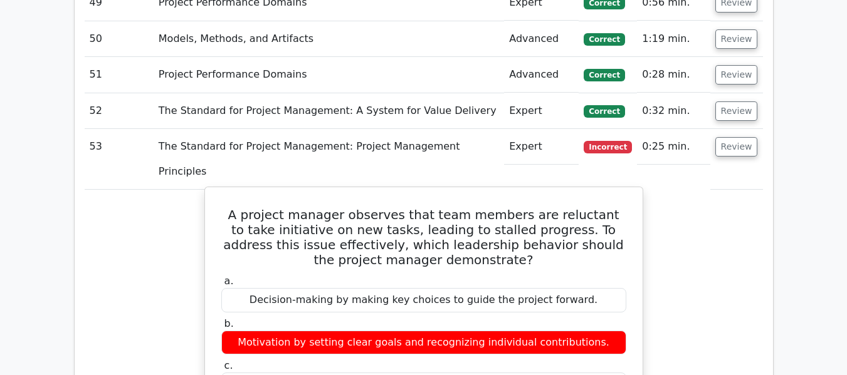
scroll to position [9760, 0]
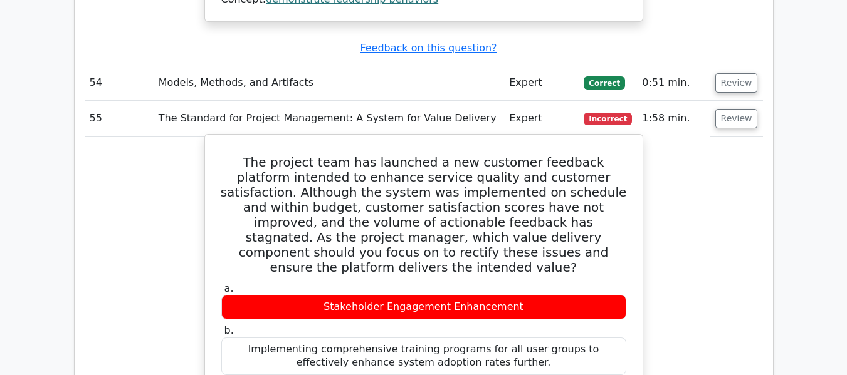
scroll to position [10387, 0]
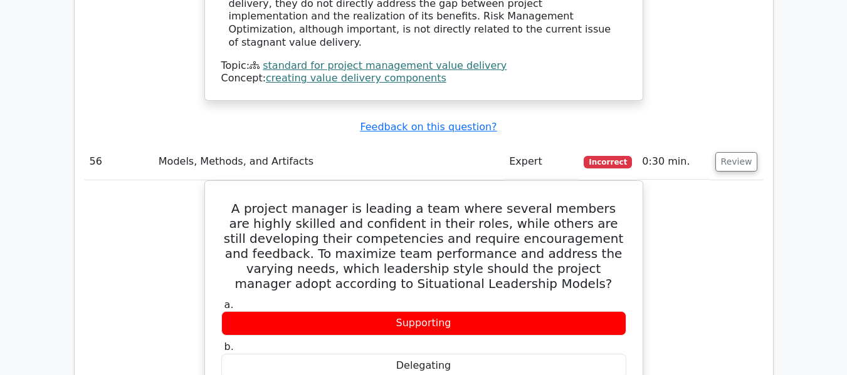
scroll to position [10951, 0]
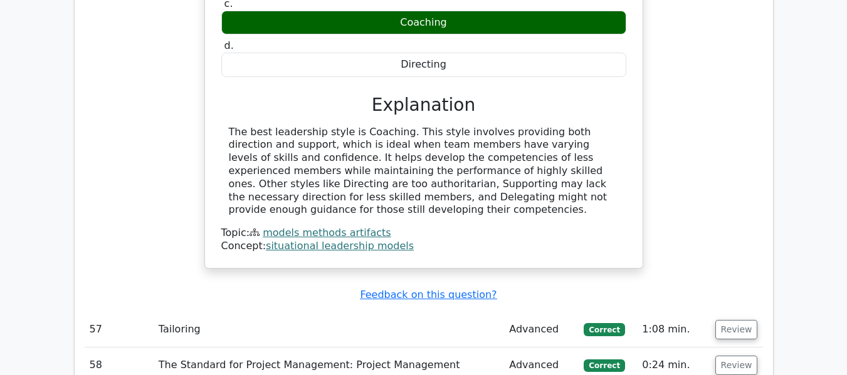
scroll to position [11390, 0]
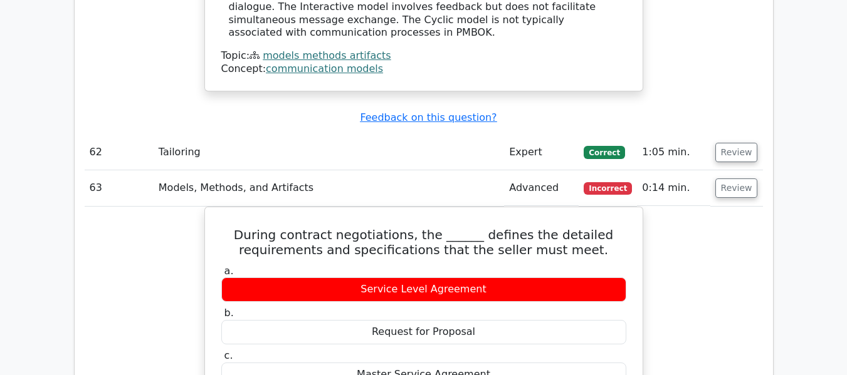
scroll to position [12205, 0]
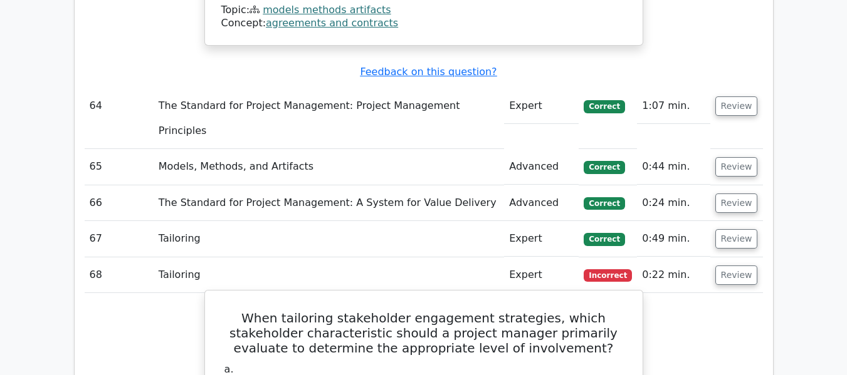
scroll to position [12769, 0]
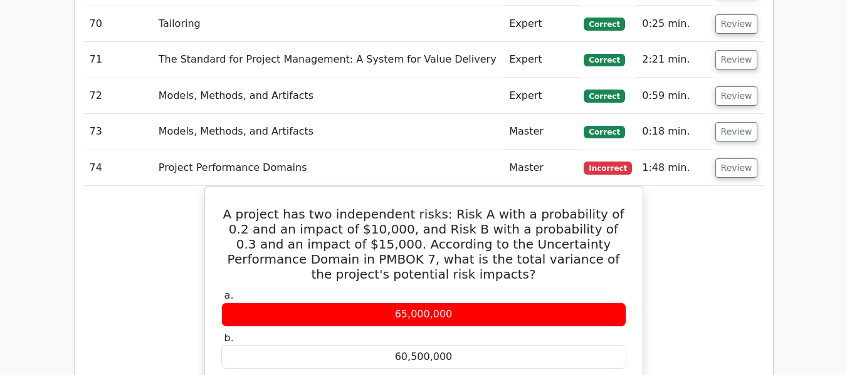
scroll to position [13584, 0]
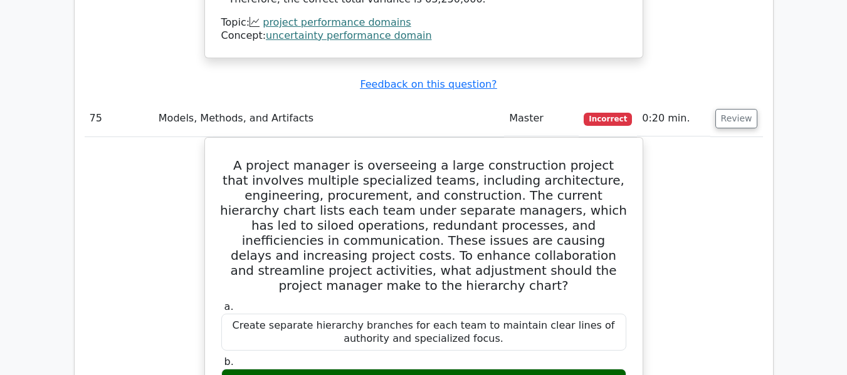
scroll to position [14336, 0]
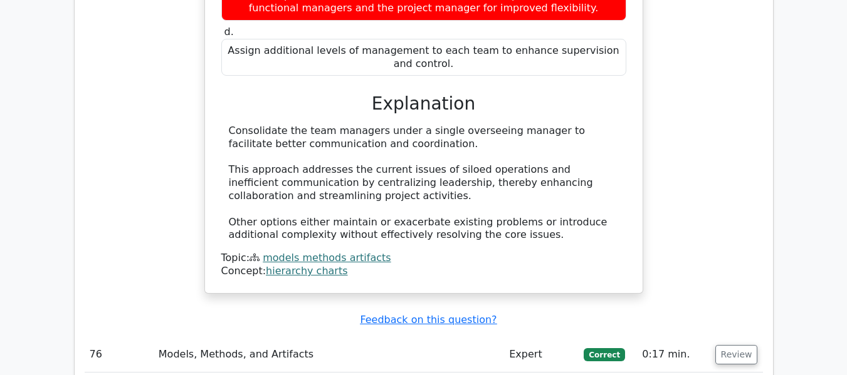
scroll to position [14963, 0]
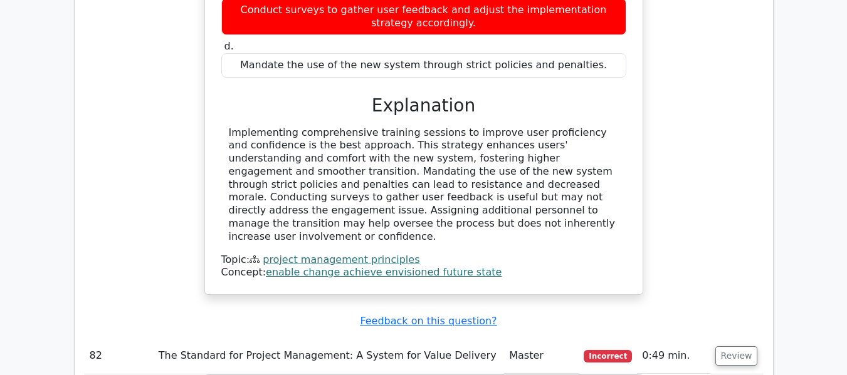
scroll to position [15652, 0]
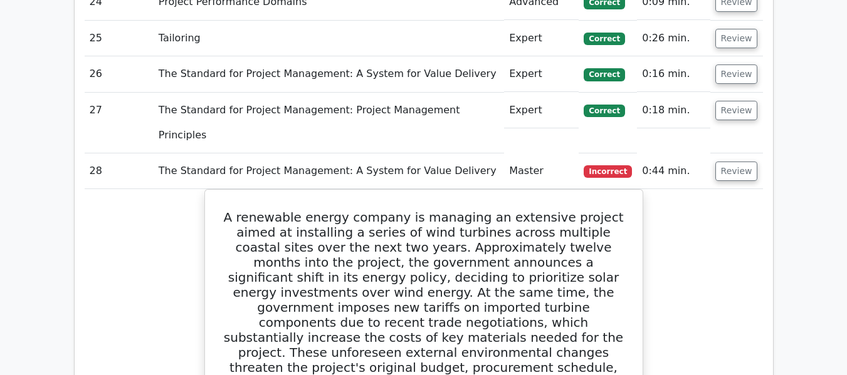
scroll to position [0, 0]
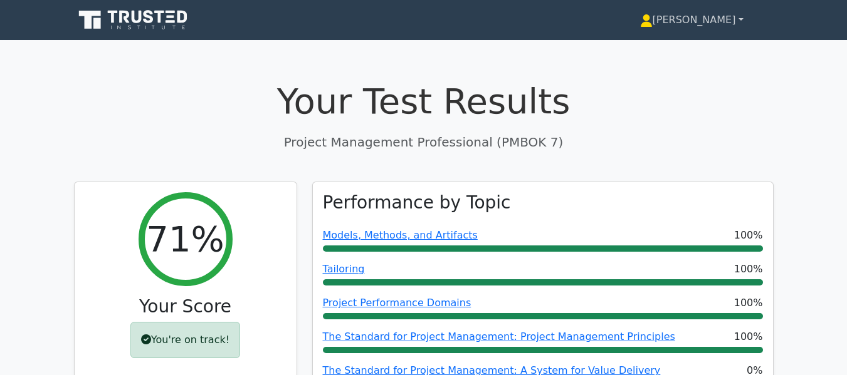
click at [688, 19] on link "[PERSON_NAME]" at bounding box center [692, 20] width 164 height 25
click at [676, 49] on link "Profile" at bounding box center [659, 49] width 99 height 20
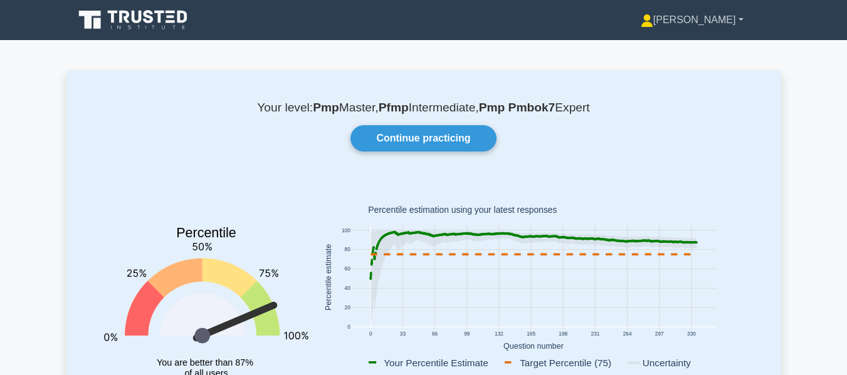
click at [736, 18] on link "[PERSON_NAME]" at bounding box center [691, 20] width 163 height 25
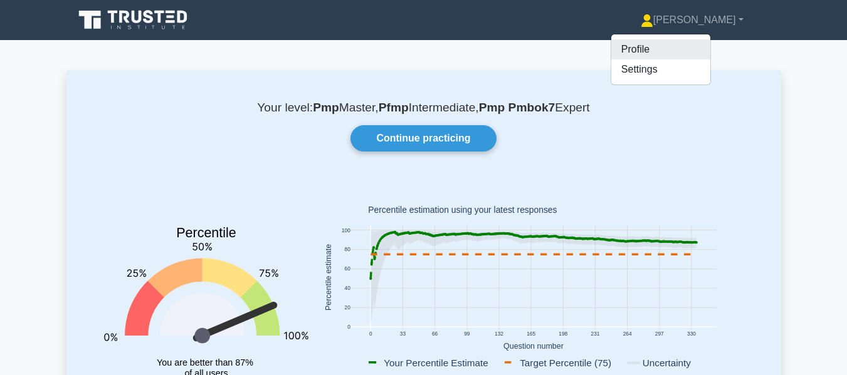
click at [688, 53] on link "Profile" at bounding box center [660, 49] width 99 height 20
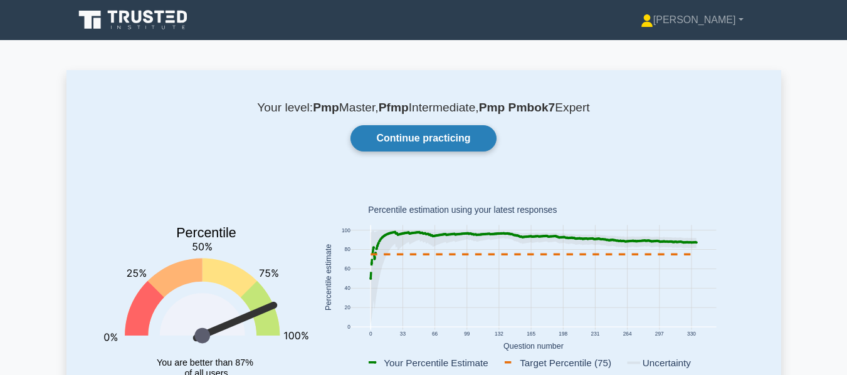
click at [392, 146] on link "Continue practicing" at bounding box center [422, 138] width 145 height 26
